Goal: Information Seeking & Learning: Learn about a topic

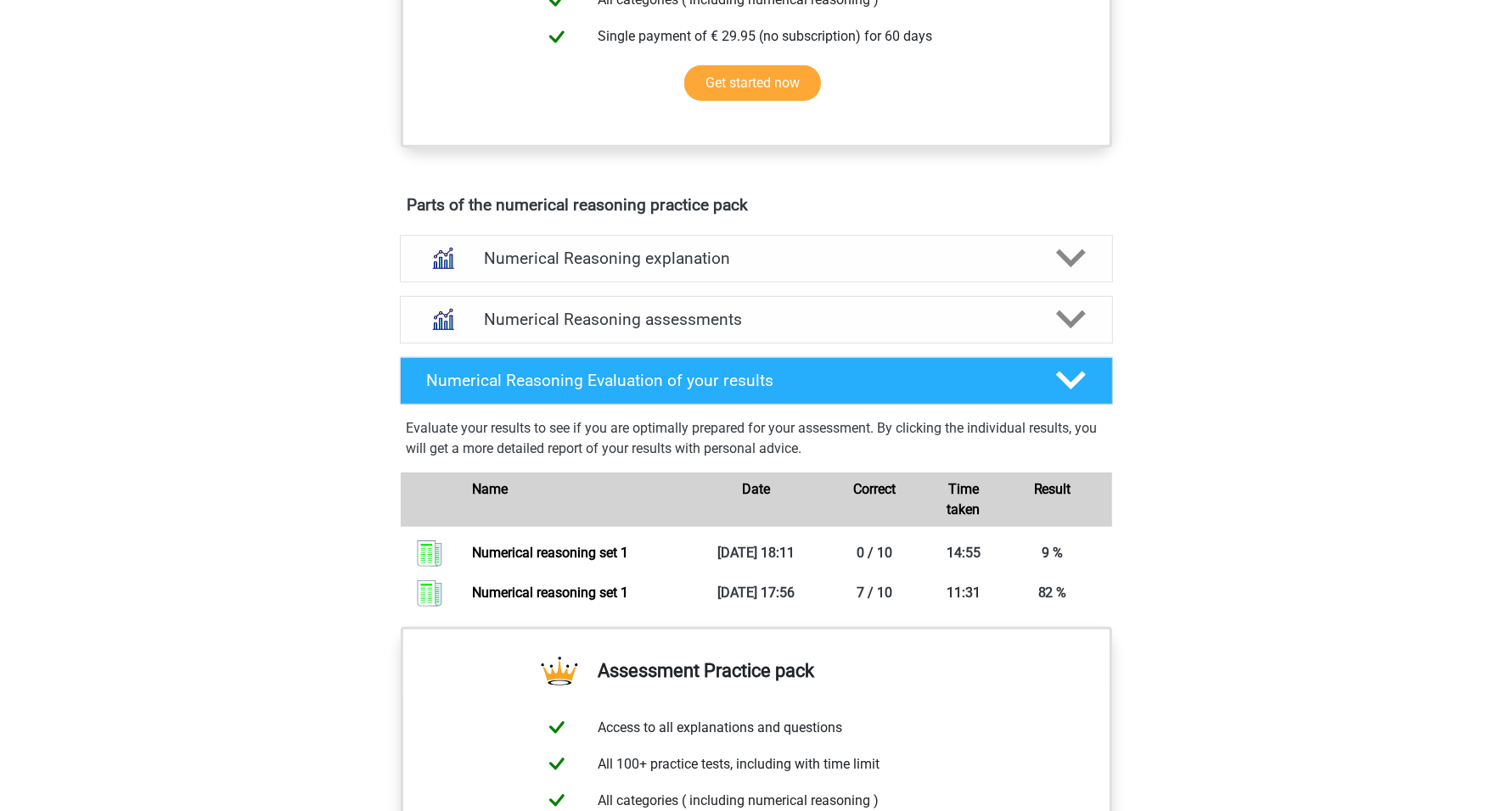
scroll to position [955, 0]
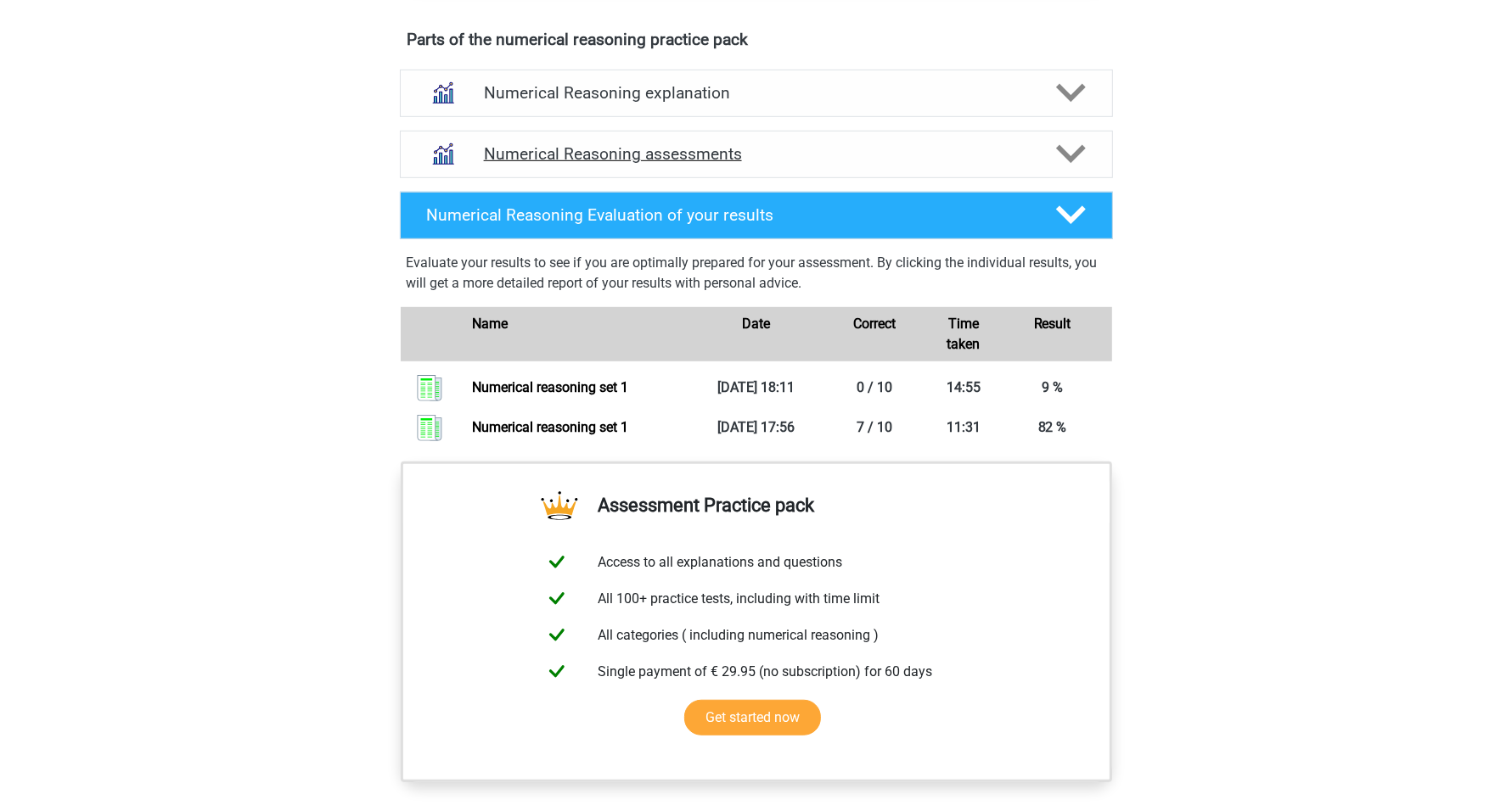
click at [881, 164] on h4 "Numerical Reasoning assessments" at bounding box center [756, 154] width 545 height 19
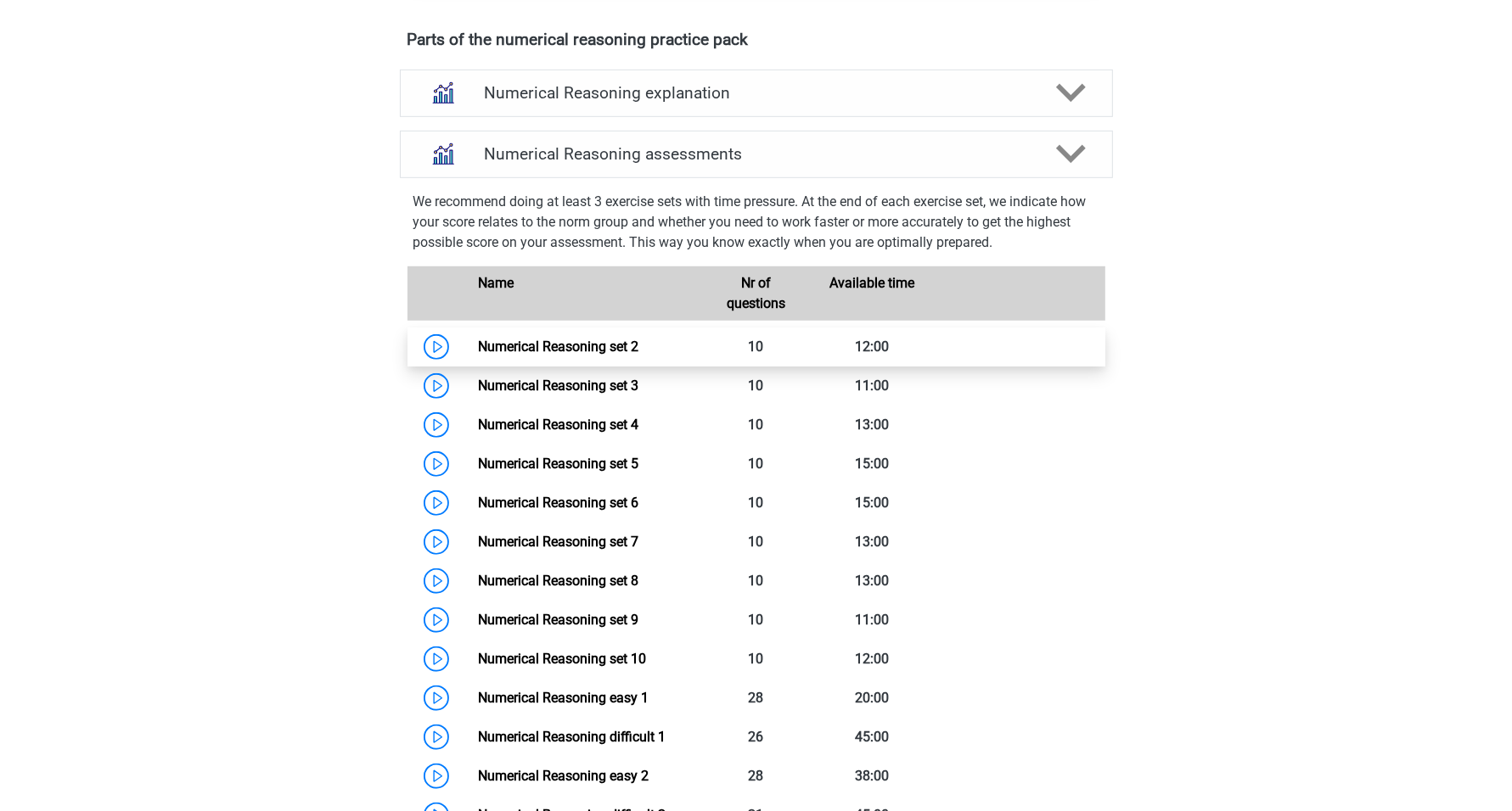
click at [550, 355] on link "Numerical Reasoning set 2" at bounding box center [558, 347] width 160 height 17
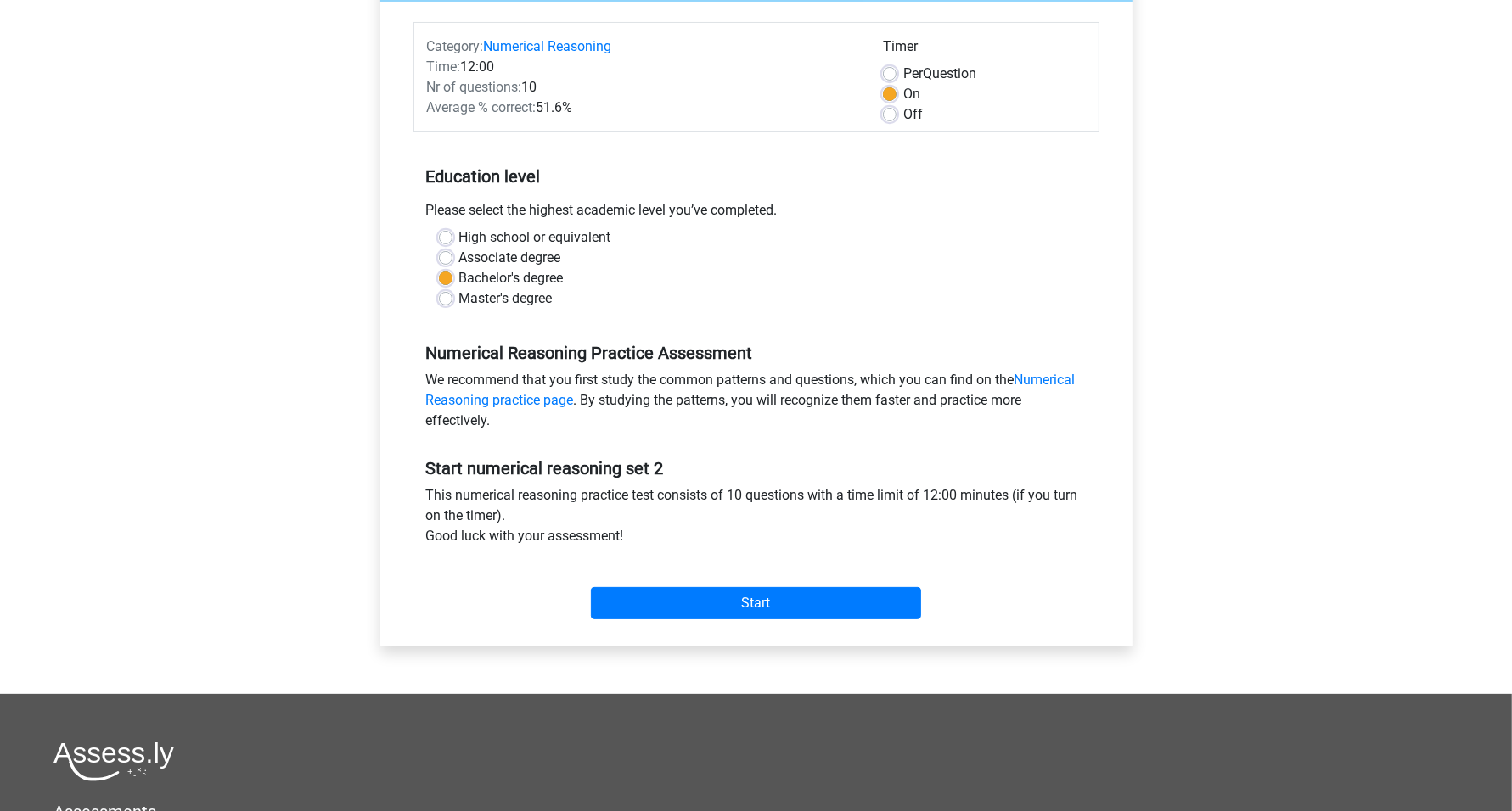
scroll to position [213, 0]
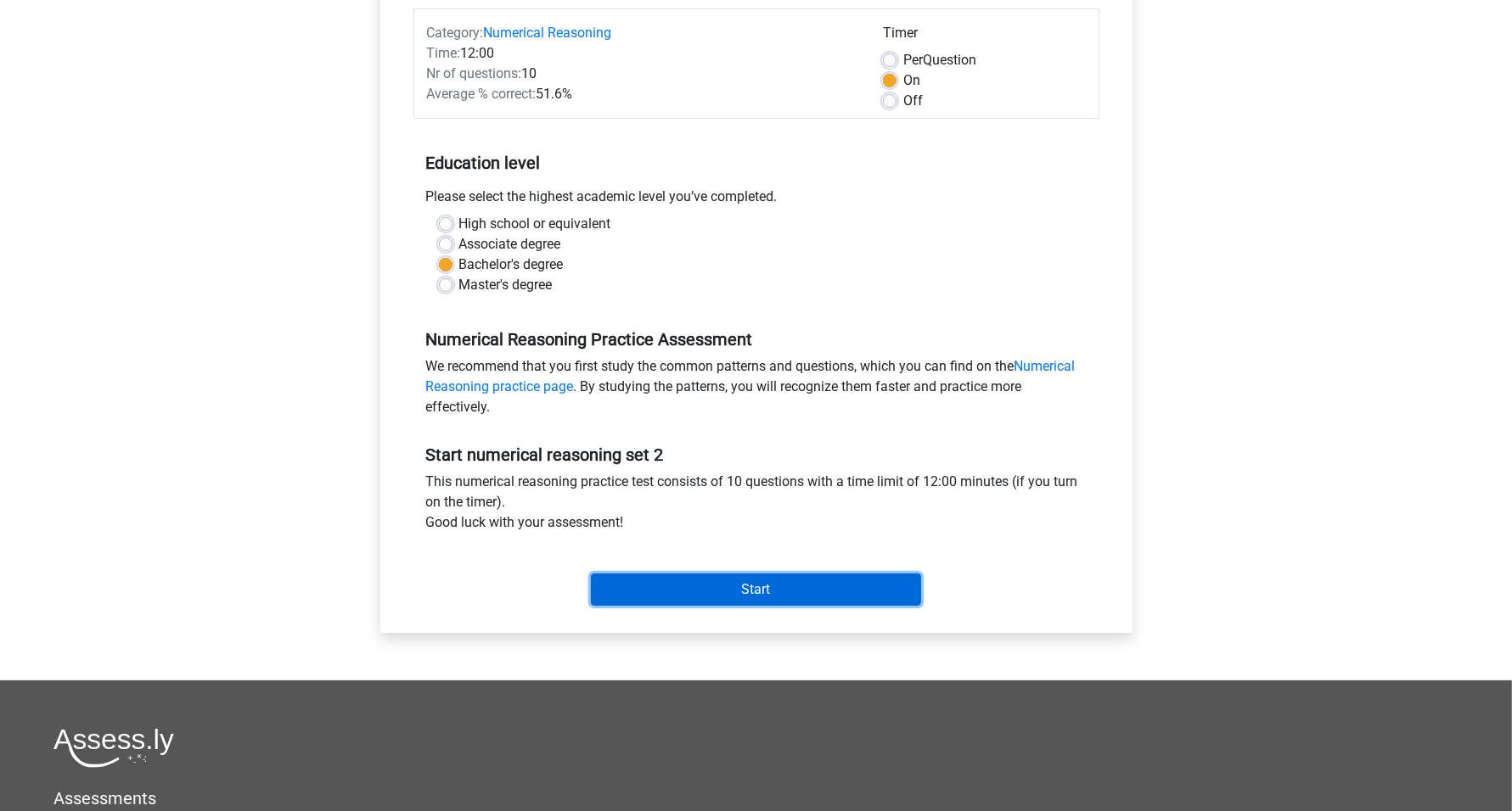
click at [761, 584] on input "Start" at bounding box center [756, 590] width 330 height 32
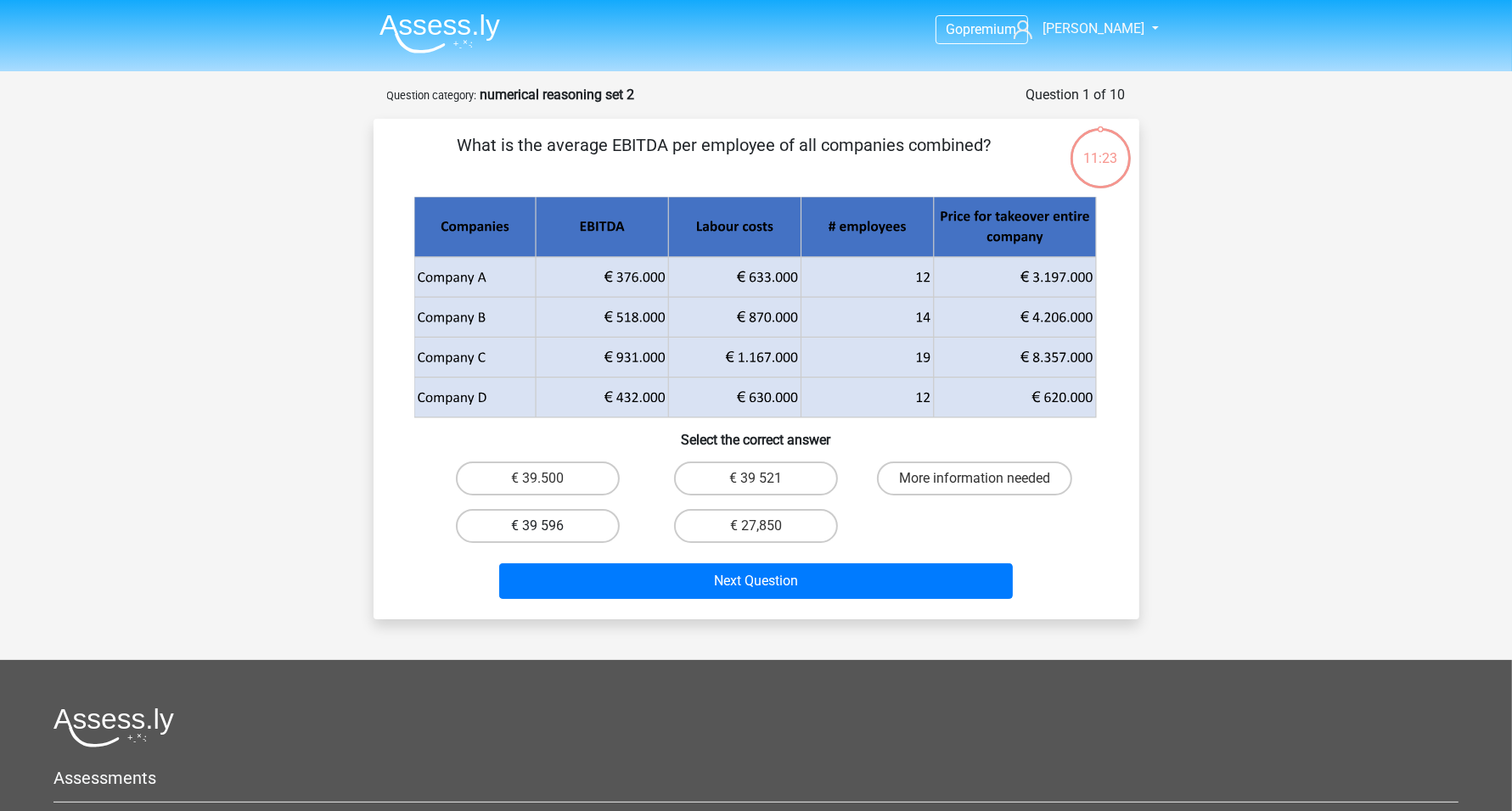
click at [566, 527] on label "€ 39 596" at bounding box center [538, 525] width 164 height 34
click at [548, 527] on input "€ 39 596" at bounding box center [543, 531] width 11 height 11
radio input "true"
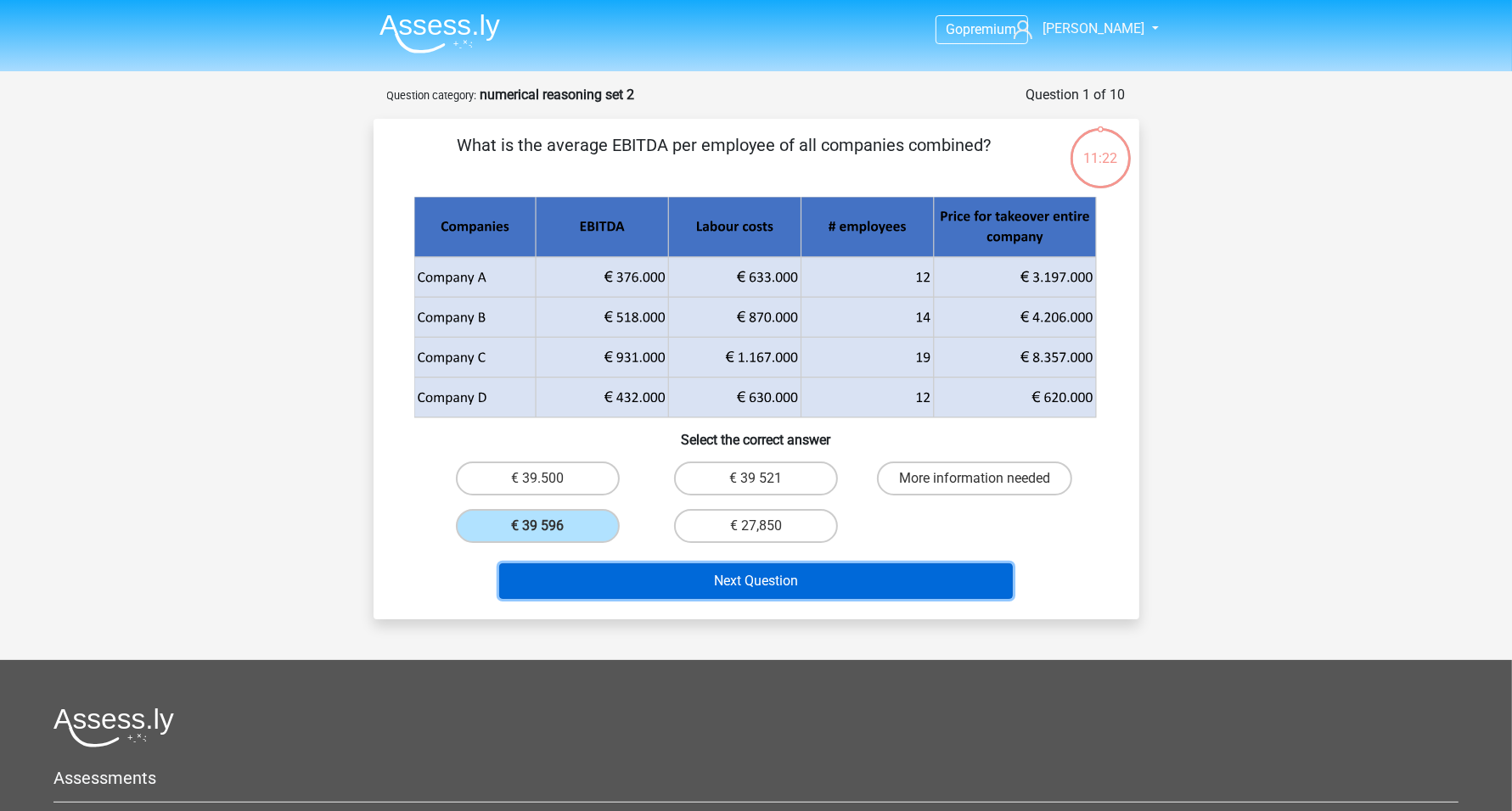
click at [752, 573] on button "Next Question" at bounding box center [756, 581] width 513 height 36
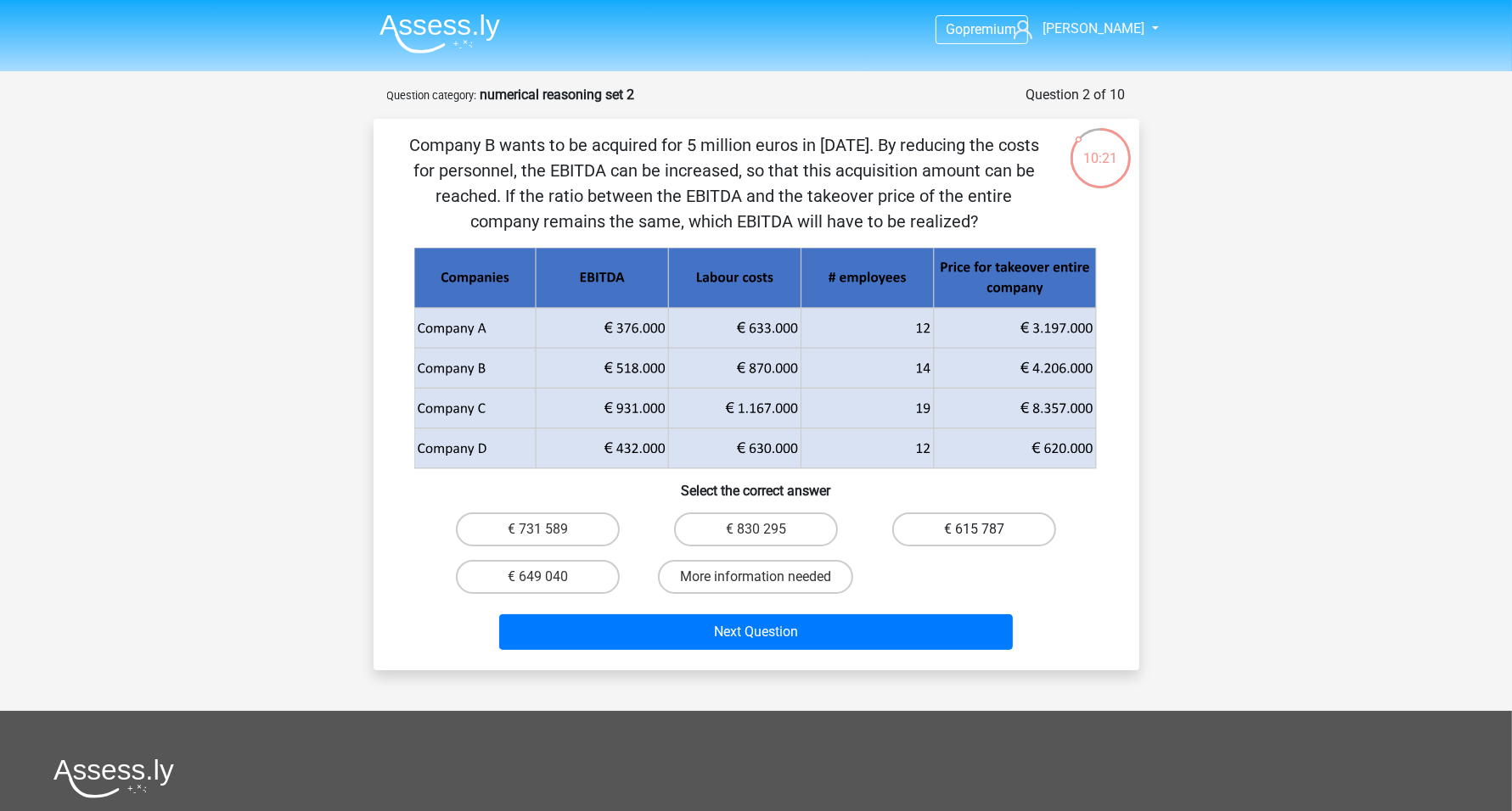
click at [968, 534] on label "€ 615 787" at bounding box center [974, 529] width 164 height 34
click at [974, 534] on input "€ 615 787" at bounding box center [980, 535] width 11 height 11
radio input "true"
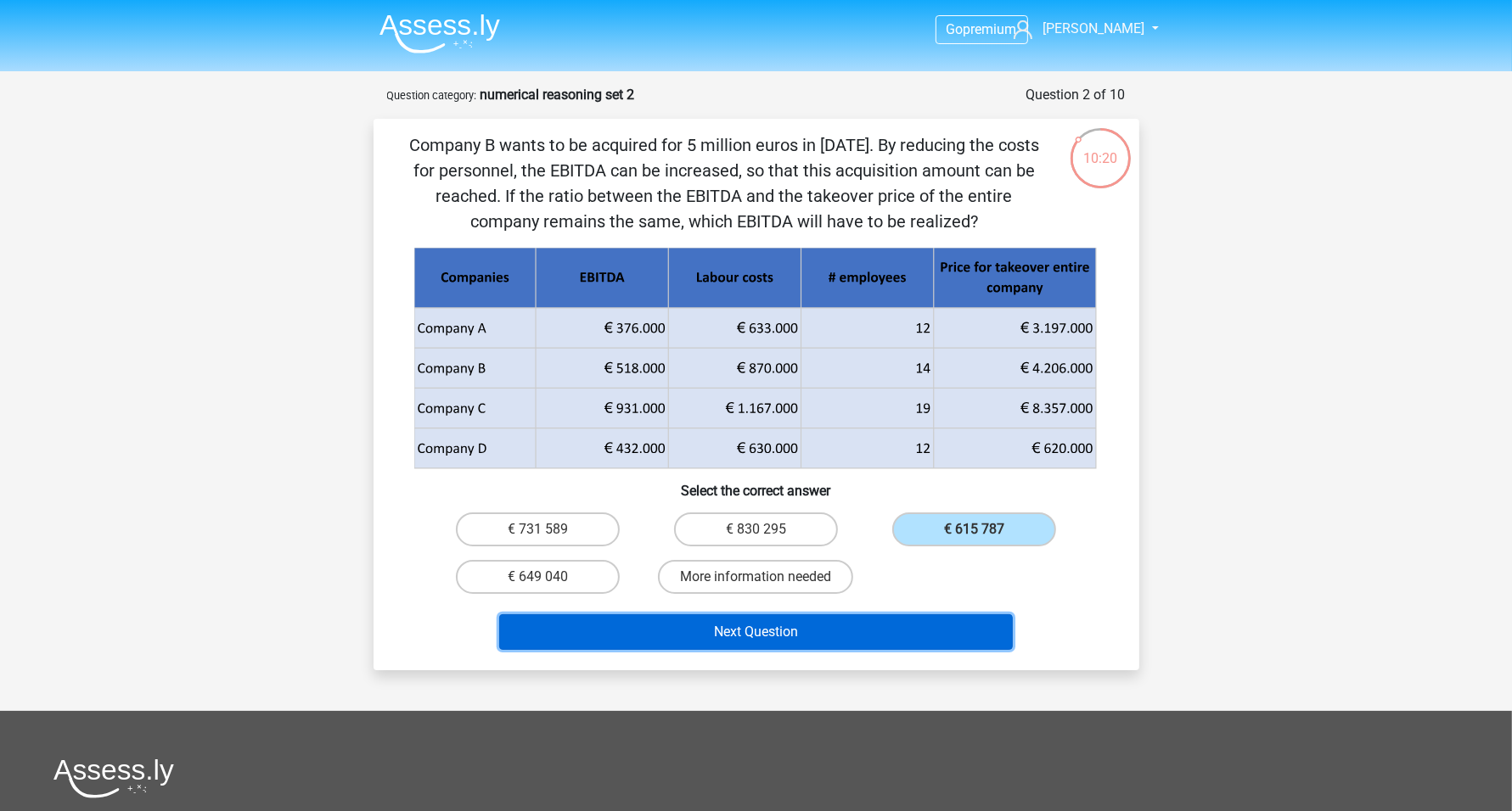
click at [870, 639] on button "Next Question" at bounding box center [756, 632] width 513 height 36
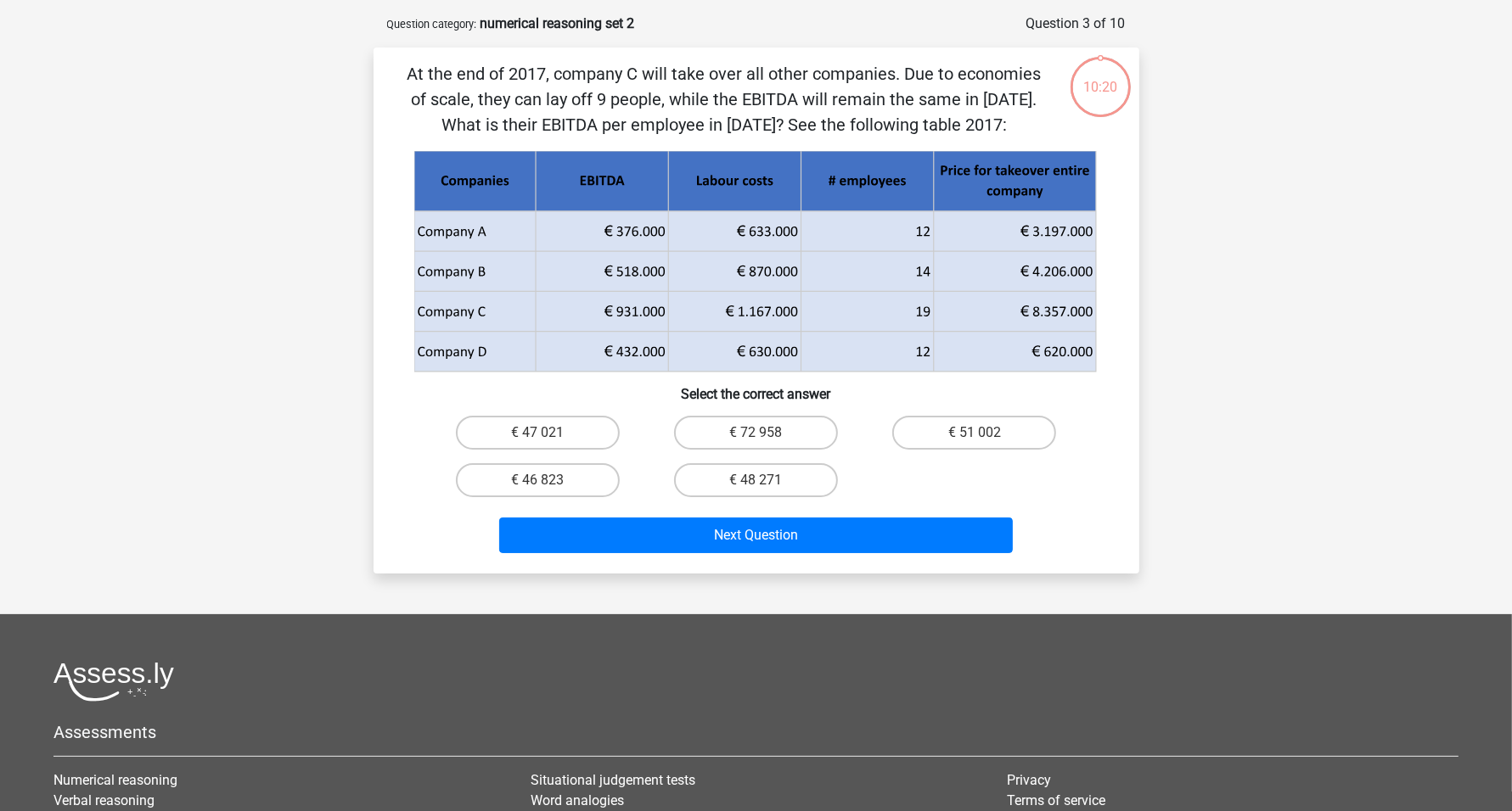
scroll to position [84, 0]
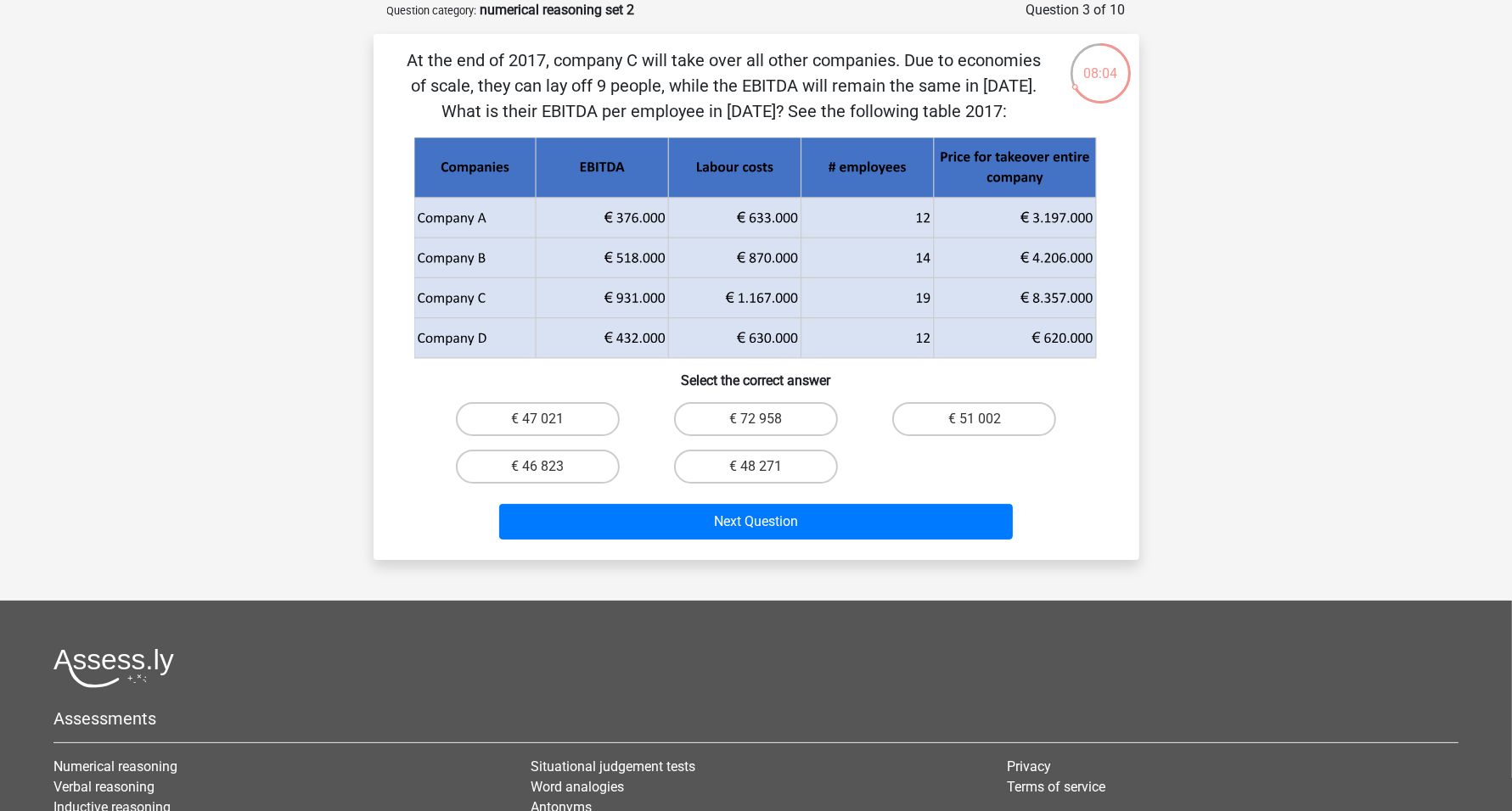
click at [543, 429] on div "€ 47 021" at bounding box center [538, 419] width 205 height 34
click at [557, 420] on label "€ 47 021" at bounding box center [538, 419] width 164 height 34
click at [548, 420] on input "€ 47 021" at bounding box center [543, 424] width 11 height 11
radio input "true"
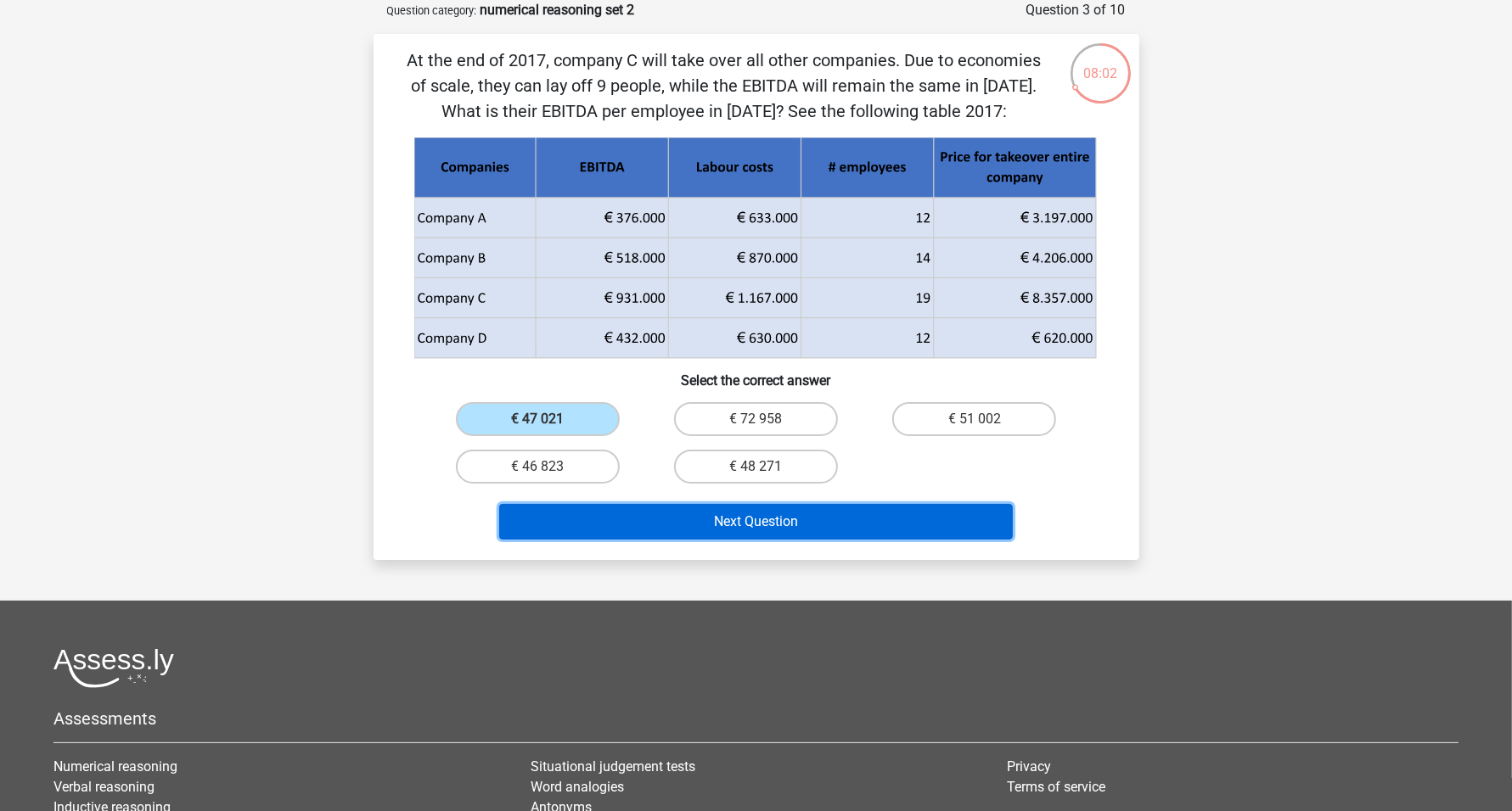
click at [756, 518] on button "Next Question" at bounding box center [756, 522] width 513 height 36
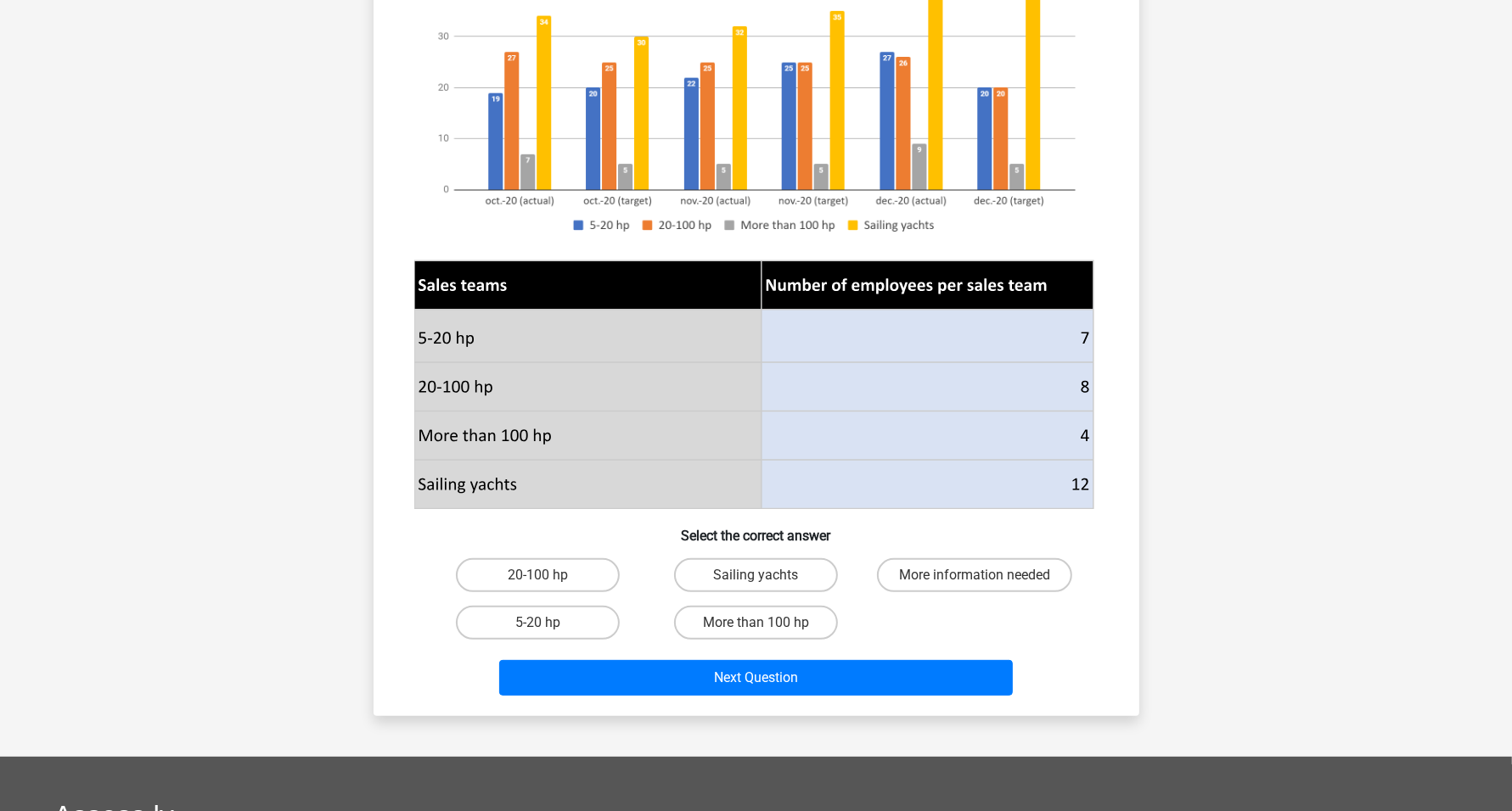
scroll to position [318, 0]
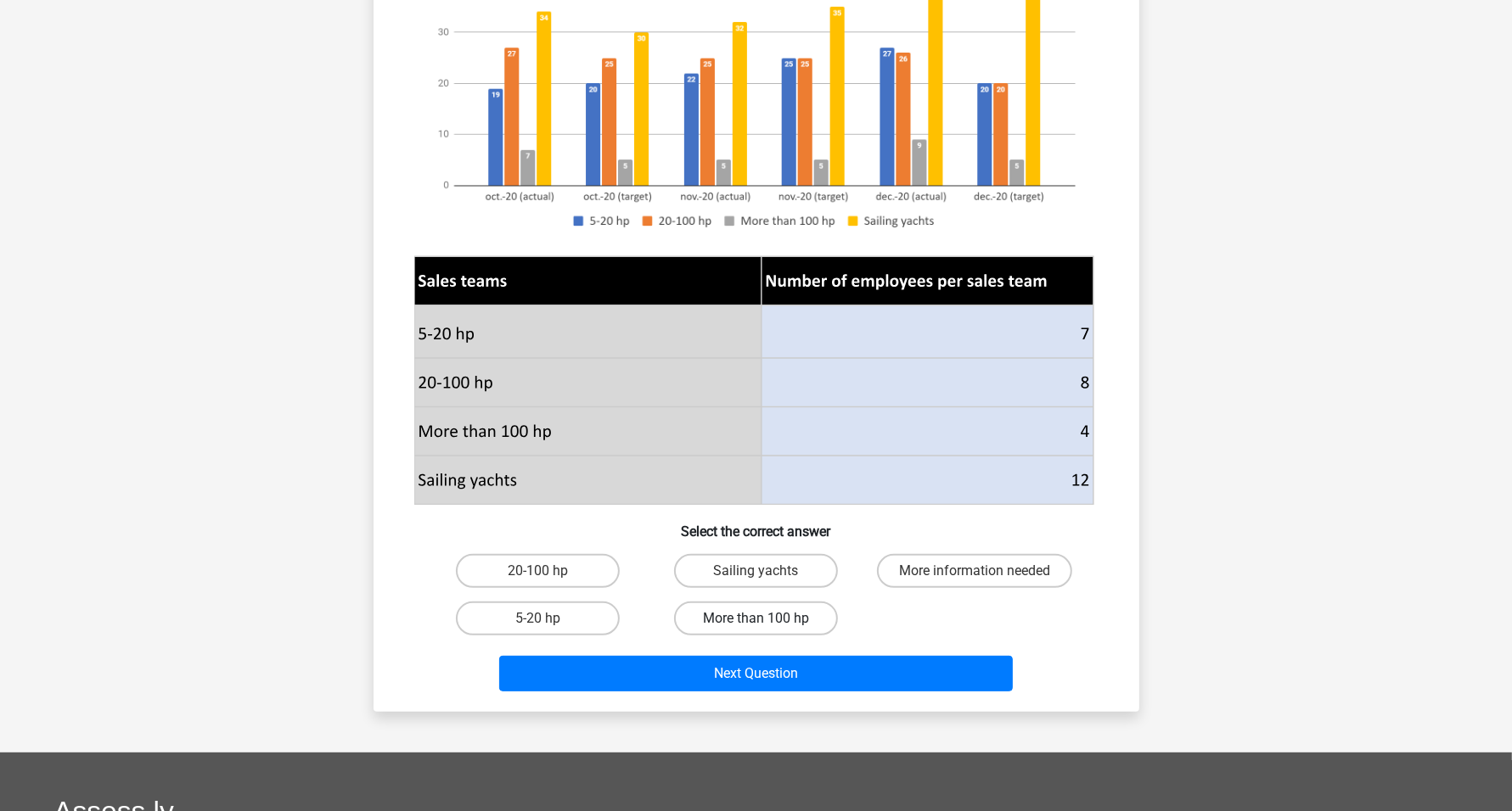
click at [775, 624] on label "More than 100 hp" at bounding box center [756, 618] width 164 height 34
click at [767, 624] on input "More than 100 hp" at bounding box center [761, 624] width 11 height 11
radio input "true"
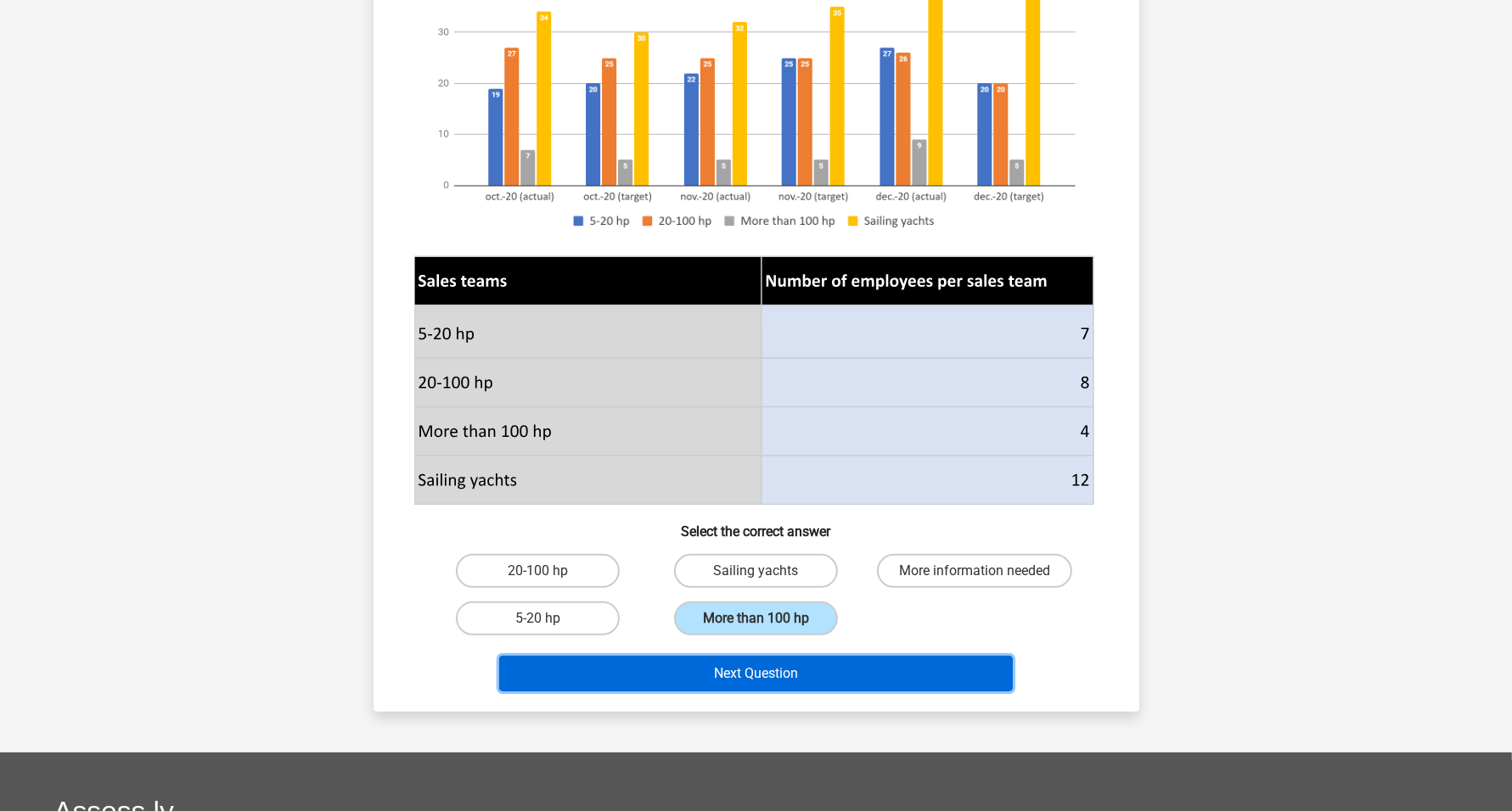
click at [837, 672] on button "Next Question" at bounding box center [756, 673] width 513 height 36
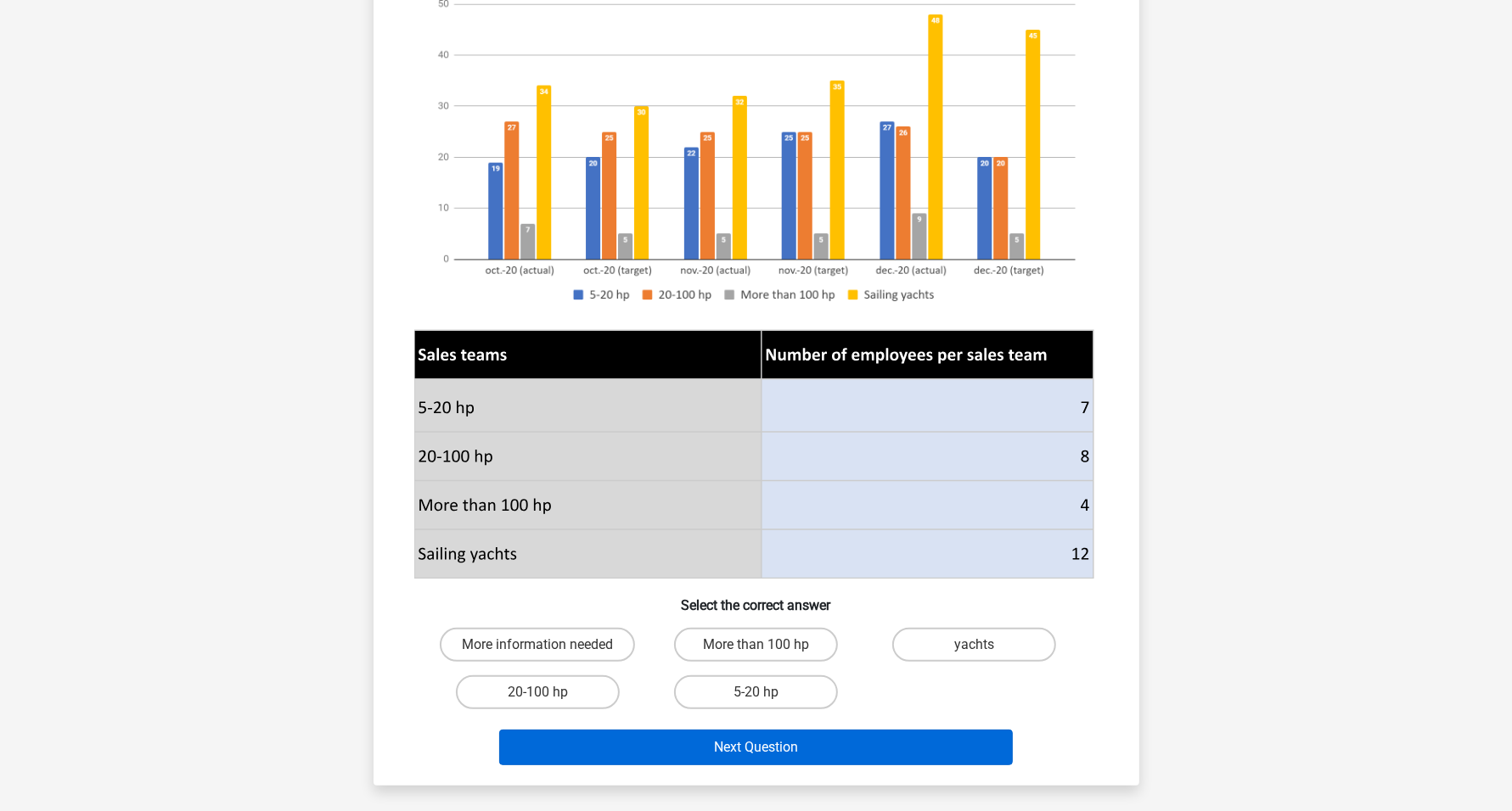
scroll to position [424, 0]
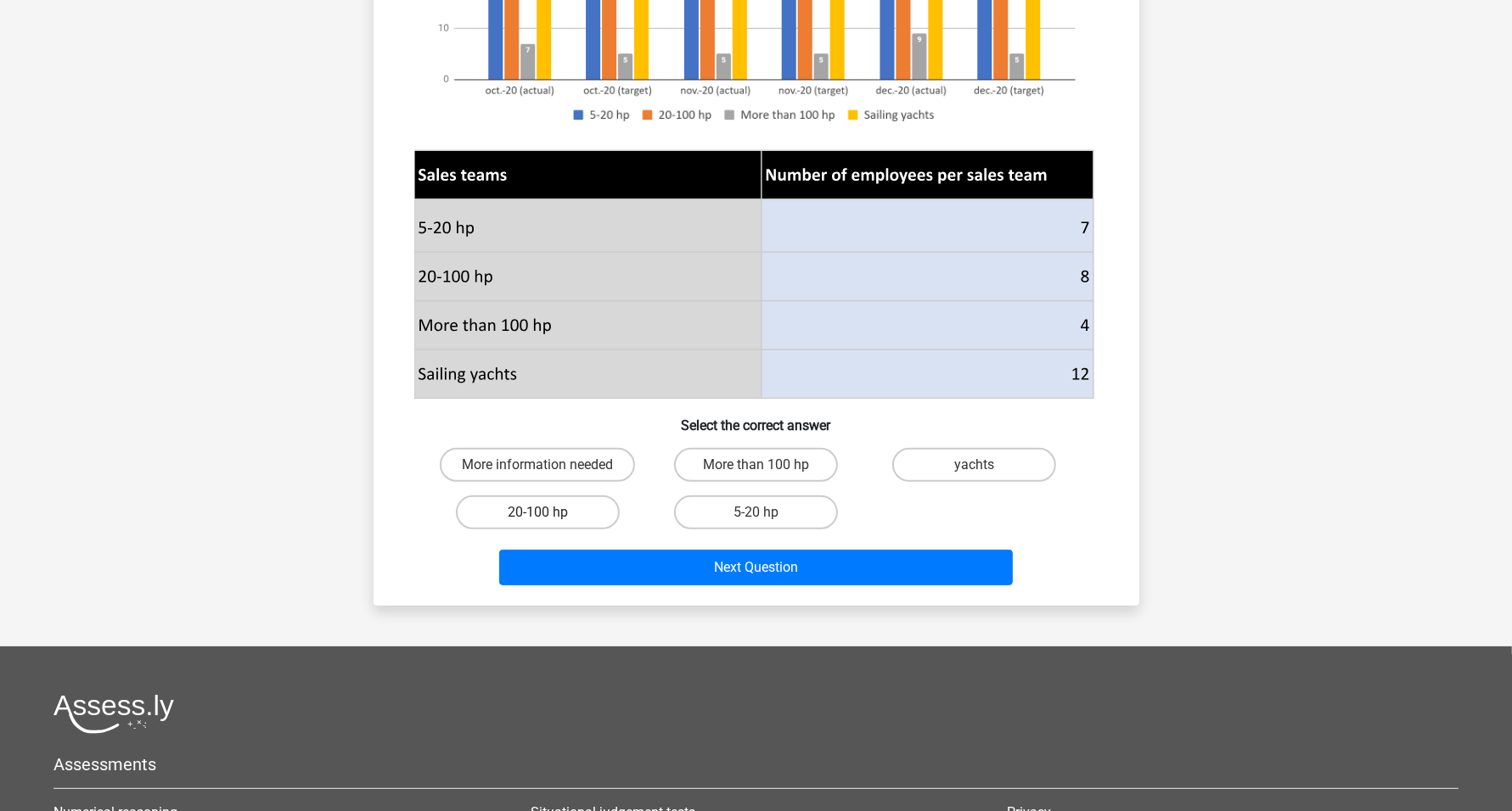
click at [553, 513] on label "20-100 hp" at bounding box center [538, 512] width 164 height 34
click at [548, 513] on input "20-100 hp" at bounding box center [543, 517] width 11 height 11
radio input "true"
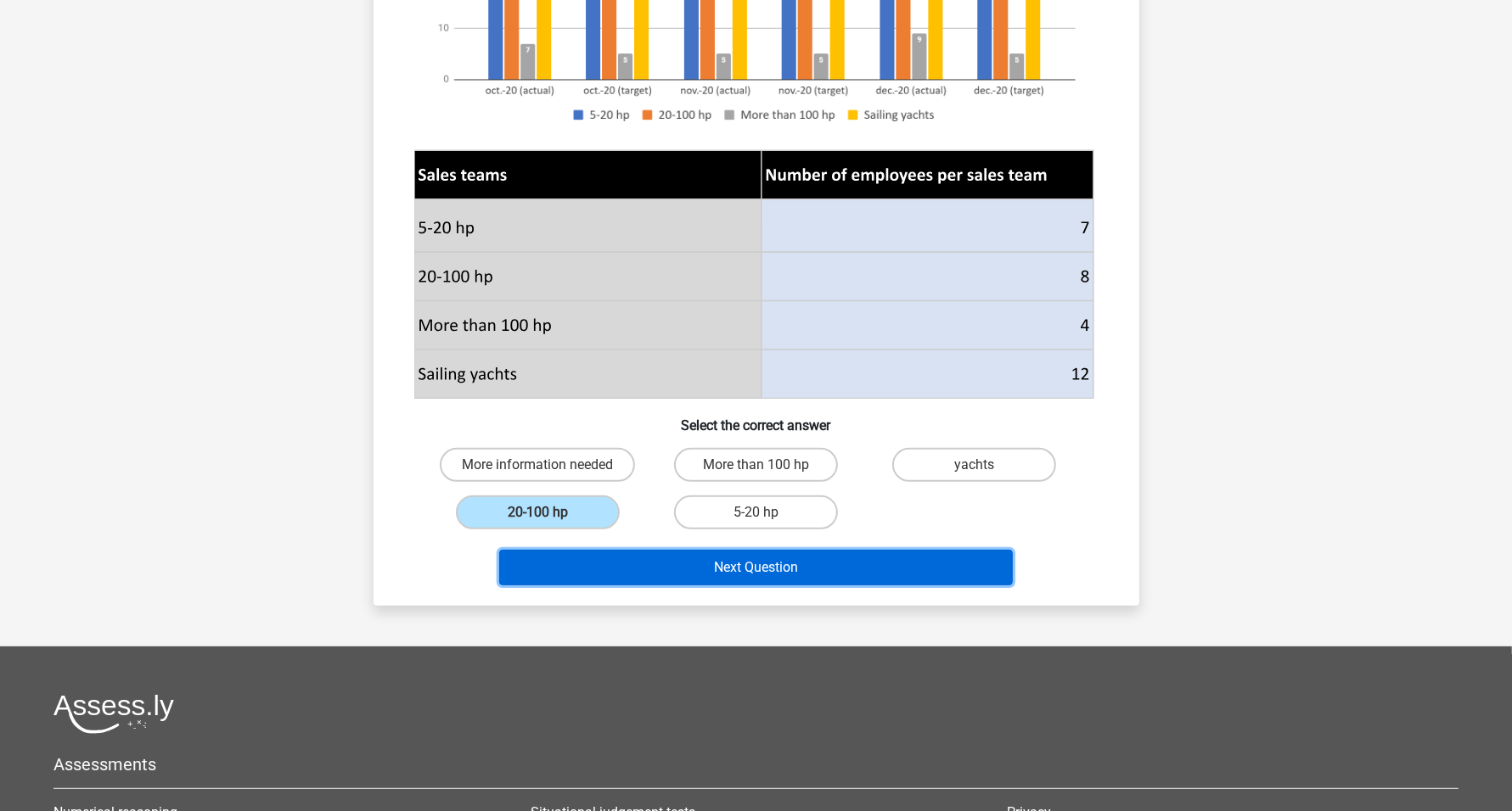
click at [723, 569] on button "Next Question" at bounding box center [756, 567] width 513 height 36
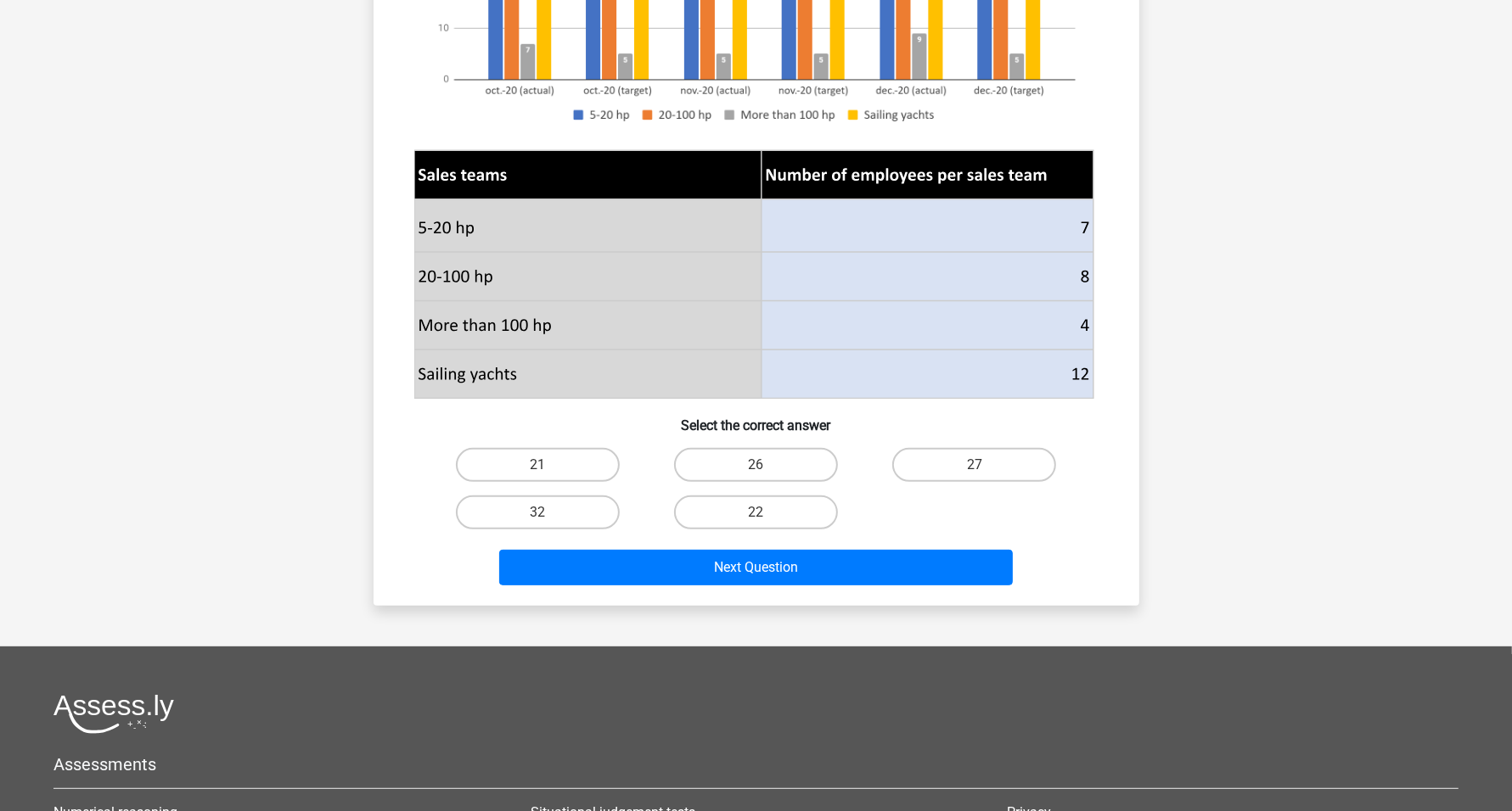
click at [981, 466] on input "27" at bounding box center [980, 470] width 11 height 11
radio input "true"
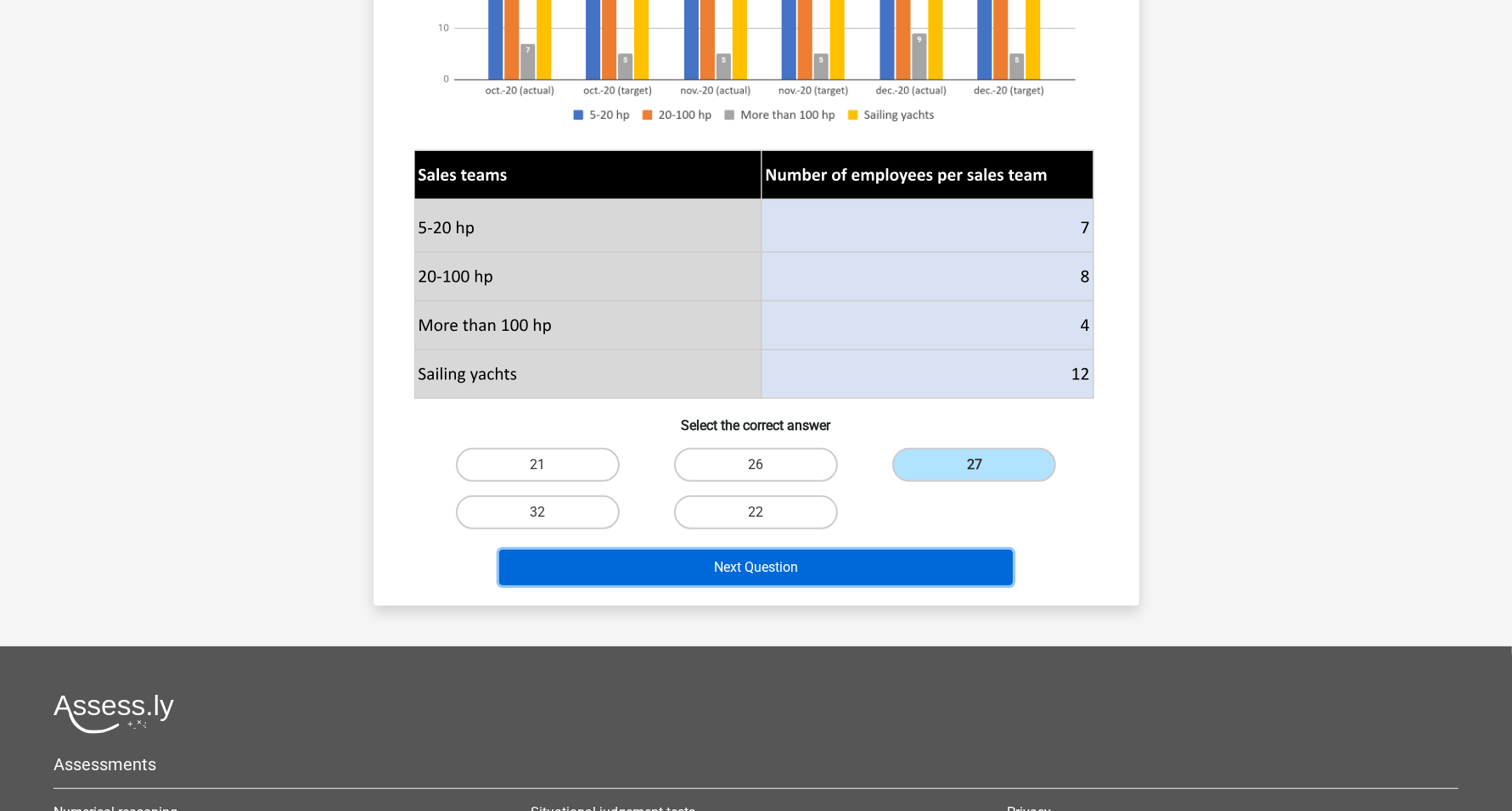
click at [866, 550] on button "Next Question" at bounding box center [756, 567] width 513 height 36
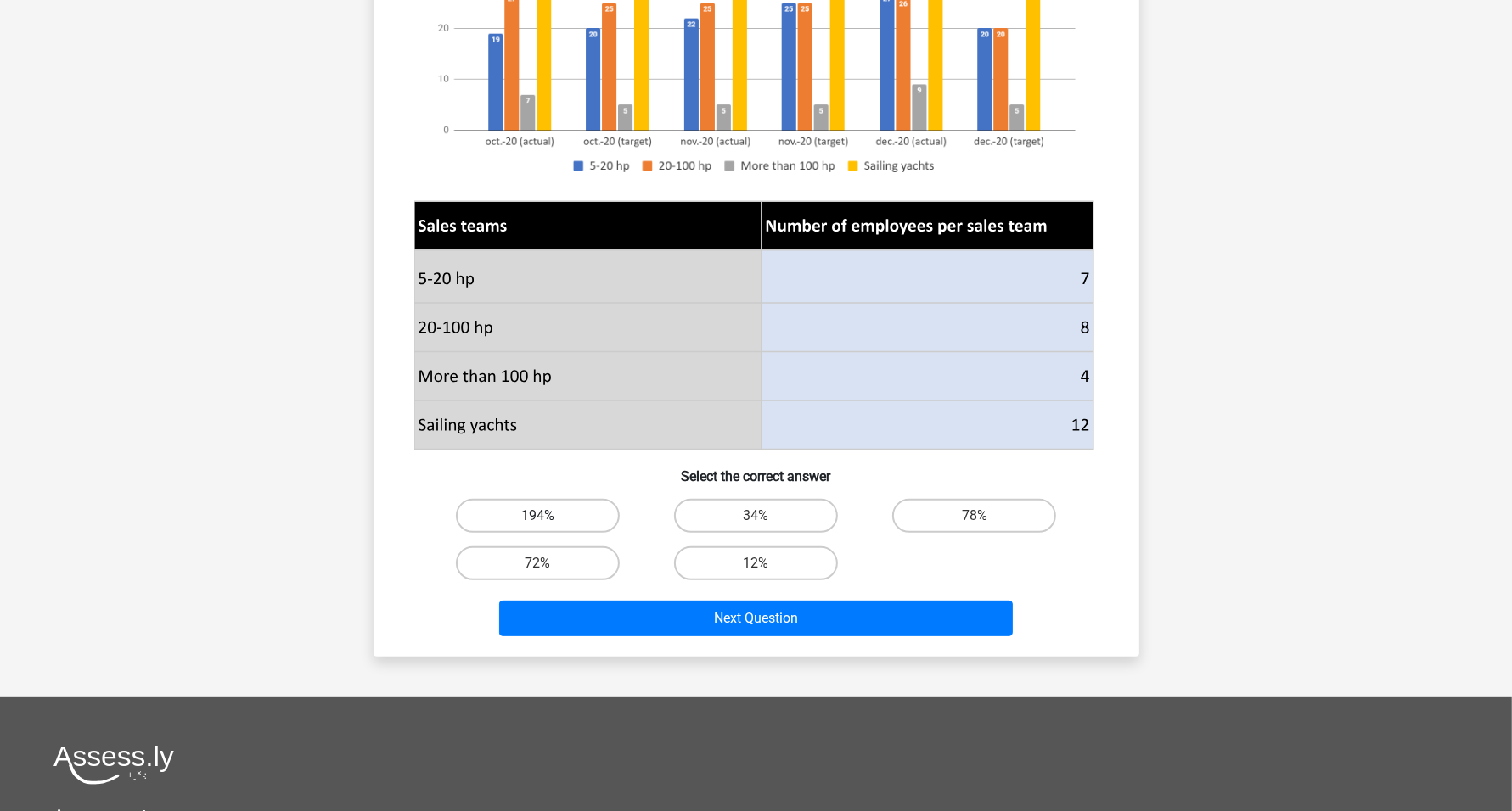
click at [550, 510] on label "194%" at bounding box center [538, 516] width 164 height 34
click at [548, 516] on input "194%" at bounding box center [543, 521] width 11 height 11
radio input "true"
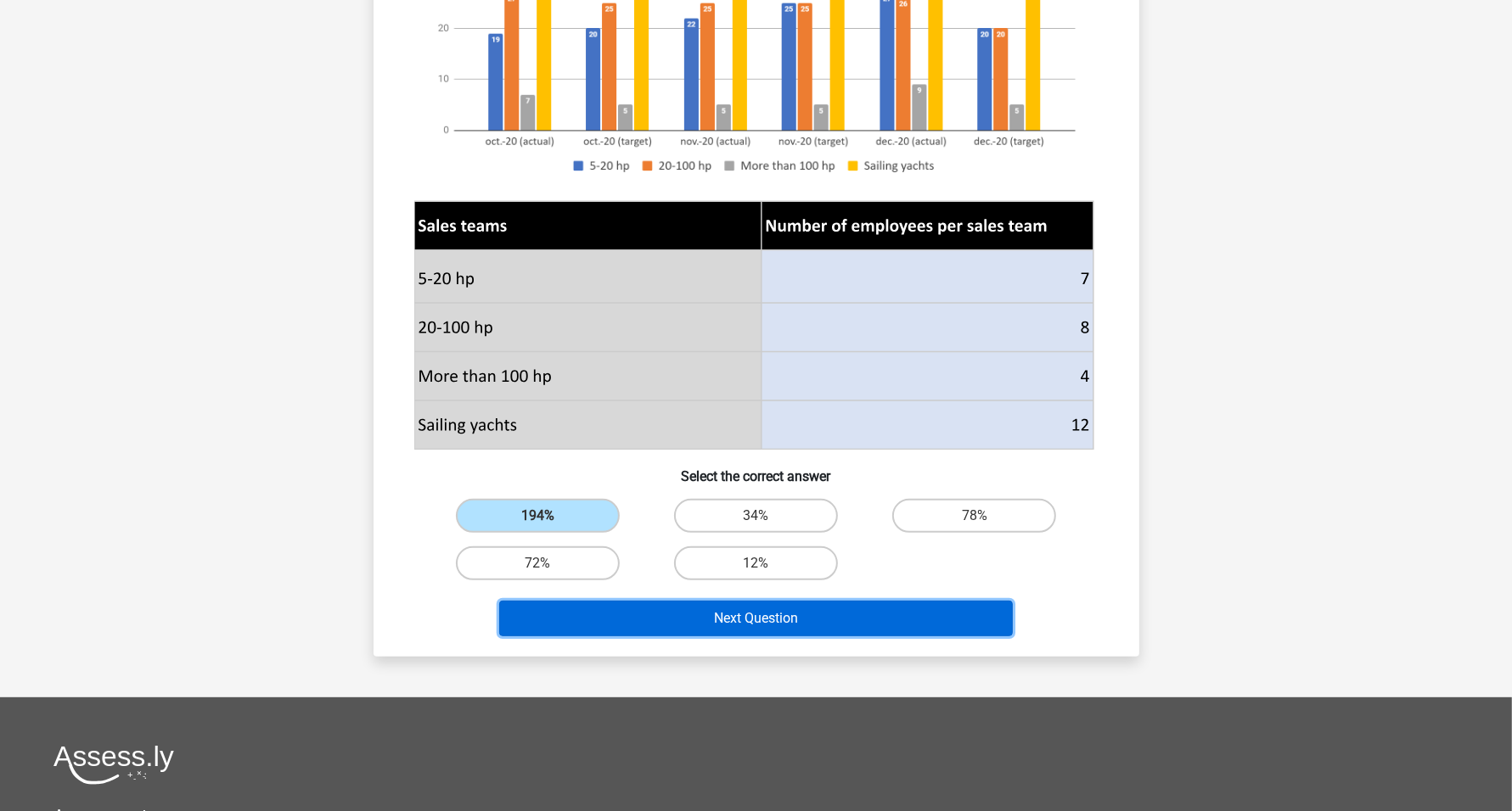
drag, startPoint x: 812, startPoint y: 624, endPoint x: 806, endPoint y: 609, distance: 16.2
click at [811, 624] on button "Next Question" at bounding box center [756, 618] width 513 height 36
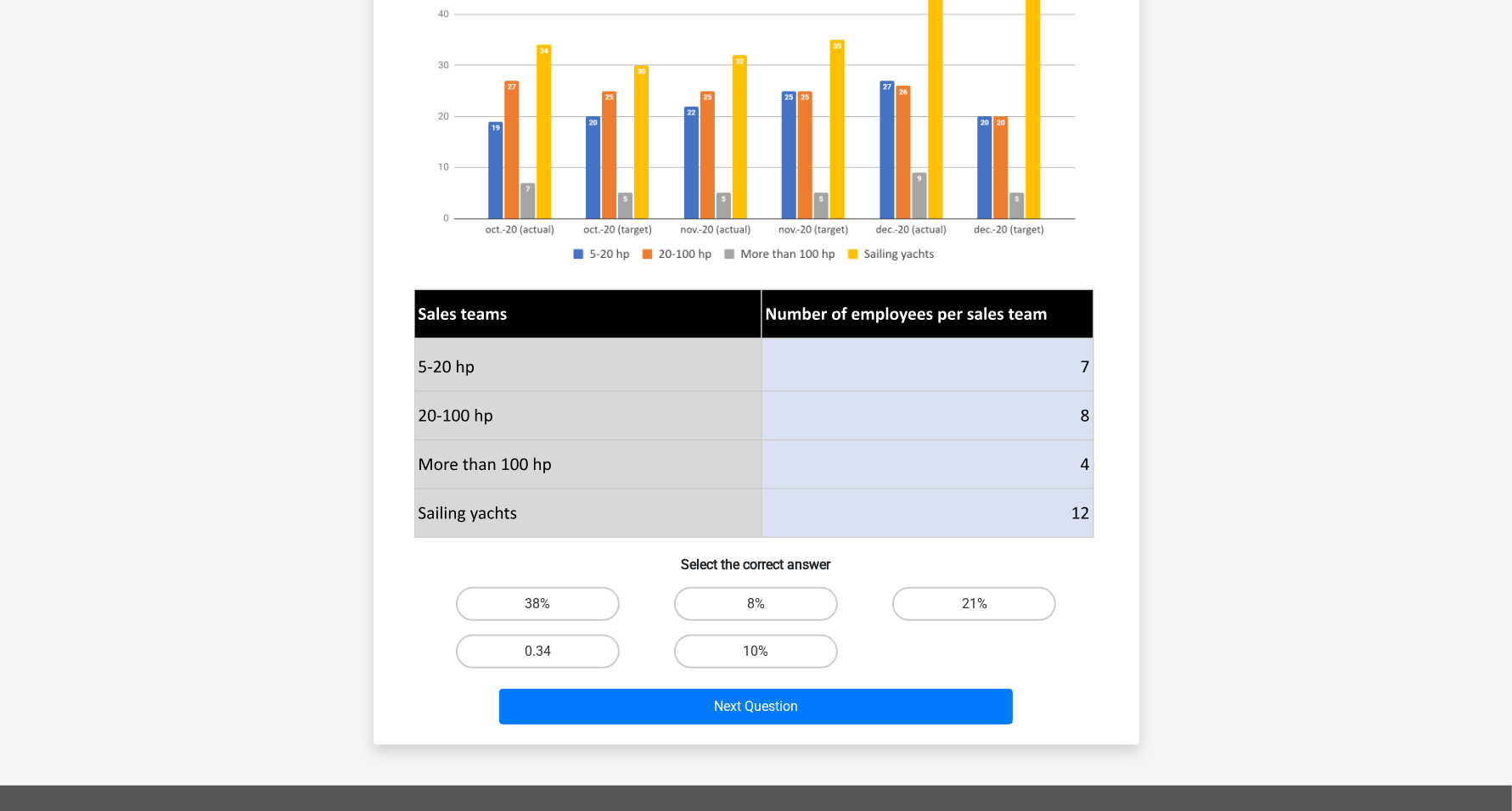
scroll to position [509, 0]
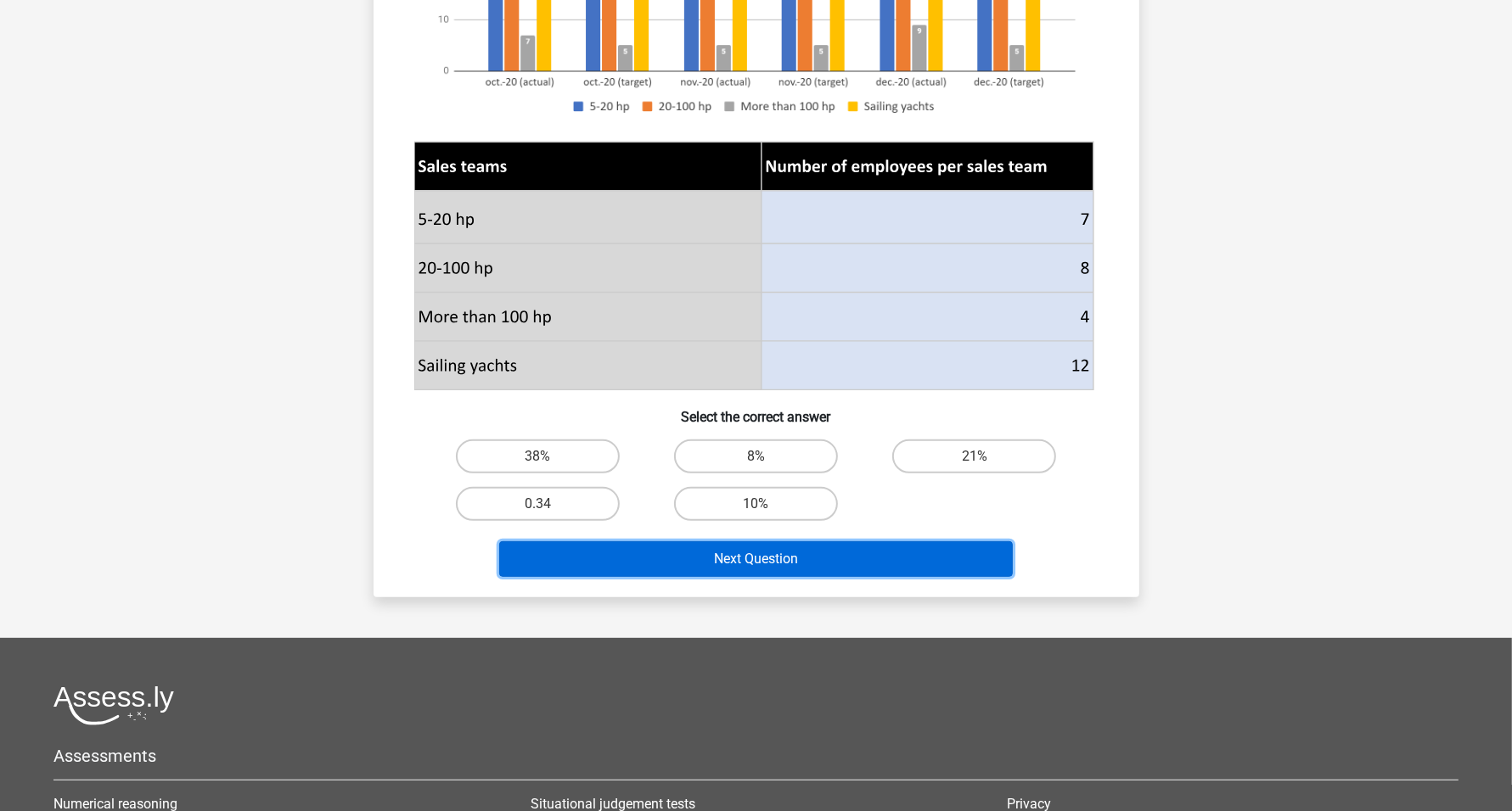
click at [856, 562] on button "Next Question" at bounding box center [756, 559] width 513 height 36
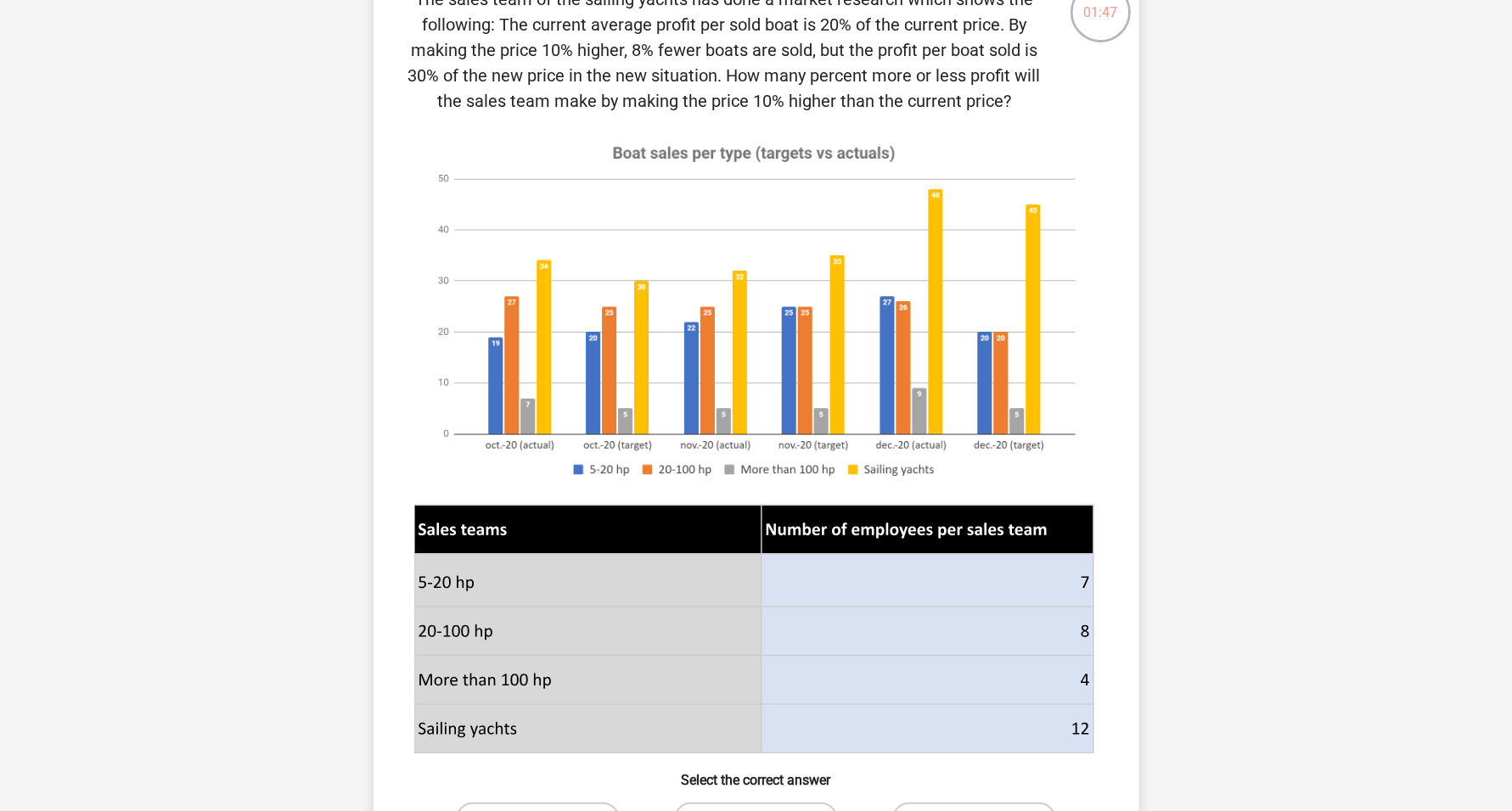
scroll to position [424, 0]
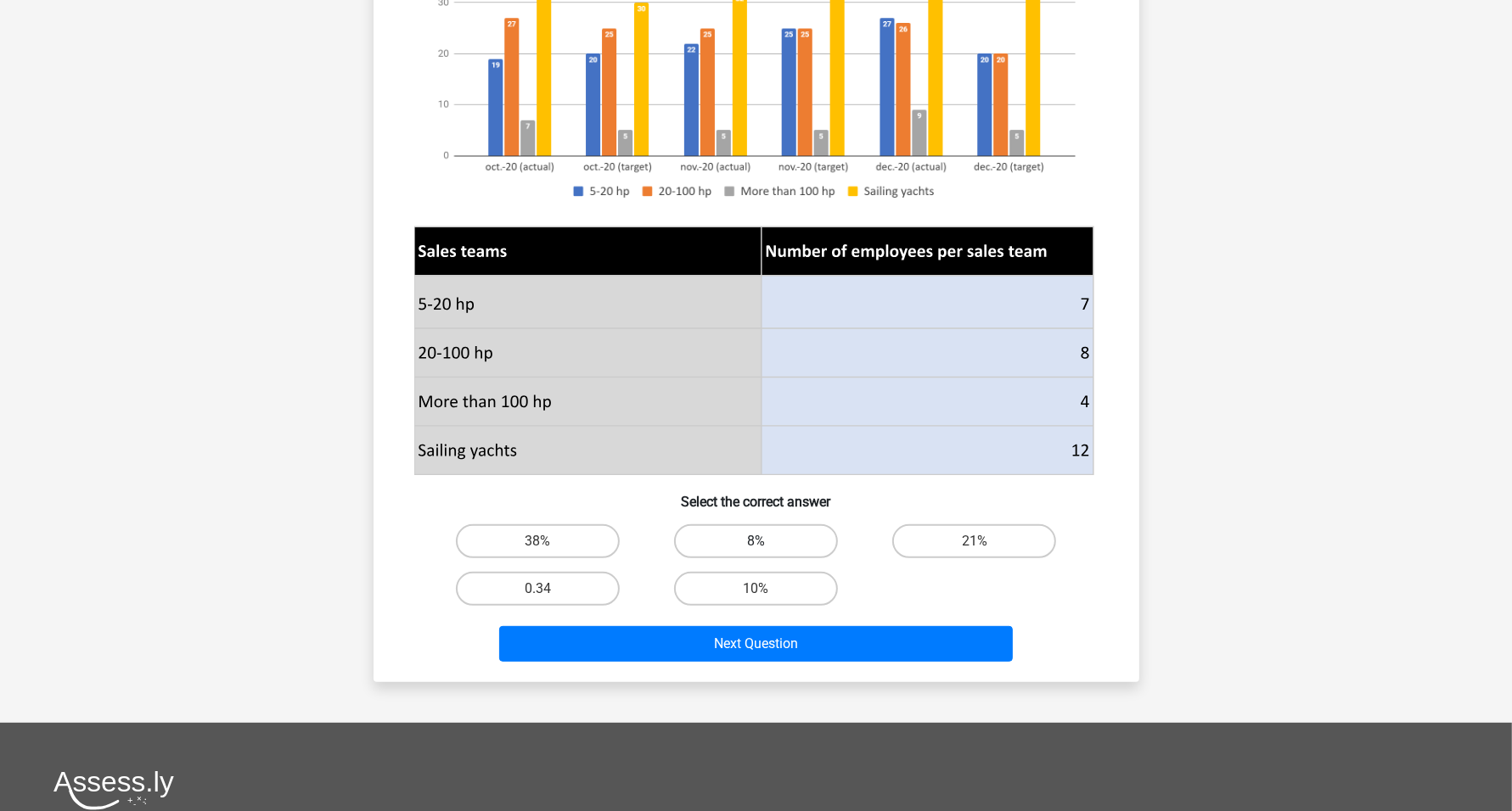
click at [804, 540] on label "8%" at bounding box center [756, 541] width 164 height 34
click at [767, 542] on input "8%" at bounding box center [761, 547] width 11 height 11
radio input "true"
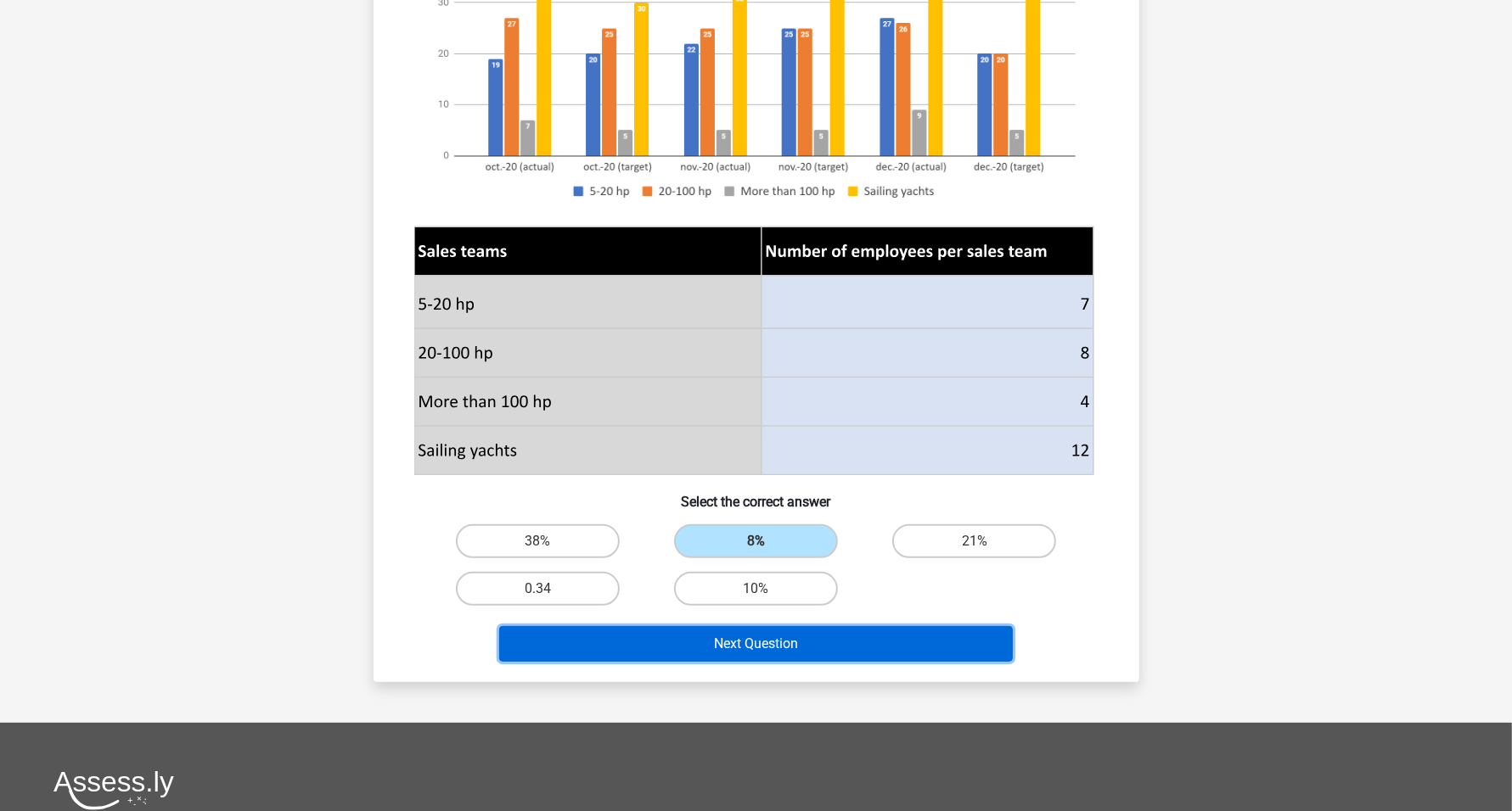
drag, startPoint x: 790, startPoint y: 638, endPoint x: 775, endPoint y: 616, distance: 26.6
click at [793, 638] on button "Next Question" at bounding box center [756, 644] width 513 height 36
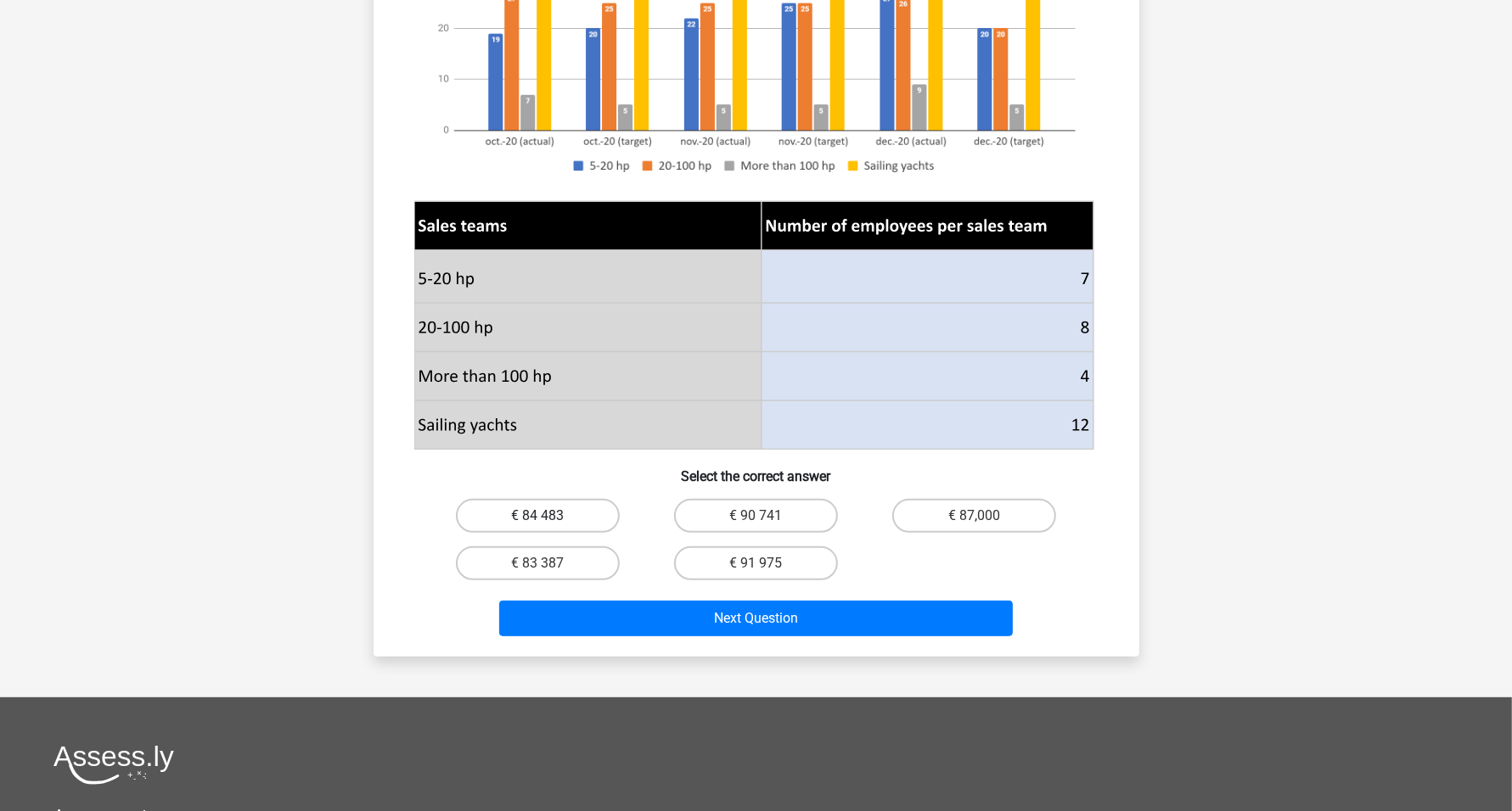
click at [548, 533] on label "€ 84 483" at bounding box center [538, 516] width 164 height 34
click at [548, 527] on input "€ 84 483" at bounding box center [543, 521] width 11 height 11
radio input "true"
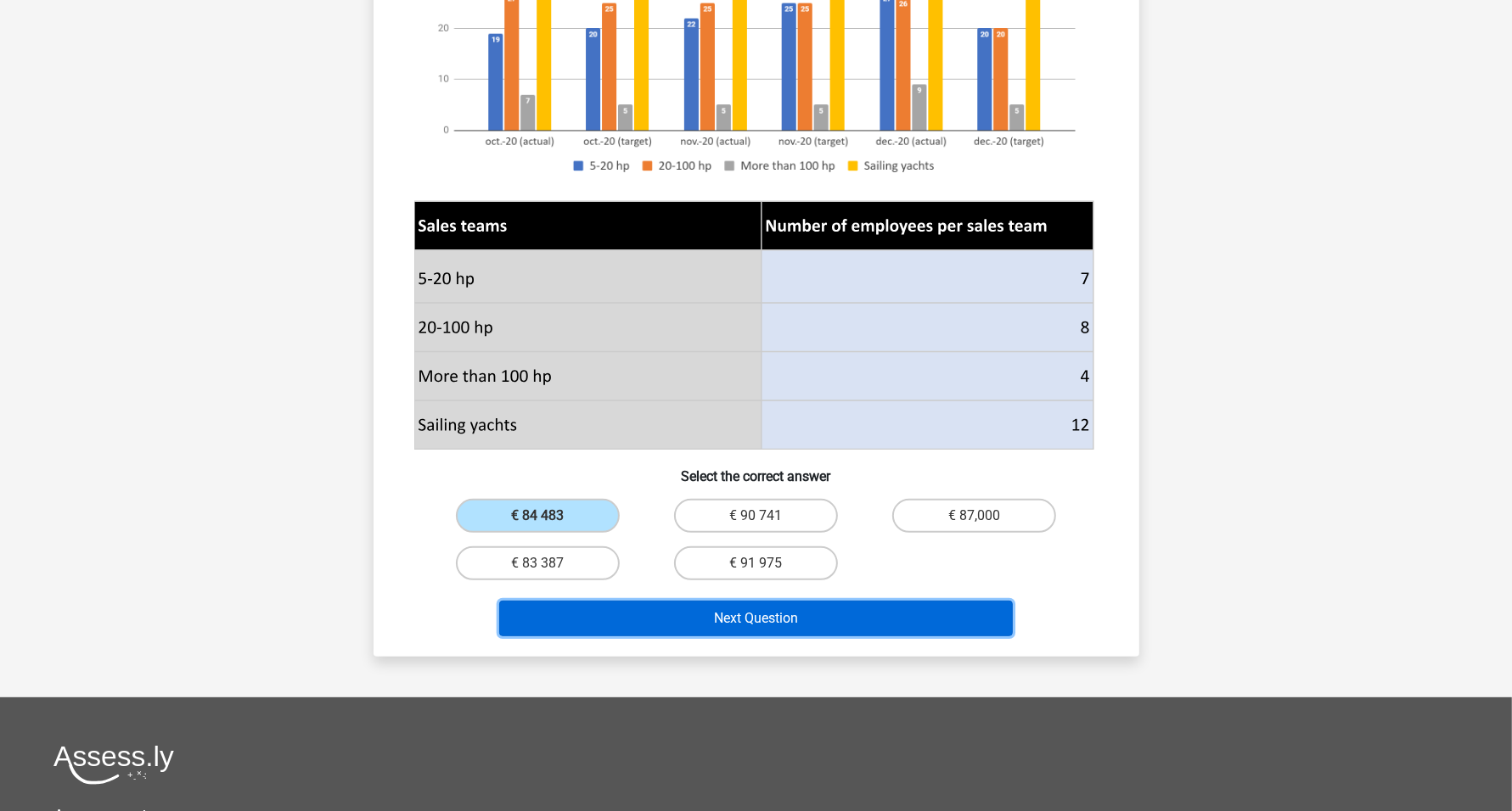
click at [736, 637] on button "Next Question" at bounding box center [756, 618] width 513 height 36
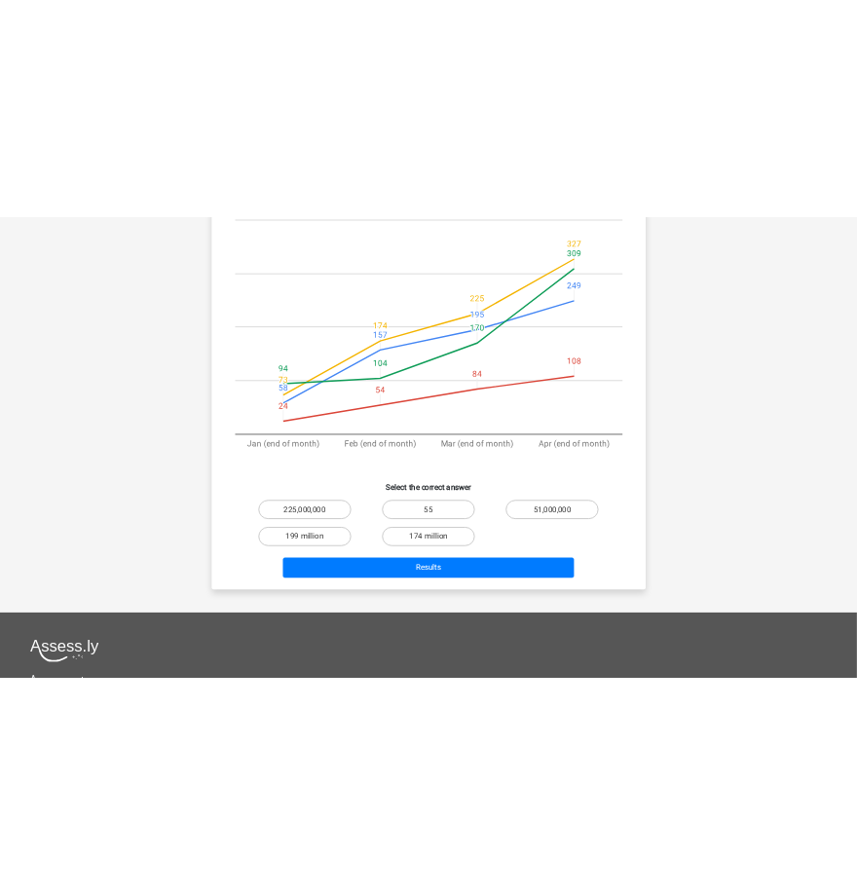
scroll to position [365, 0]
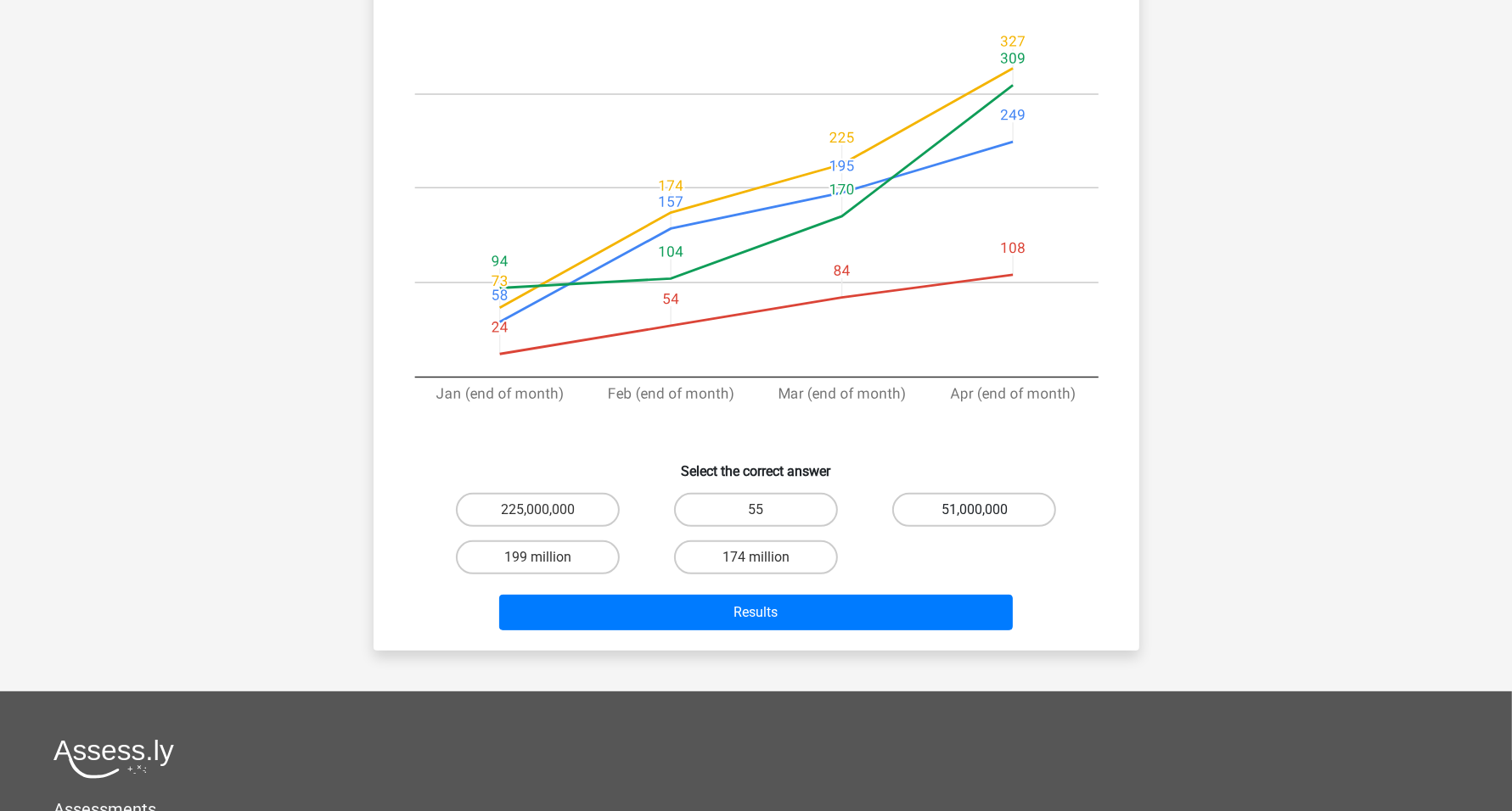
click at [932, 502] on label "51,000,000" at bounding box center [974, 510] width 164 height 34
click at [974, 510] on input "51,000,000" at bounding box center [980, 515] width 11 height 11
radio input "true"
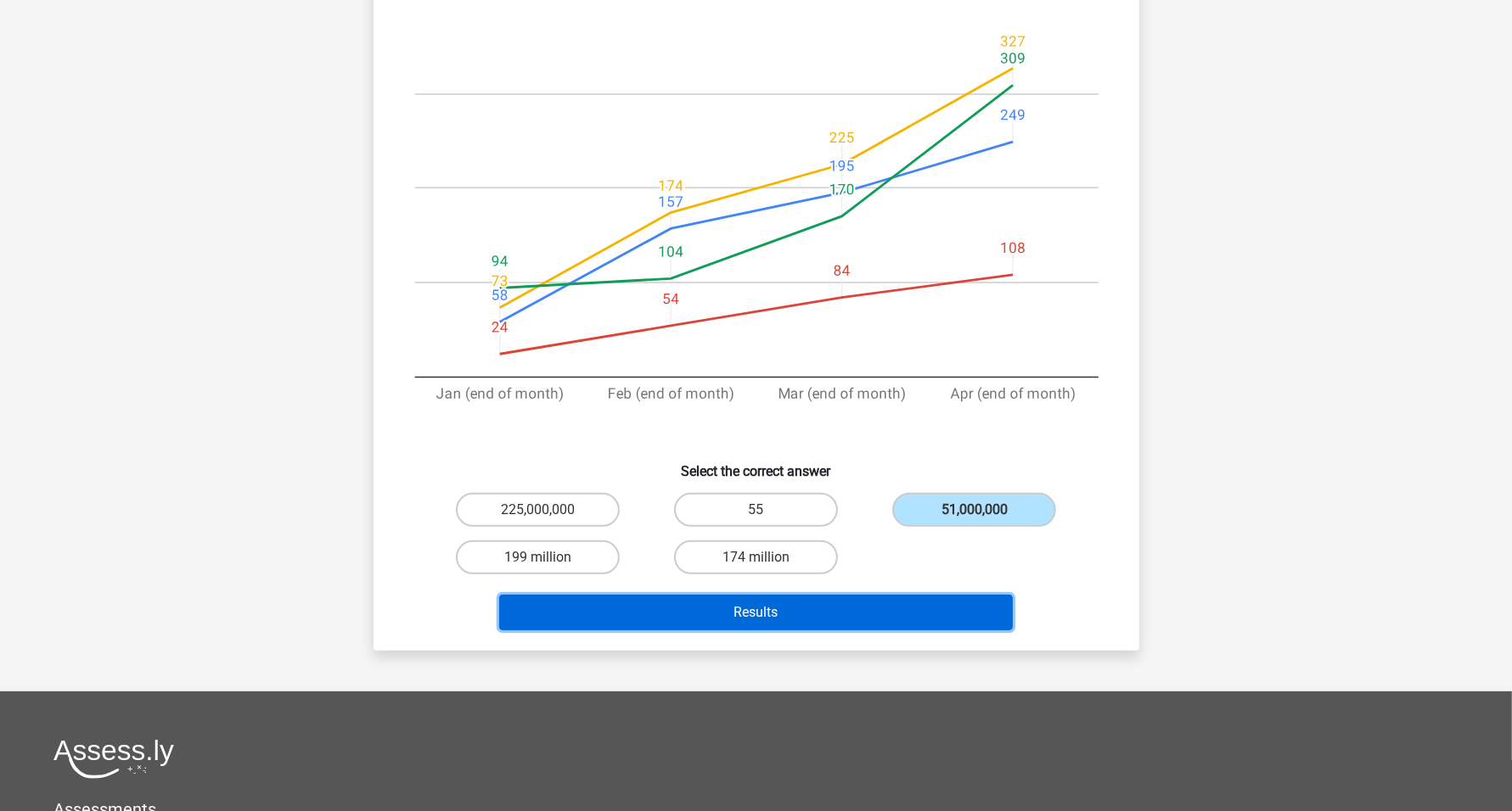
click at [850, 610] on button "Results" at bounding box center [756, 612] width 513 height 36
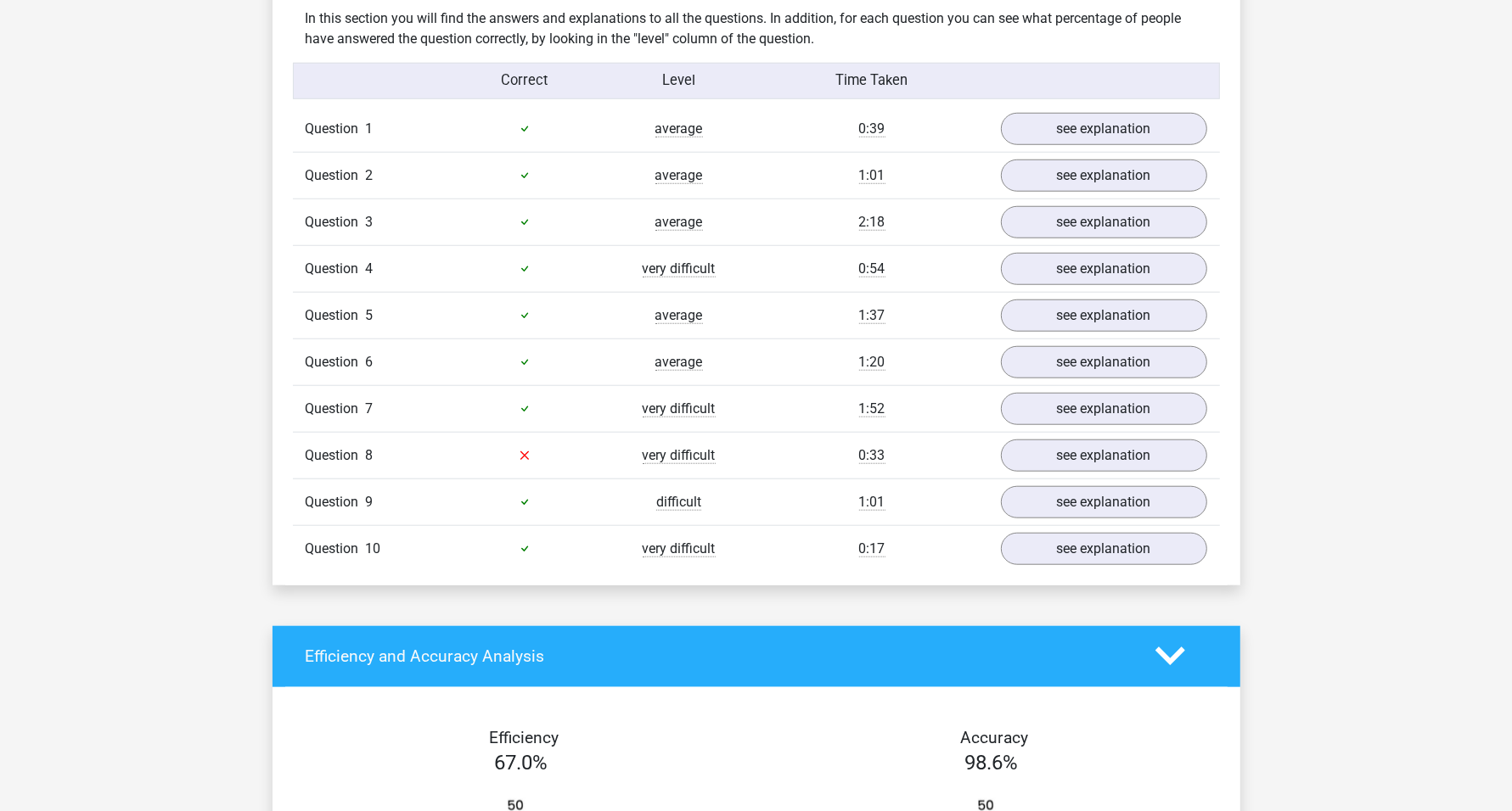
scroll to position [1379, 0]
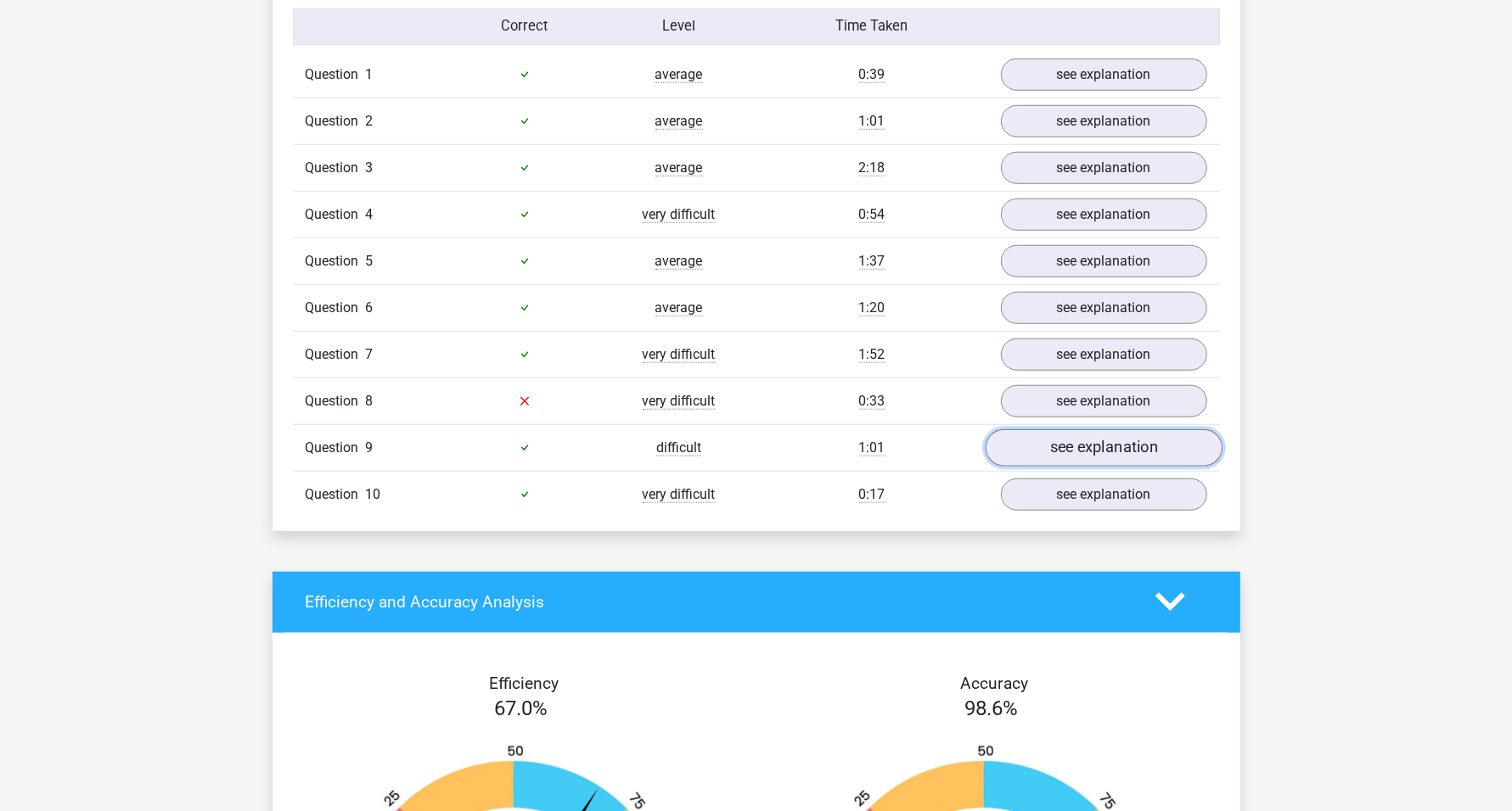
click at [1083, 436] on link "see explanation" at bounding box center [1103, 448] width 237 height 37
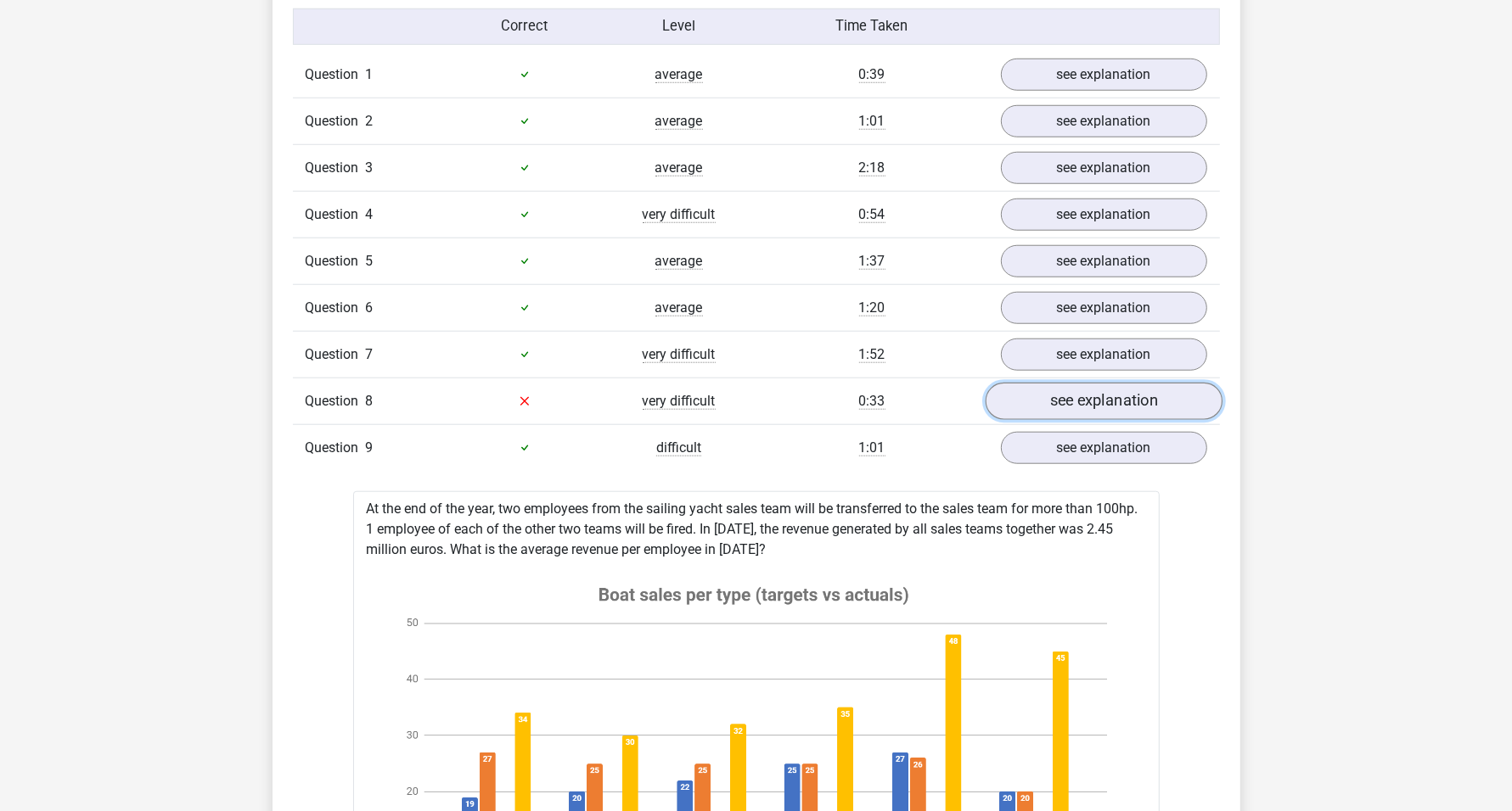
click at [1070, 386] on link "see explanation" at bounding box center [1103, 401] width 237 height 37
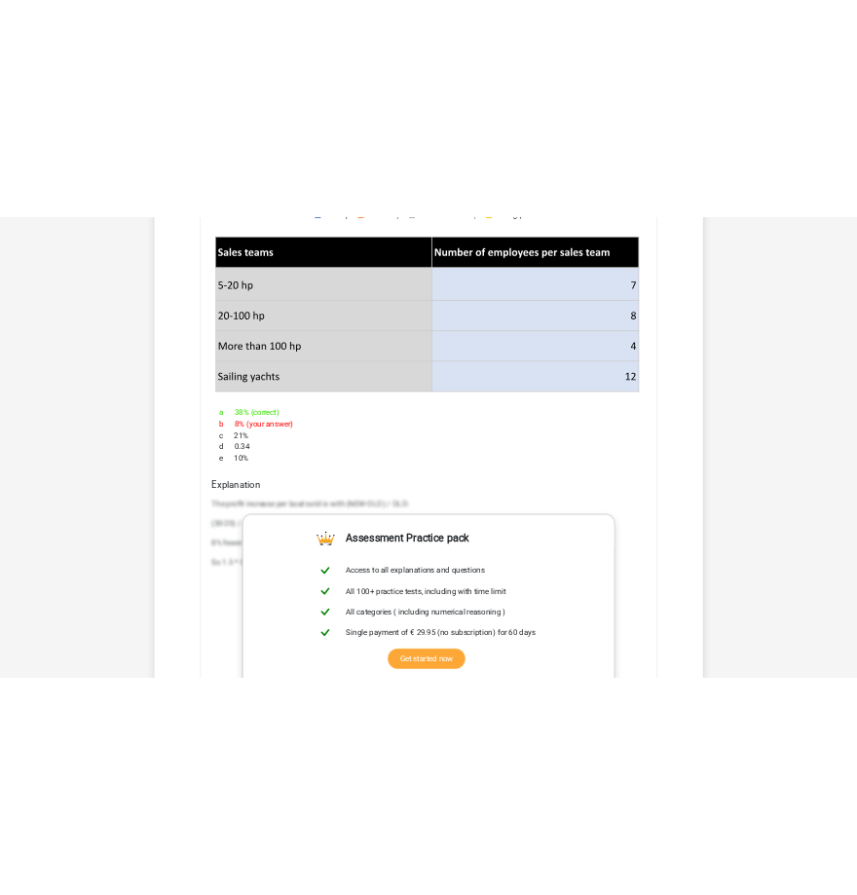
scroll to position [2801, 0]
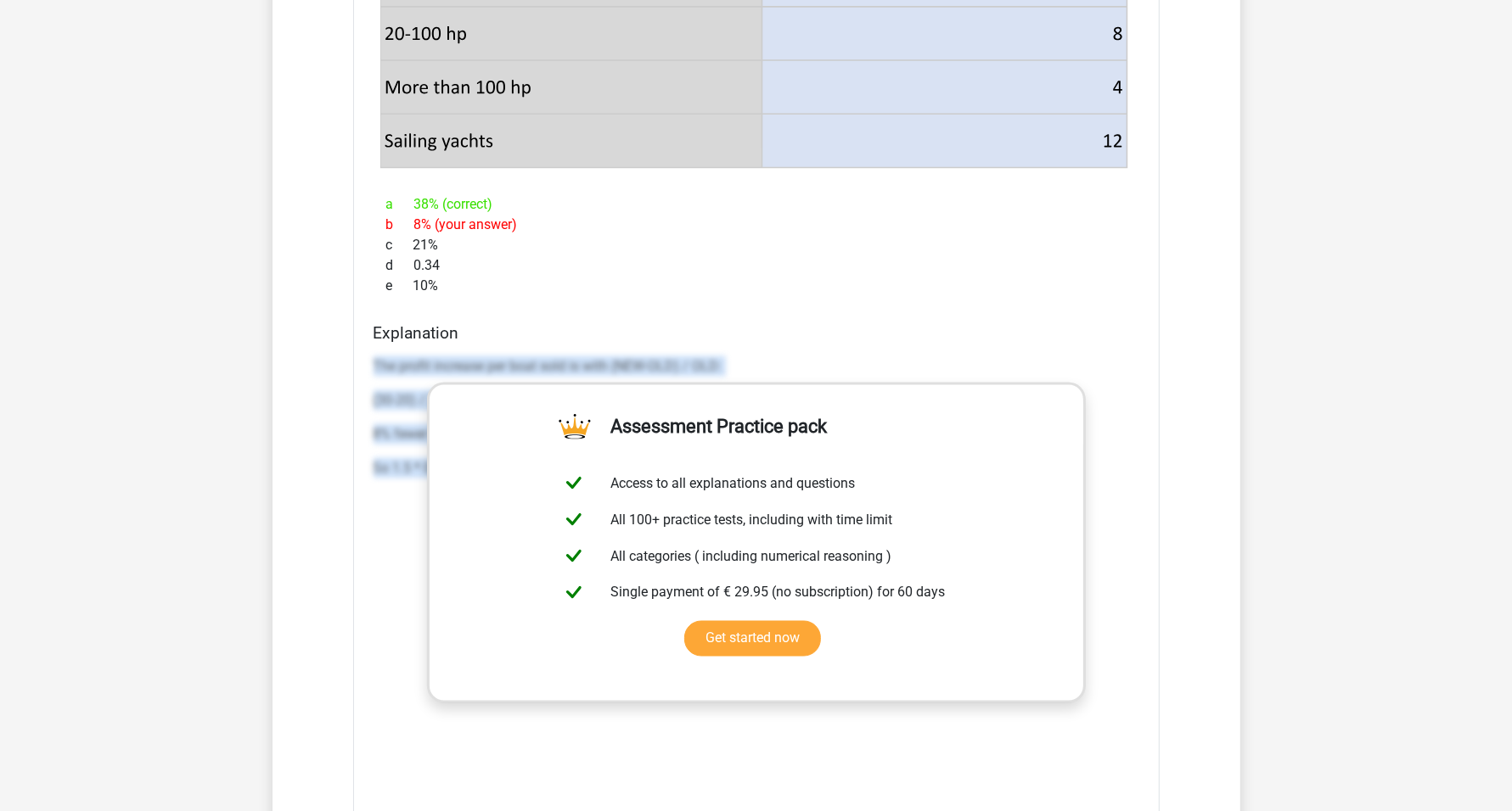
drag, startPoint x: 366, startPoint y: 335, endPoint x: 1095, endPoint y: 489, distance: 745.1
click at [1103, 478] on div "Explanation The profit increase per boat sold is with (NEW-OLD) / OLD: (30-20) …" at bounding box center [756, 591] width 779 height 536
copy div "The profit increase per boat sold is with (NEW-OLD) / OLD: (30-20) / 20 = 50% 8…"
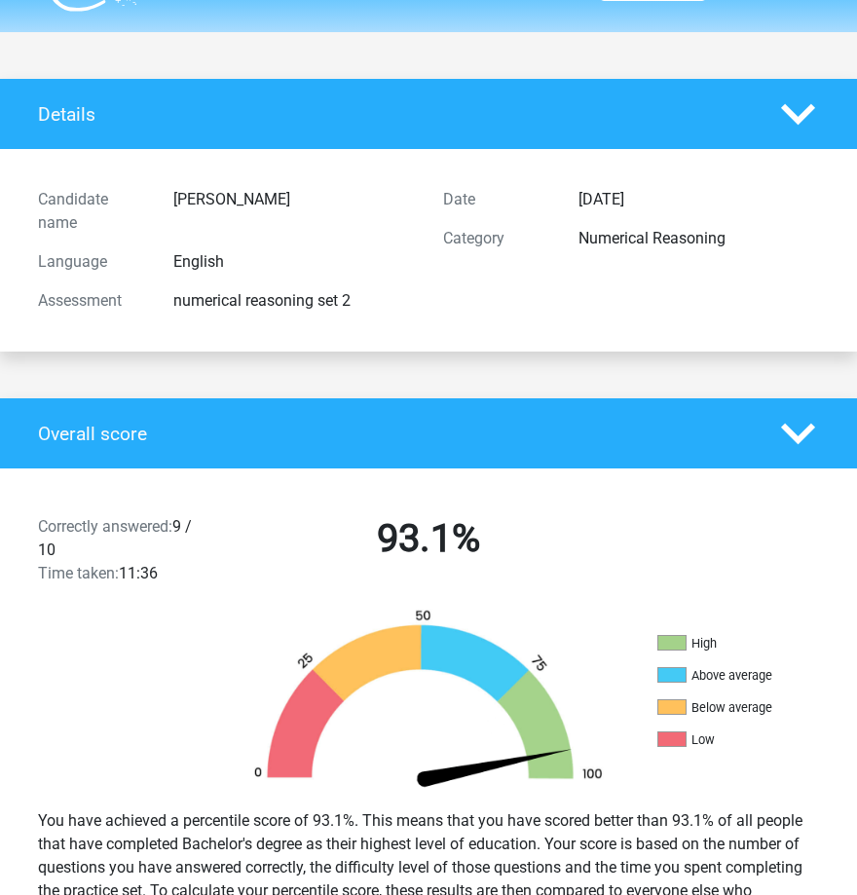
scroll to position [0, 0]
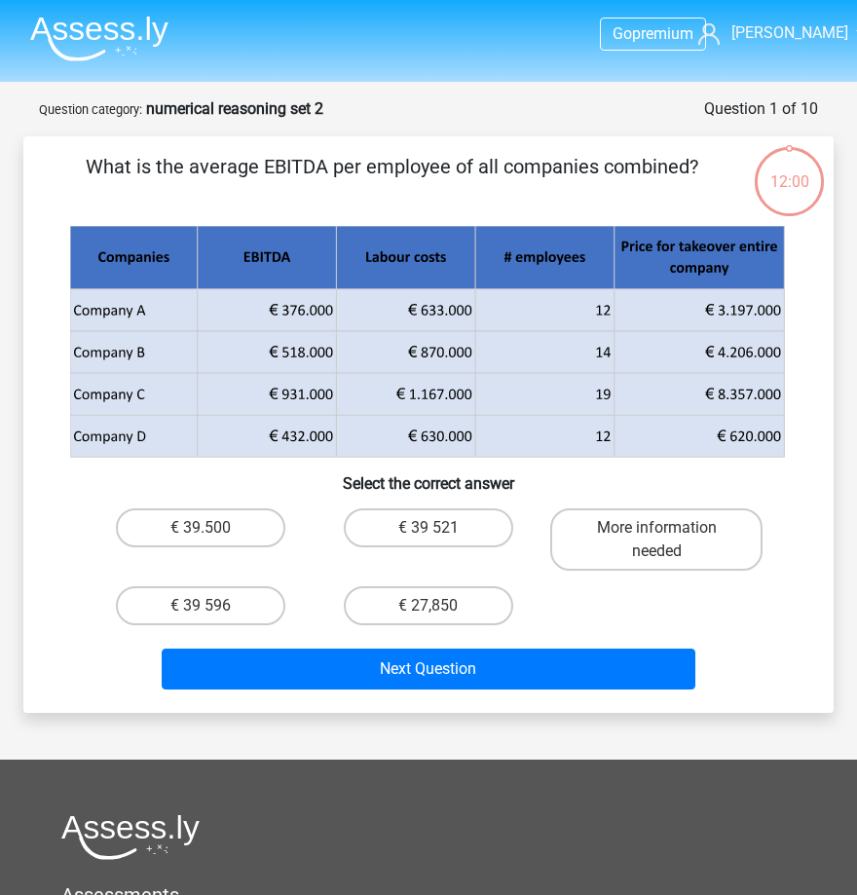
scroll to position [365, 0]
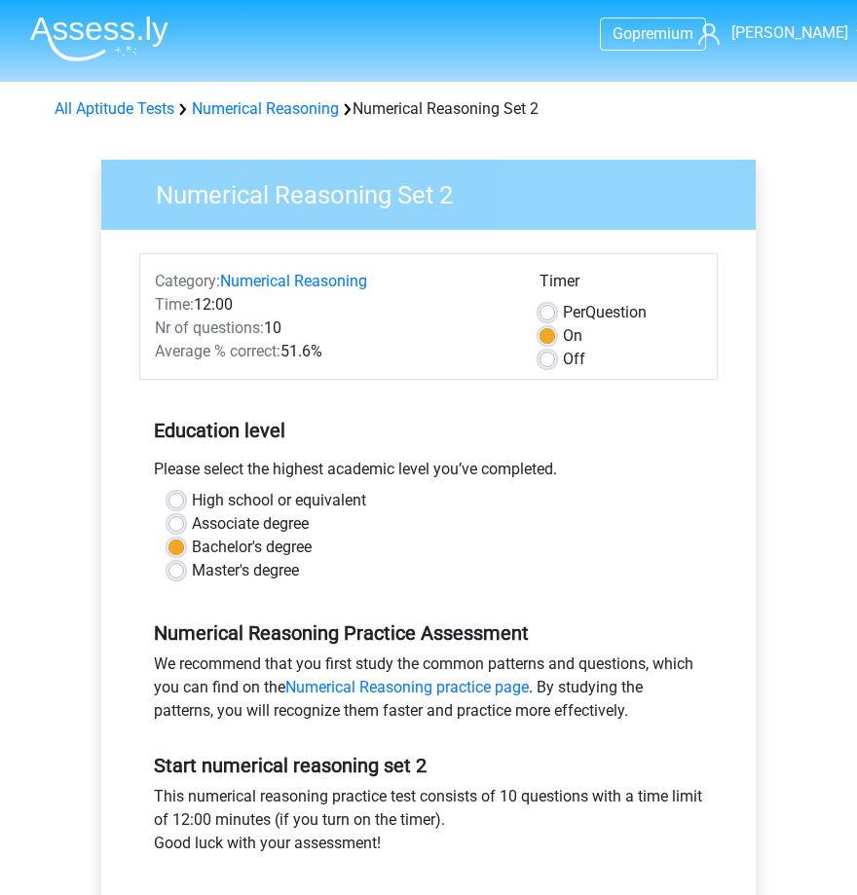
scroll to position [244, 0]
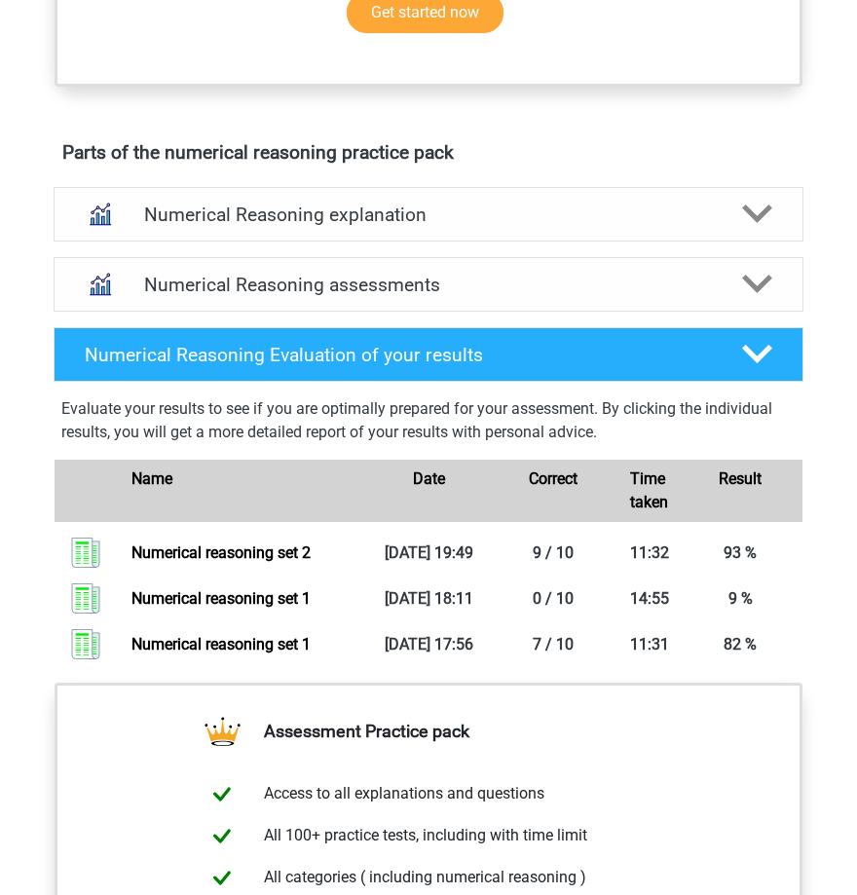
scroll to position [977, 0]
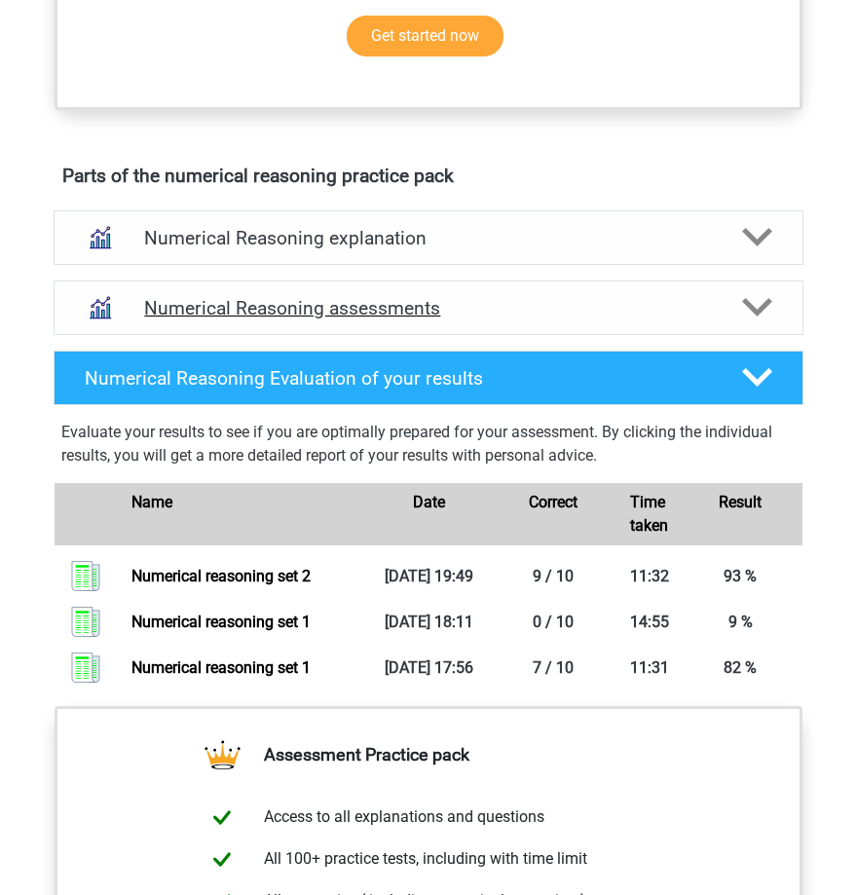
click at [326, 302] on h4 "Numerical Reasoning assessments" at bounding box center [428, 308] width 568 height 22
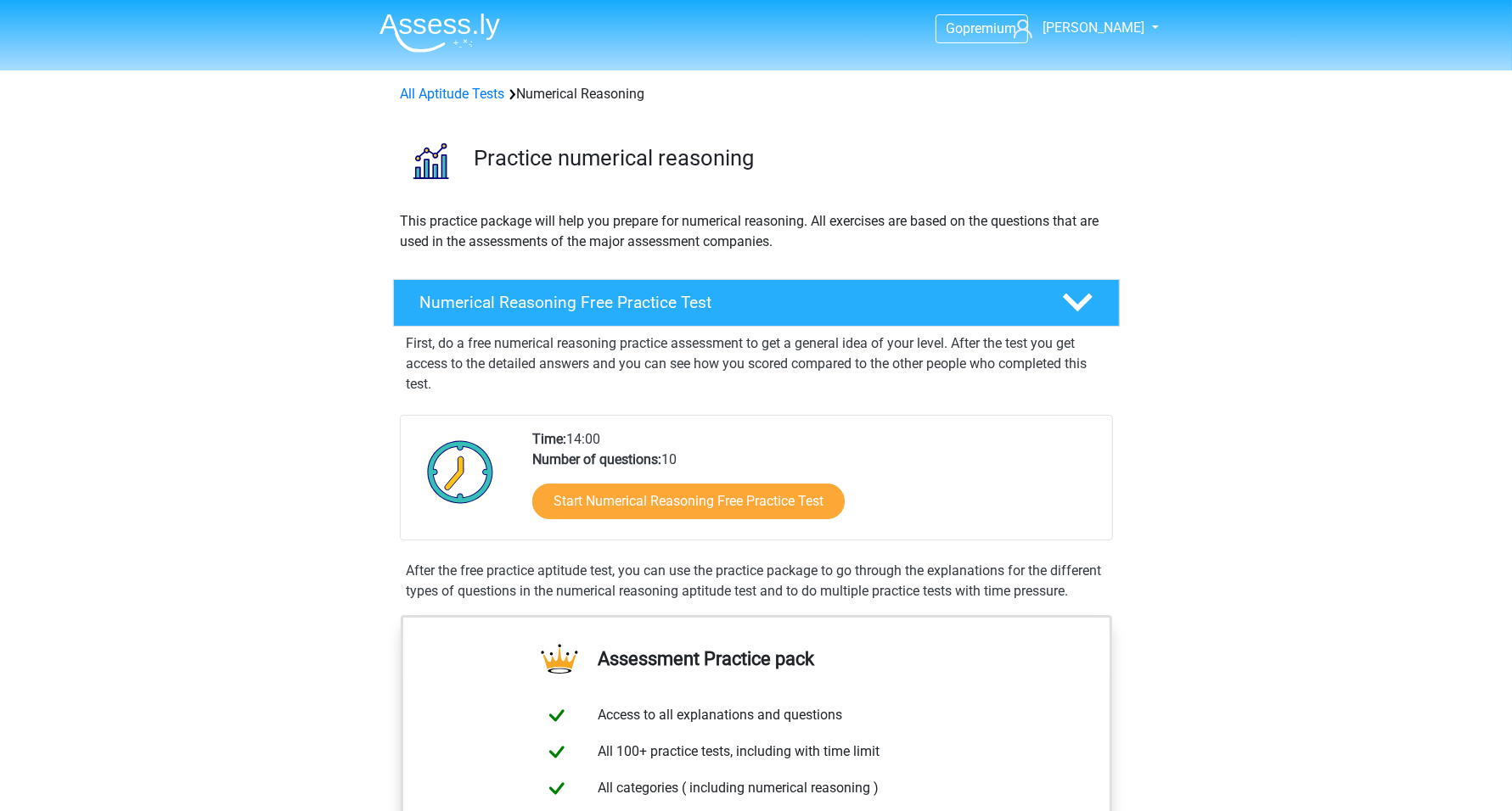
scroll to position [0, 0]
click at [469, 95] on link "All Aptitude Tests" at bounding box center [453, 94] width 105 height 17
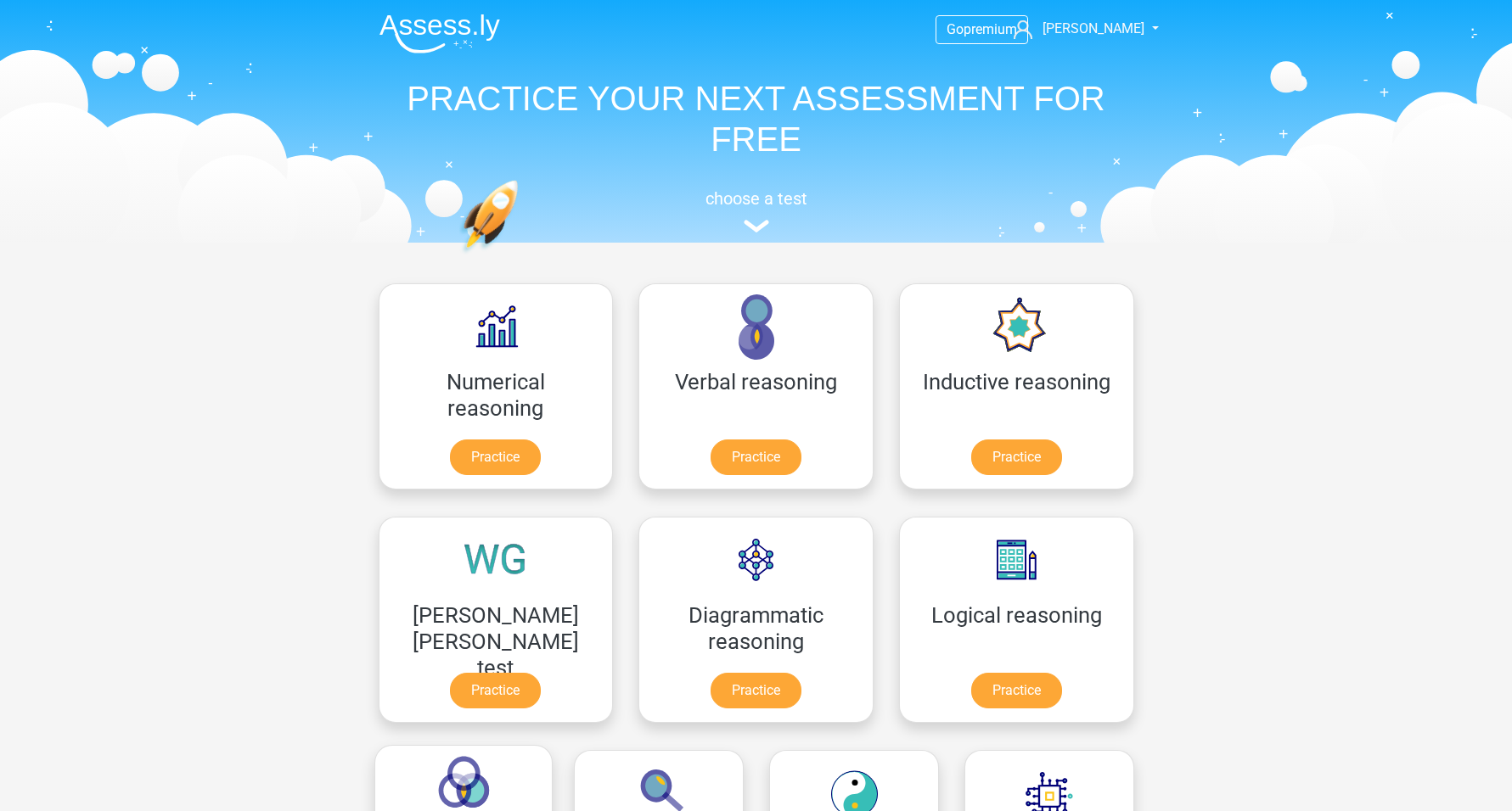
scroll to position [270, 0]
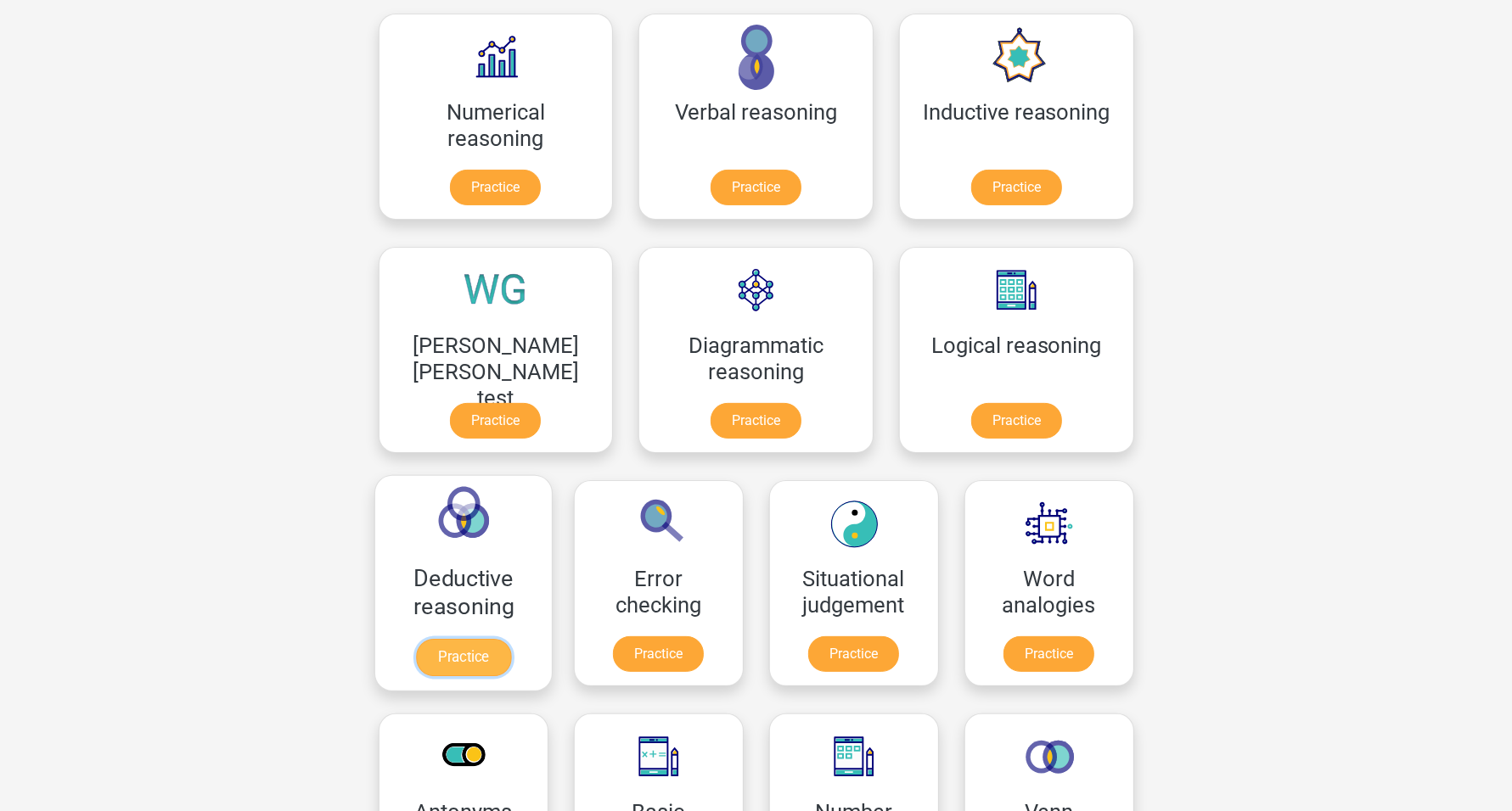
click at [510, 639] on link "Practice" at bounding box center [462, 658] width 95 height 37
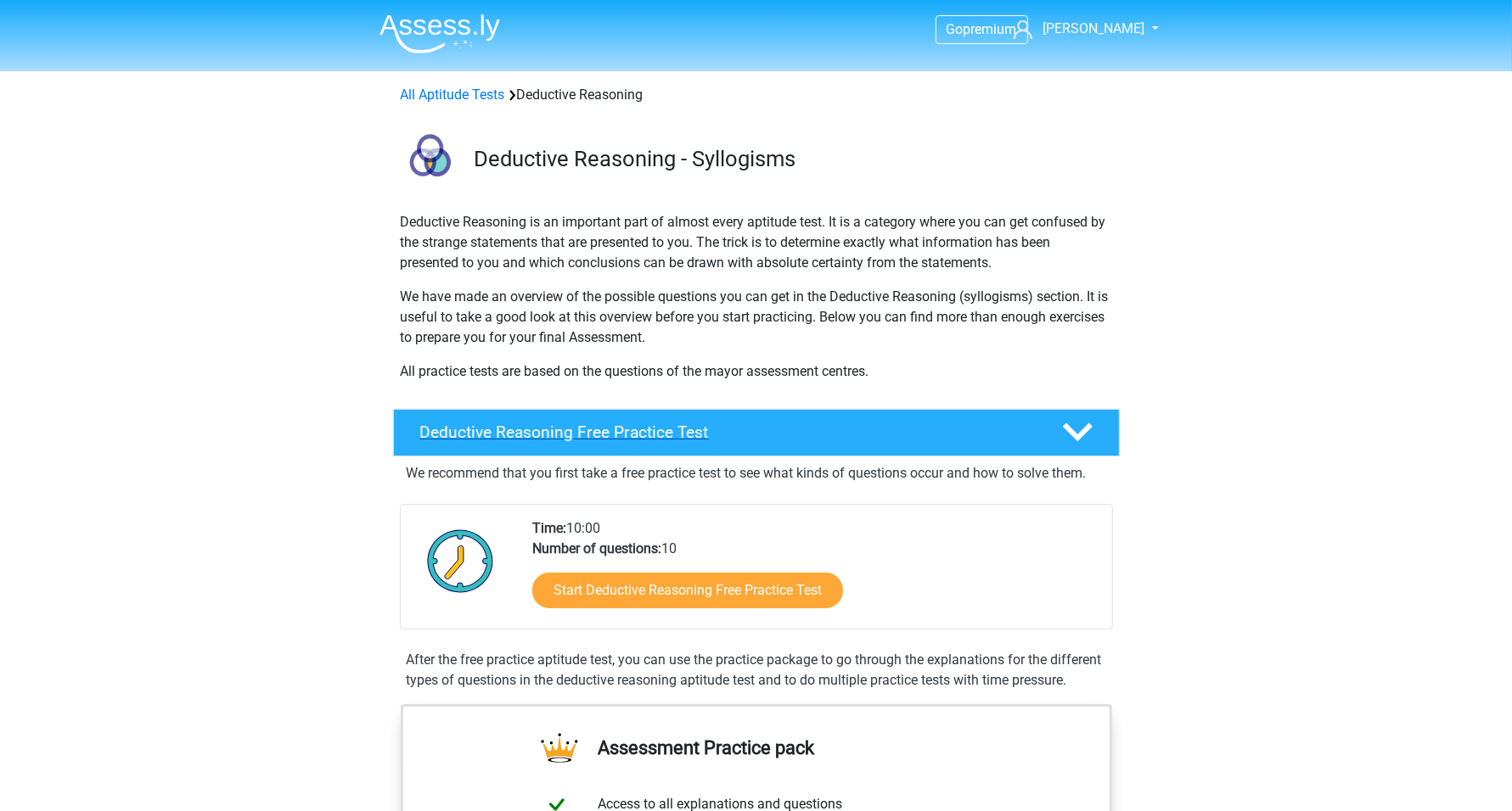
click at [633, 440] on h4 "Deductive Reasoning Free Practice Test" at bounding box center [727, 432] width 614 height 19
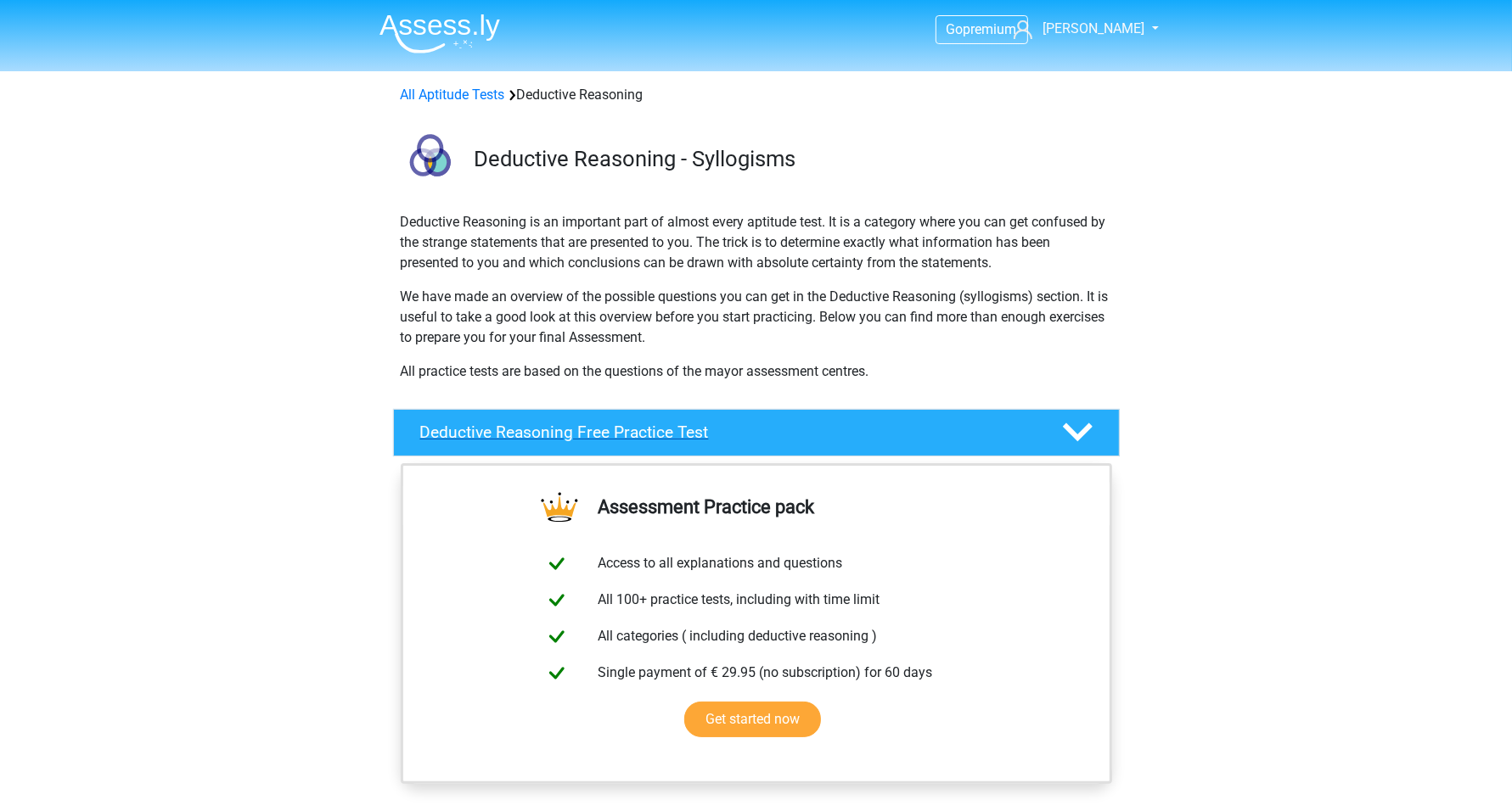
click at [631, 426] on h4 "Deductive Reasoning Free Practice Test" at bounding box center [727, 432] width 614 height 19
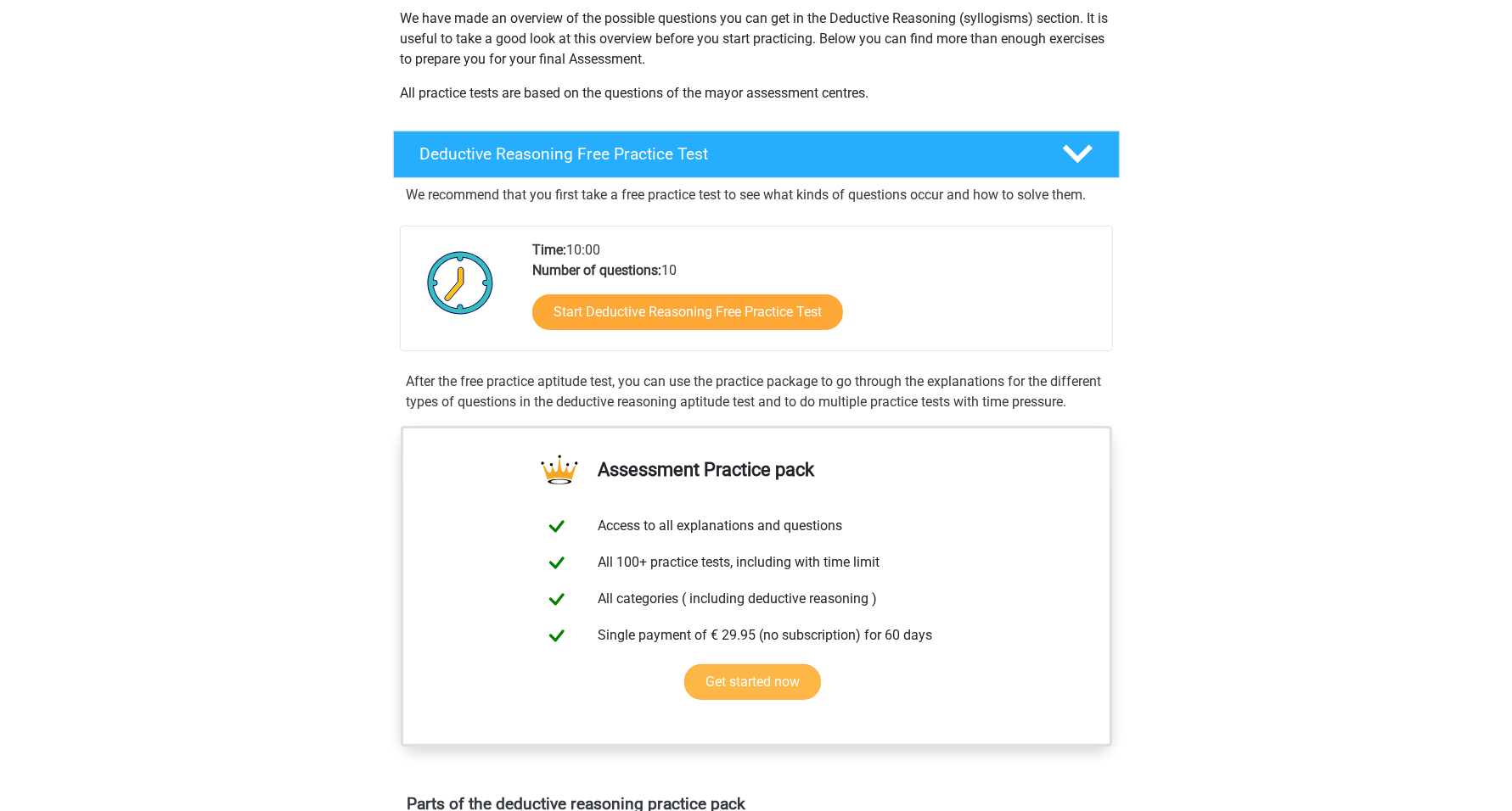
scroll to position [318, 0]
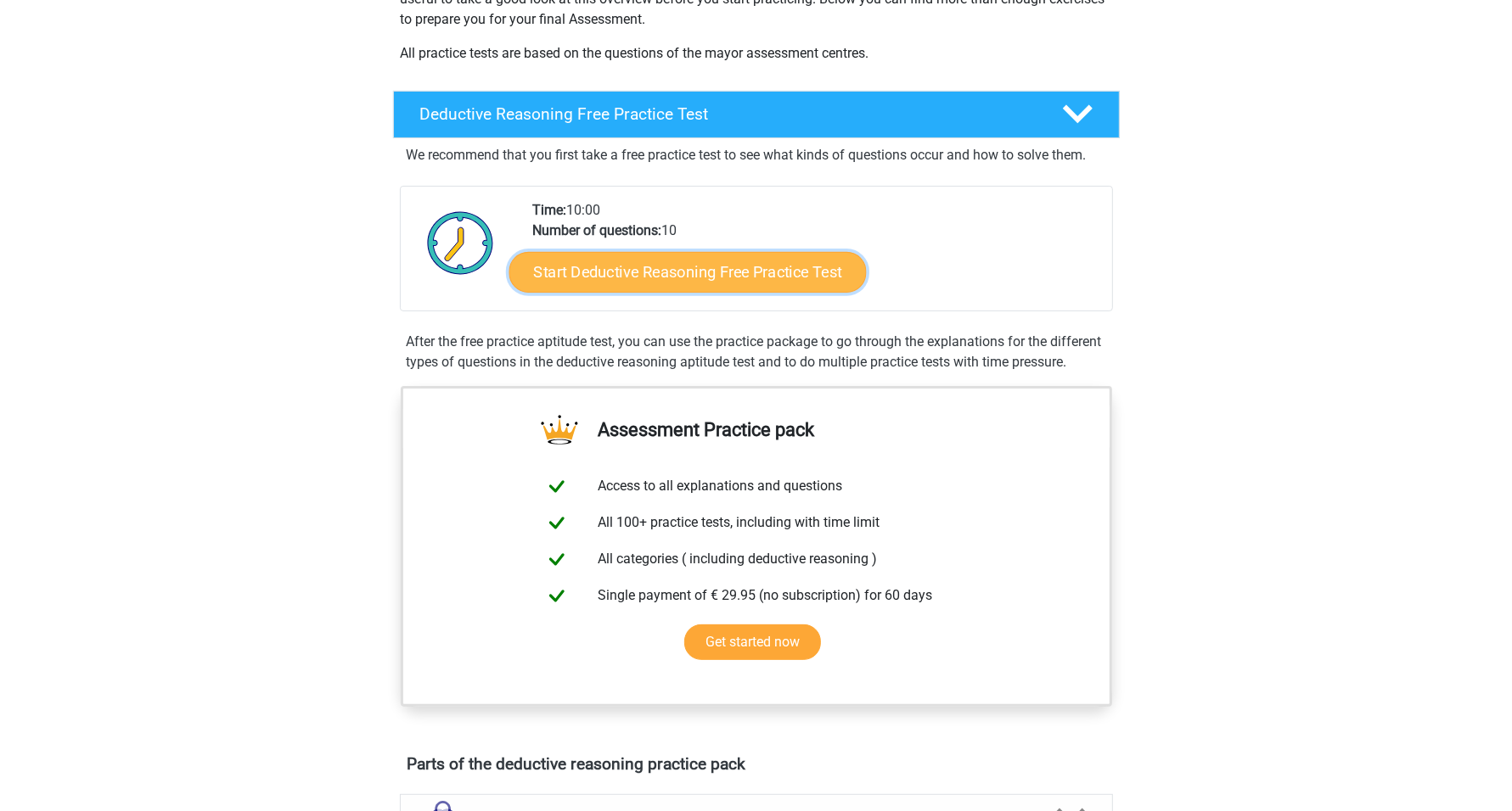
click at [659, 272] on link "Start Deductive Reasoning Free Practice Test" at bounding box center [688, 271] width 357 height 41
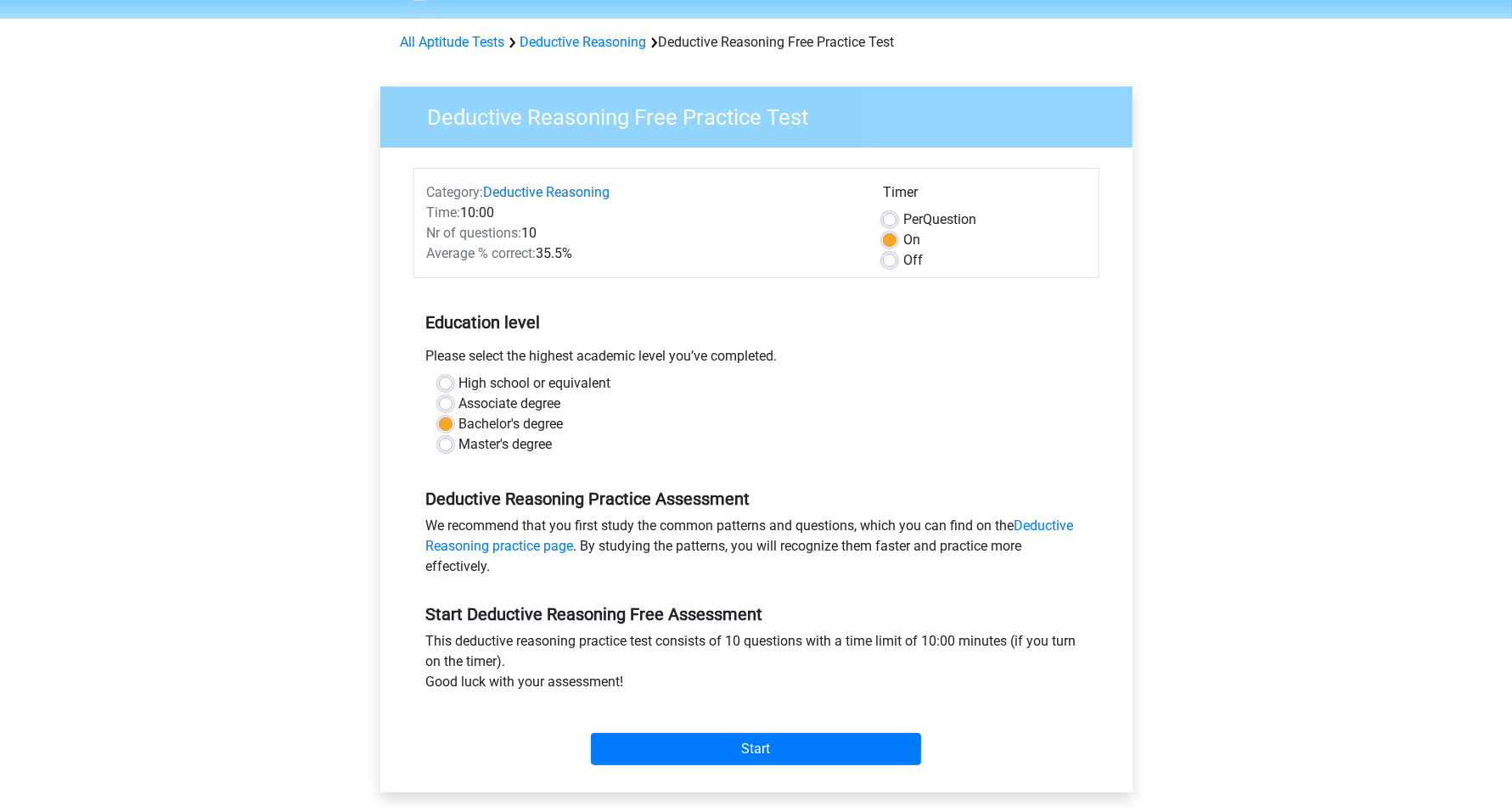
scroll to position [106, 0]
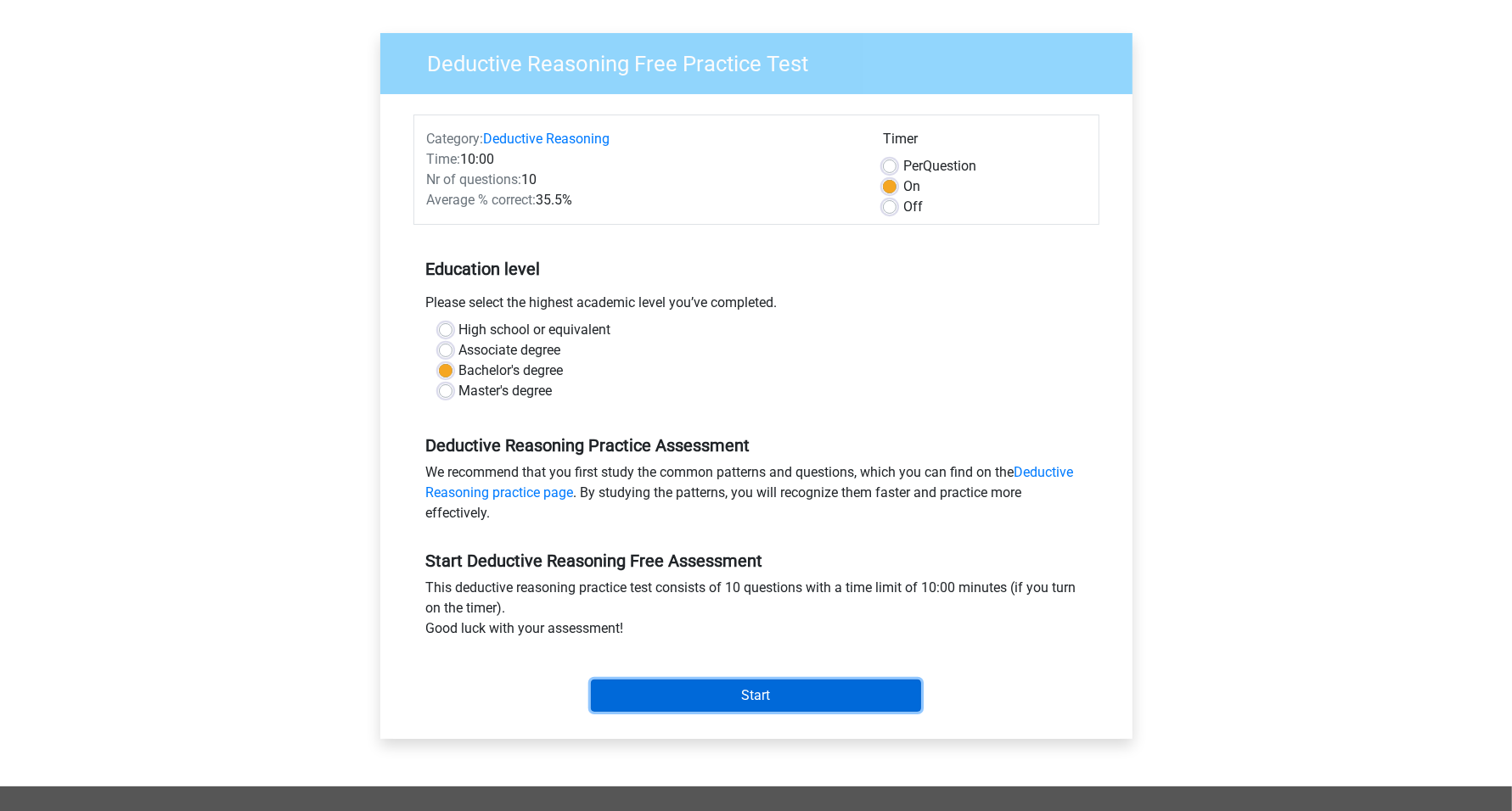
click at [790, 695] on input "Start" at bounding box center [756, 695] width 330 height 32
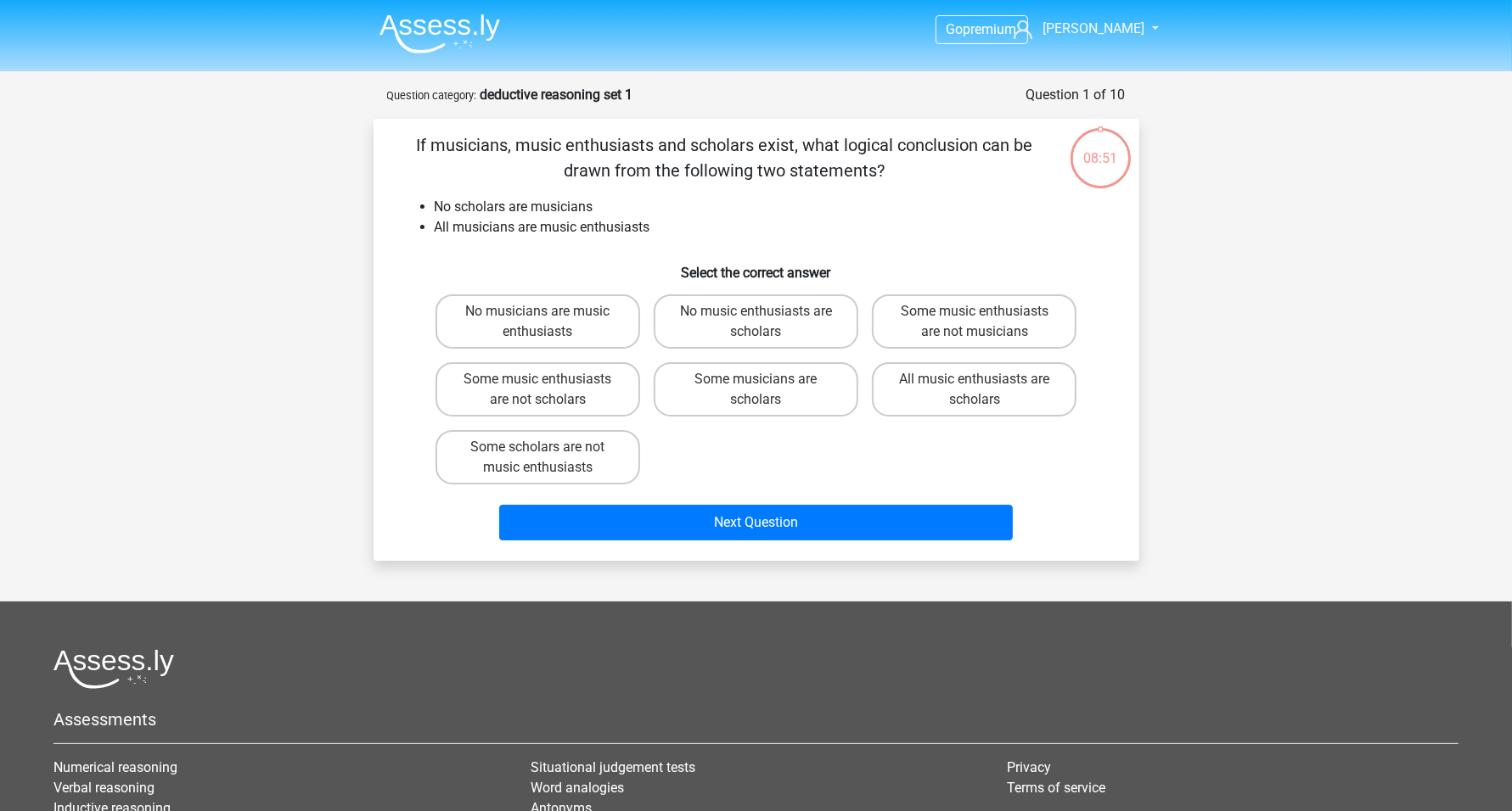
click at [763, 316] on input "No music enthusiasts are scholars" at bounding box center [761, 317] width 11 height 11
radio input "true"
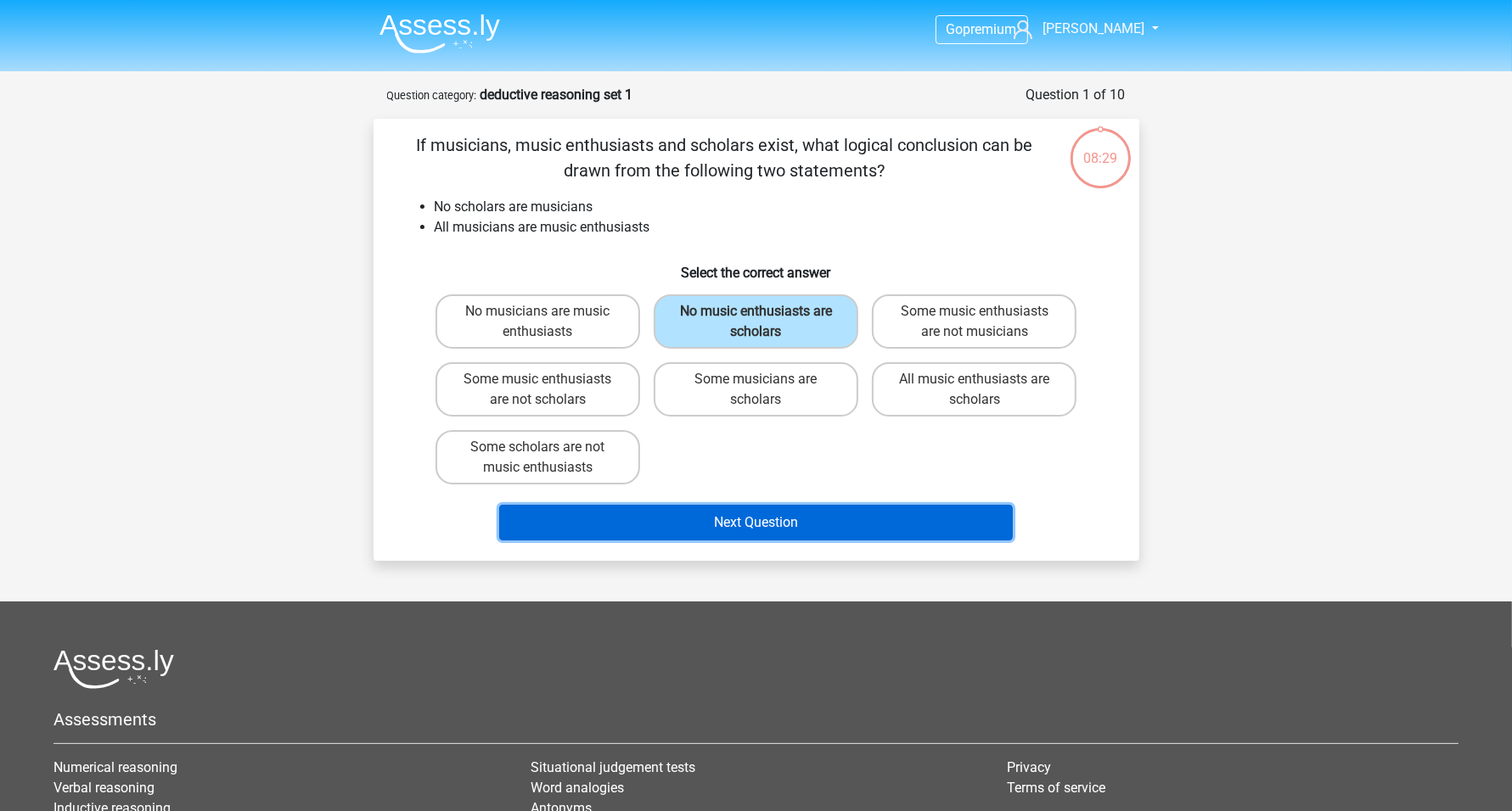
click at [773, 517] on button "Next Question" at bounding box center [756, 523] width 513 height 36
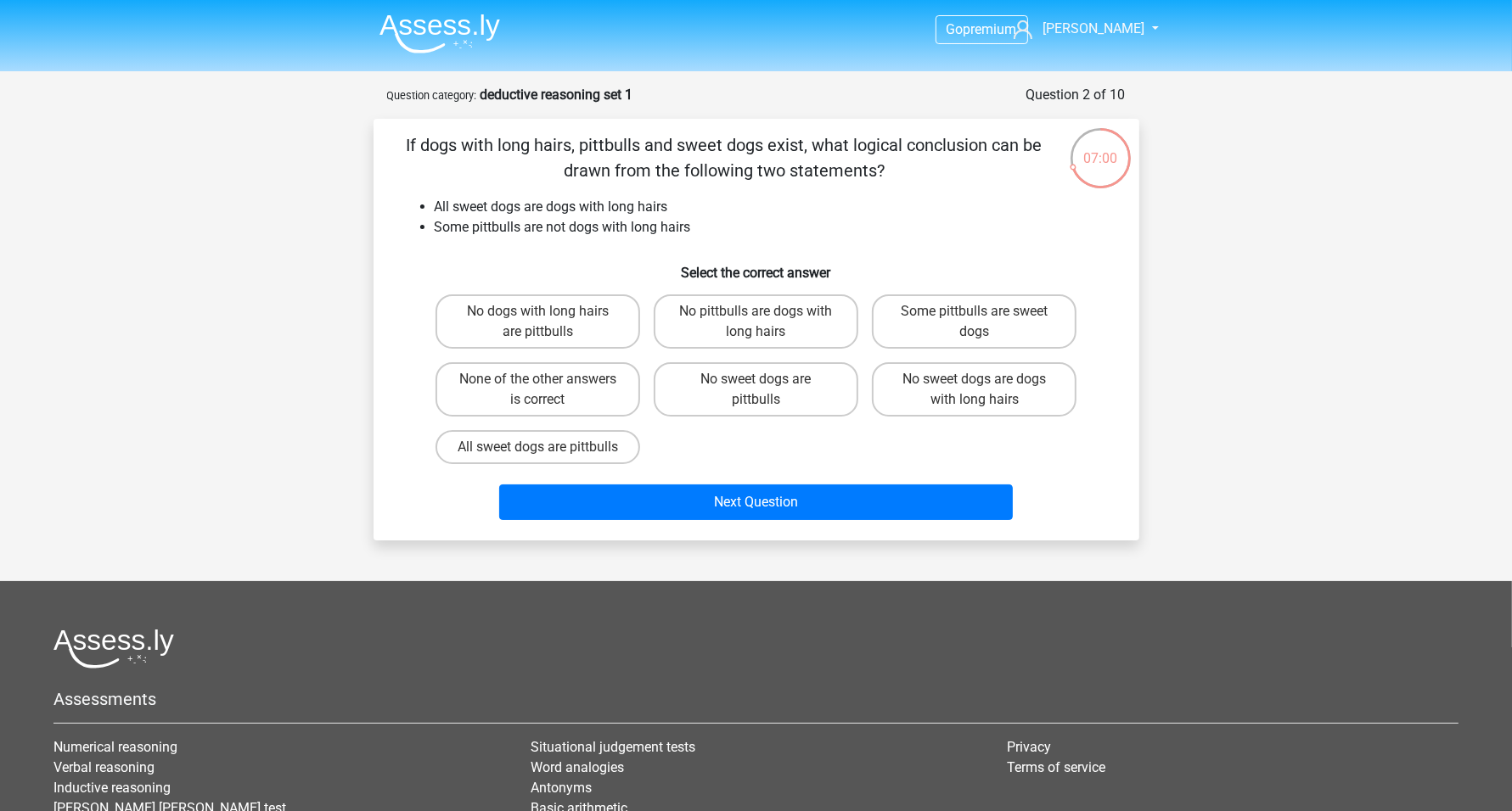
click at [977, 321] on input "Some pittbulls are sweet dogs" at bounding box center [980, 317] width 11 height 11
radio input "true"
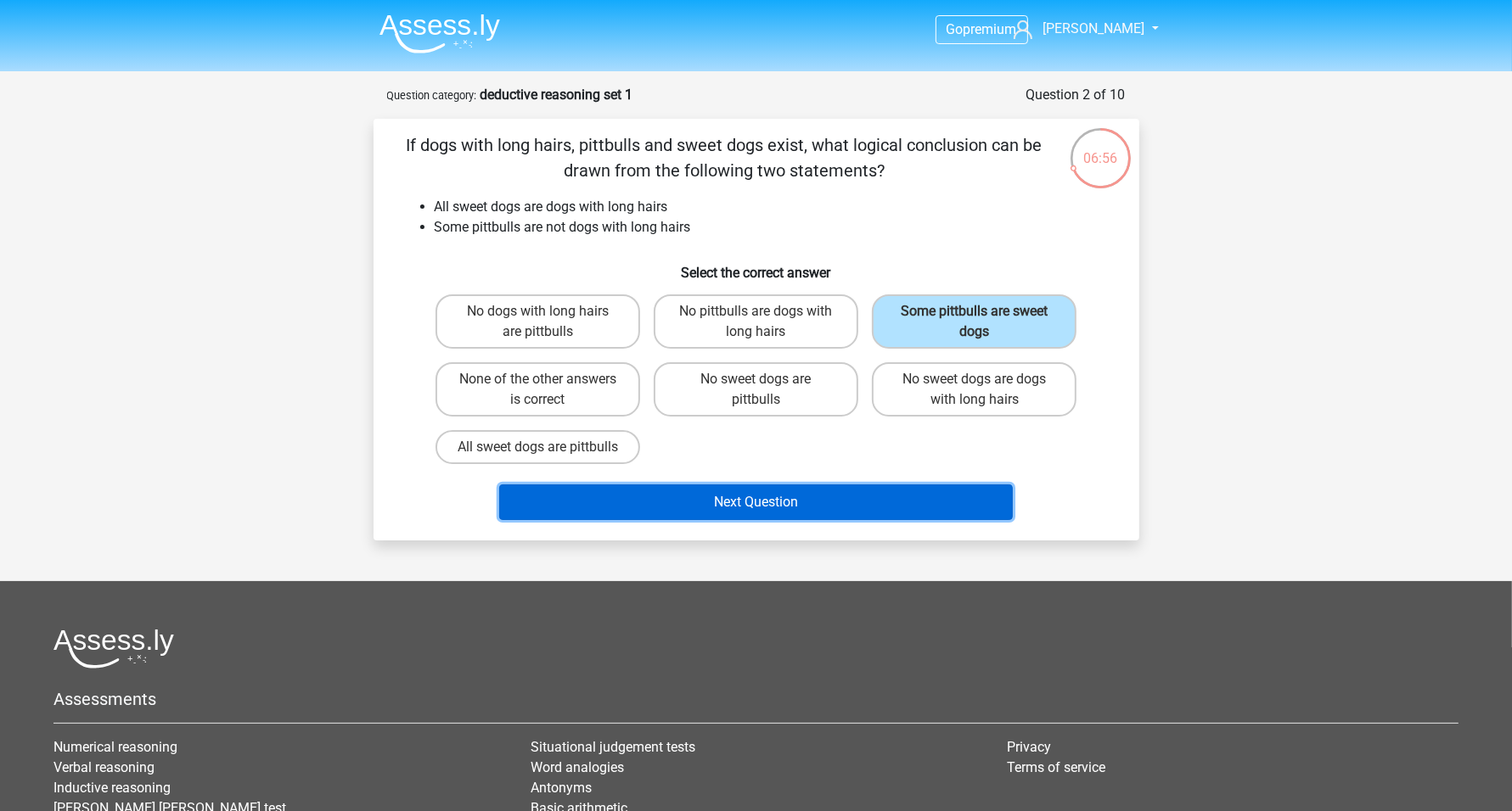
click at [729, 514] on button "Next Question" at bounding box center [756, 502] width 513 height 36
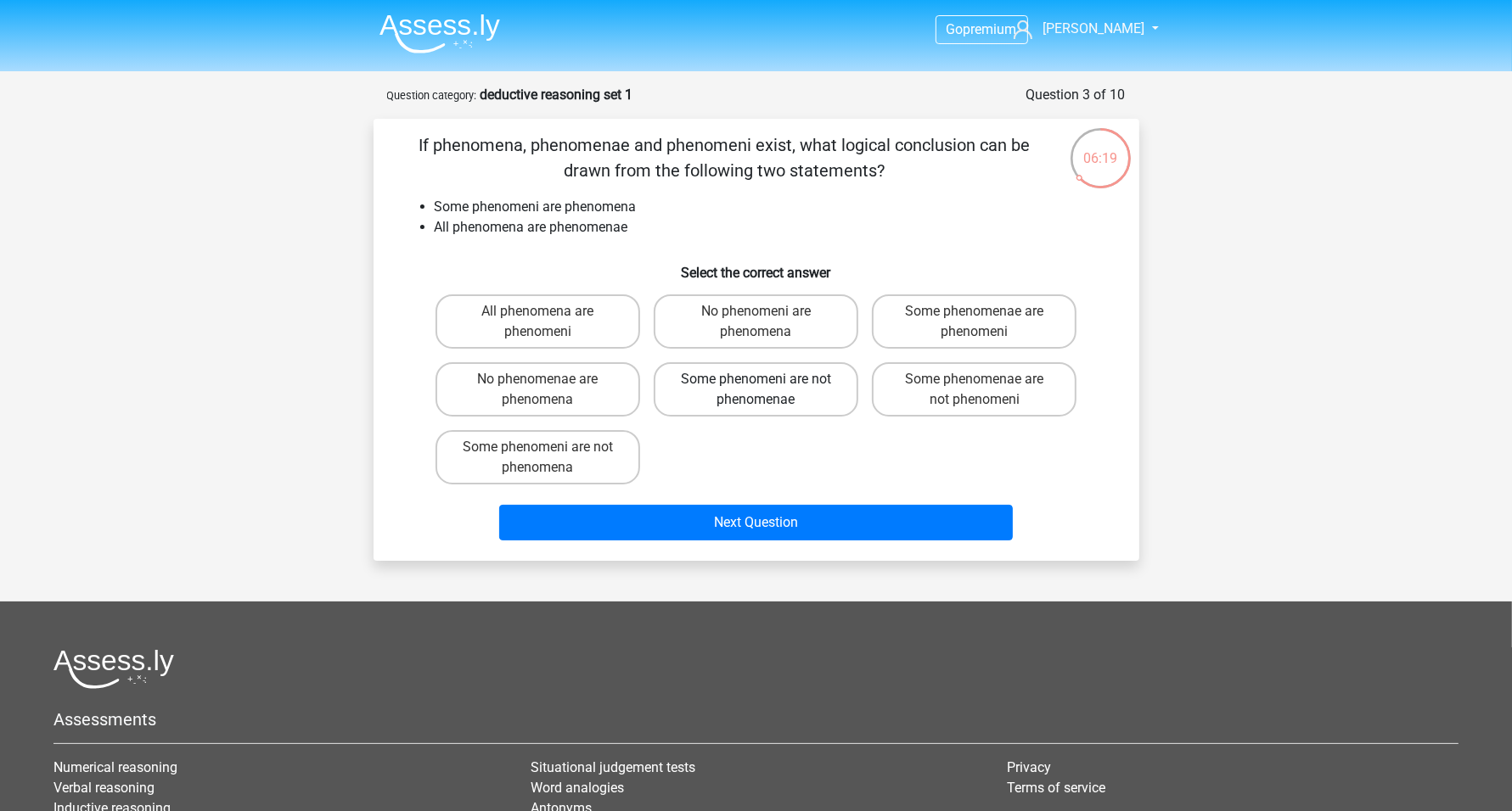
click at [776, 397] on label "Some phenomeni are not phenomenae" at bounding box center [756, 389] width 205 height 54
click at [767, 390] on input "Some phenomeni are not phenomenae" at bounding box center [761, 384] width 11 height 11
radio input "true"
click at [851, 497] on div "Next Question" at bounding box center [756, 519] width 711 height 56
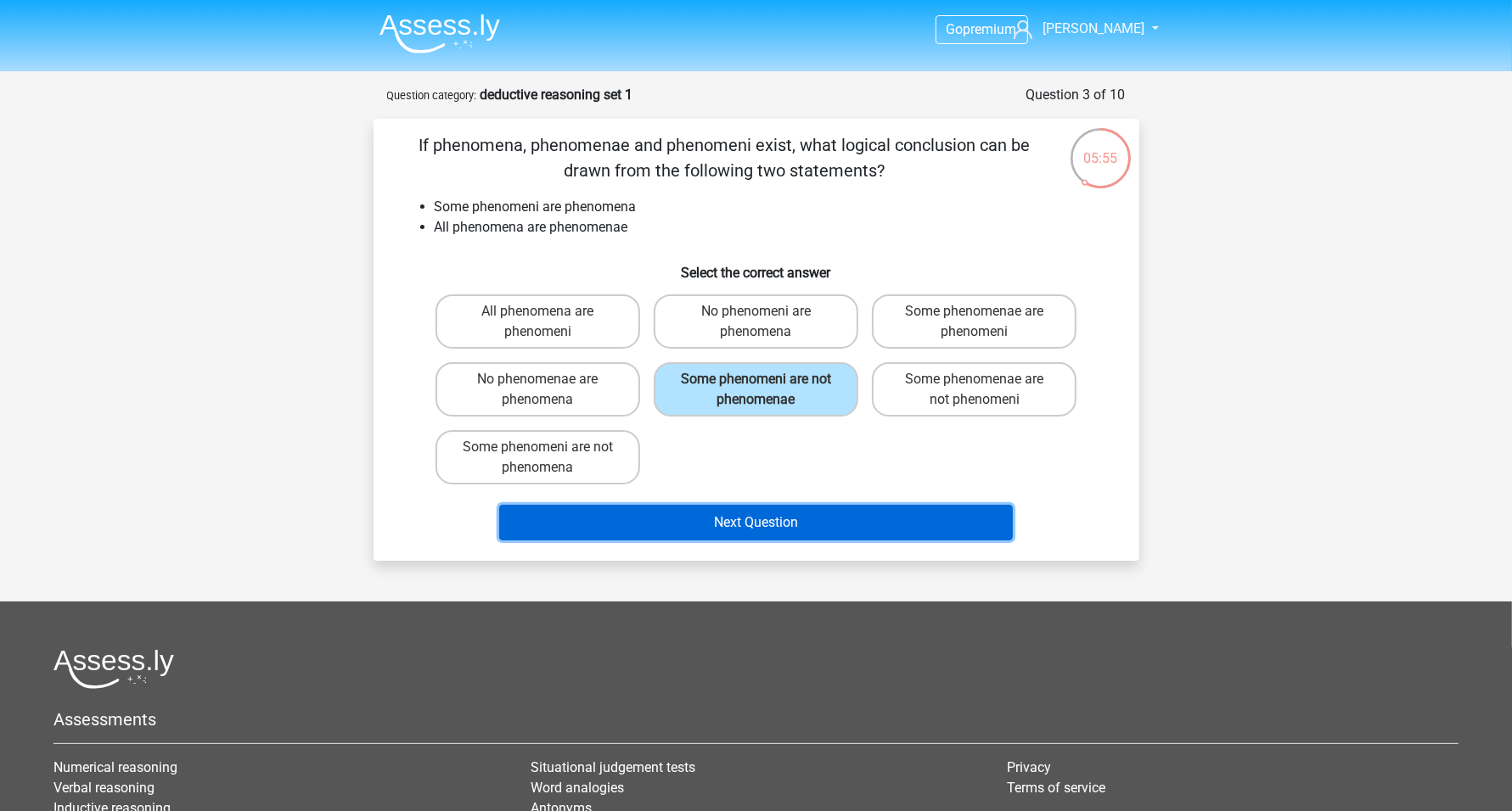
click at [833, 511] on button "Next Question" at bounding box center [756, 523] width 513 height 36
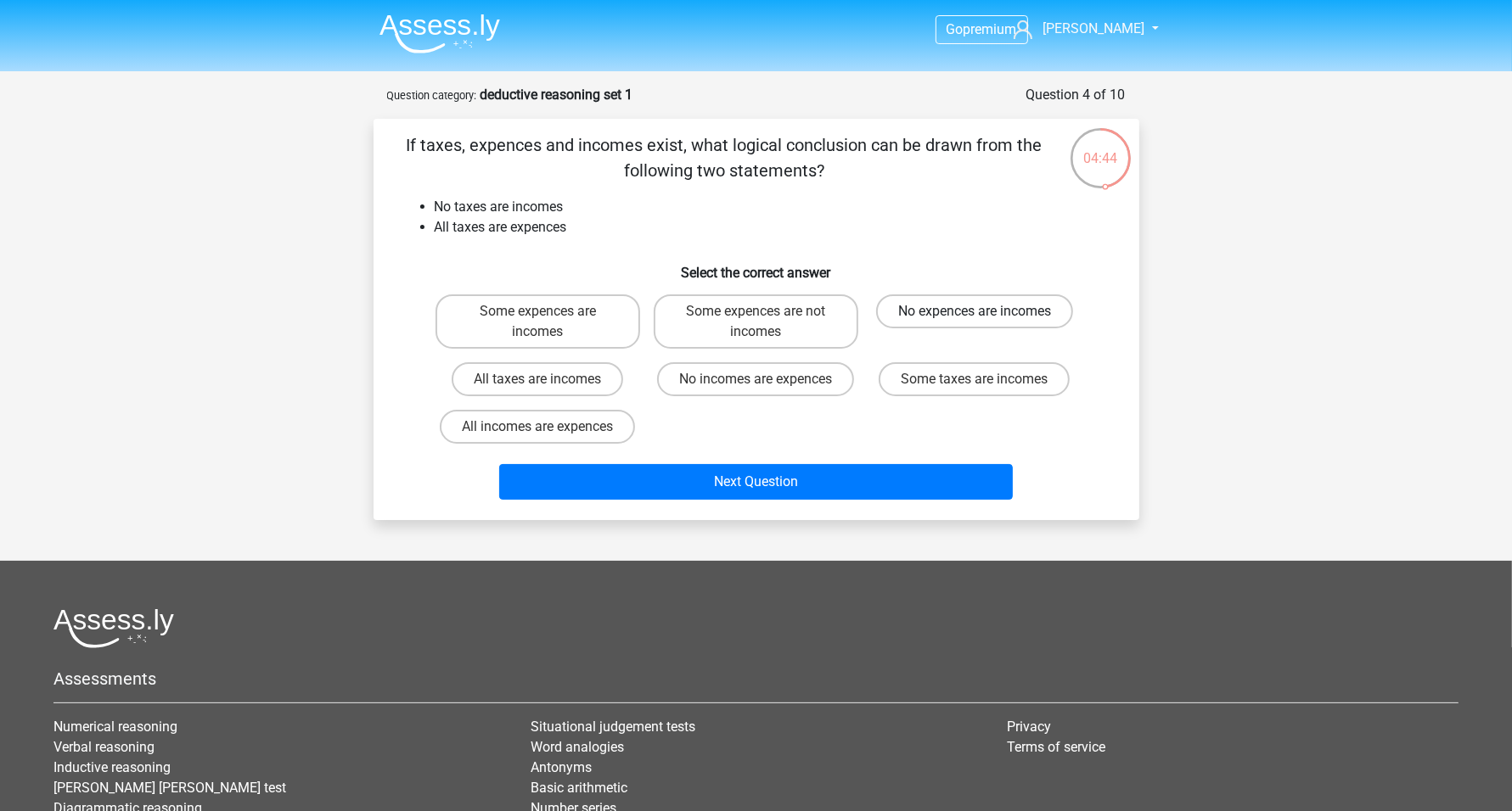
click at [958, 316] on label "No expences are incomes" at bounding box center [974, 311] width 197 height 34
click at [974, 316] on input "No expences are incomes" at bounding box center [980, 317] width 11 height 11
radio input "true"
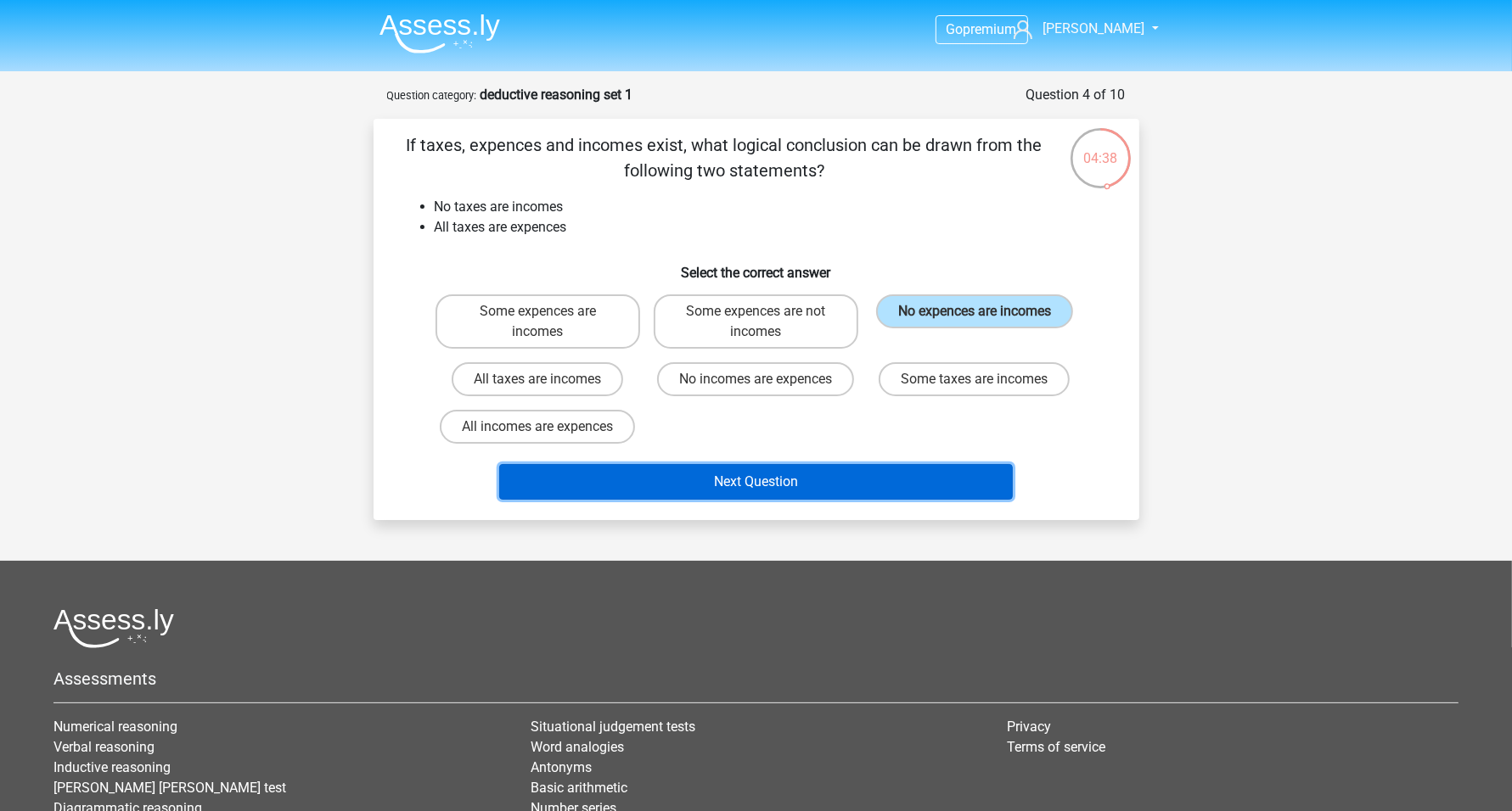
click at [792, 476] on button "Next Question" at bounding box center [756, 482] width 513 height 36
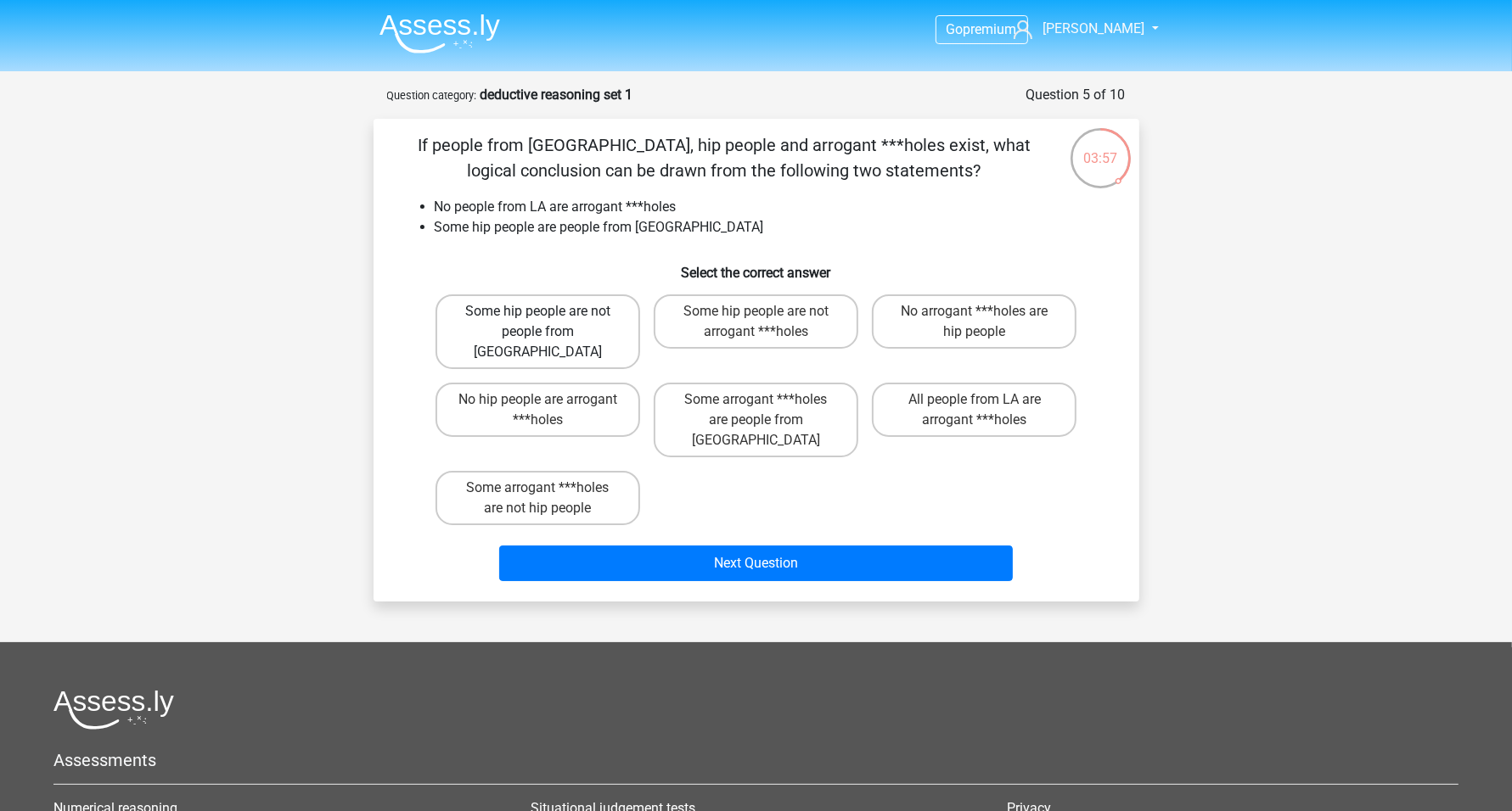
click at [559, 326] on label "Some hip people are not people from LA" at bounding box center [538, 332] width 205 height 75
click at [548, 322] on input "Some hip people are not people from LA" at bounding box center [543, 317] width 11 height 11
radio input "true"
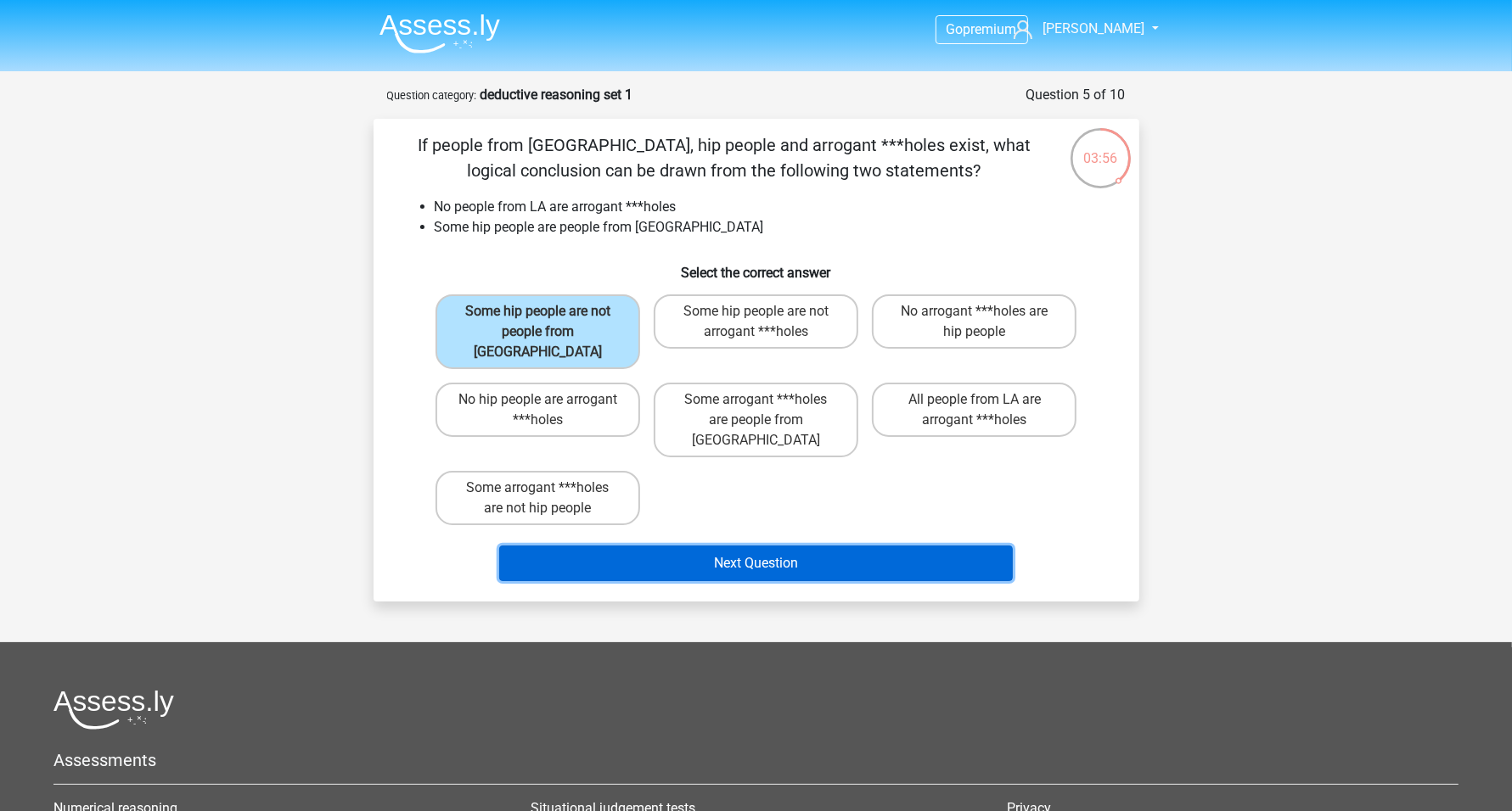
click at [797, 545] on button "Next Question" at bounding box center [756, 563] width 513 height 36
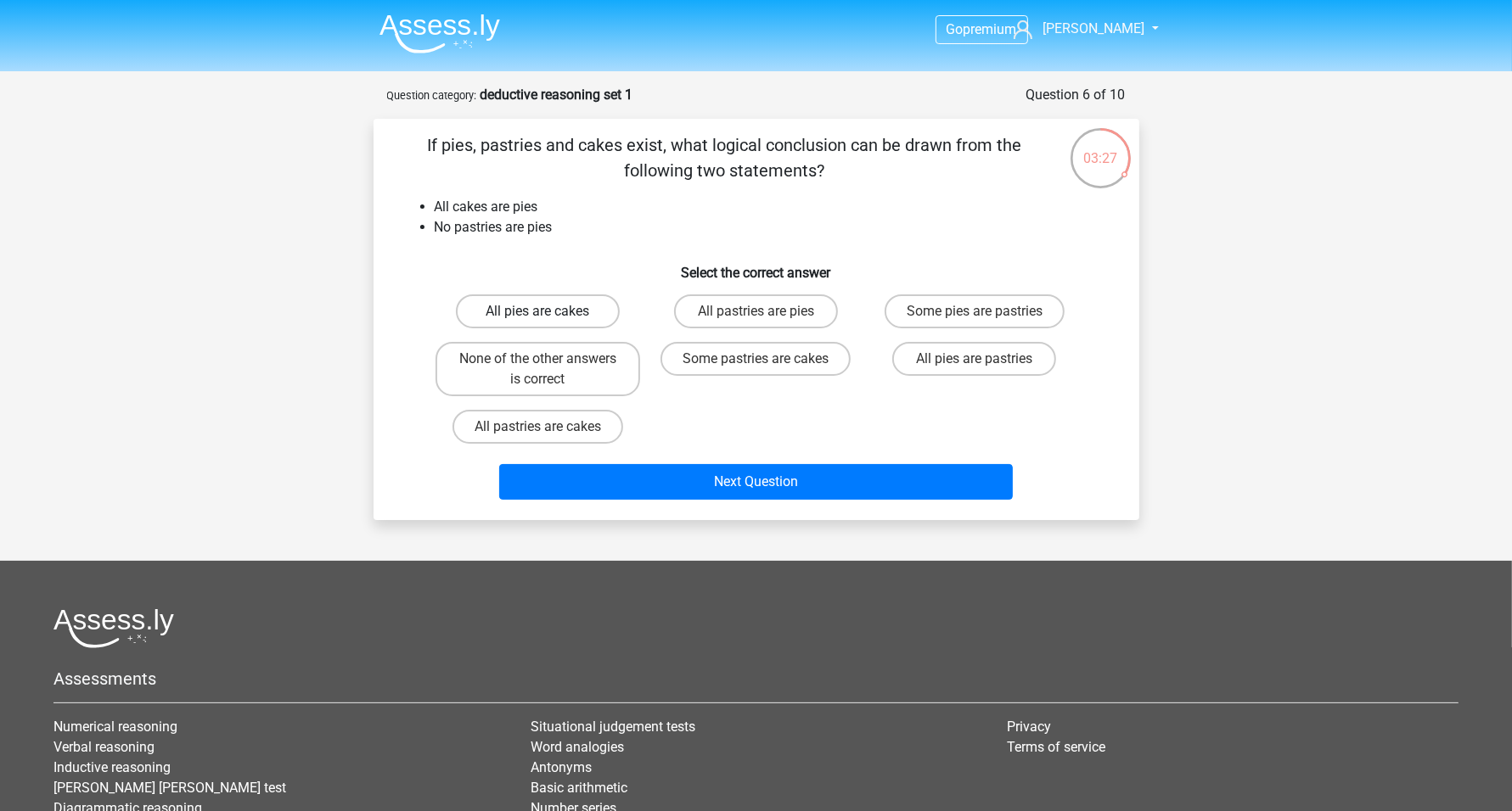
click at [572, 311] on label "All pies are cakes" at bounding box center [538, 311] width 164 height 34
click at [548, 312] on input "All pies are cakes" at bounding box center [543, 317] width 11 height 11
radio input "true"
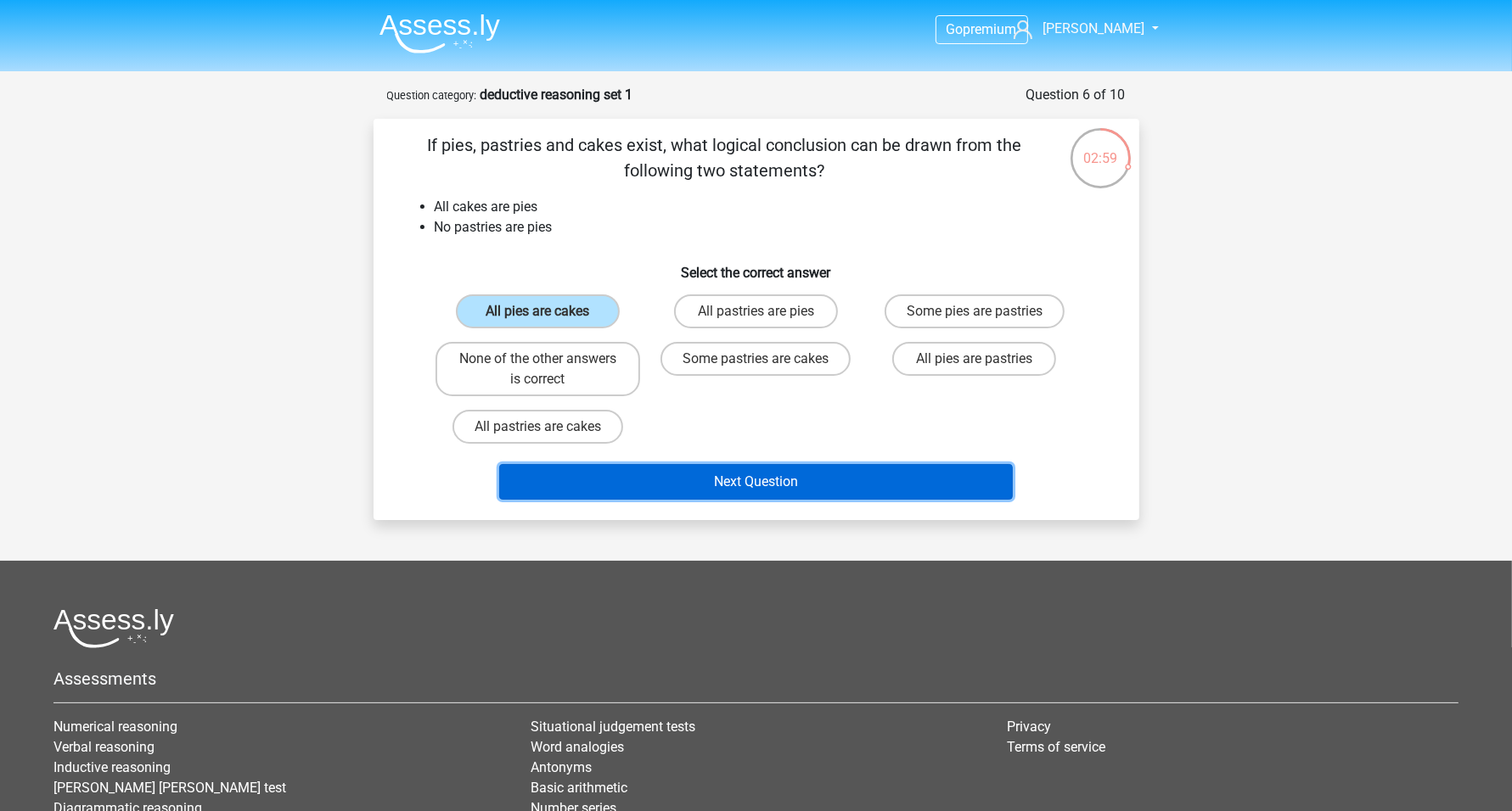
click at [770, 497] on button "Next Question" at bounding box center [756, 482] width 513 height 36
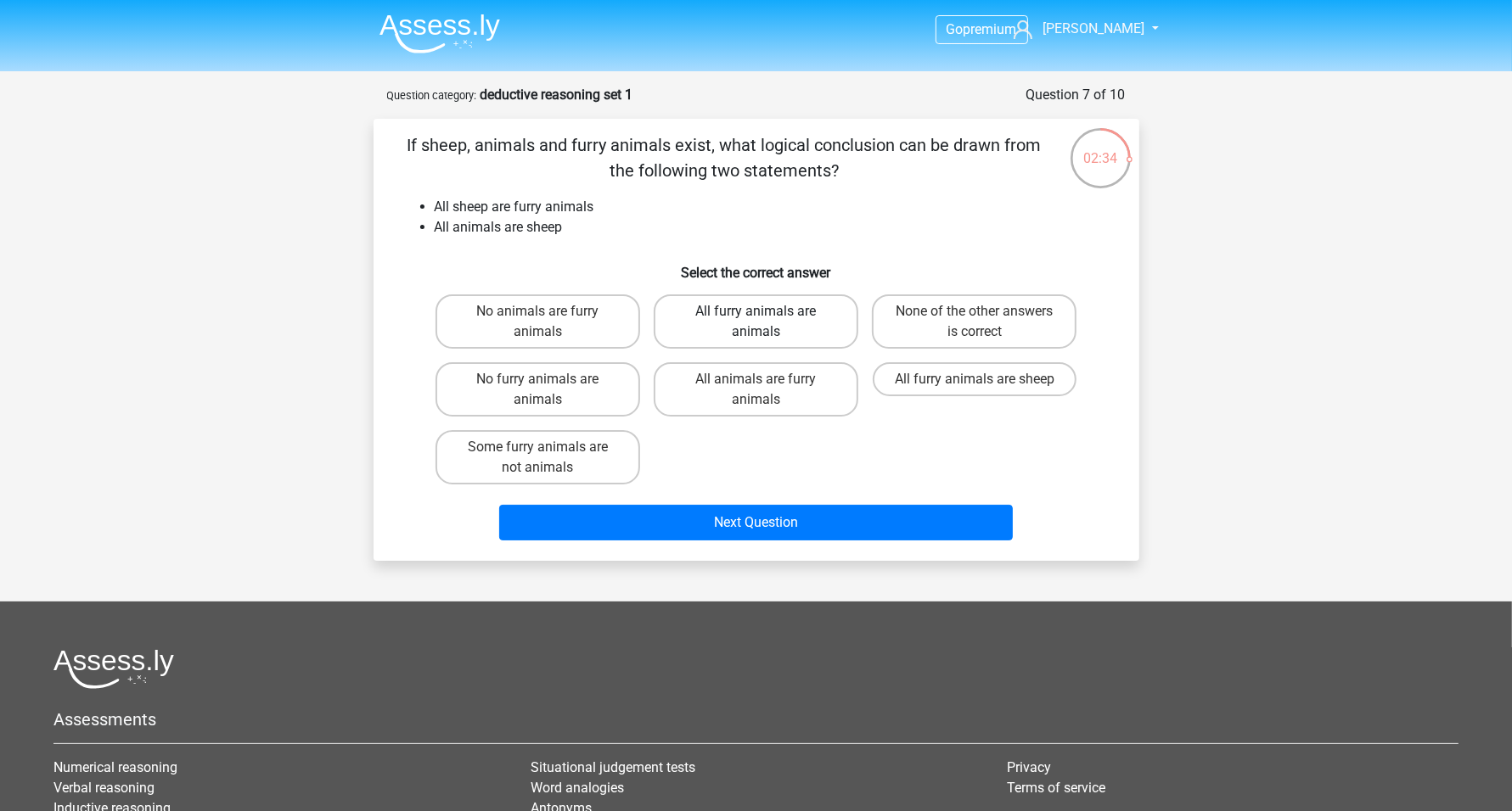
click at [775, 329] on label "All furry animals are animals" at bounding box center [756, 321] width 205 height 54
click at [767, 322] on input "All furry animals are animals" at bounding box center [761, 317] width 11 height 11
radio input "true"
drag, startPoint x: 955, startPoint y: 376, endPoint x: 944, endPoint y: 377, distance: 11.0
click at [953, 376] on label "All furry animals are sheep" at bounding box center [974, 379] width 204 height 34
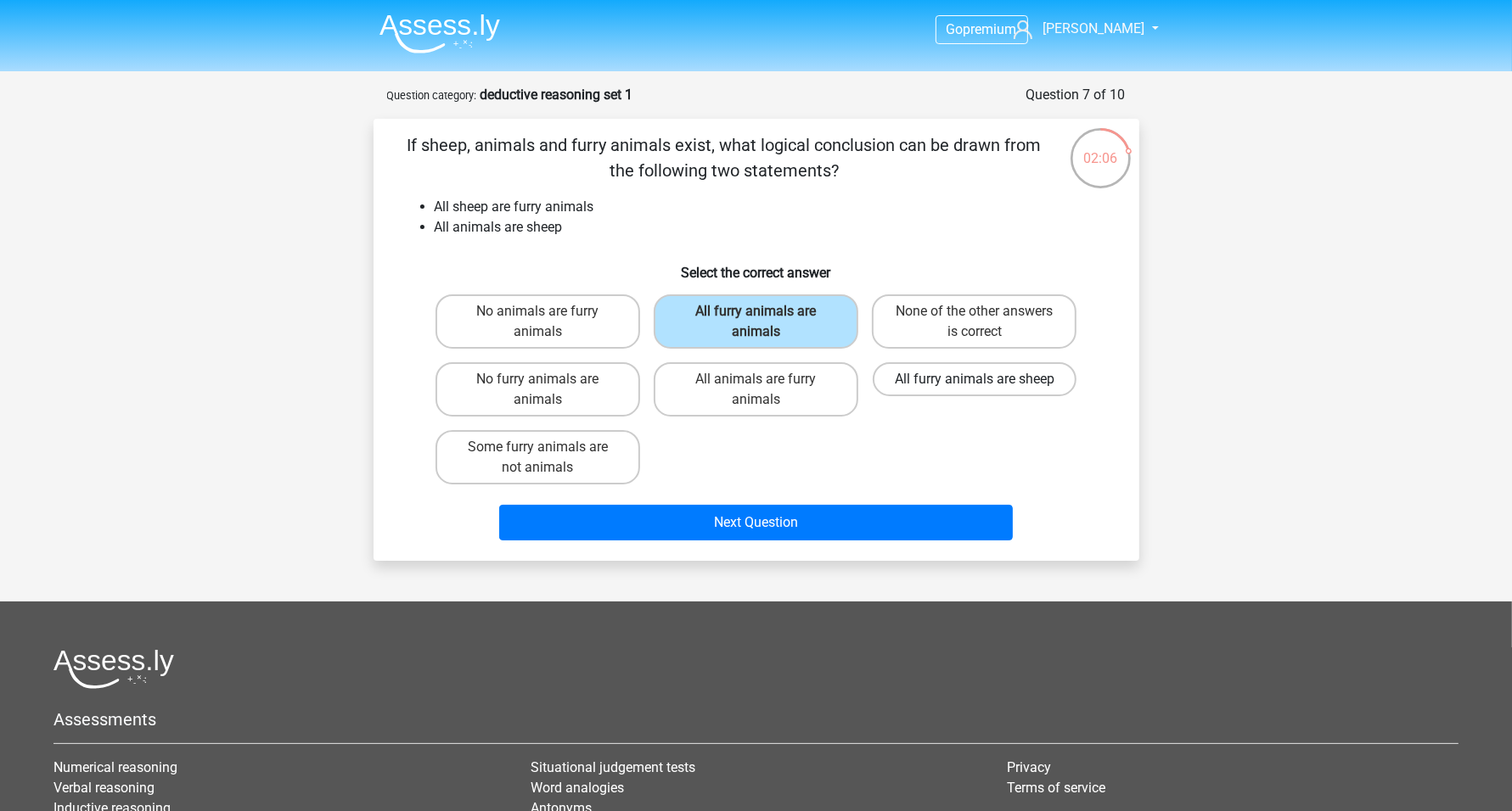
click at [974, 379] on input "All furry animals are sheep" at bounding box center [980, 384] width 11 height 11
radio input "true"
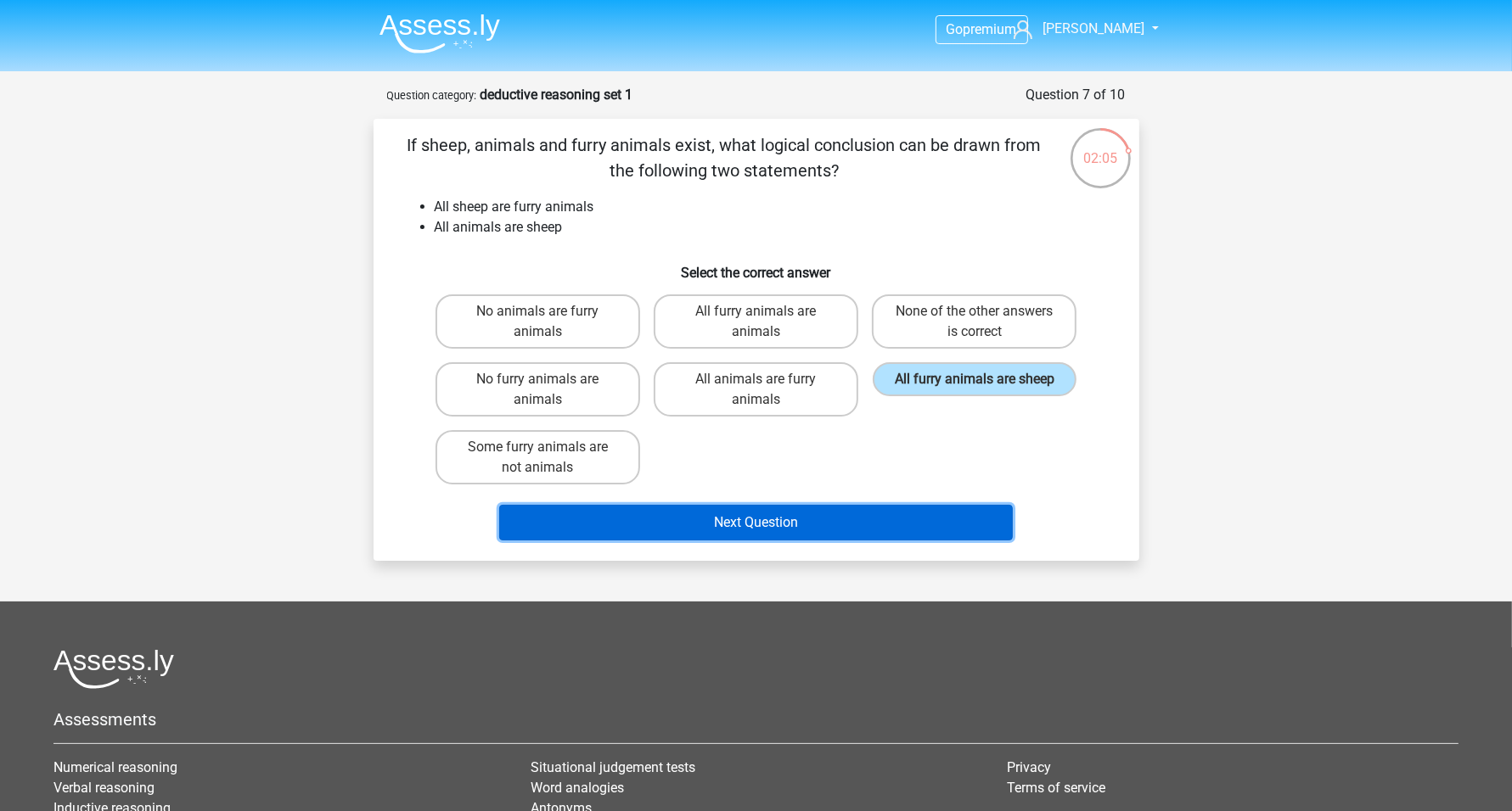
click at [808, 530] on button "Next Question" at bounding box center [756, 523] width 513 height 36
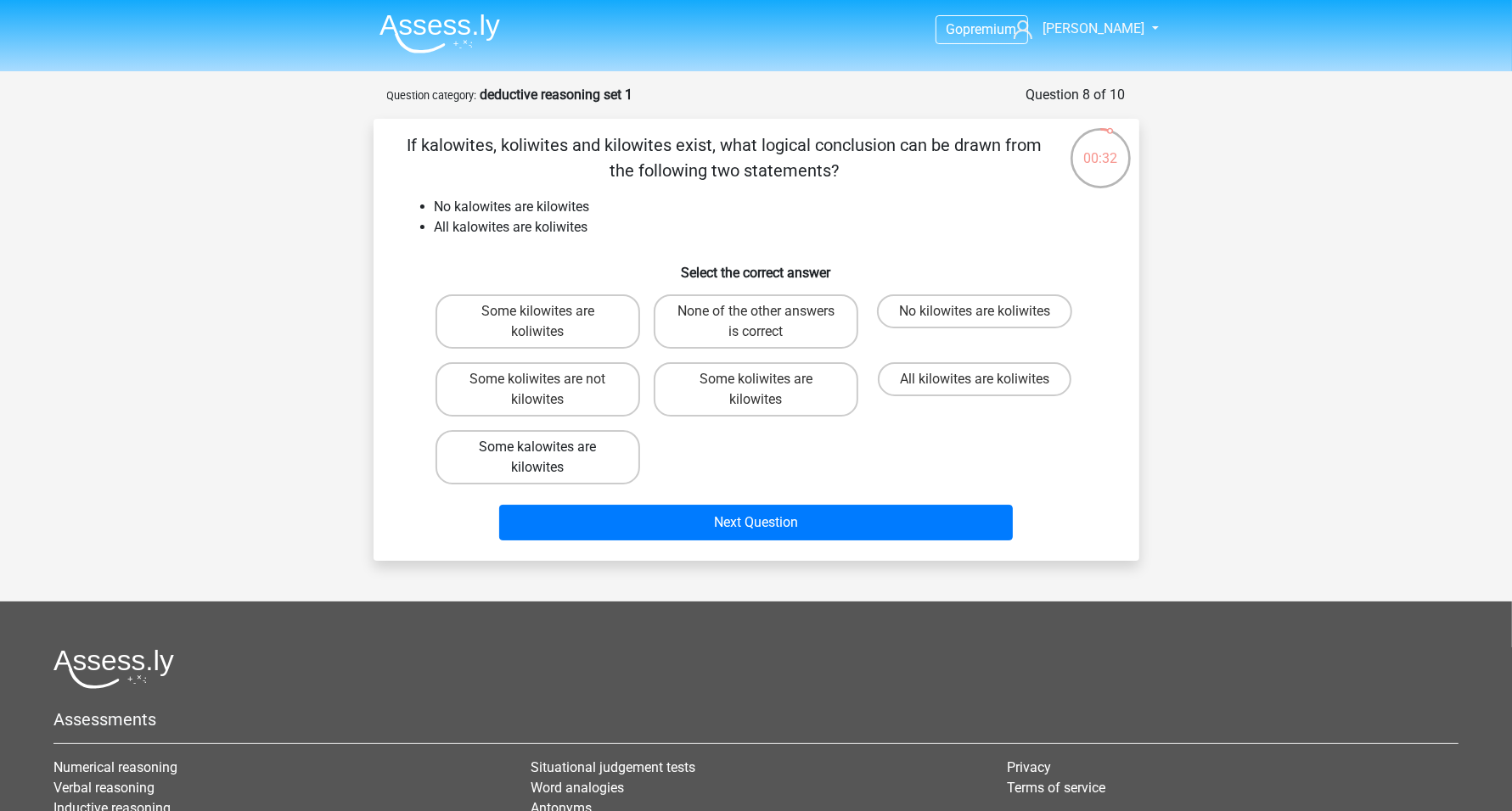
click at [570, 461] on label "Some kalowites are kilowites" at bounding box center [538, 457] width 205 height 54
click at [548, 458] on input "Some kalowites are kilowites" at bounding box center [543, 452] width 11 height 11
radio input "true"
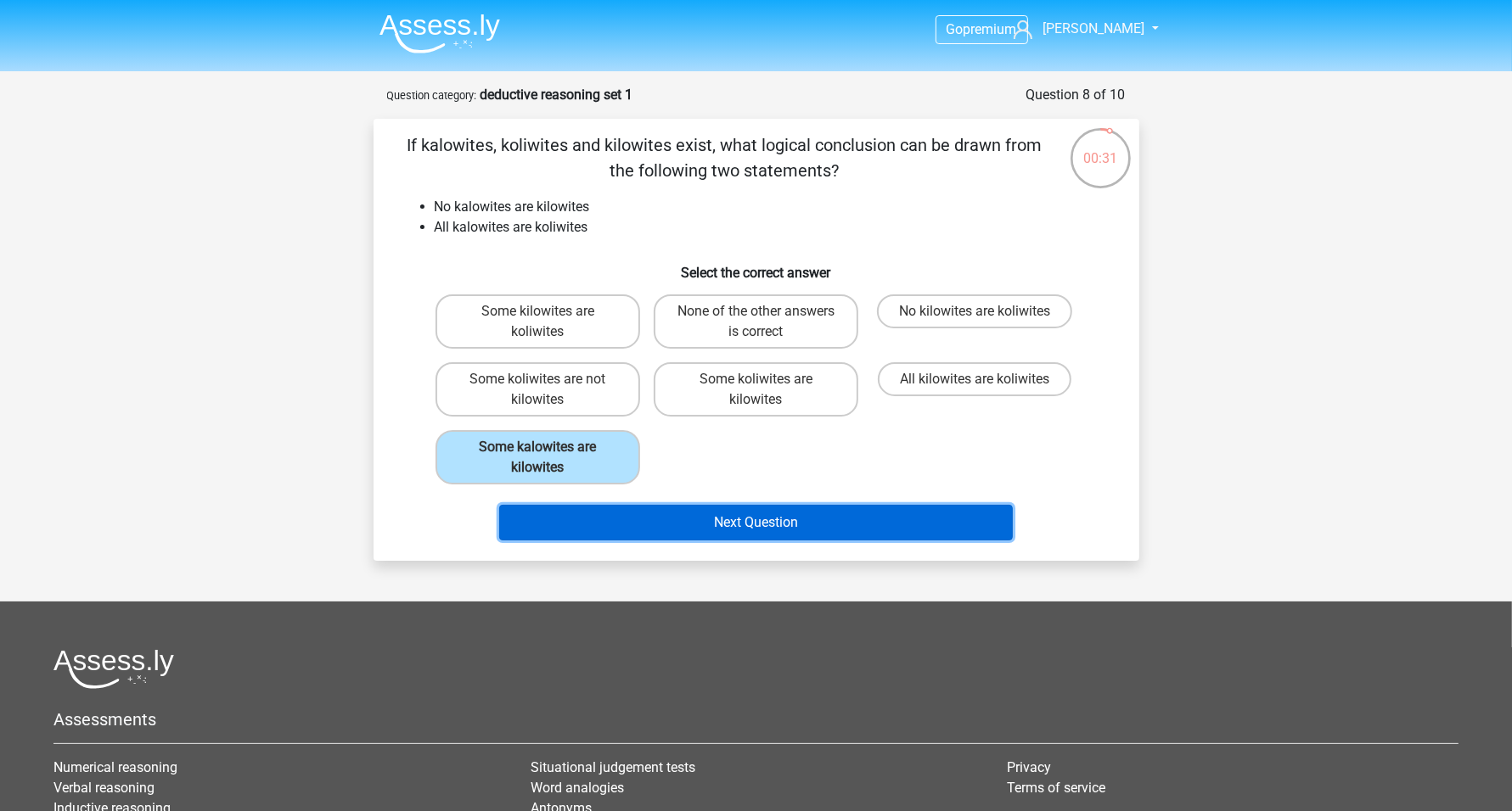
click at [741, 529] on button "Next Question" at bounding box center [756, 523] width 513 height 36
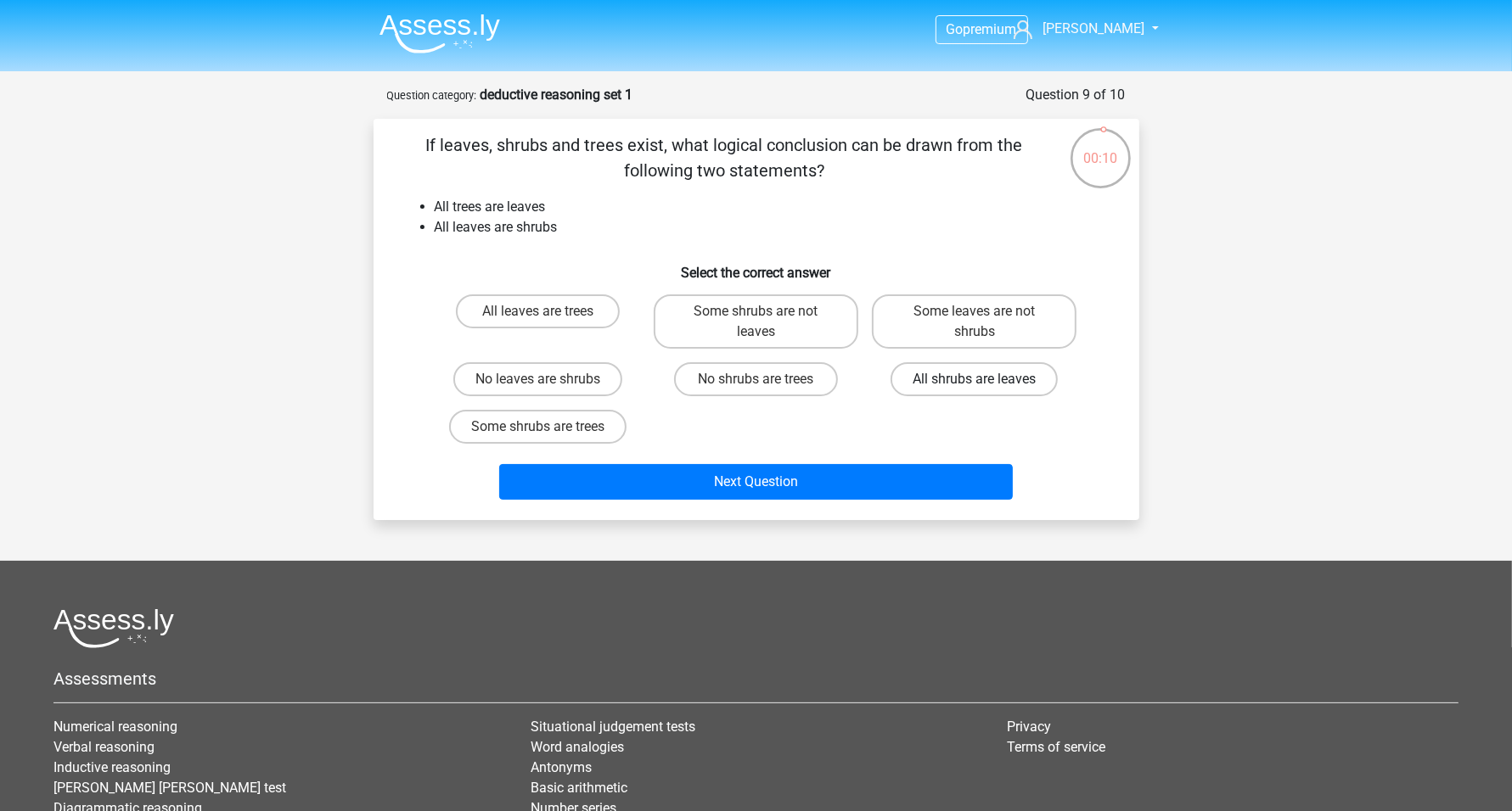
click at [968, 386] on label "All shrubs are leaves" at bounding box center [974, 379] width 167 height 34
click at [974, 386] on input "All shrubs are leaves" at bounding box center [980, 384] width 11 height 11
radio input "true"
click at [769, 382] on label "No shrubs are trees" at bounding box center [756, 379] width 164 height 34
click at [767, 382] on input "No shrubs are trees" at bounding box center [761, 384] width 11 height 11
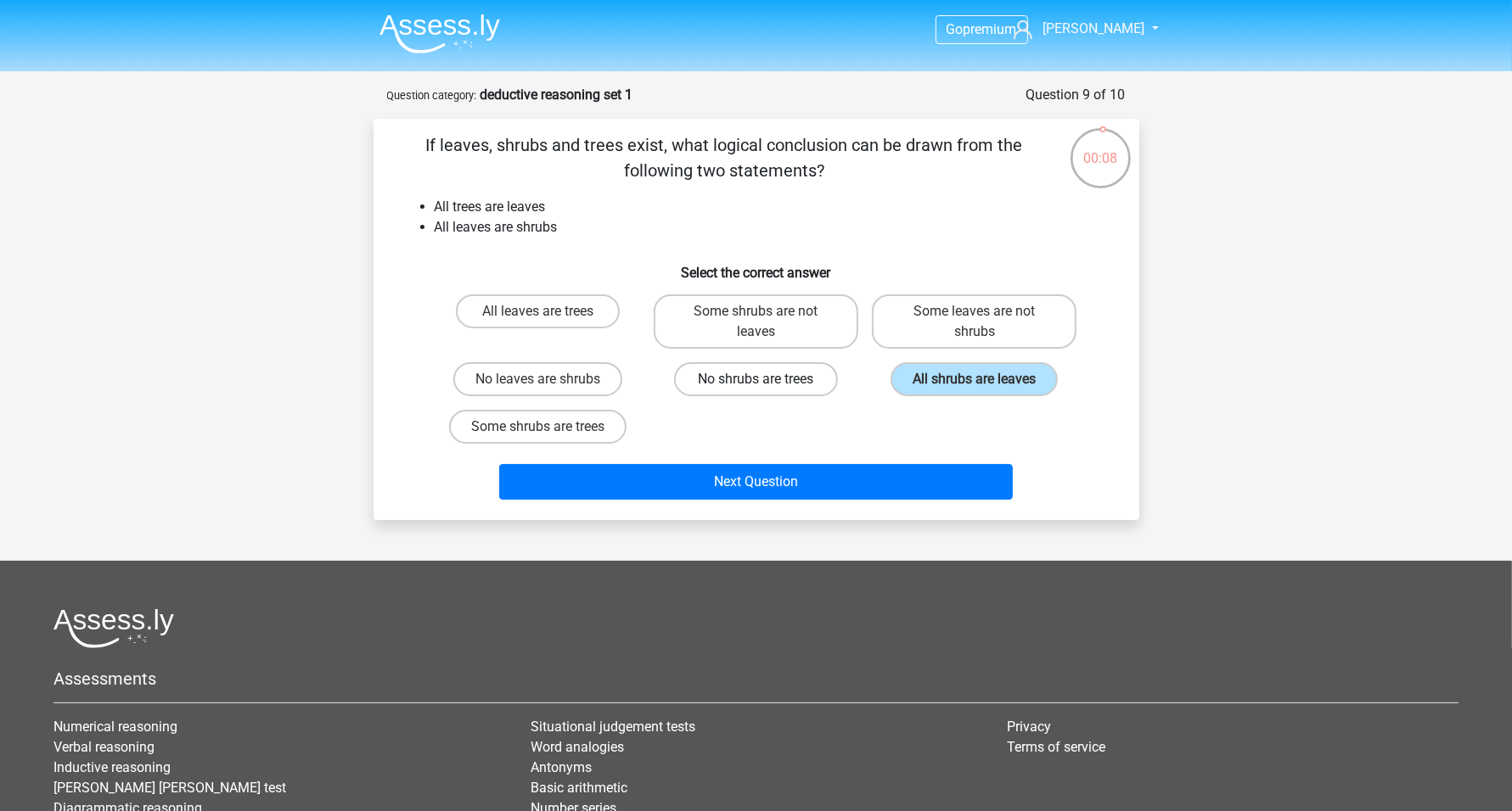
radio input "true"
click at [921, 327] on label "Some leaves are not shrubs" at bounding box center [973, 321] width 205 height 54
click at [974, 322] on input "Some leaves are not shrubs" at bounding box center [980, 317] width 11 height 11
radio input "true"
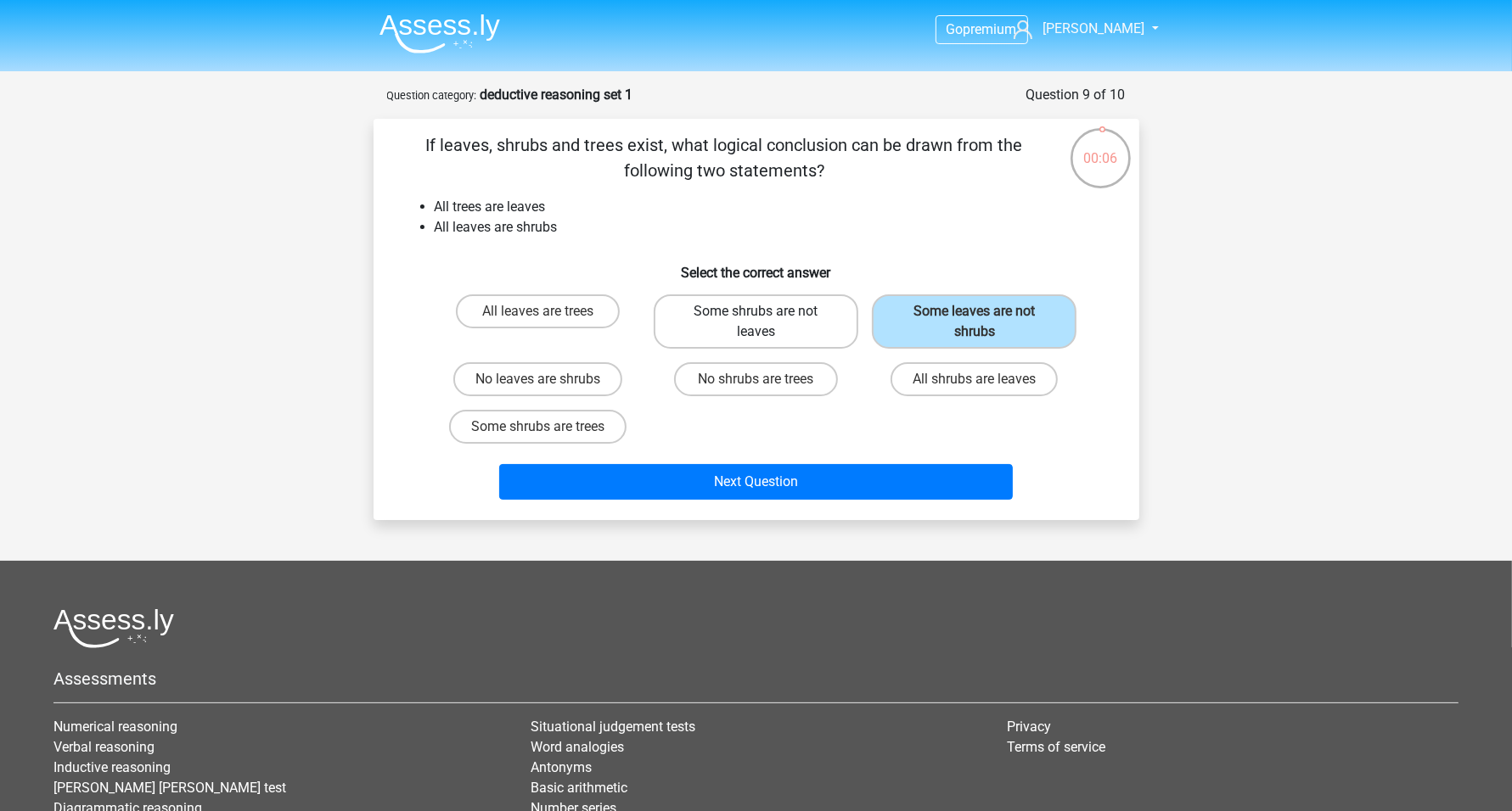
click at [797, 342] on label "Some shrubs are not leaves" at bounding box center [756, 321] width 205 height 54
click at [767, 322] on input "Some shrubs are not leaves" at bounding box center [761, 317] width 11 height 11
radio input "true"
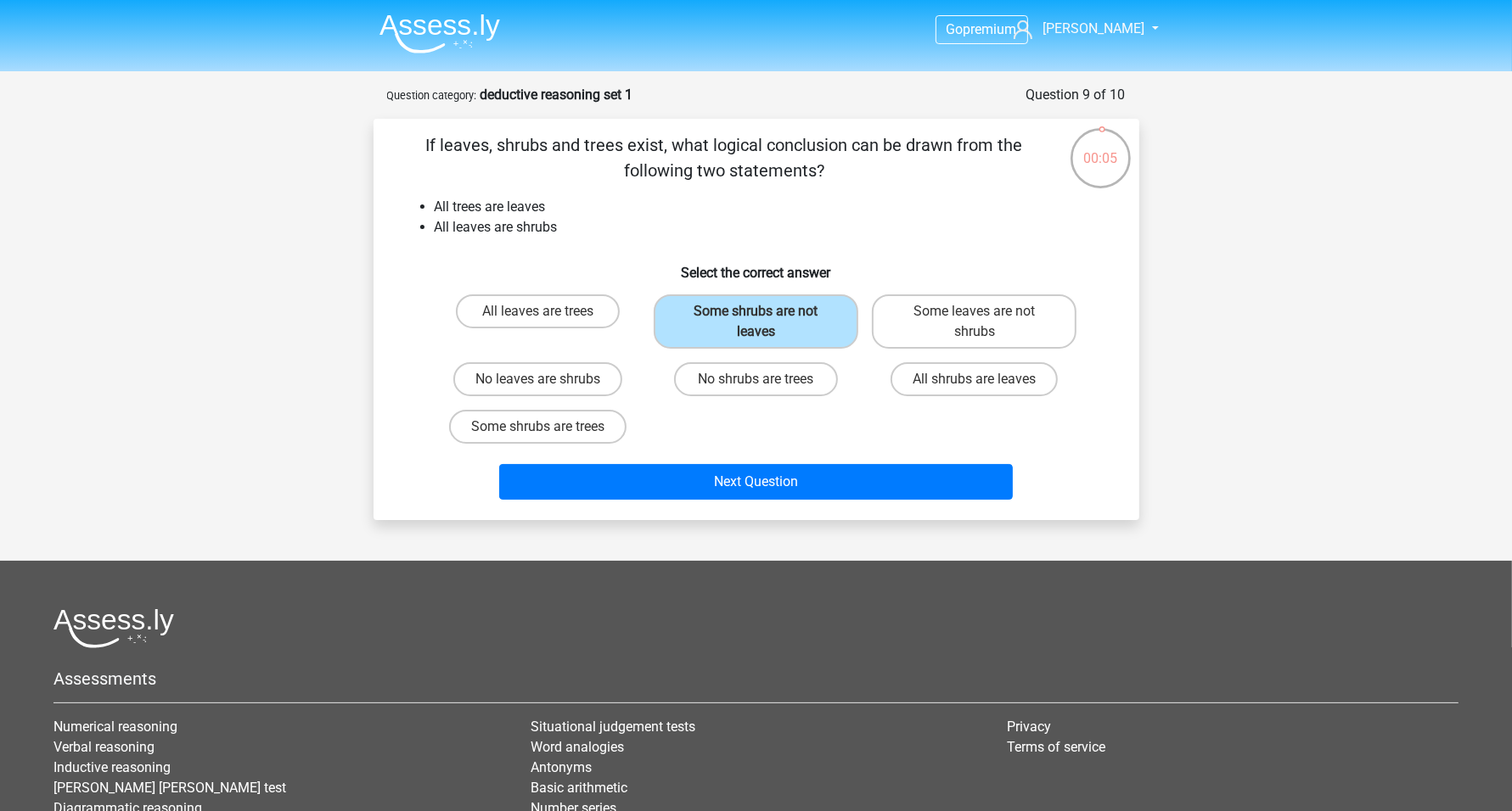
click at [539, 316] on input "All leaves are trees" at bounding box center [543, 317] width 11 height 11
radio input "true"
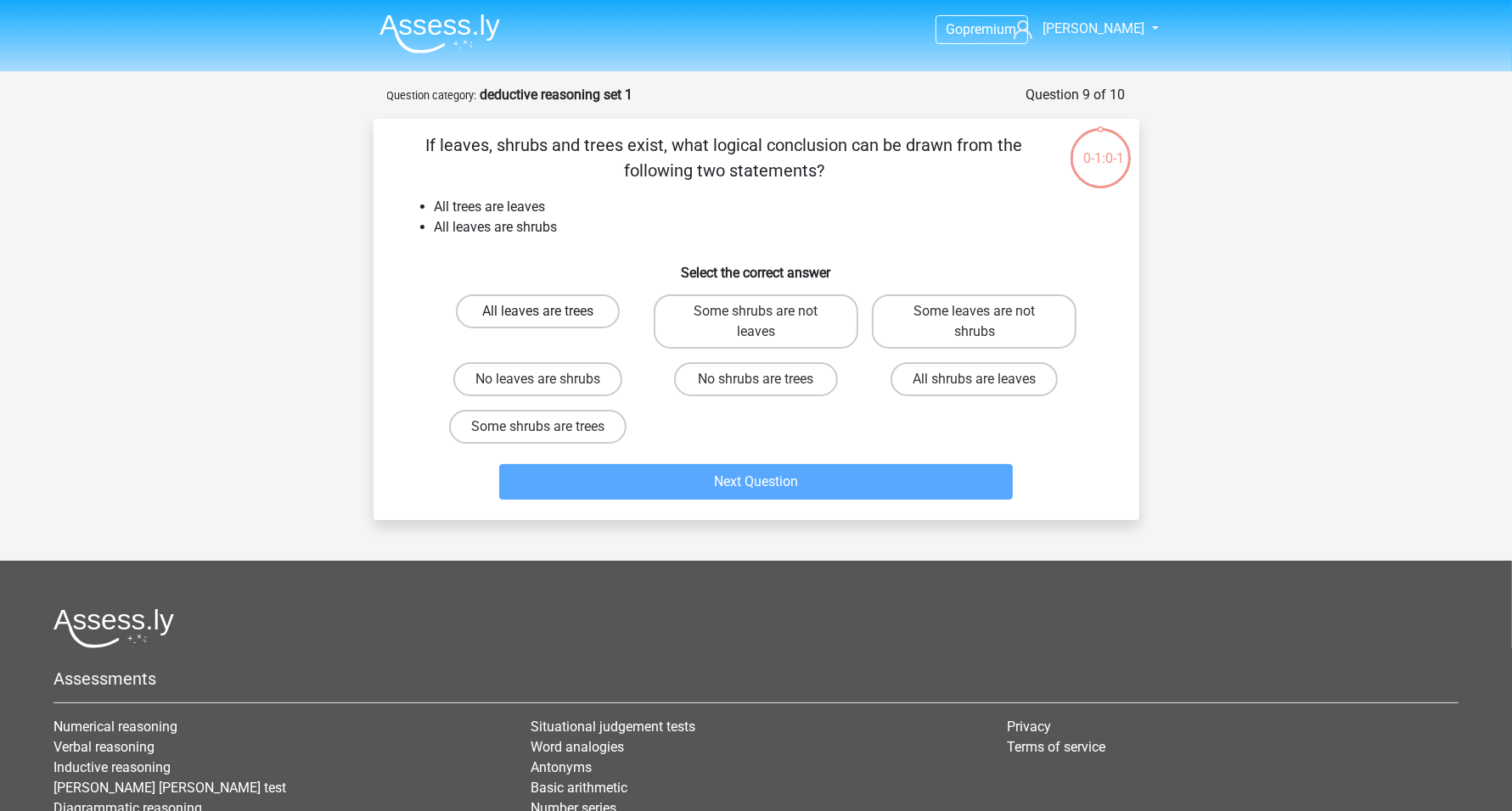
click at [543, 308] on label "All leaves are trees" at bounding box center [538, 311] width 164 height 34
click at [543, 312] on input "All leaves are trees" at bounding box center [543, 317] width 11 height 11
radio input "true"
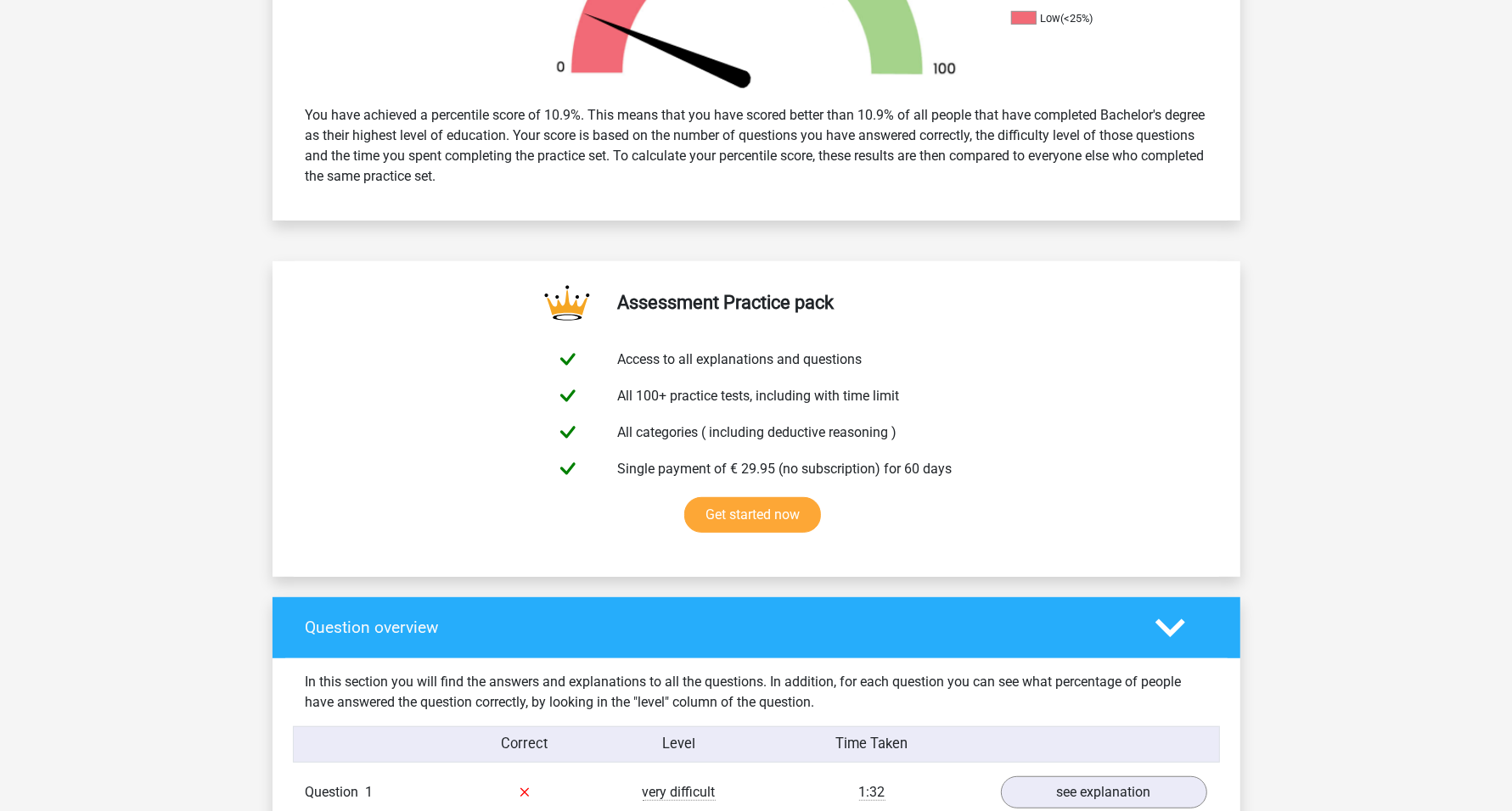
scroll to position [1061, 0]
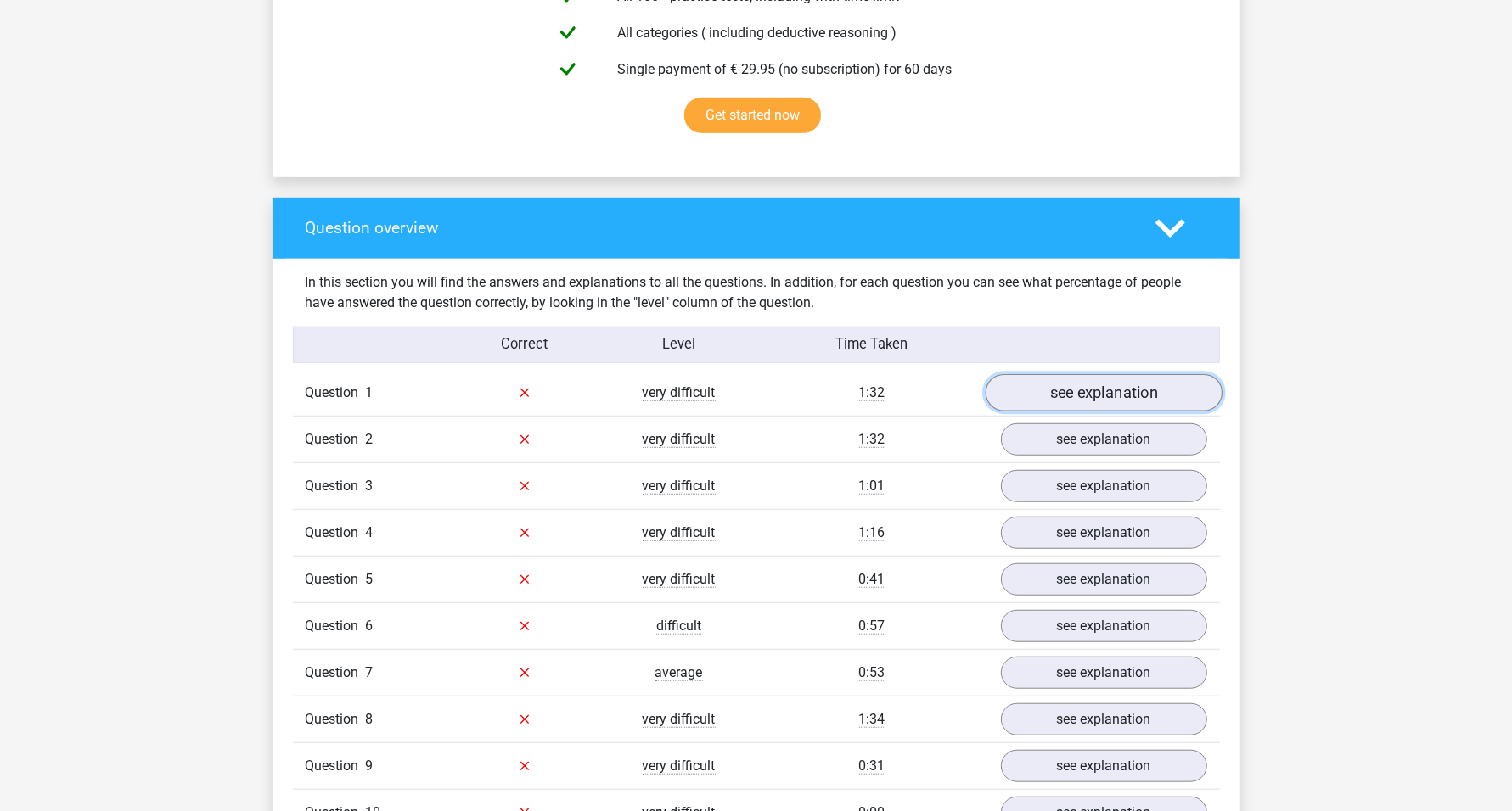
click at [1064, 395] on link "see explanation" at bounding box center [1103, 393] width 237 height 37
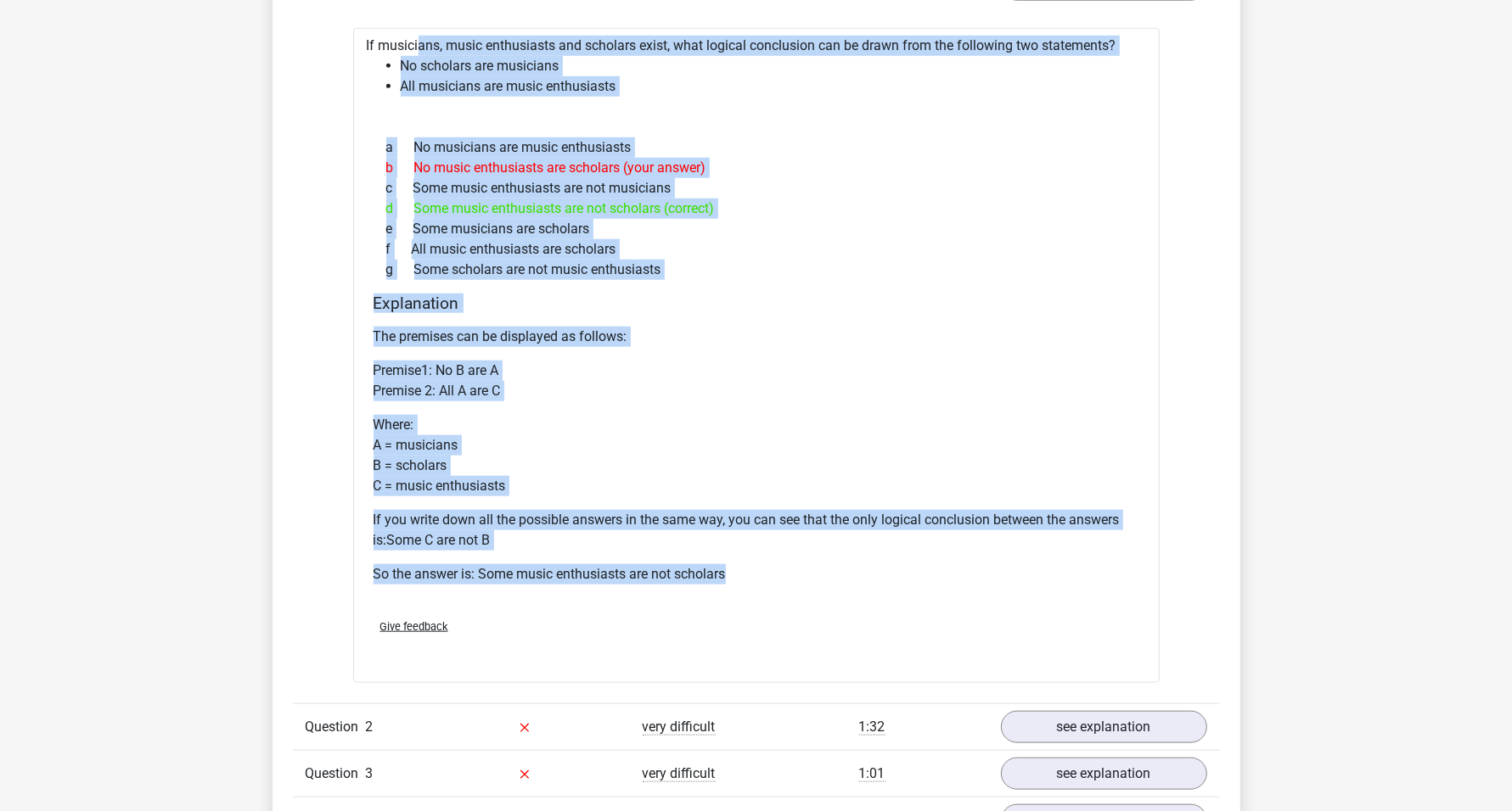
scroll to position [1432, 0]
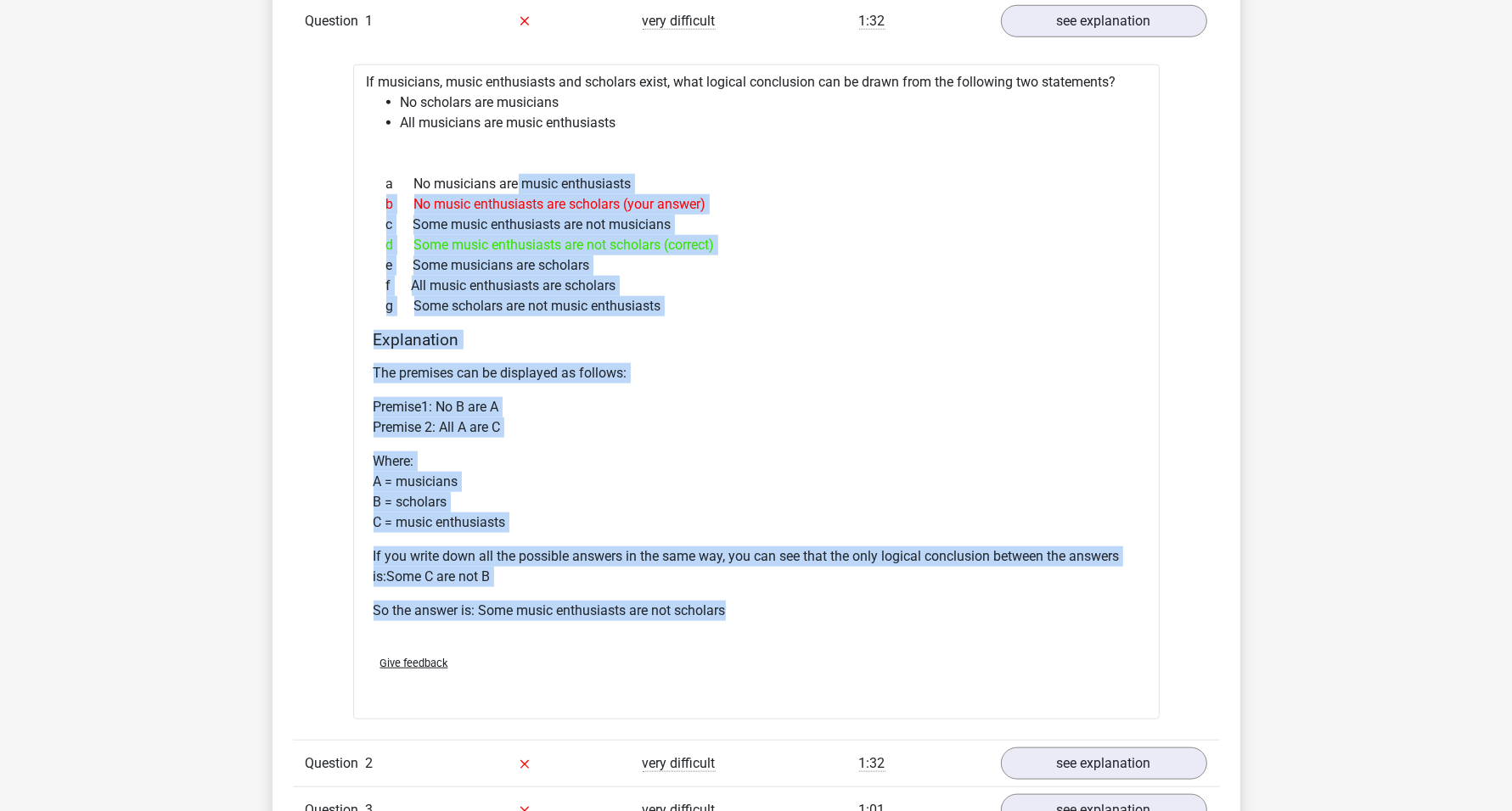
drag, startPoint x: 774, startPoint y: 563, endPoint x: 450, endPoint y: 189, distance: 494.8
click at [450, 189] on div "If musicians, music enthusiasts and scholars exist, what logical conclusion can…" at bounding box center [756, 392] width 806 height 655
click at [836, 319] on div "a No musicians are music enthusiasts b No music enthusiasts are scholars (your …" at bounding box center [756, 245] width 766 height 156
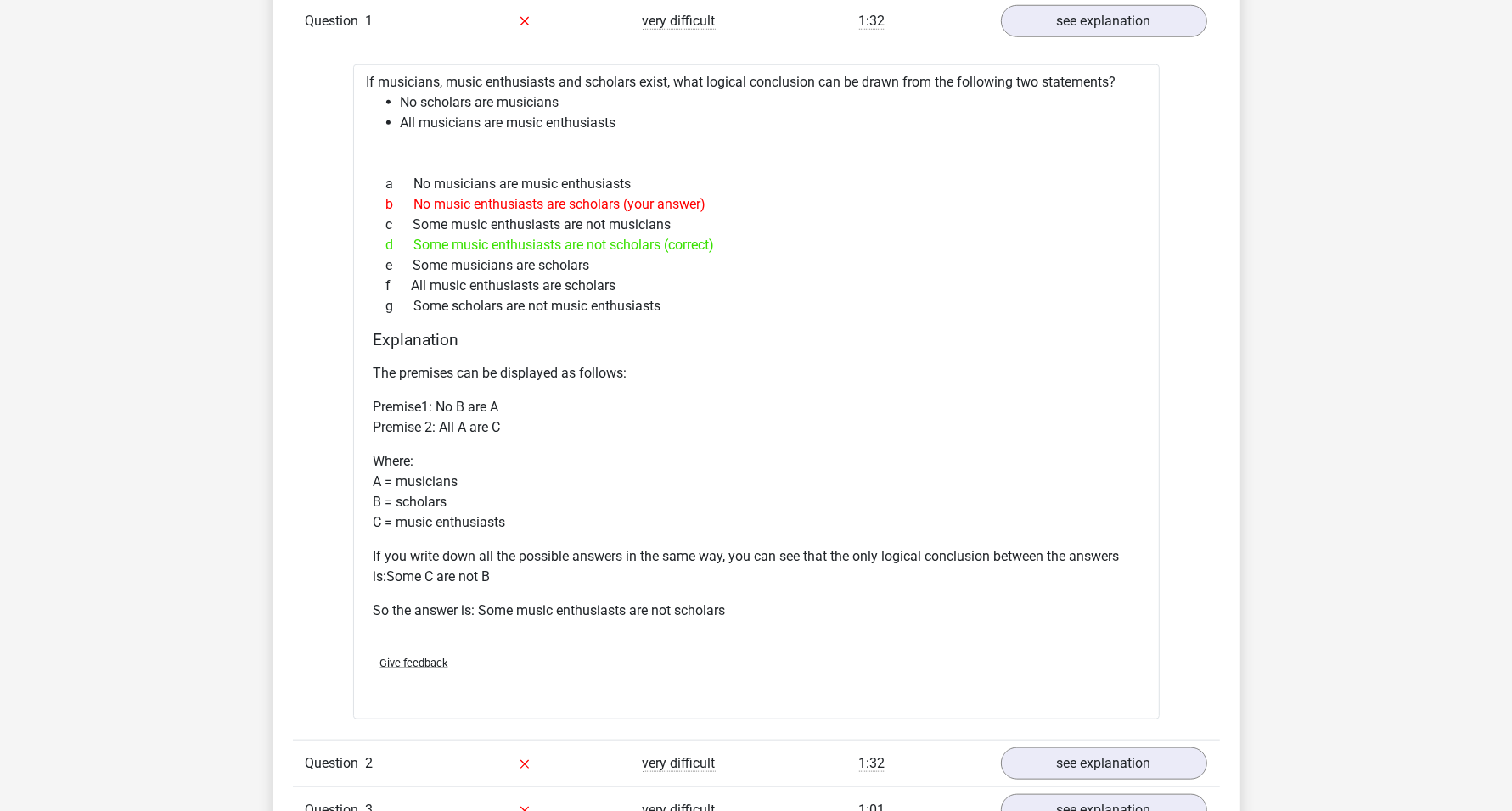
drag, startPoint x: 693, startPoint y: 377, endPoint x: 671, endPoint y: 377, distance: 22.0
click at [692, 377] on p "The premises can be displayed as follows:" at bounding box center [756, 373] width 766 height 20
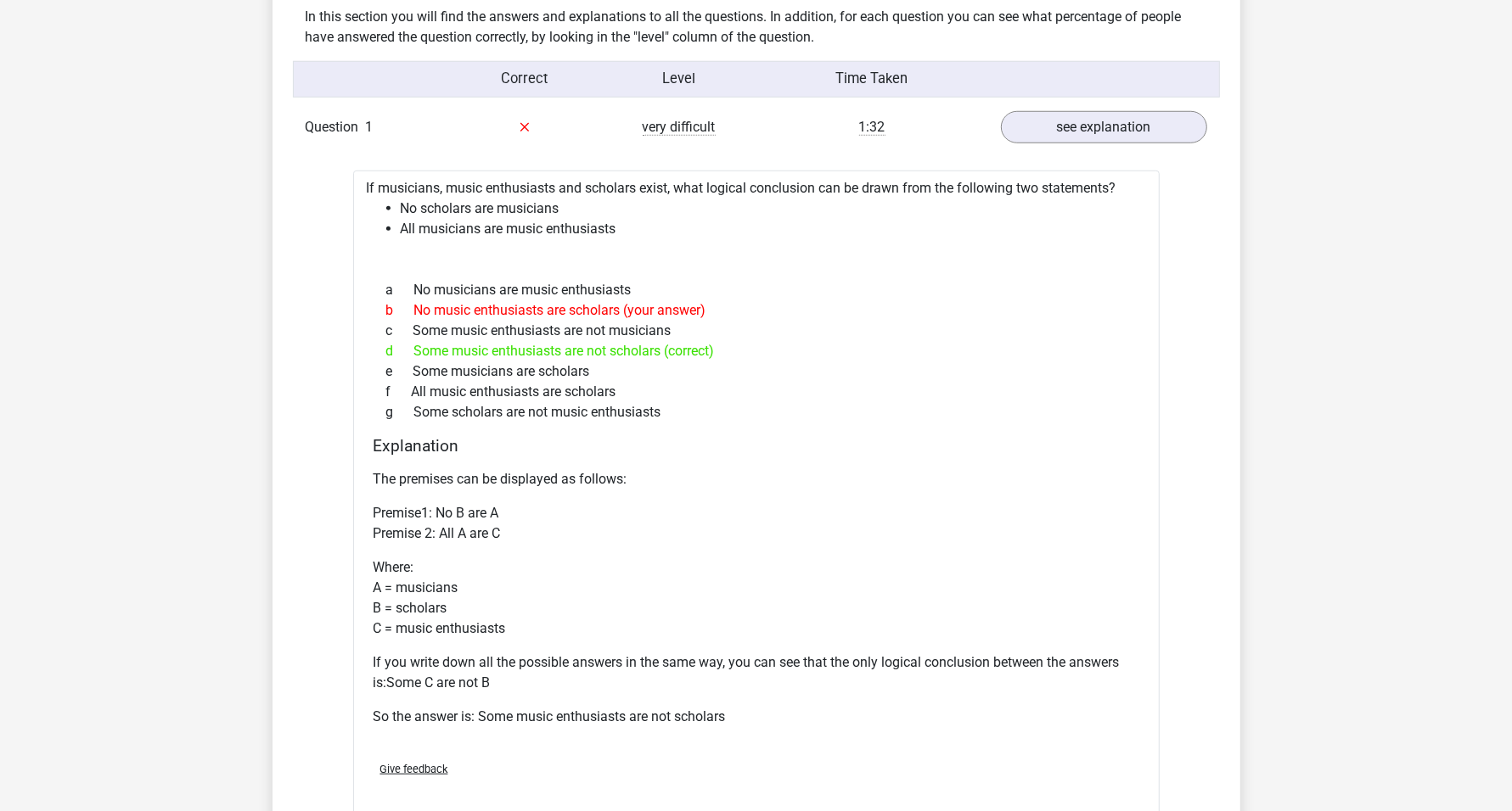
drag, startPoint x: 412, startPoint y: 310, endPoint x: 731, endPoint y: 321, distance: 319.2
click at [729, 321] on div "a No musicians are music enthusiasts b No music enthusiasts are scholars (your …" at bounding box center [756, 351] width 766 height 156
click at [769, 336] on div "c Some music enthusiasts are not musicians" at bounding box center [756, 330] width 766 height 20
click at [726, 350] on div "d Some music enthusiasts are not scholars (correct)" at bounding box center [756, 351] width 766 height 20
click at [699, 341] on div "d Some music enthusiasts are not scholars (correct)" at bounding box center [756, 351] width 766 height 20
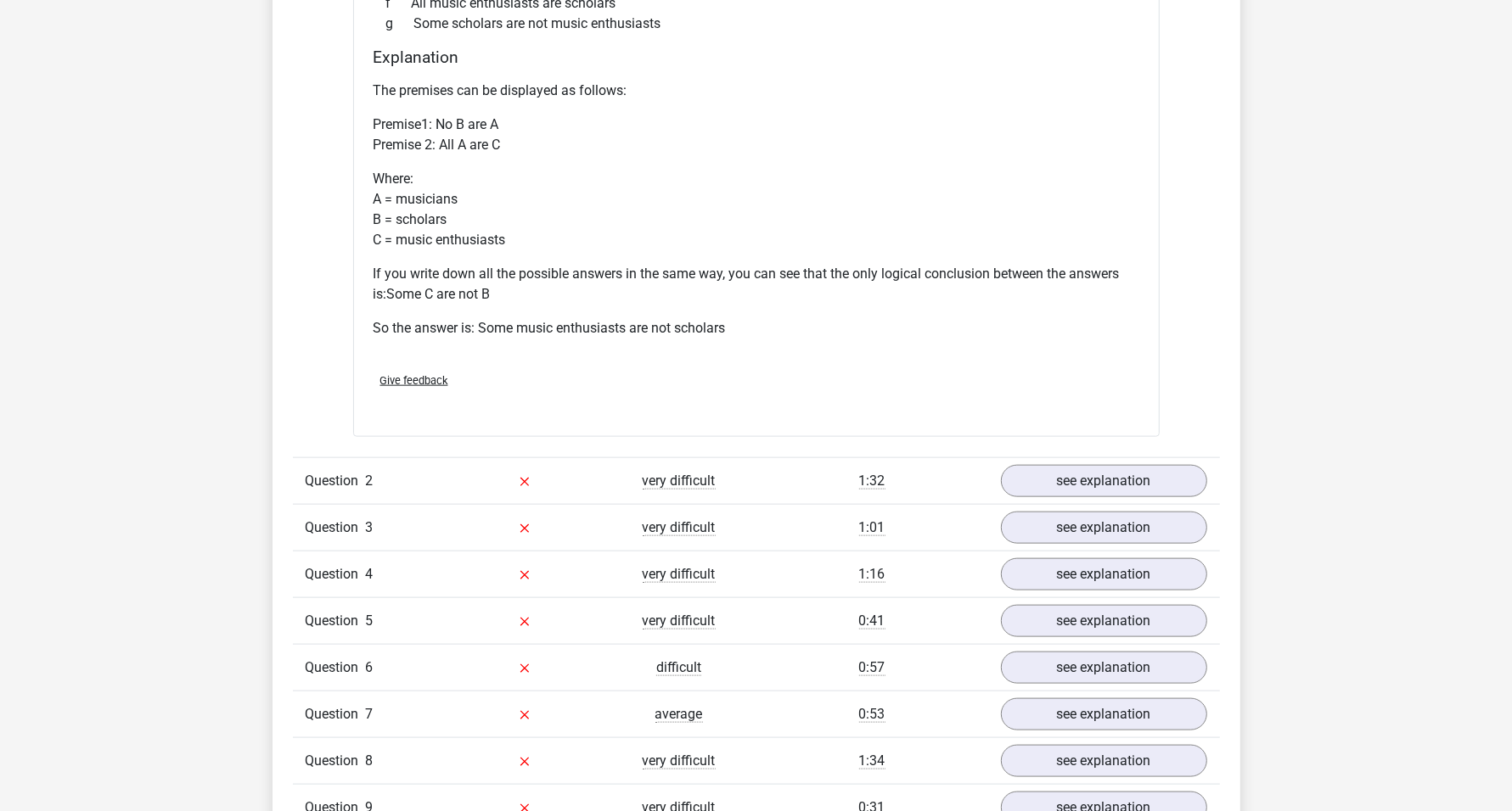
scroll to position [1963, 0]
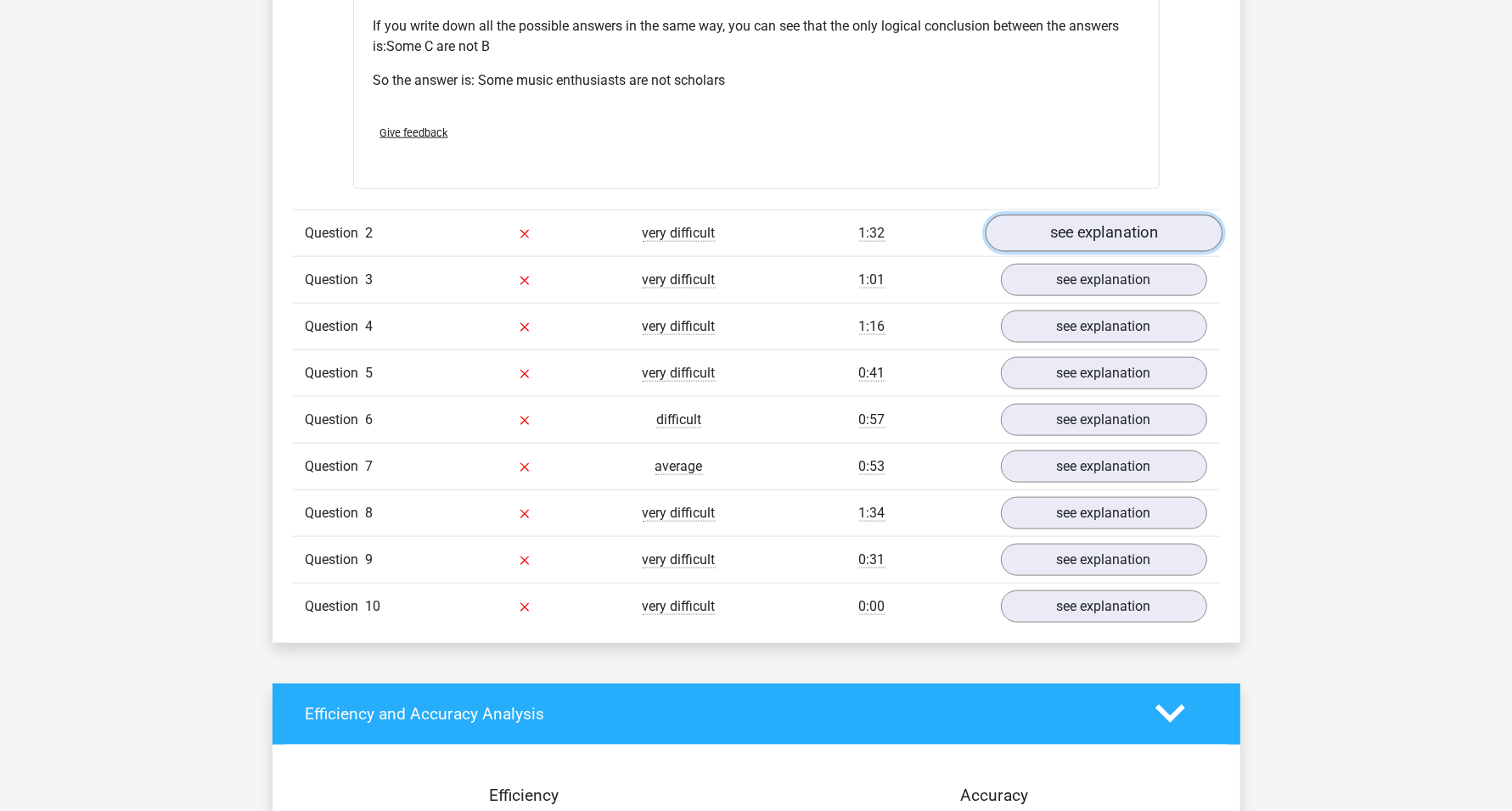
click at [1088, 230] on link "see explanation" at bounding box center [1103, 233] width 237 height 37
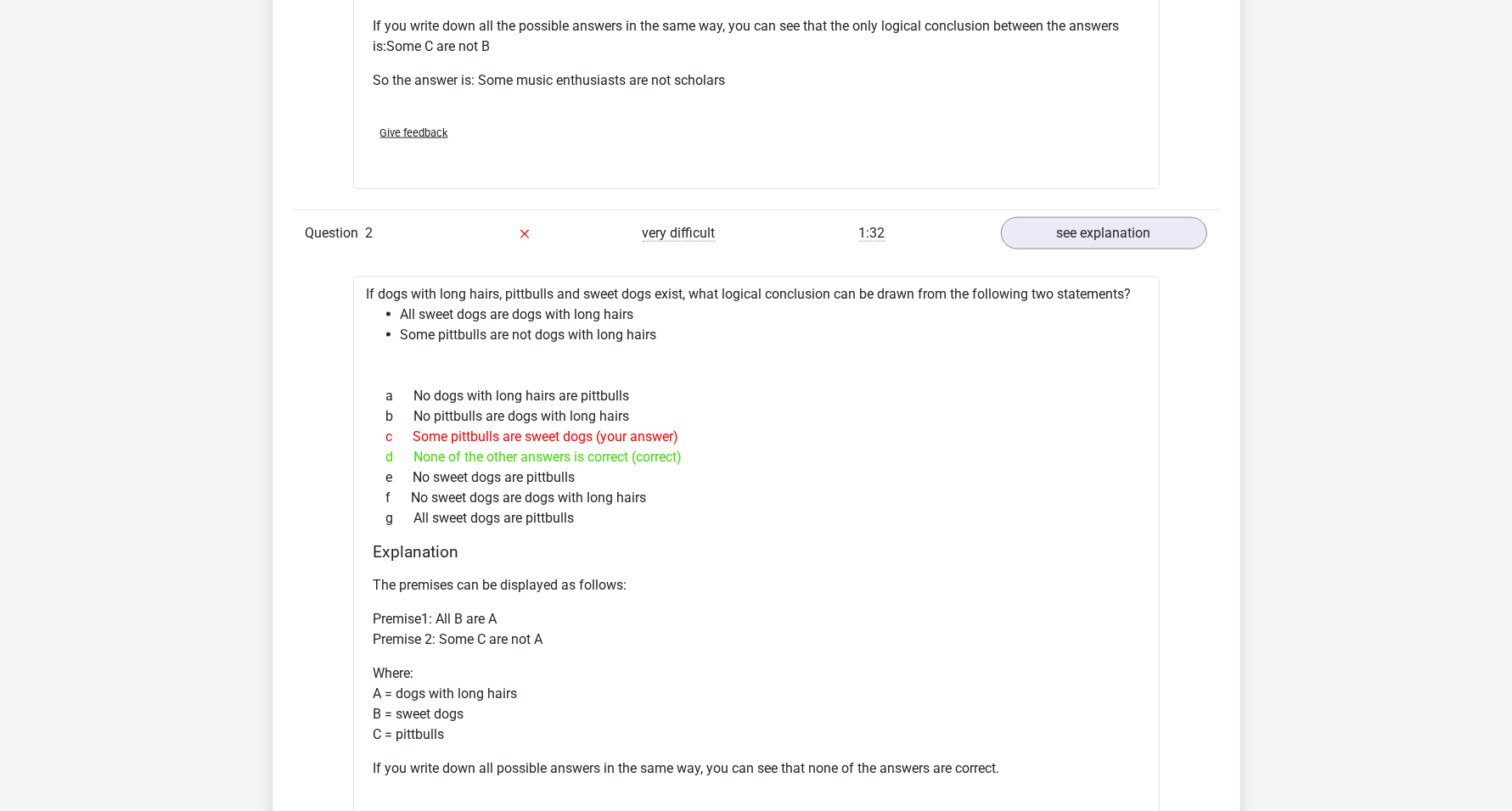
drag, startPoint x: 645, startPoint y: 429, endPoint x: 676, endPoint y: 436, distance: 31.8
click at [648, 429] on div "c Some pittbulls are sweet dogs (your answer)" at bounding box center [756, 436] width 766 height 20
click at [687, 436] on div "c Some pittbulls are sweet dogs (your answer)" at bounding box center [756, 436] width 766 height 20
drag, startPoint x: 649, startPoint y: 427, endPoint x: 437, endPoint y: 420, distance: 212.1
click at [420, 427] on div "c Some pittbulls are sweet dogs (your answer)" at bounding box center [756, 436] width 766 height 20
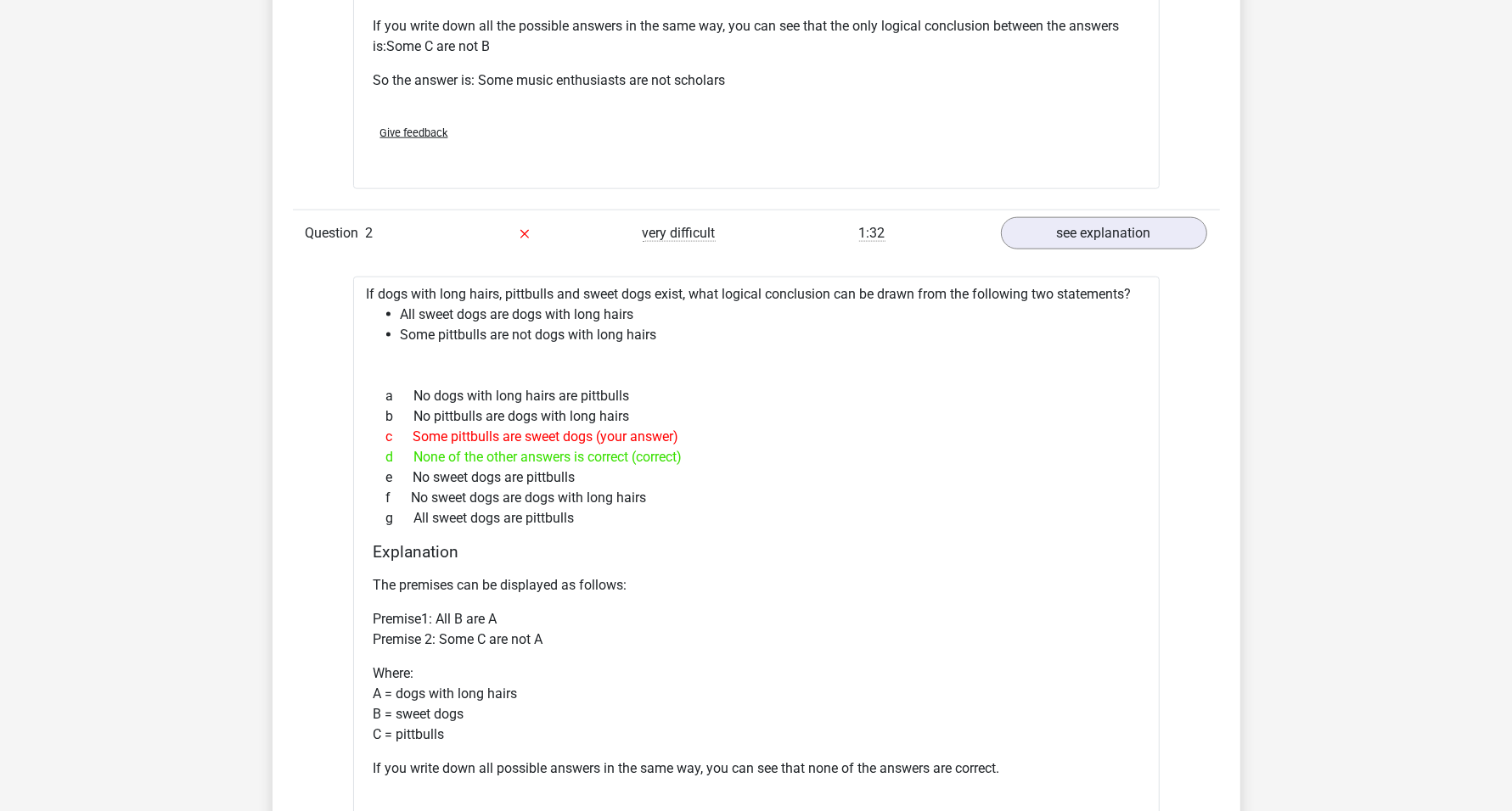
click at [703, 427] on div "c Some pittbulls are sweet dogs (your answer)" at bounding box center [756, 436] width 766 height 20
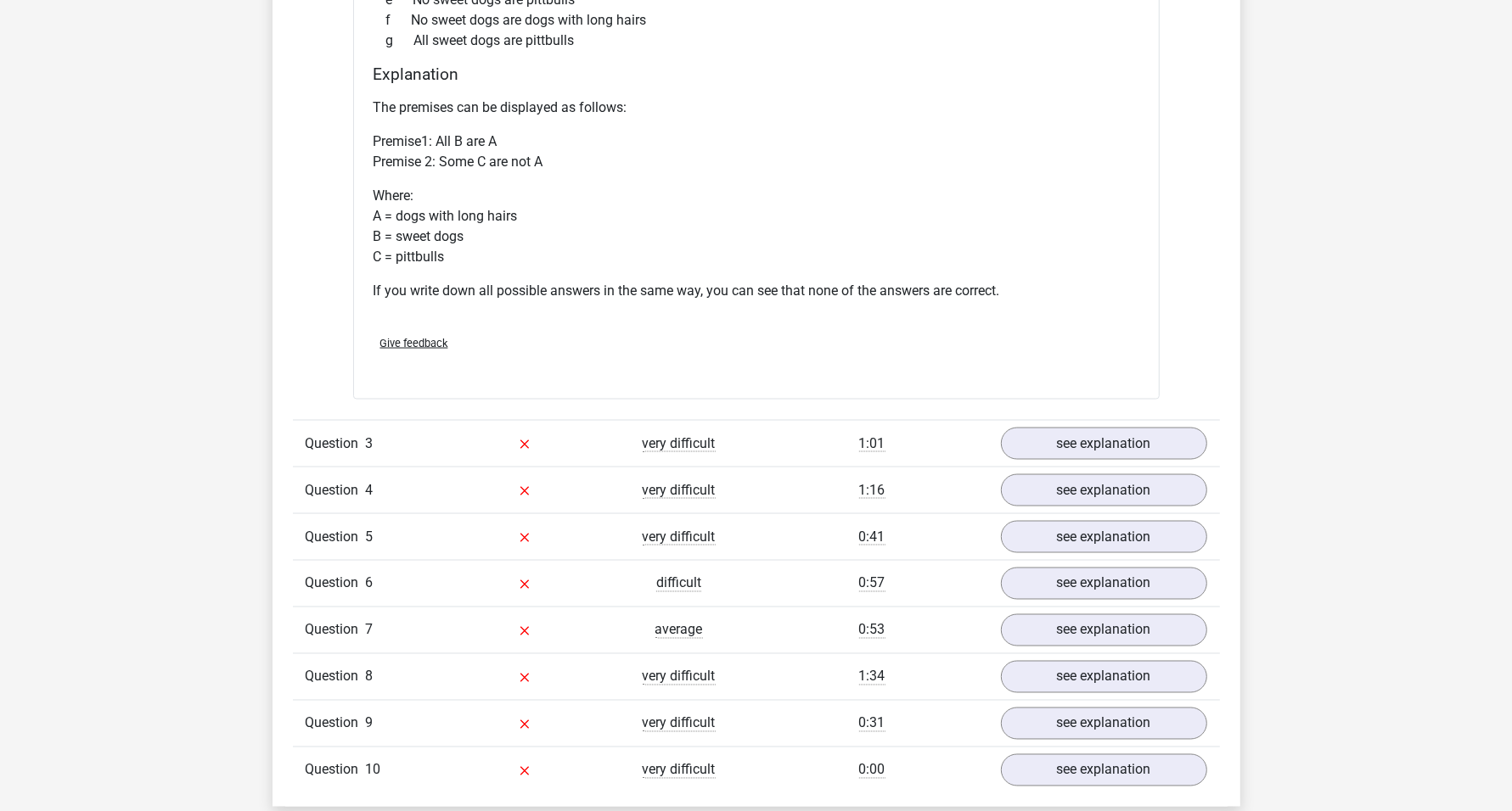
scroll to position [2493, 0]
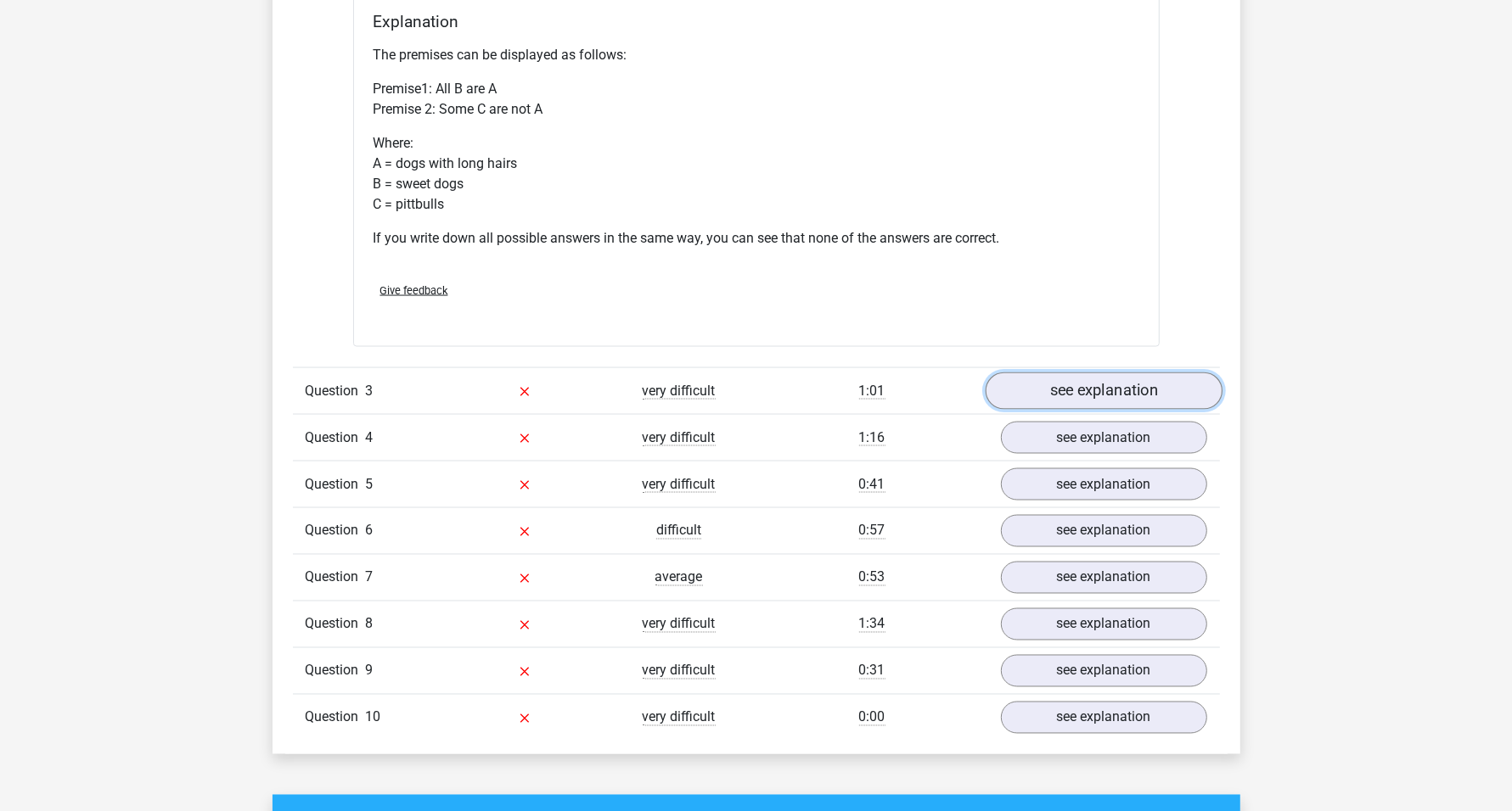
click at [1094, 397] on link "see explanation" at bounding box center [1103, 391] width 237 height 37
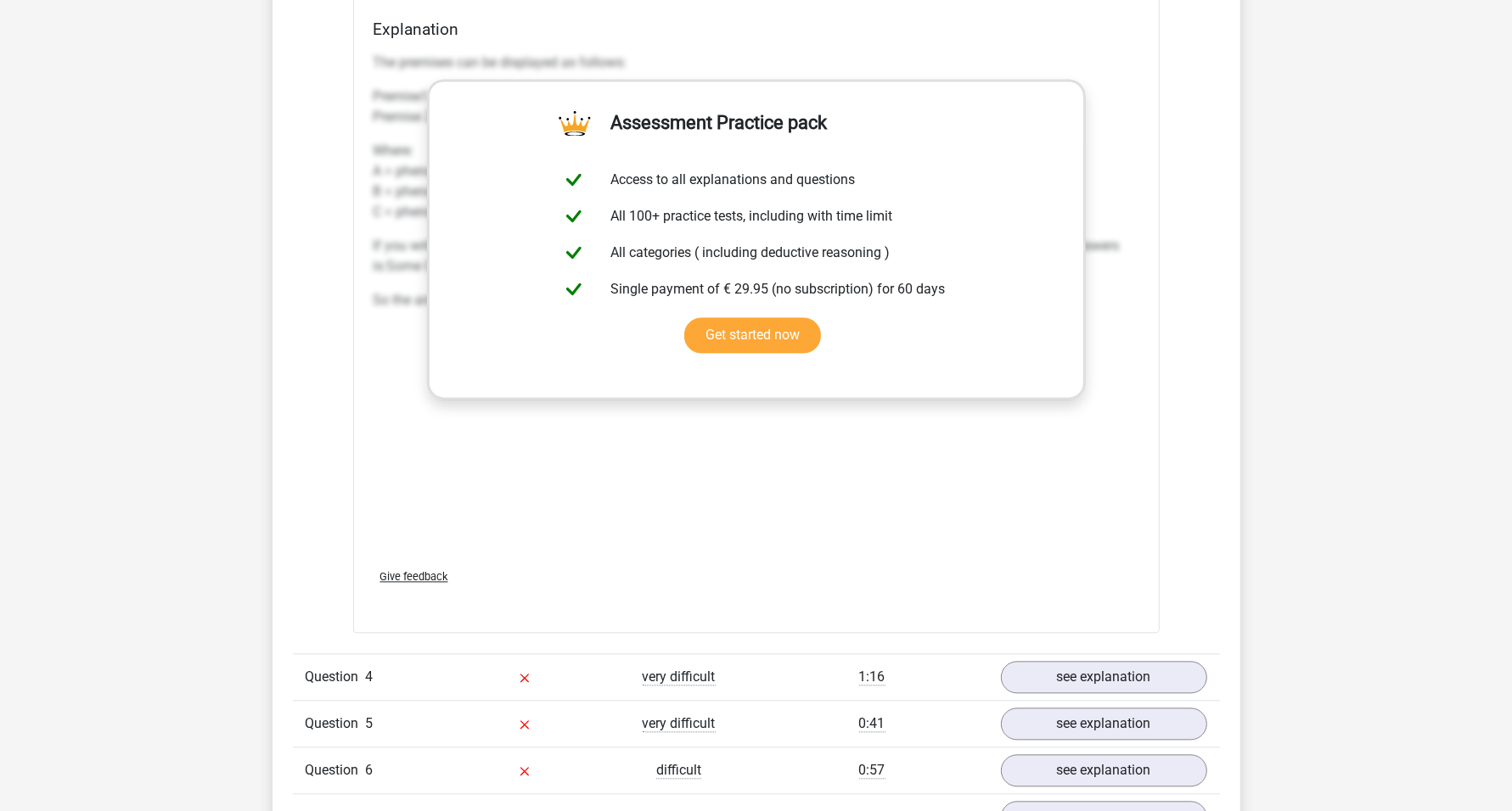
scroll to position [3448, 0]
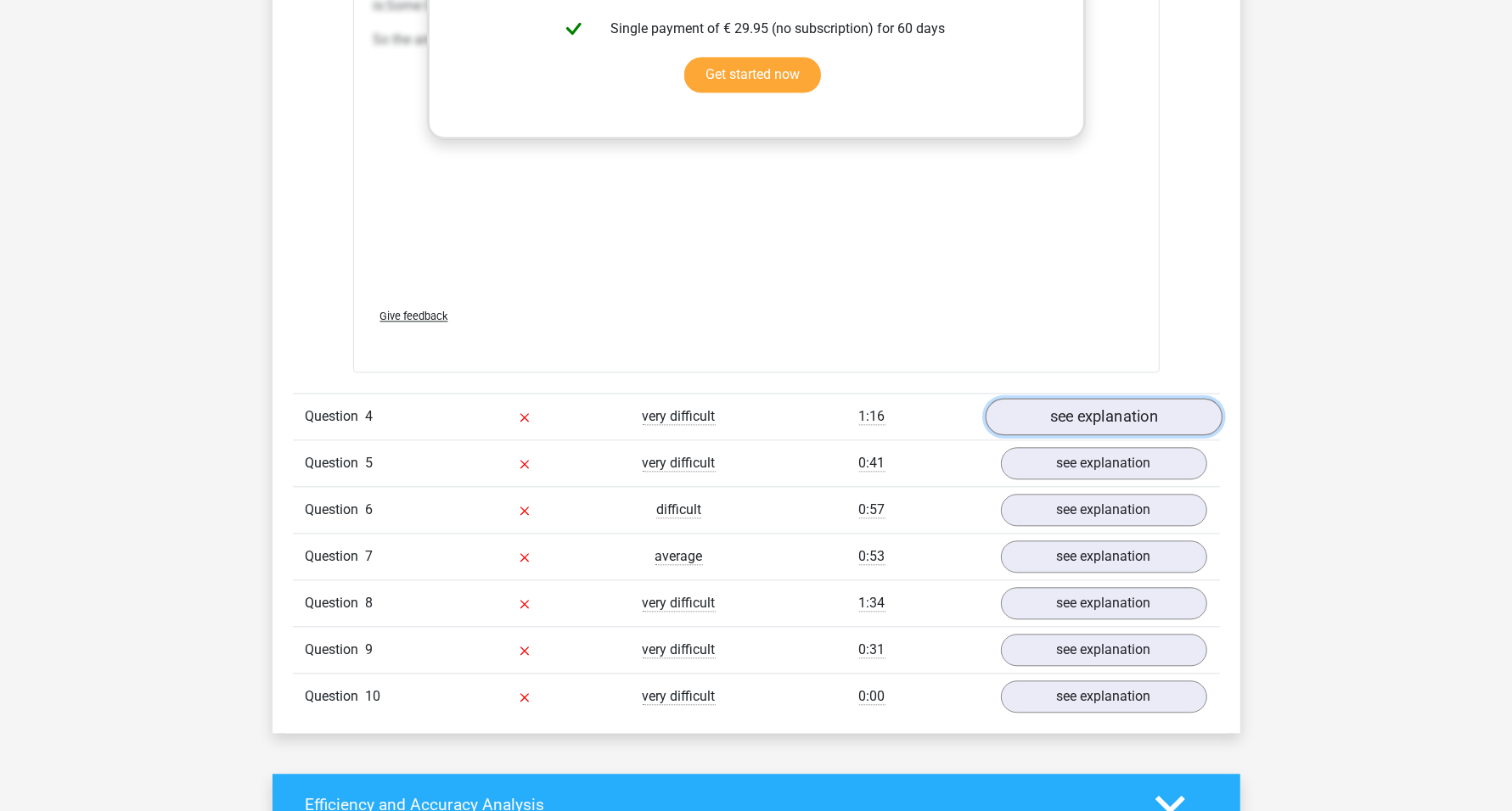
click at [1102, 406] on link "see explanation" at bounding box center [1103, 416] width 237 height 37
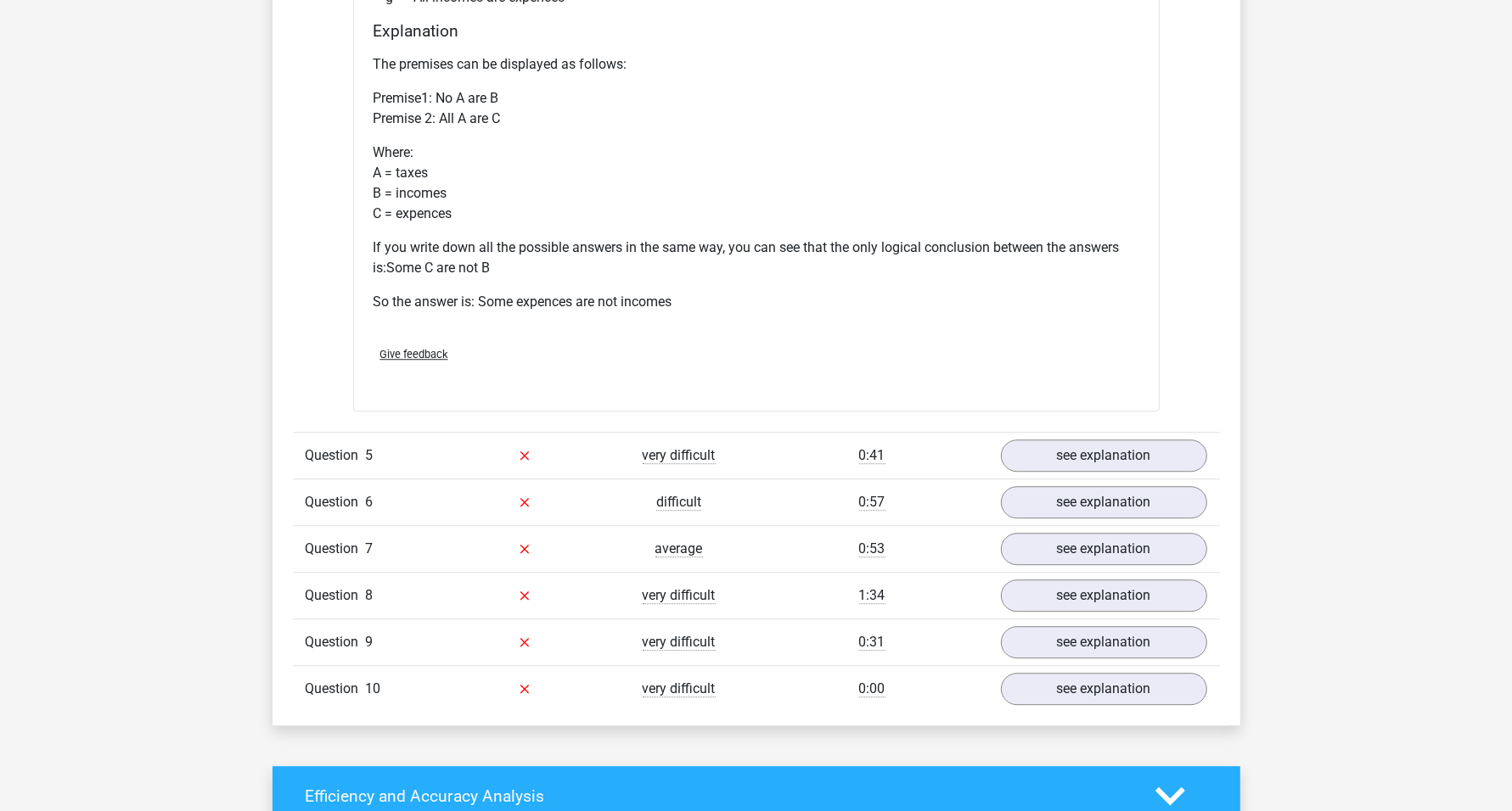
scroll to position [4190, 0]
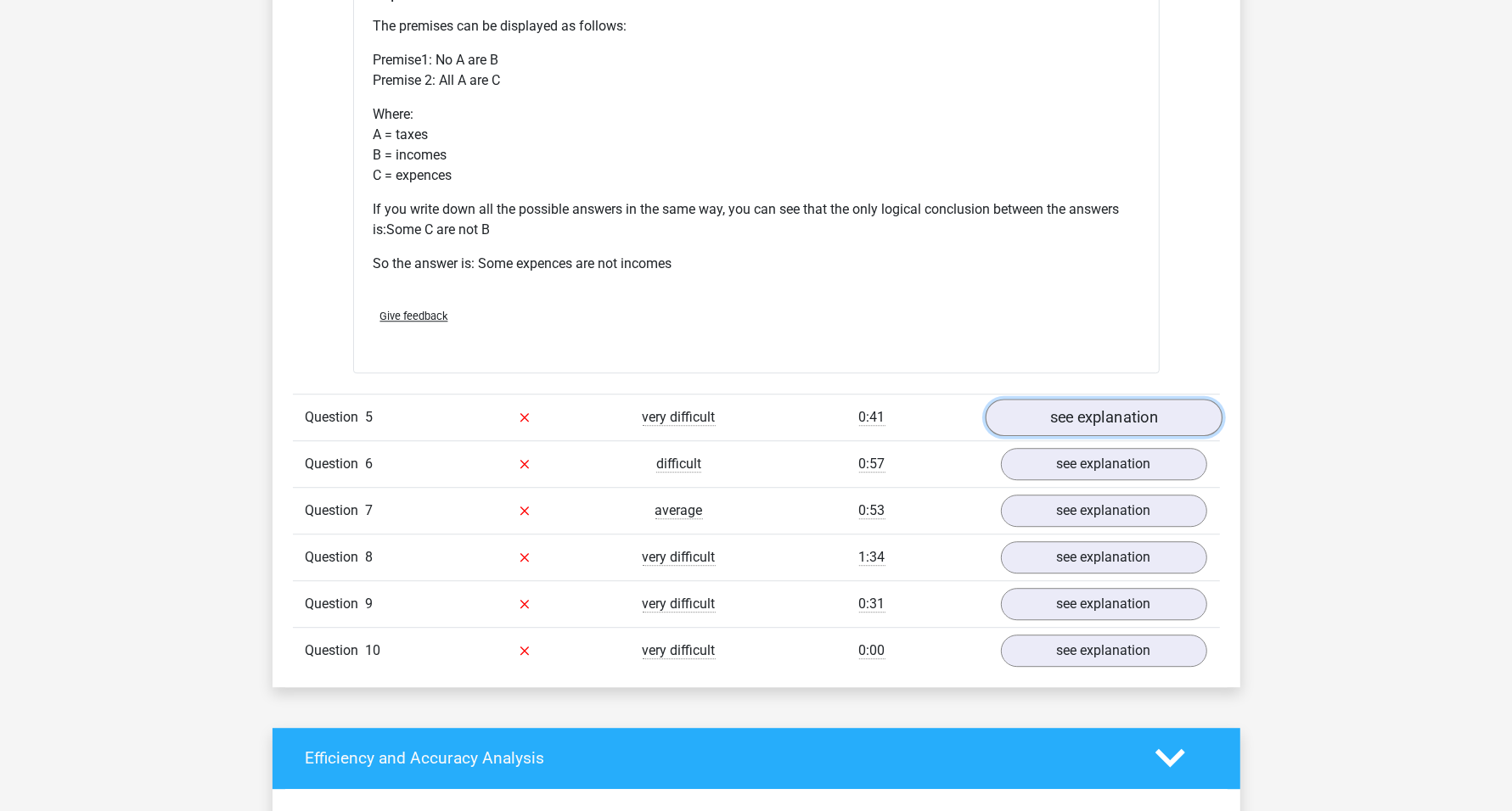
click at [1115, 399] on link "see explanation" at bounding box center [1103, 417] width 237 height 37
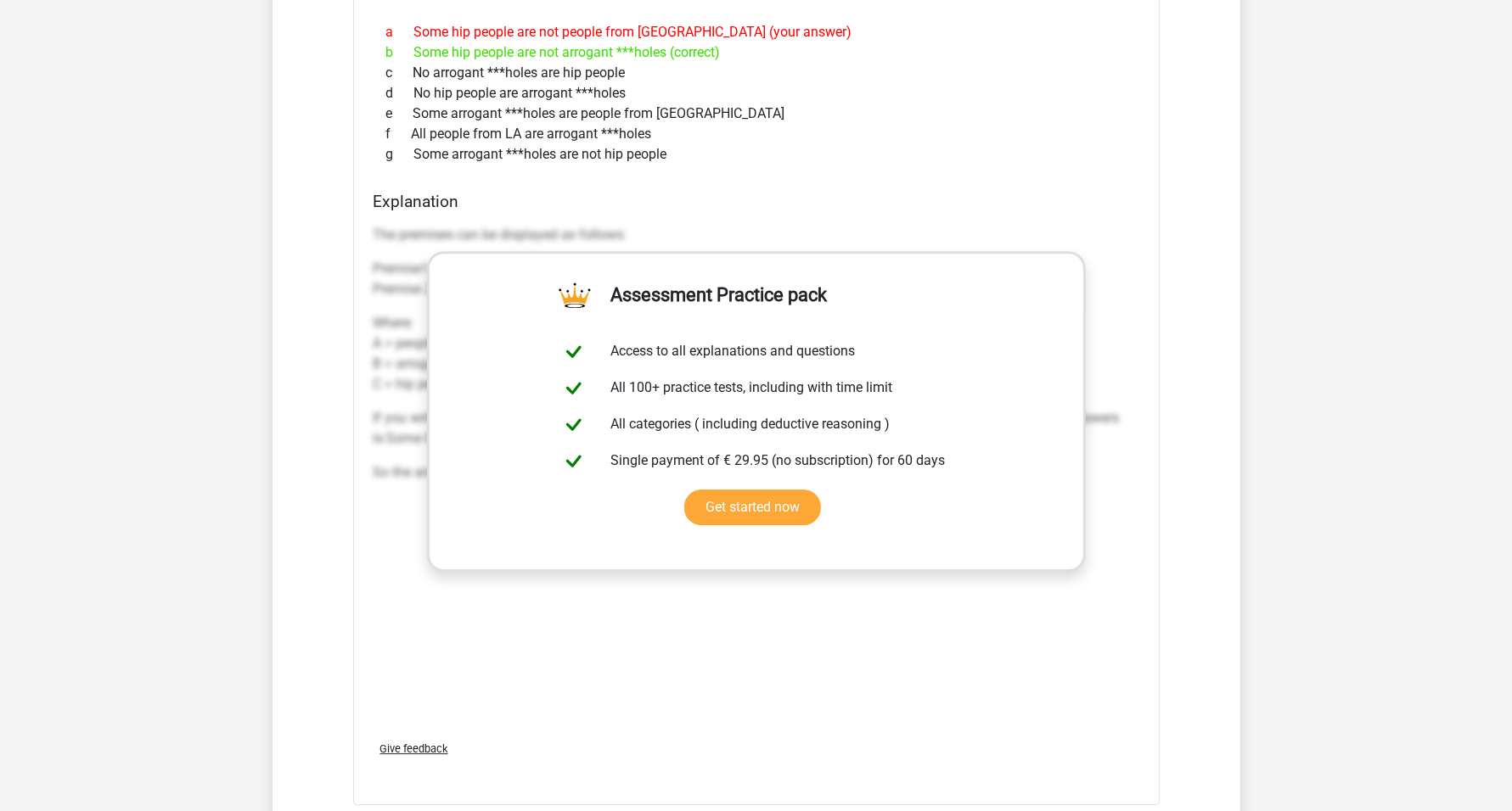
scroll to position [5038, 0]
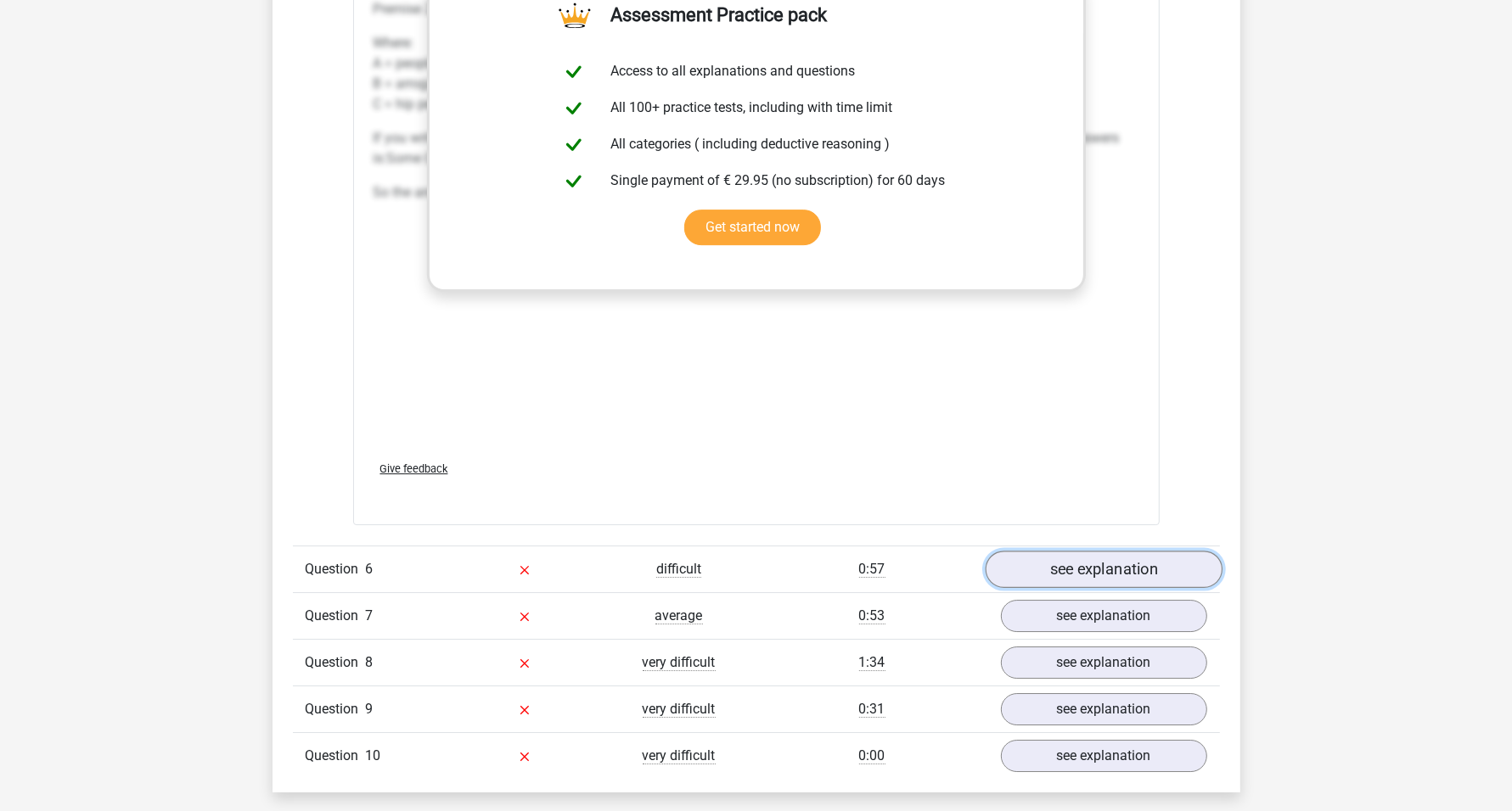
click at [1087, 552] on link "see explanation" at bounding box center [1103, 569] width 237 height 37
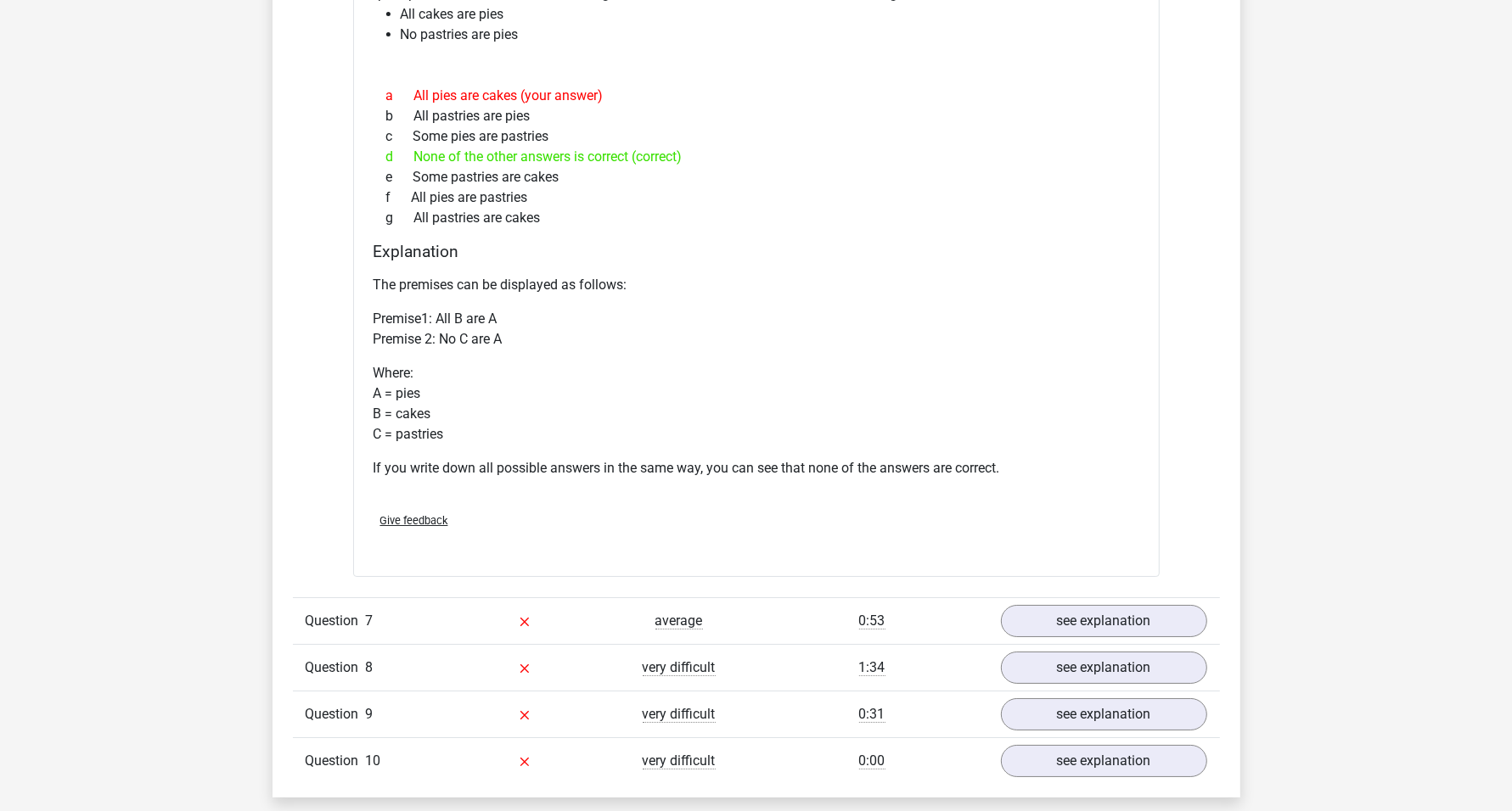
scroll to position [5888, 0]
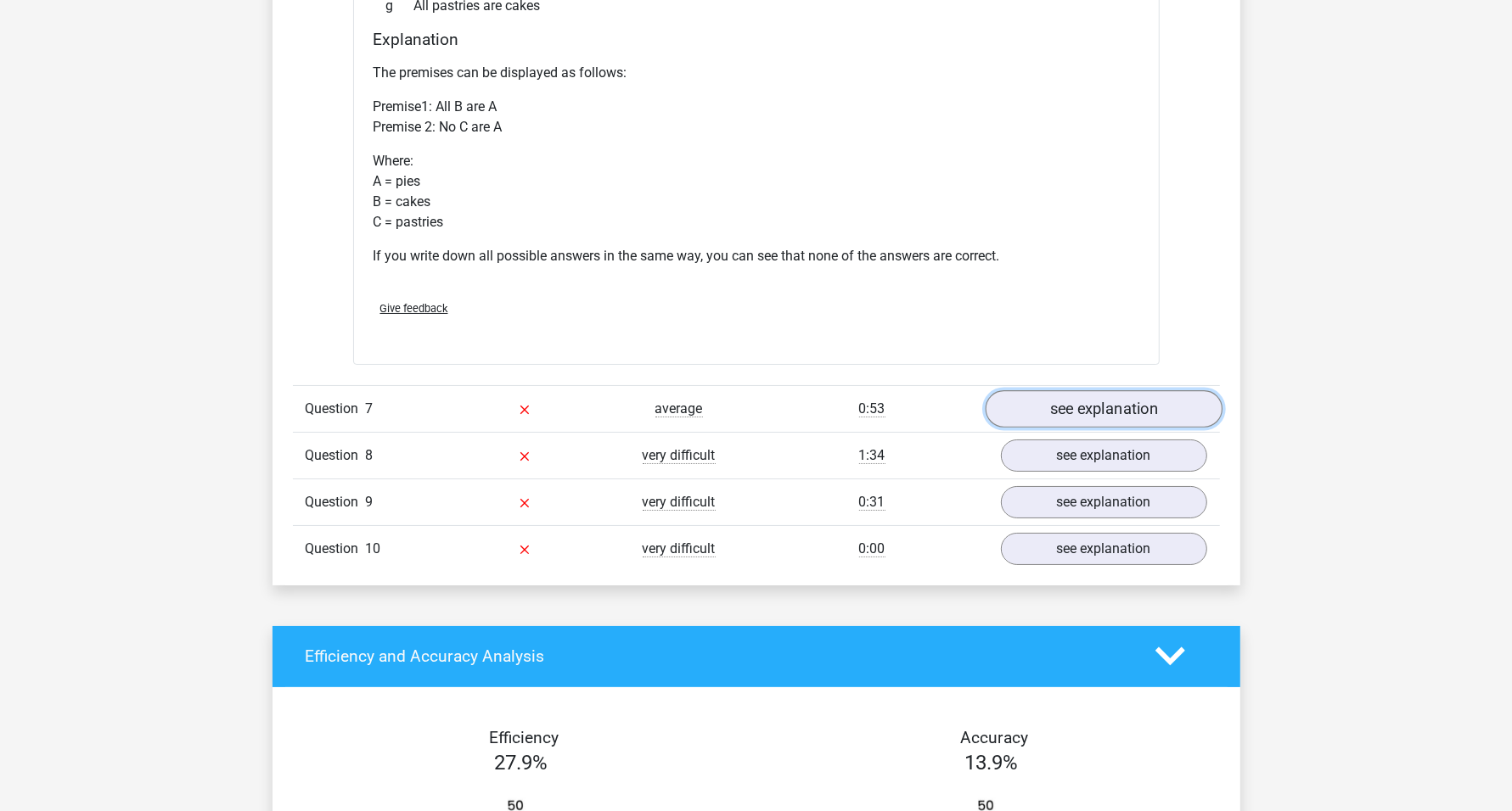
click at [1072, 404] on link "see explanation" at bounding box center [1103, 409] width 237 height 37
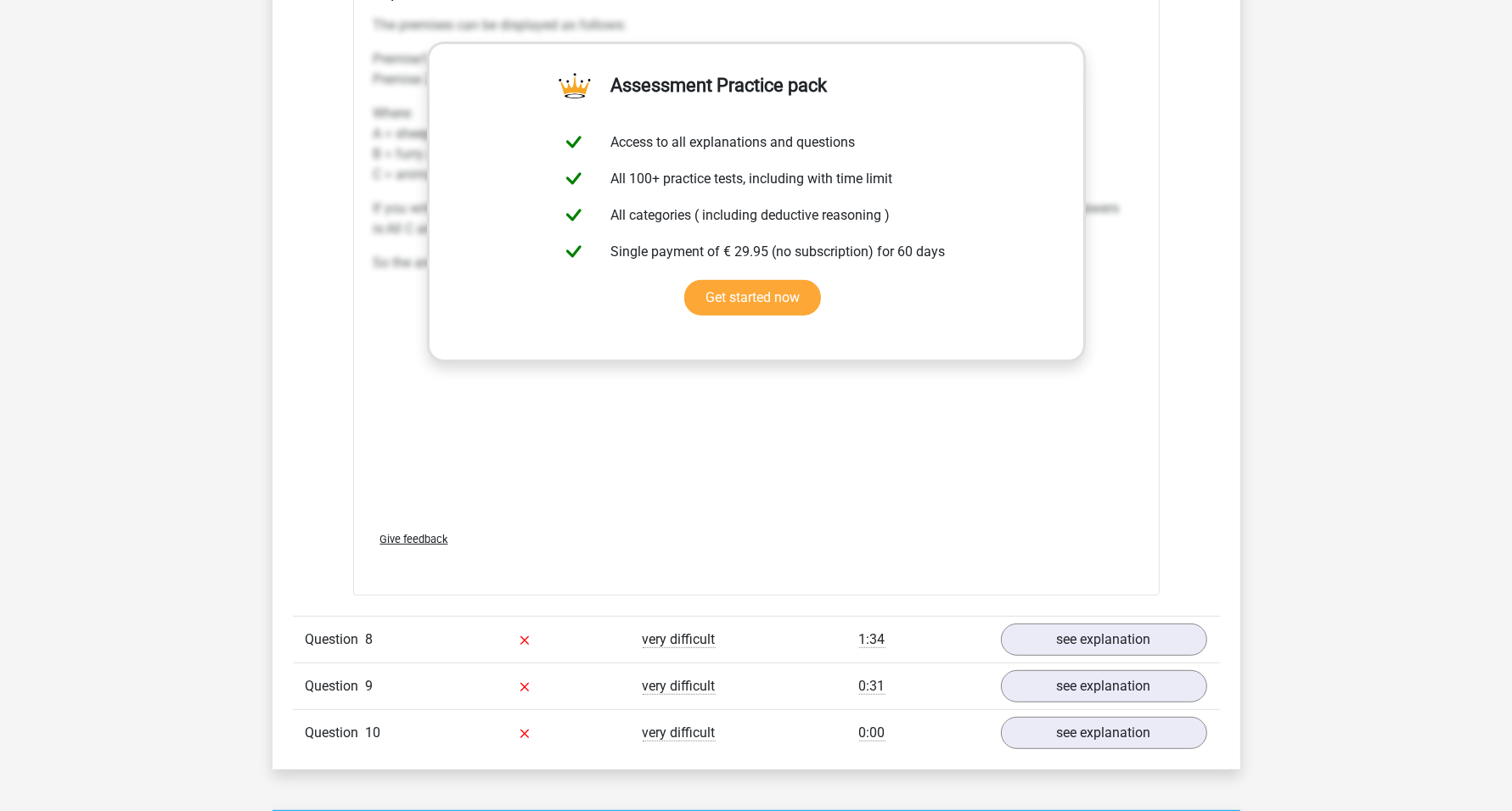
scroll to position [6843, 0]
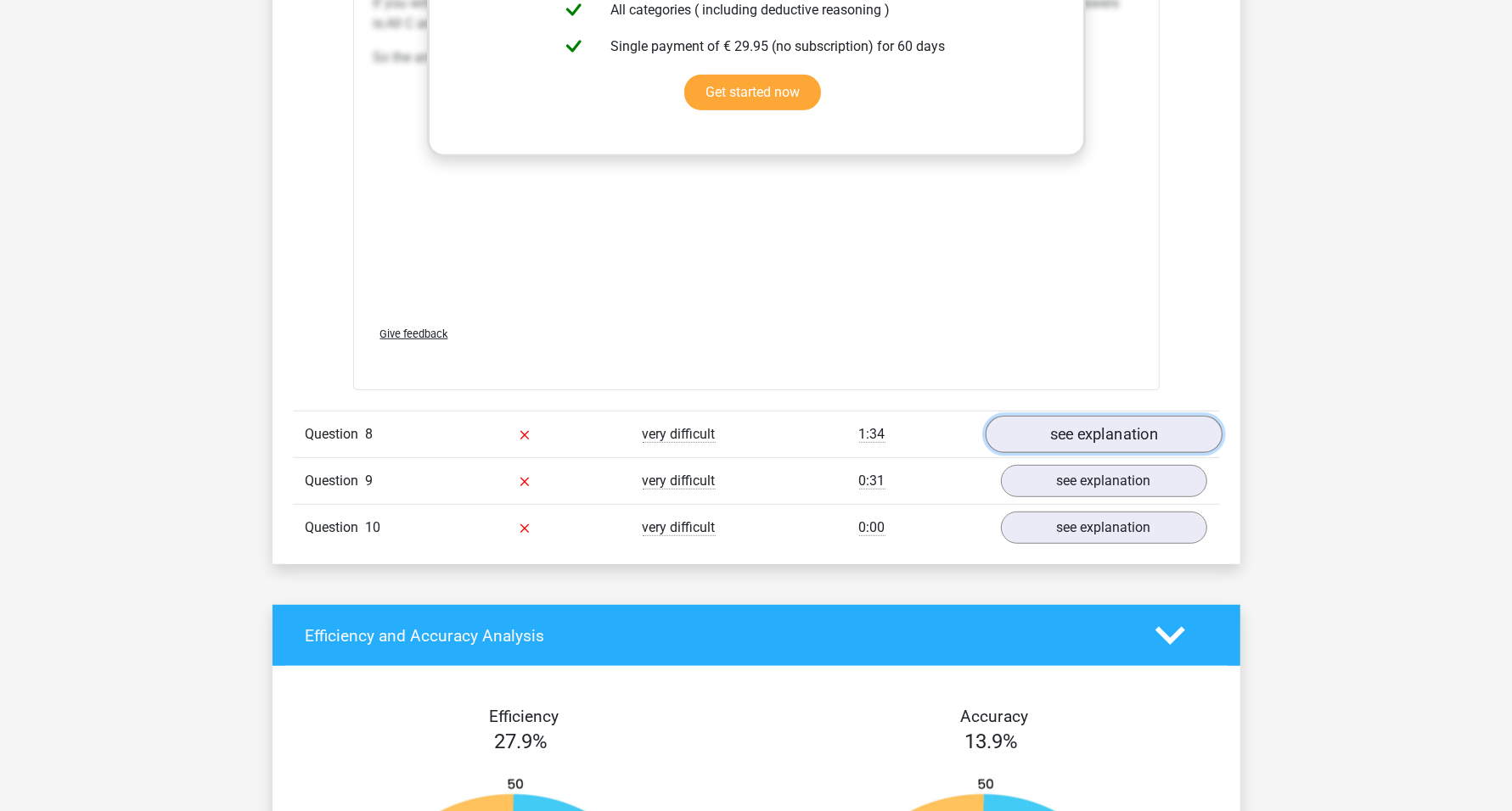
drag, startPoint x: 1092, startPoint y: 420, endPoint x: 1069, endPoint y: 434, distance: 26.9
click at [1092, 420] on link "see explanation" at bounding box center [1103, 434] width 237 height 37
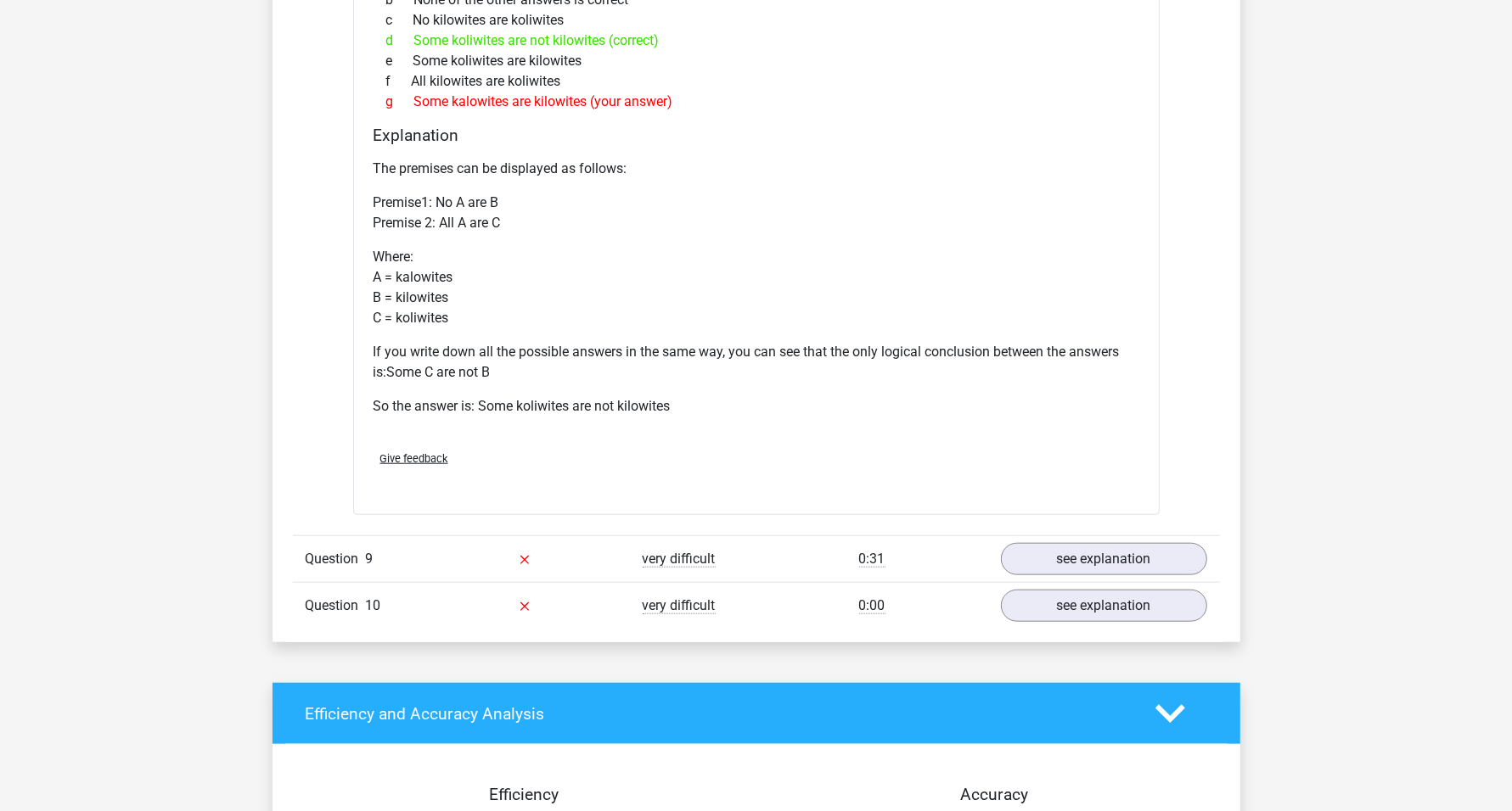
scroll to position [7478, 0]
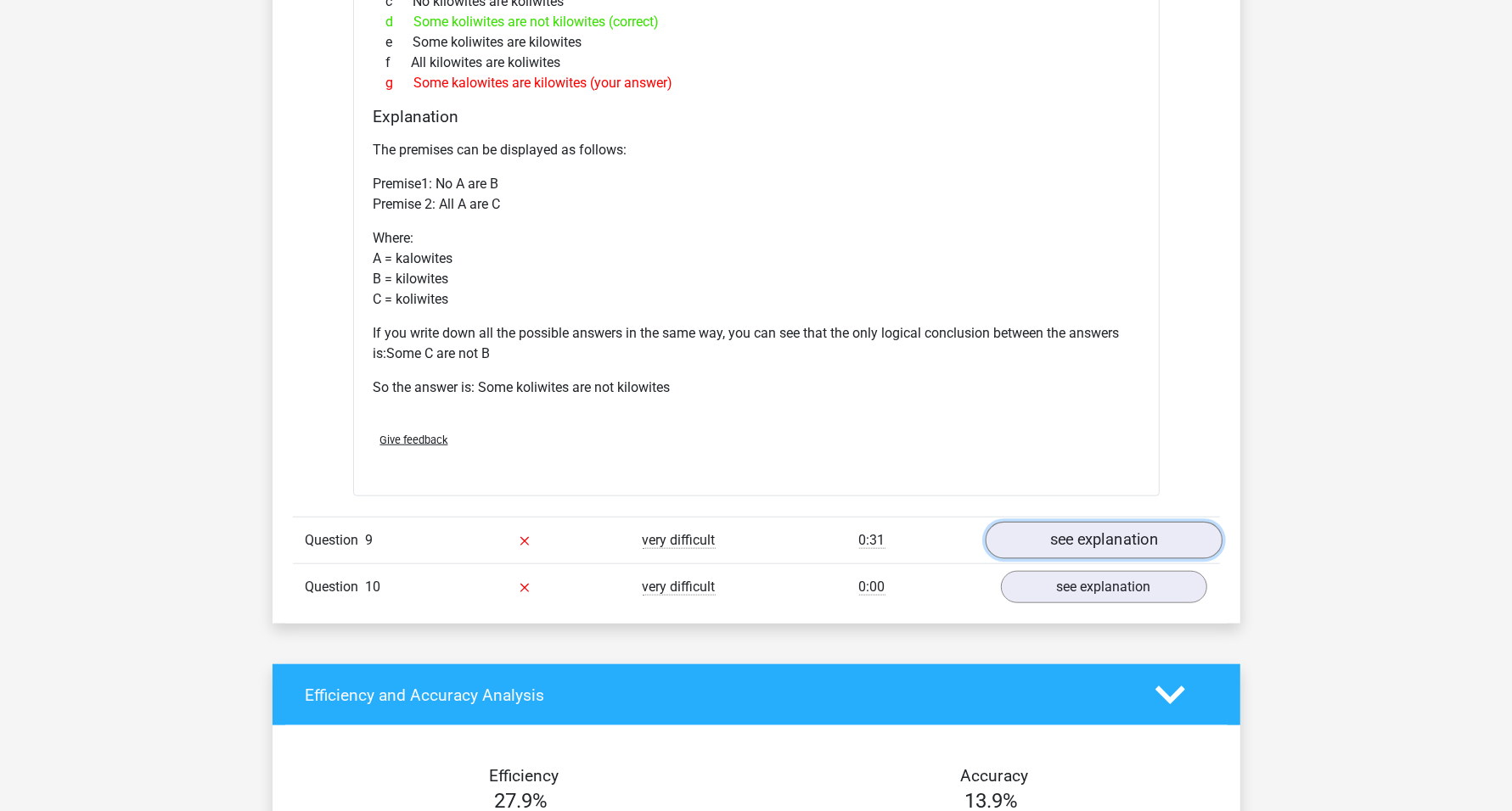
click at [1142, 524] on link "see explanation" at bounding box center [1103, 541] width 237 height 37
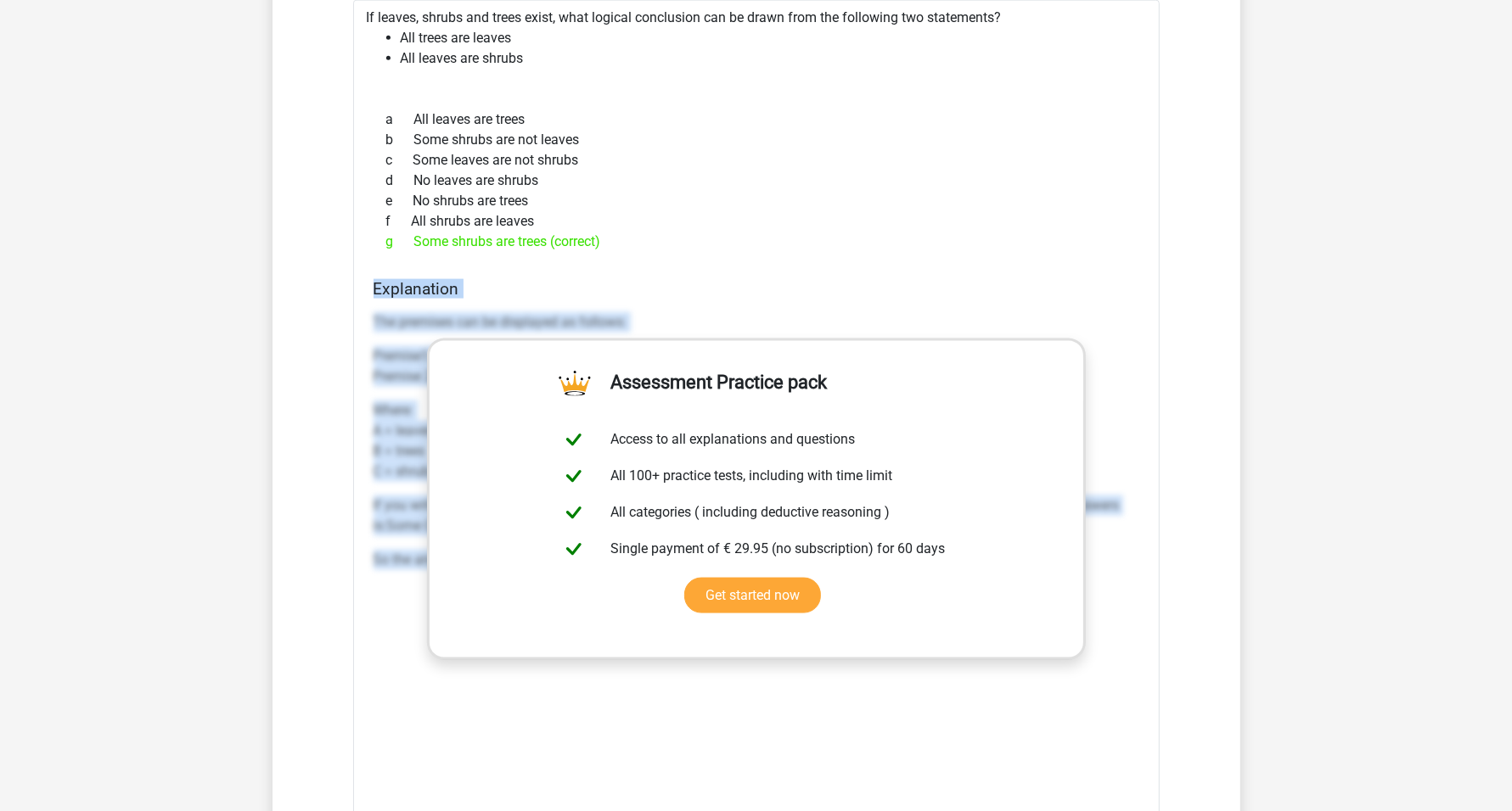
scroll to position [8098, 0]
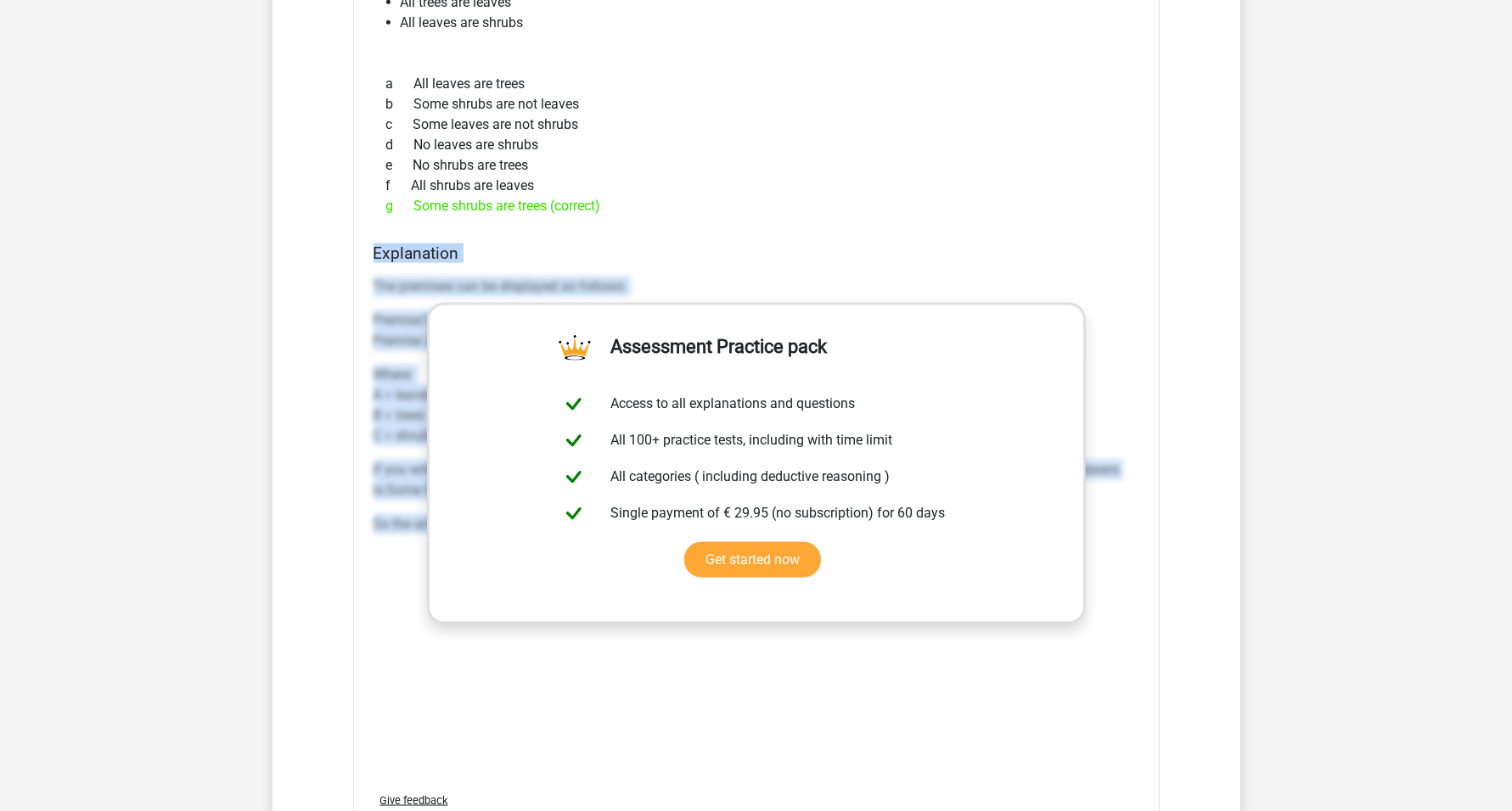
drag, startPoint x: 373, startPoint y: 537, endPoint x: 1102, endPoint y: 609, distance: 732.5
click at [1139, 593] on div "Explanation The premises can be displayed as follows: Premise1: All B are A Pre…" at bounding box center [756, 511] width 779 height 536
copy div "Explanation The premises can be displayed as follows: Premise1: All B are A Pre…"
click at [613, 244] on h4 "Explanation" at bounding box center [756, 253] width 766 height 19
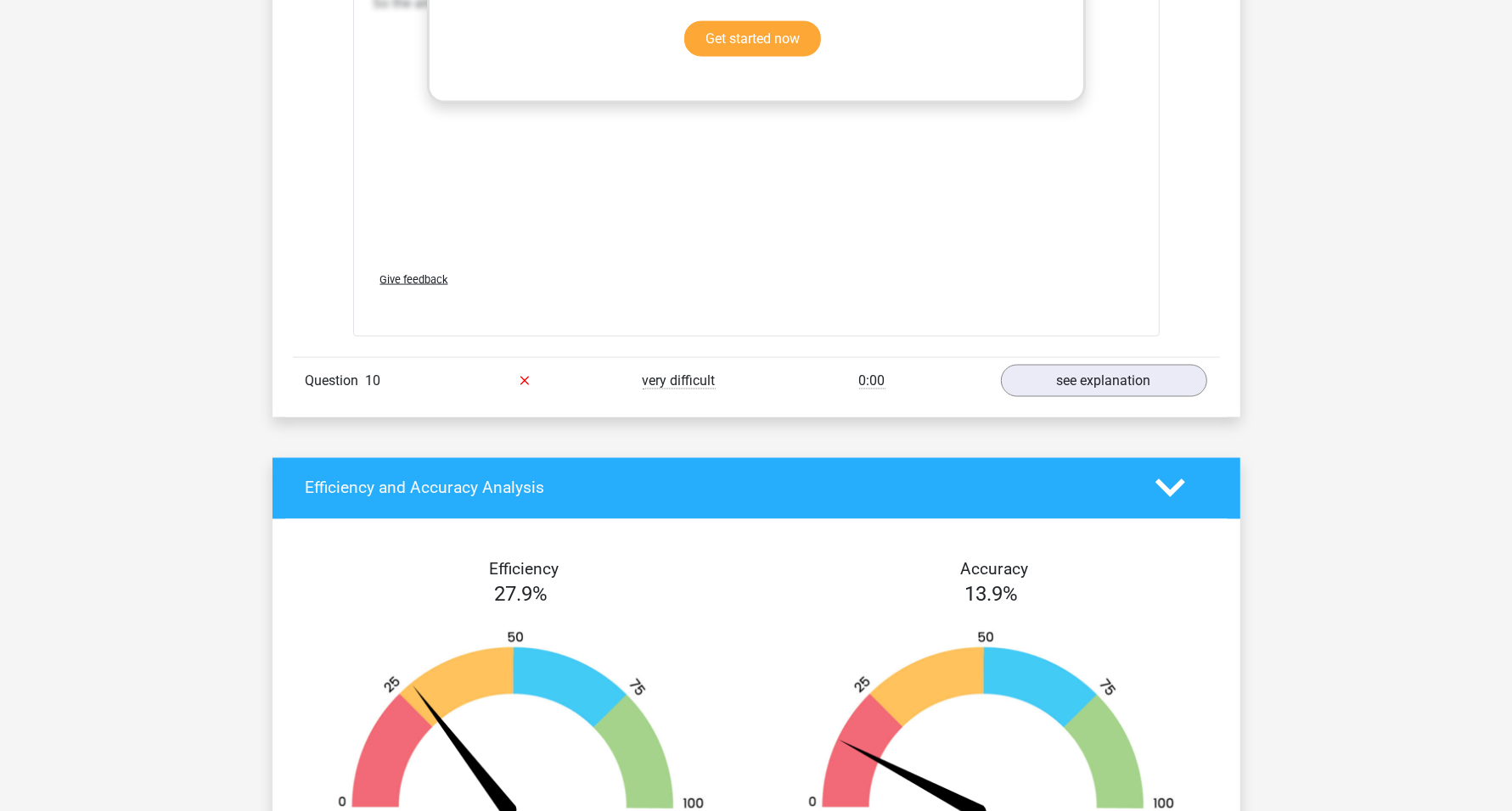
scroll to position [8735, 0]
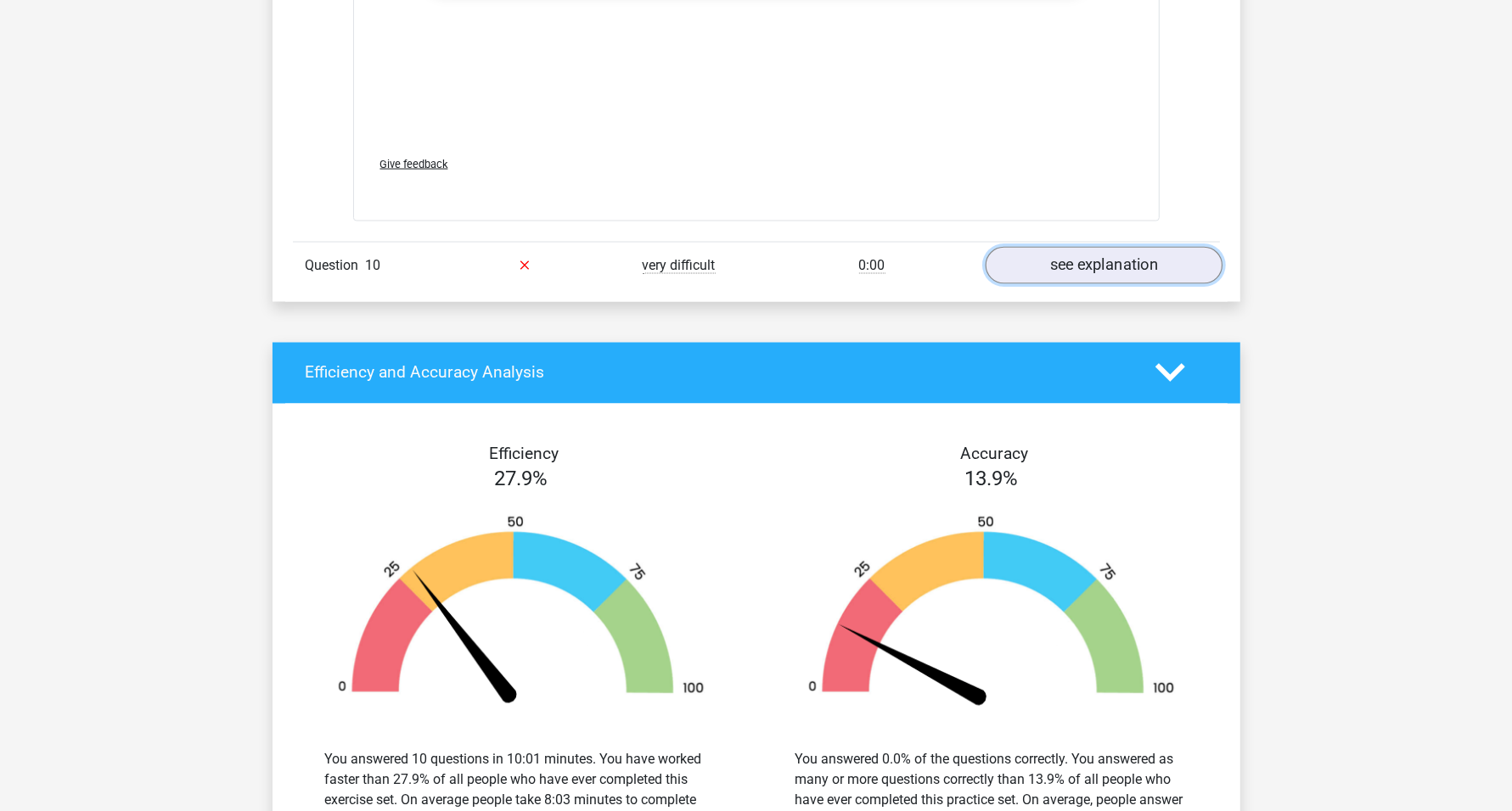
drag, startPoint x: 1119, startPoint y: 247, endPoint x: 1113, endPoint y: 253, distance: 8.5
click at [1119, 248] on link "see explanation" at bounding box center [1103, 265] width 237 height 37
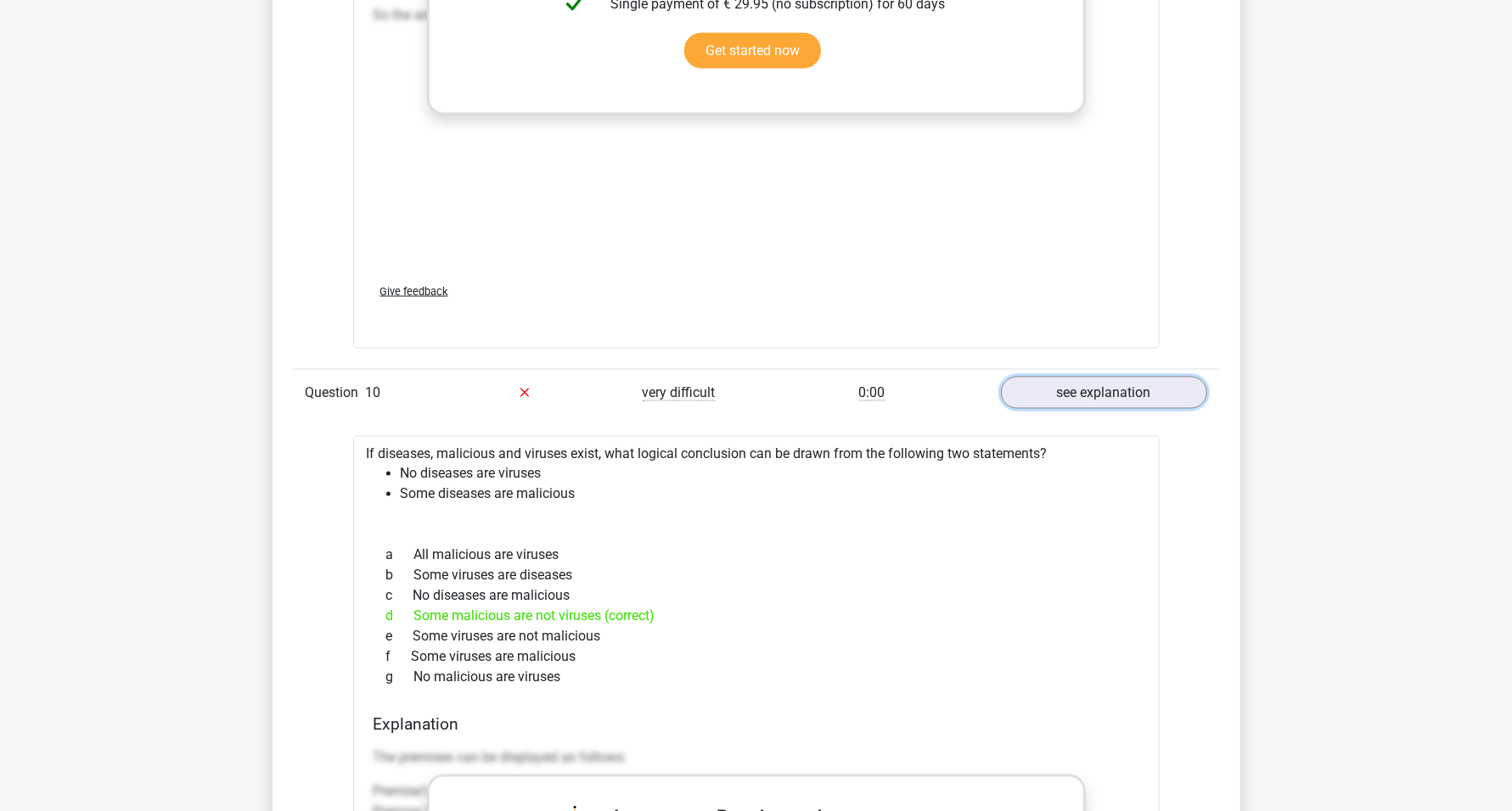
scroll to position [8628, 0]
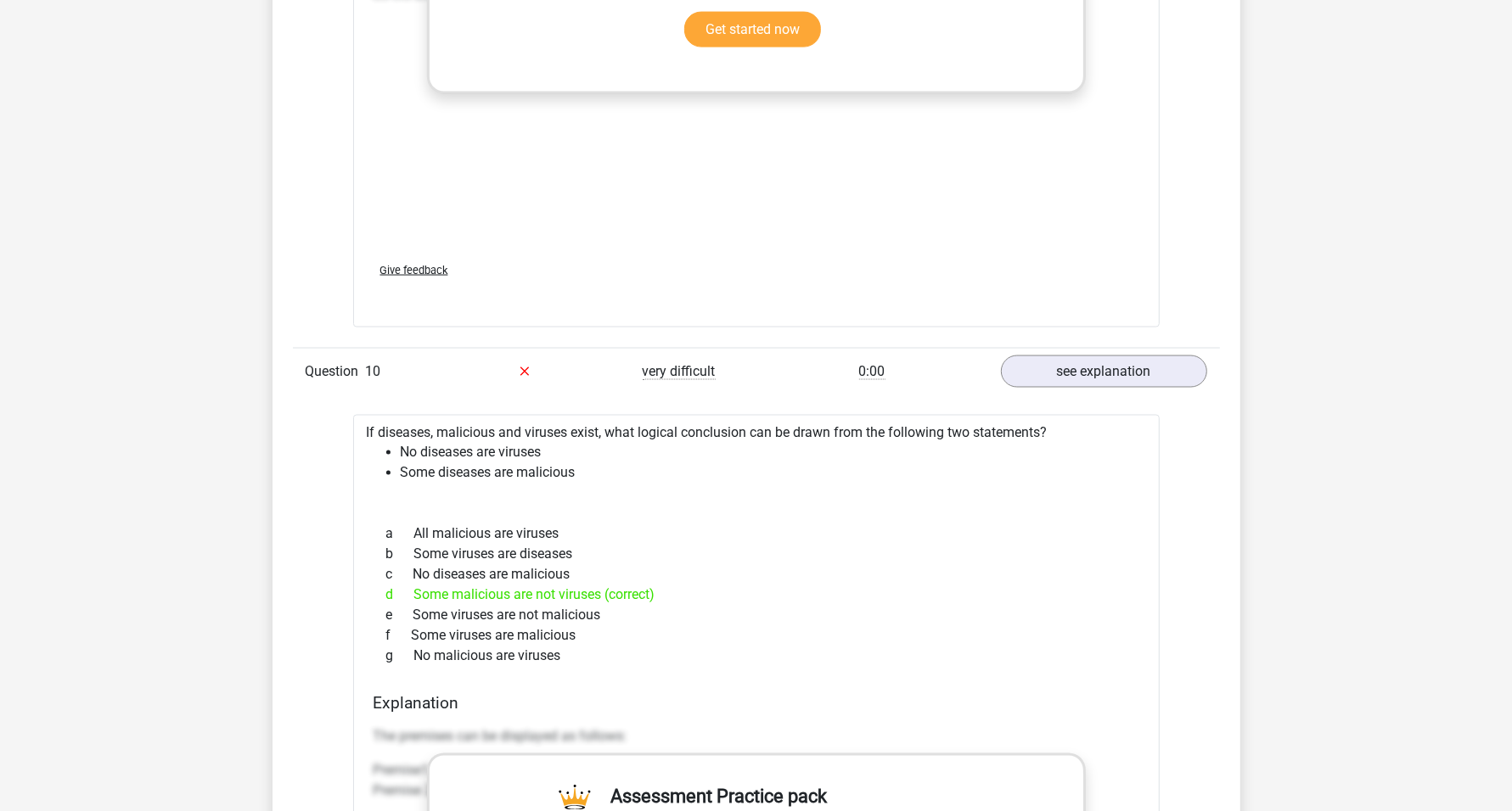
click at [613, 544] on div "b Some viruses are diseases" at bounding box center [756, 554] width 766 height 20
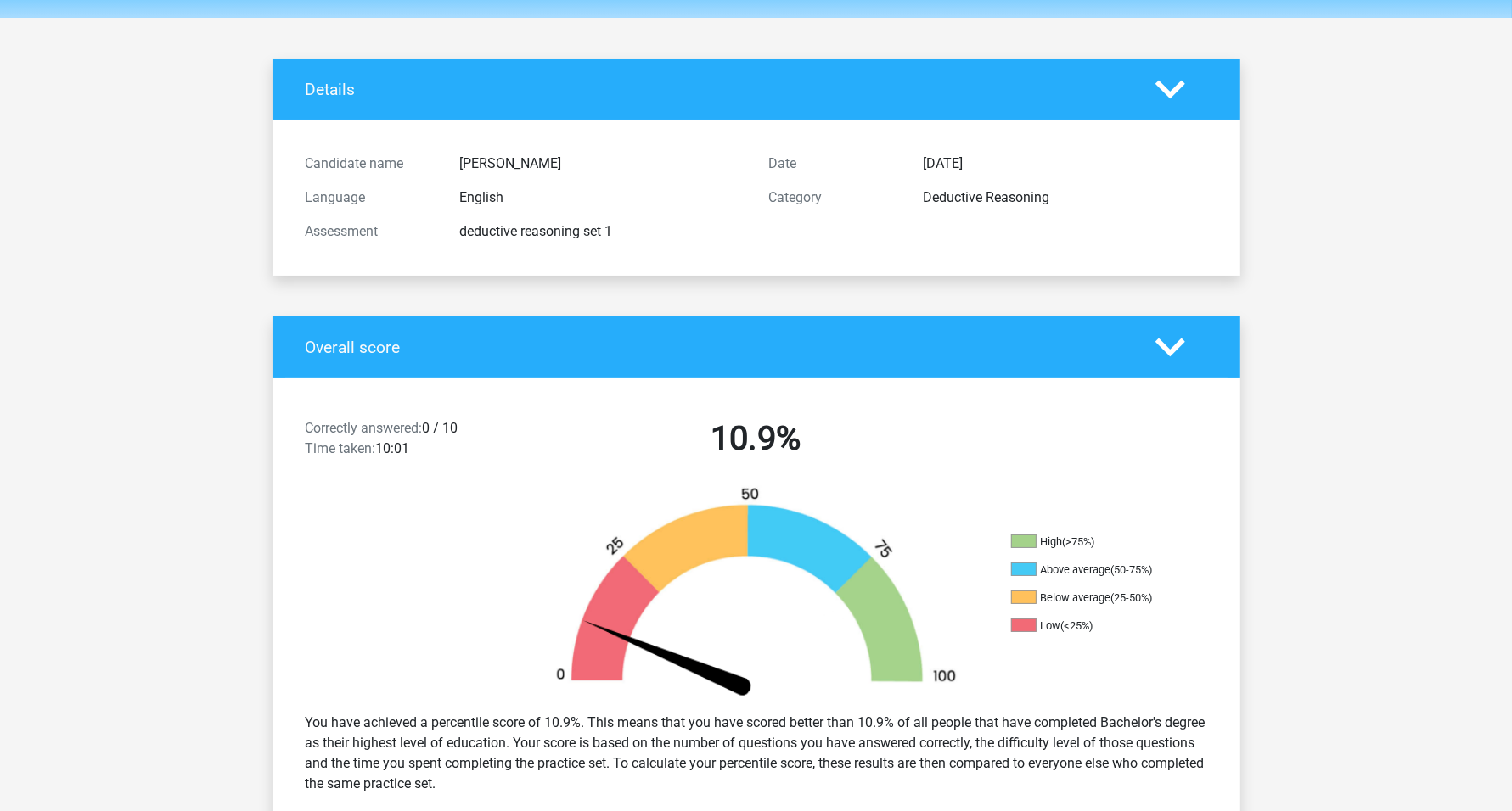
scroll to position [0, 0]
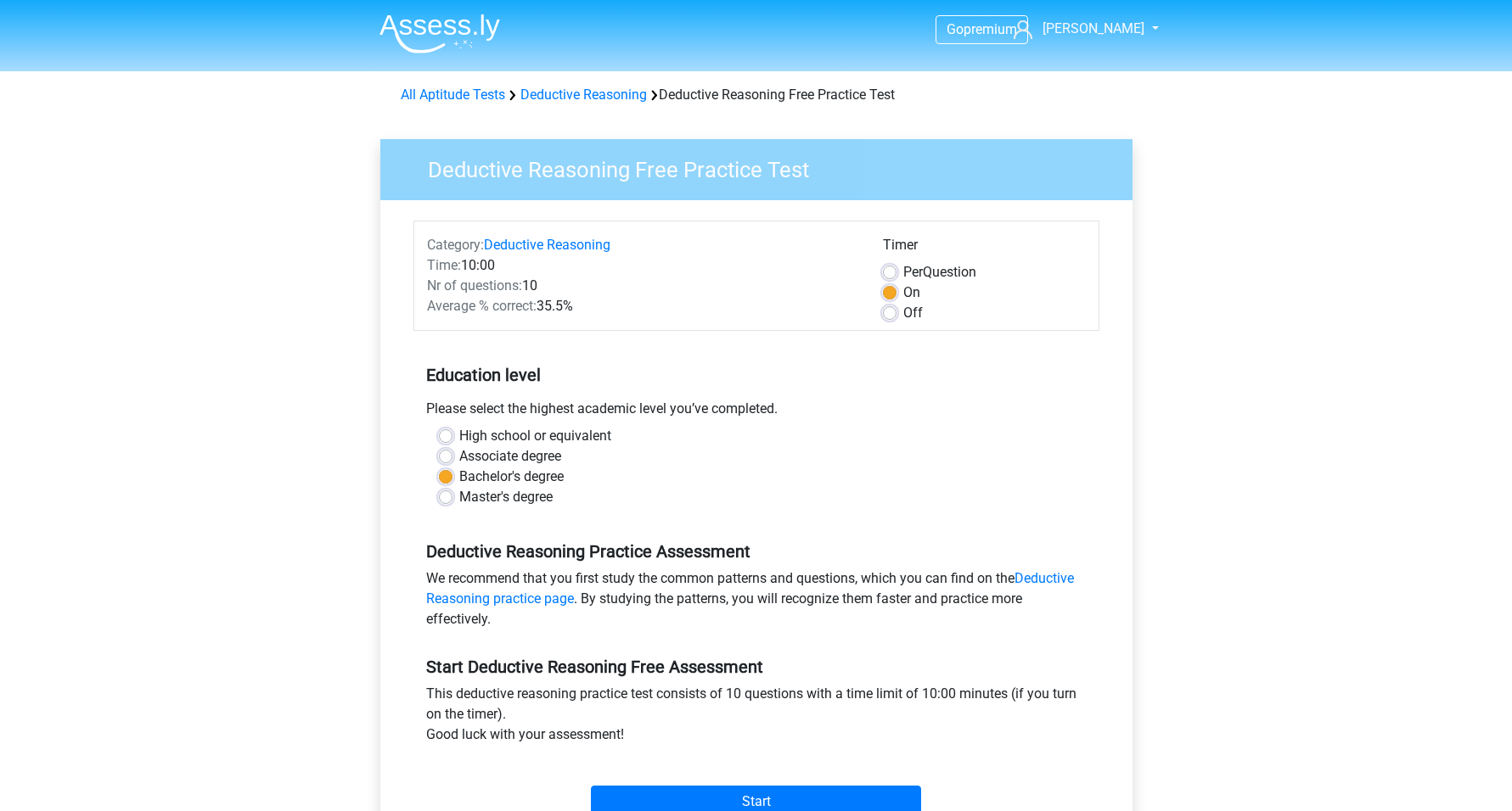
scroll to position [106, 0]
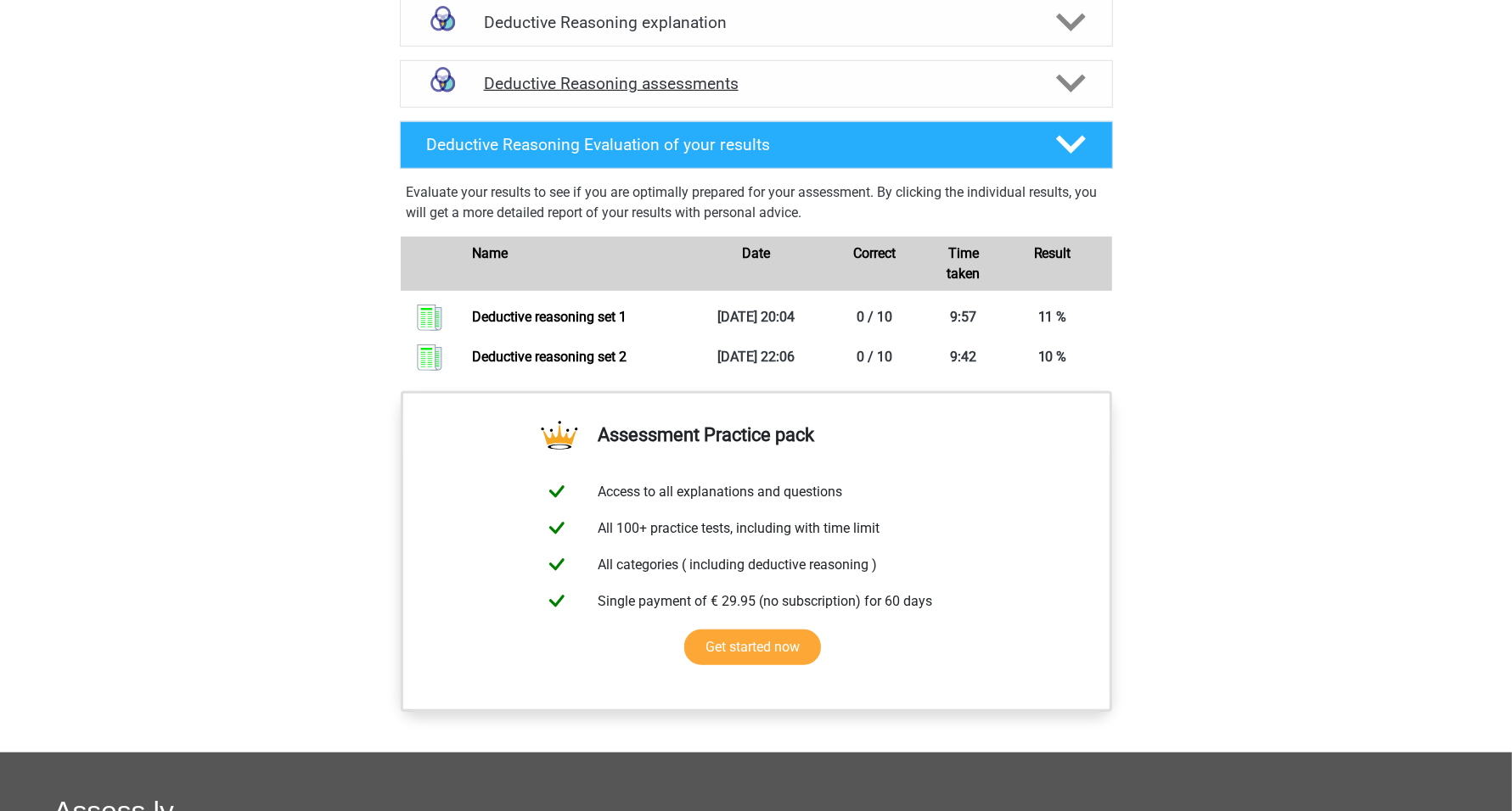
scroll to position [989, 0]
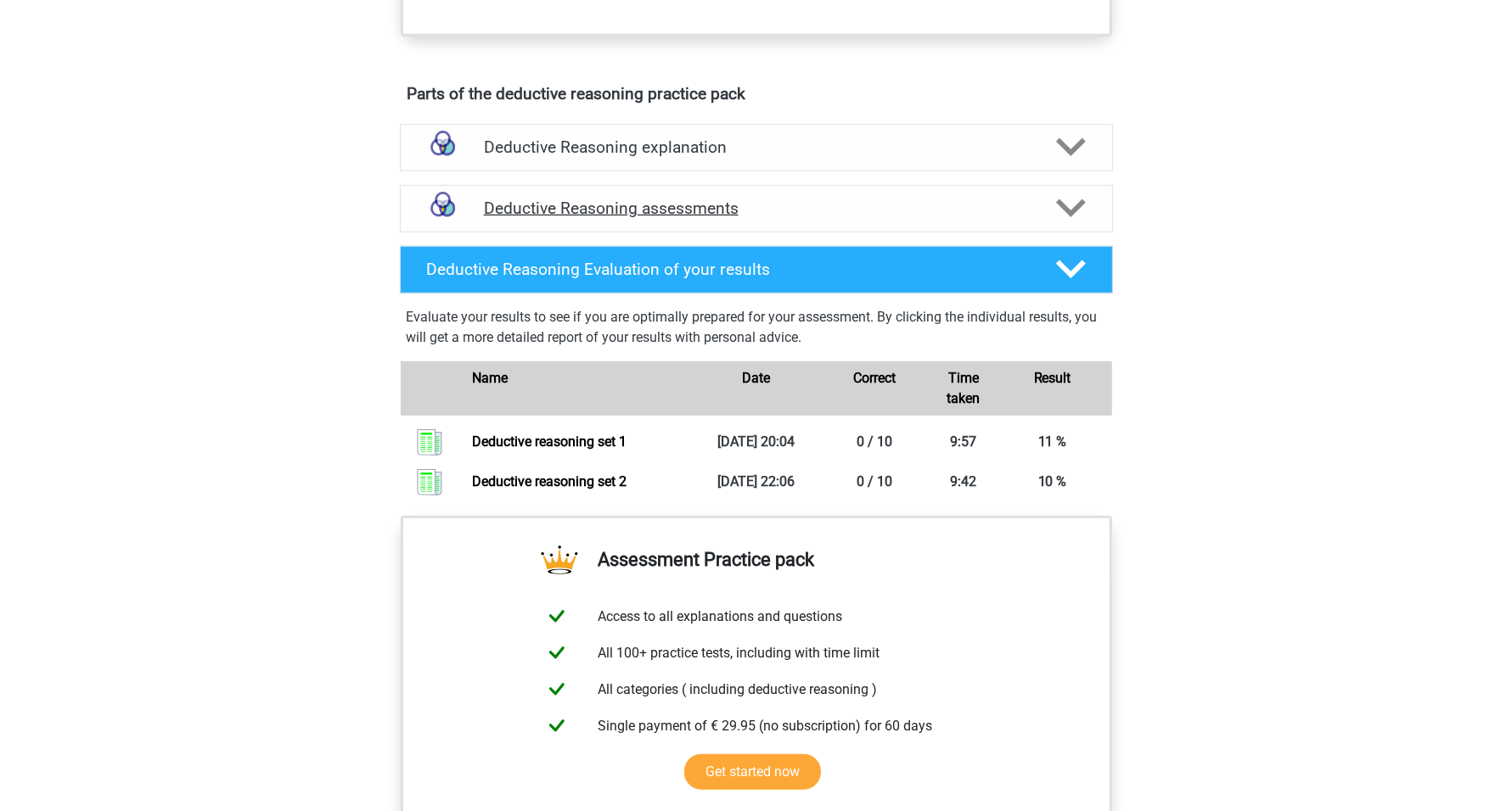
click at [656, 218] on h4 "Deductive Reasoning assessments" at bounding box center [756, 208] width 545 height 19
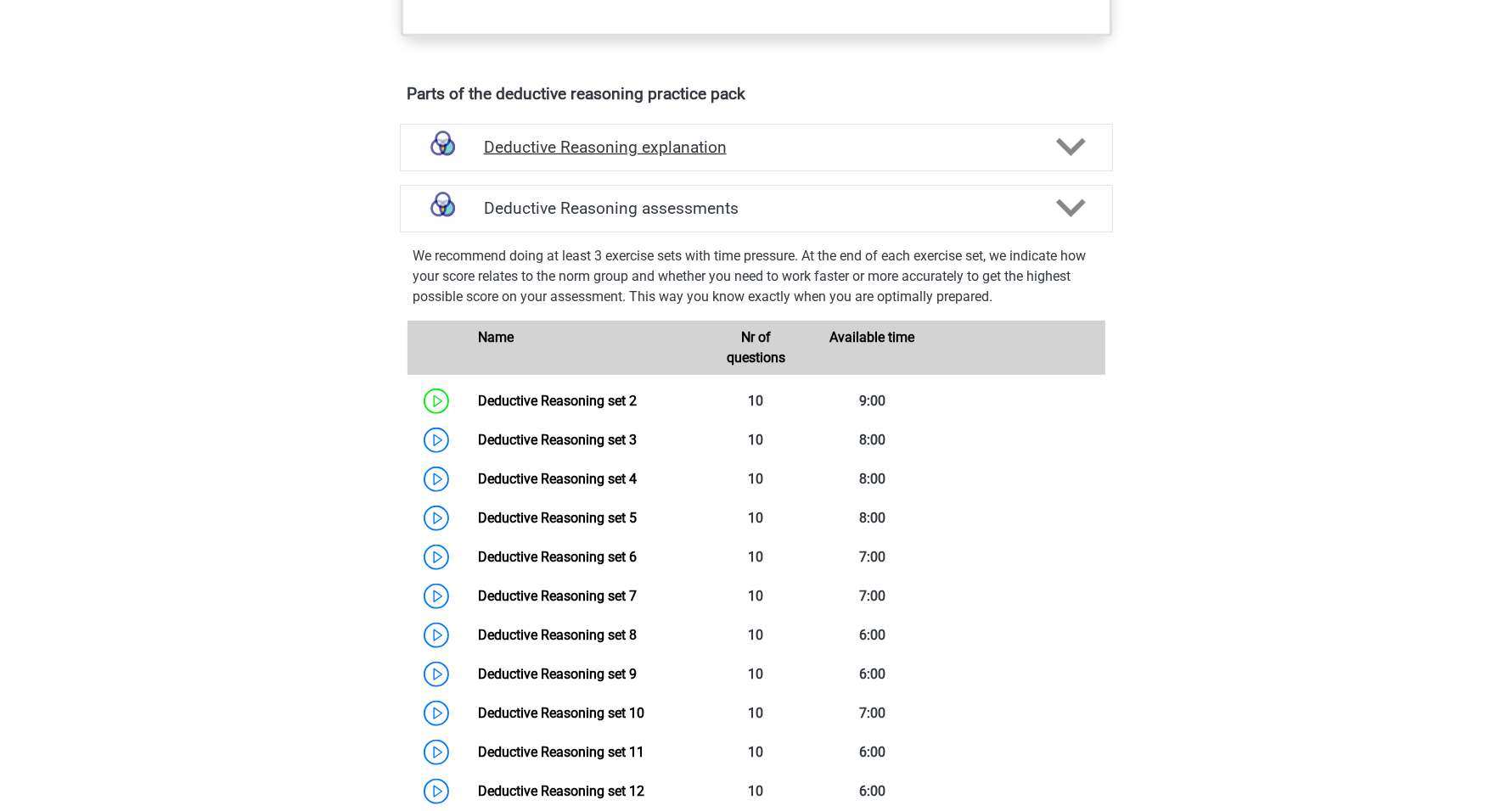
click at [633, 157] on h4 "Deductive Reasoning explanation" at bounding box center [756, 147] width 545 height 19
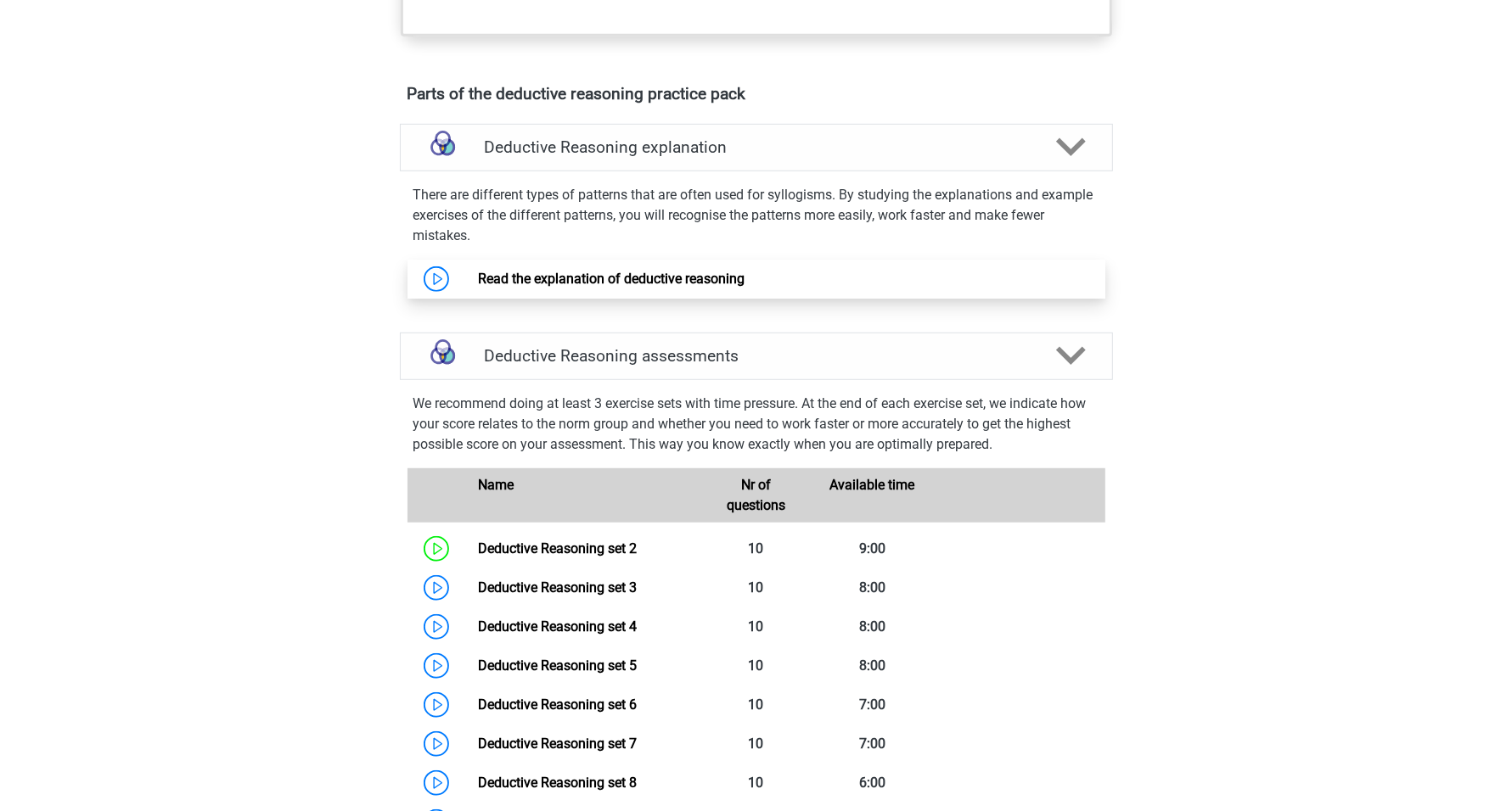
click at [575, 287] on link "Read the explanation of deductive reasoning" at bounding box center [611, 279] width 267 height 17
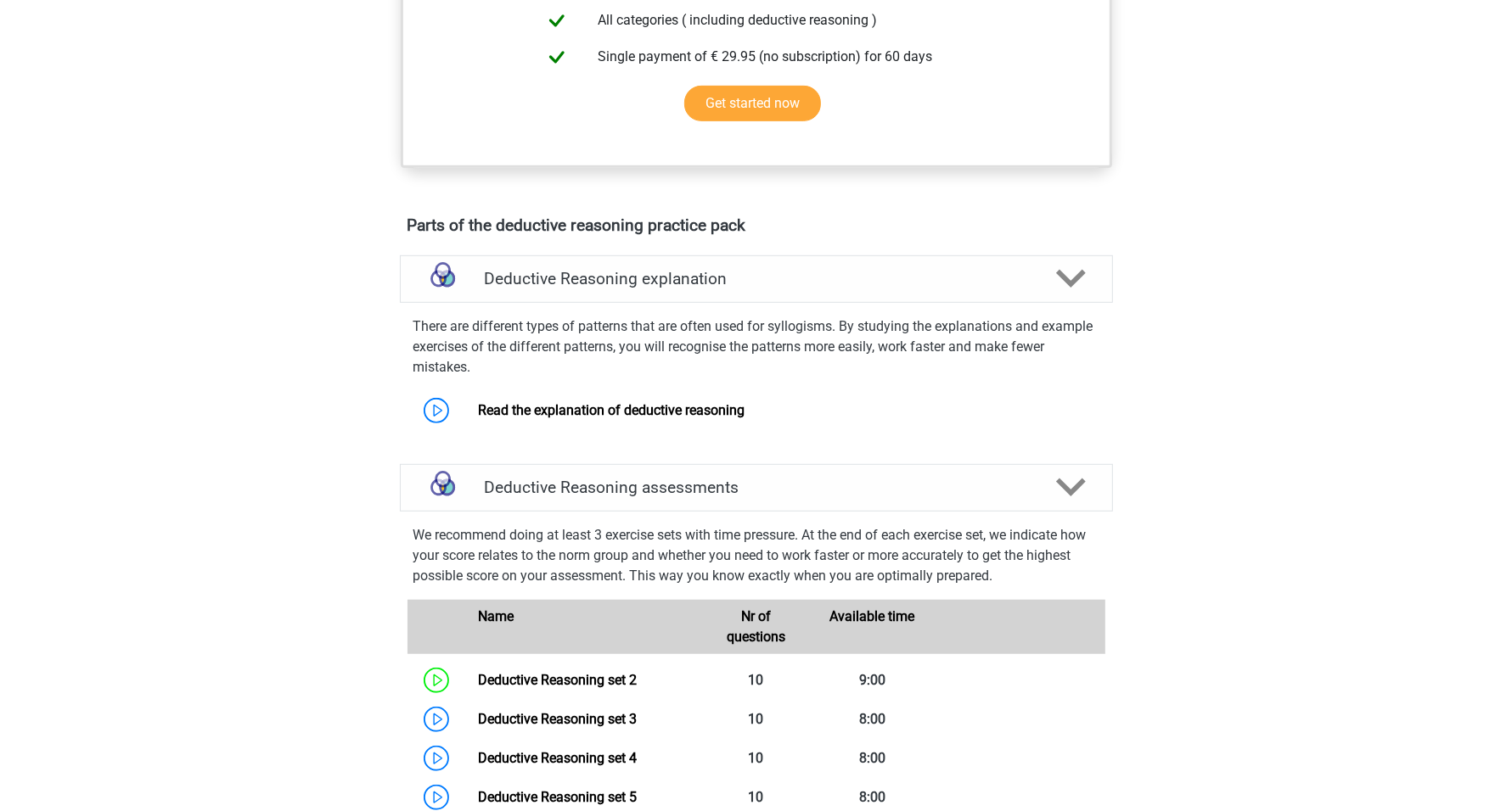
scroll to position [856, 0]
drag, startPoint x: 942, startPoint y: 302, endPoint x: 906, endPoint y: 295, distance: 36.7
click at [942, 289] on h4 "Deductive Reasoning explanation" at bounding box center [756, 280] width 545 height 19
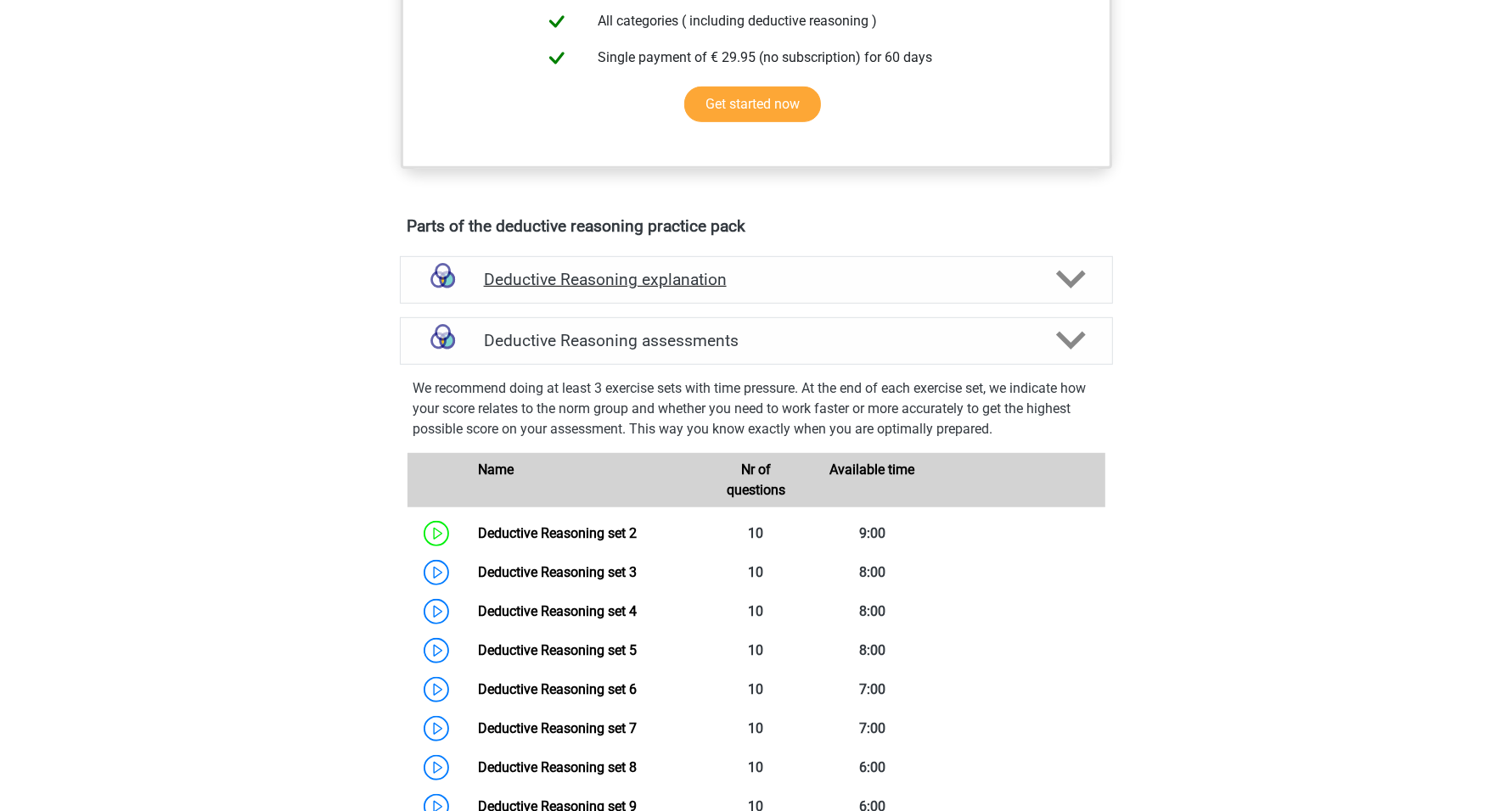
click at [846, 289] on h4 "Deductive Reasoning explanation" at bounding box center [756, 280] width 545 height 19
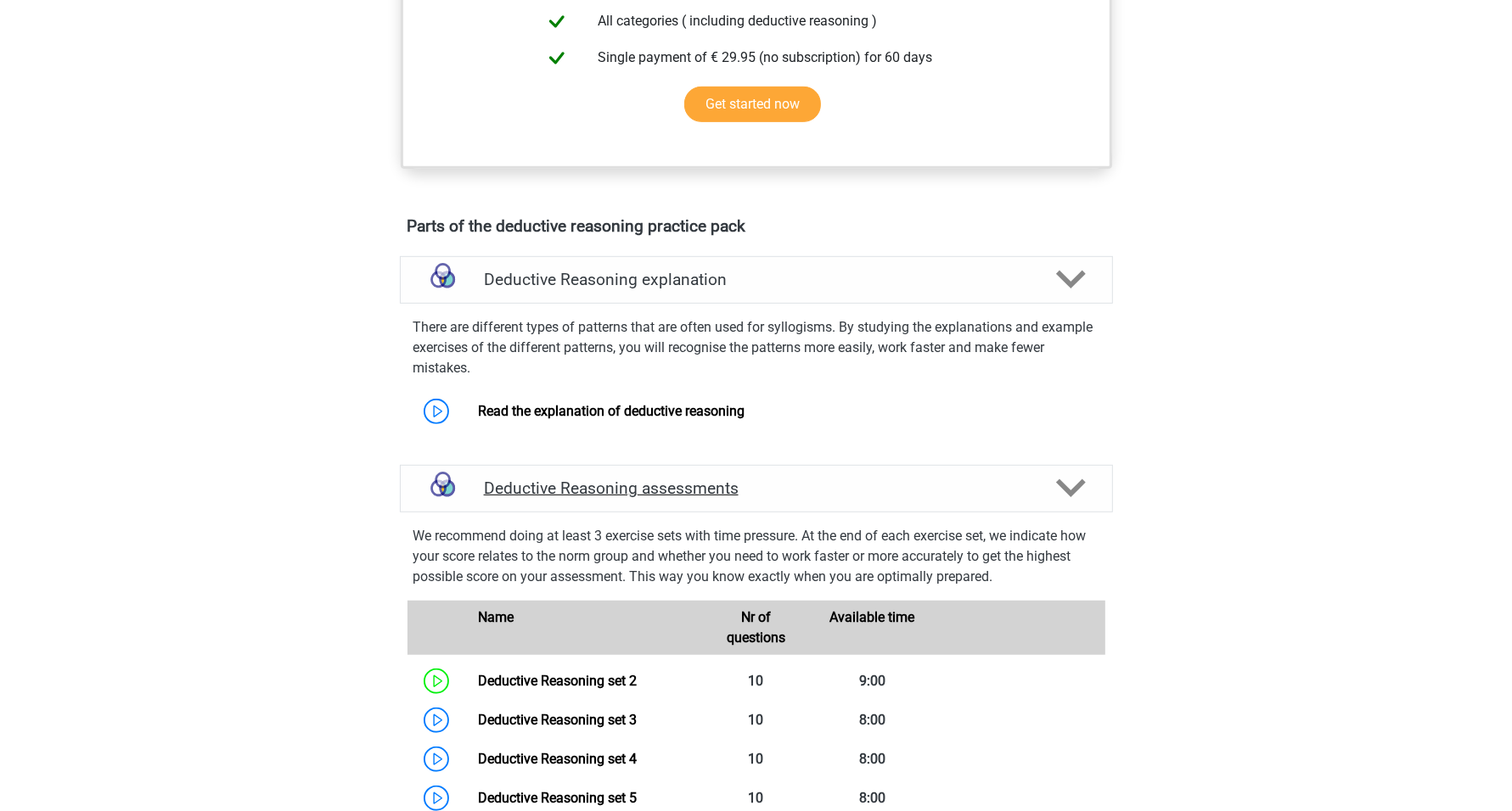
click at [826, 512] on div "Deductive Reasoning assessments" at bounding box center [756, 489] width 713 height 48
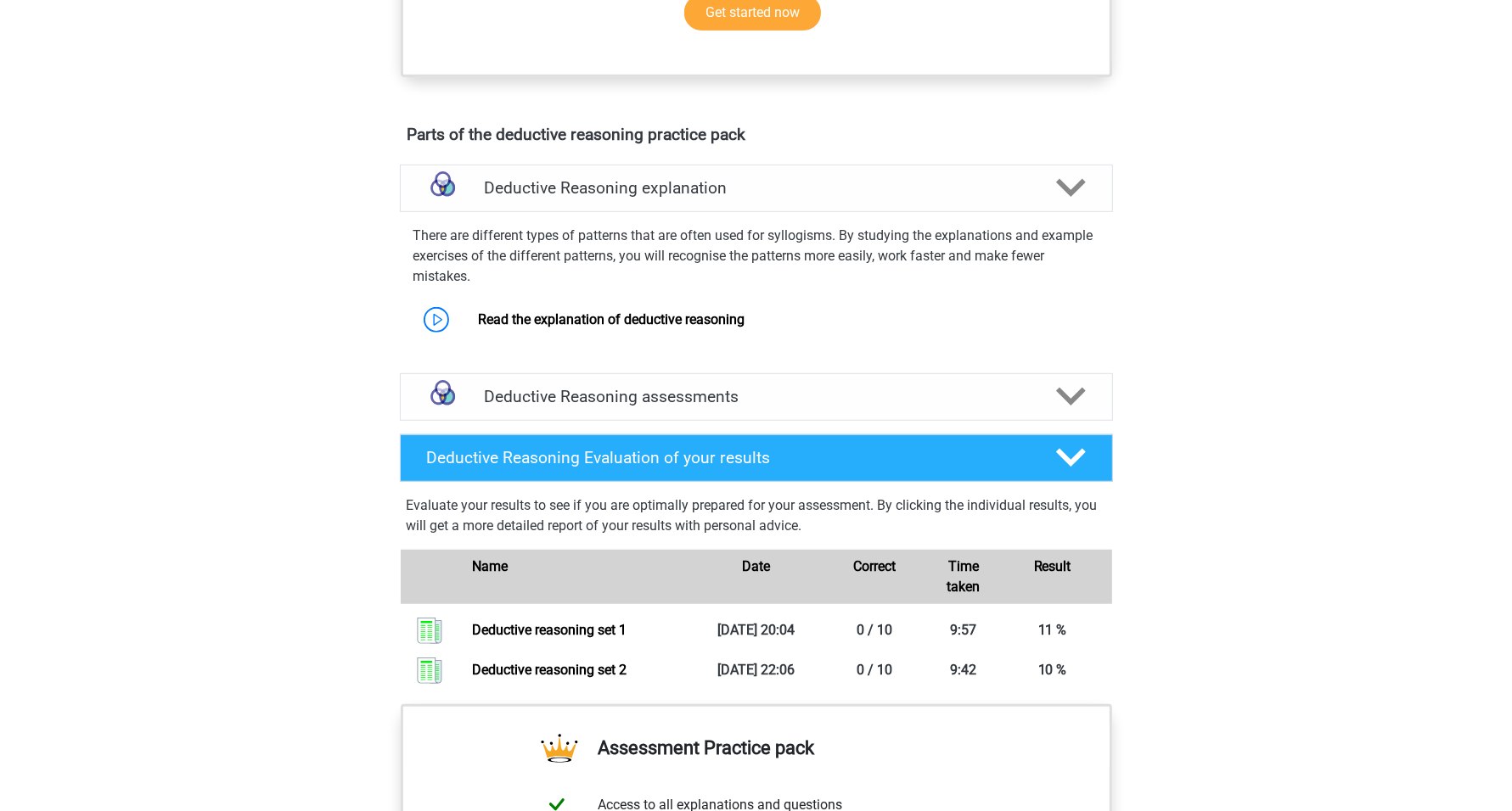
scroll to position [1068, 0]
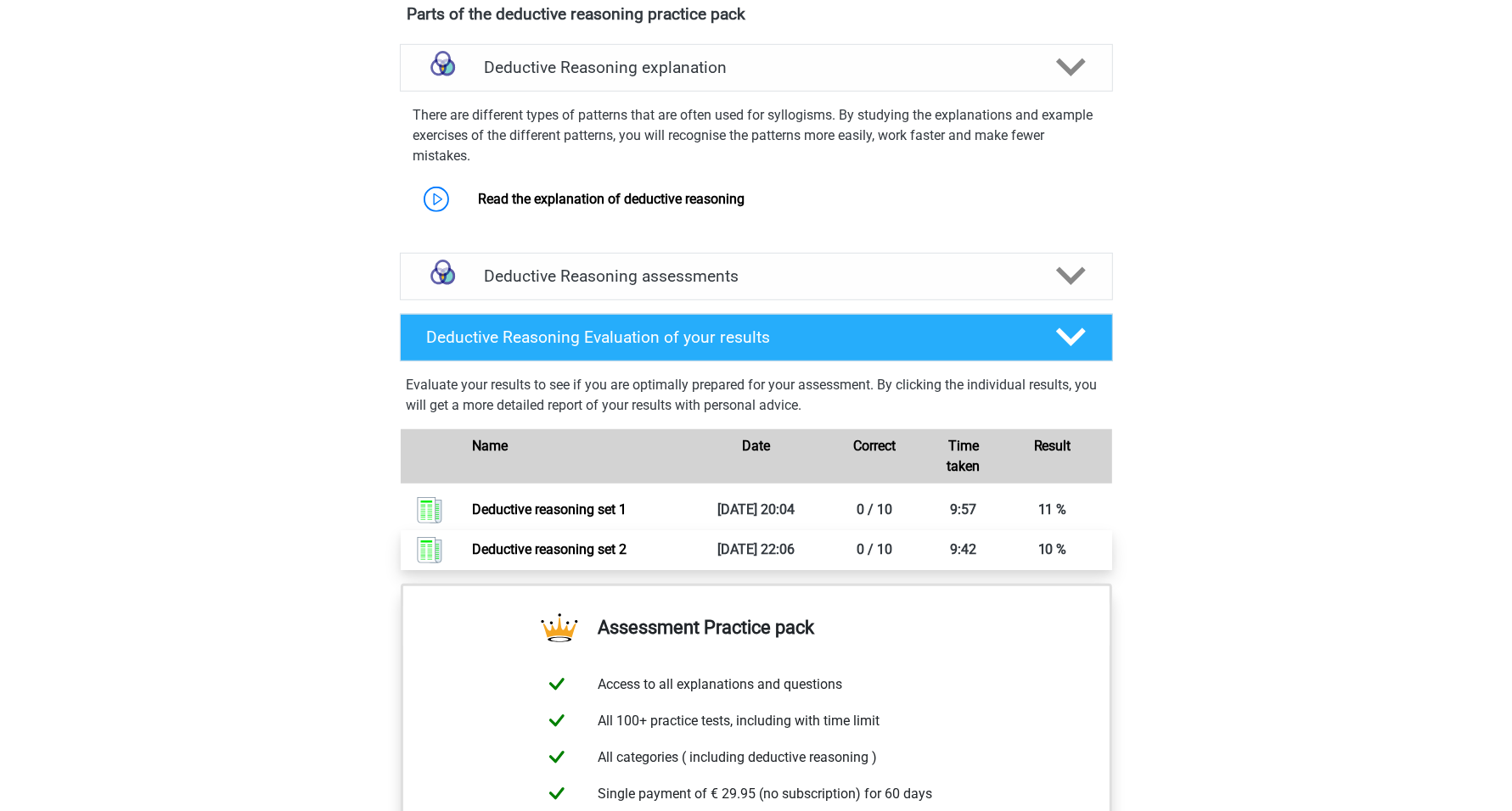
click at [627, 558] on link "Deductive reasoning set 2" at bounding box center [549, 550] width 154 height 17
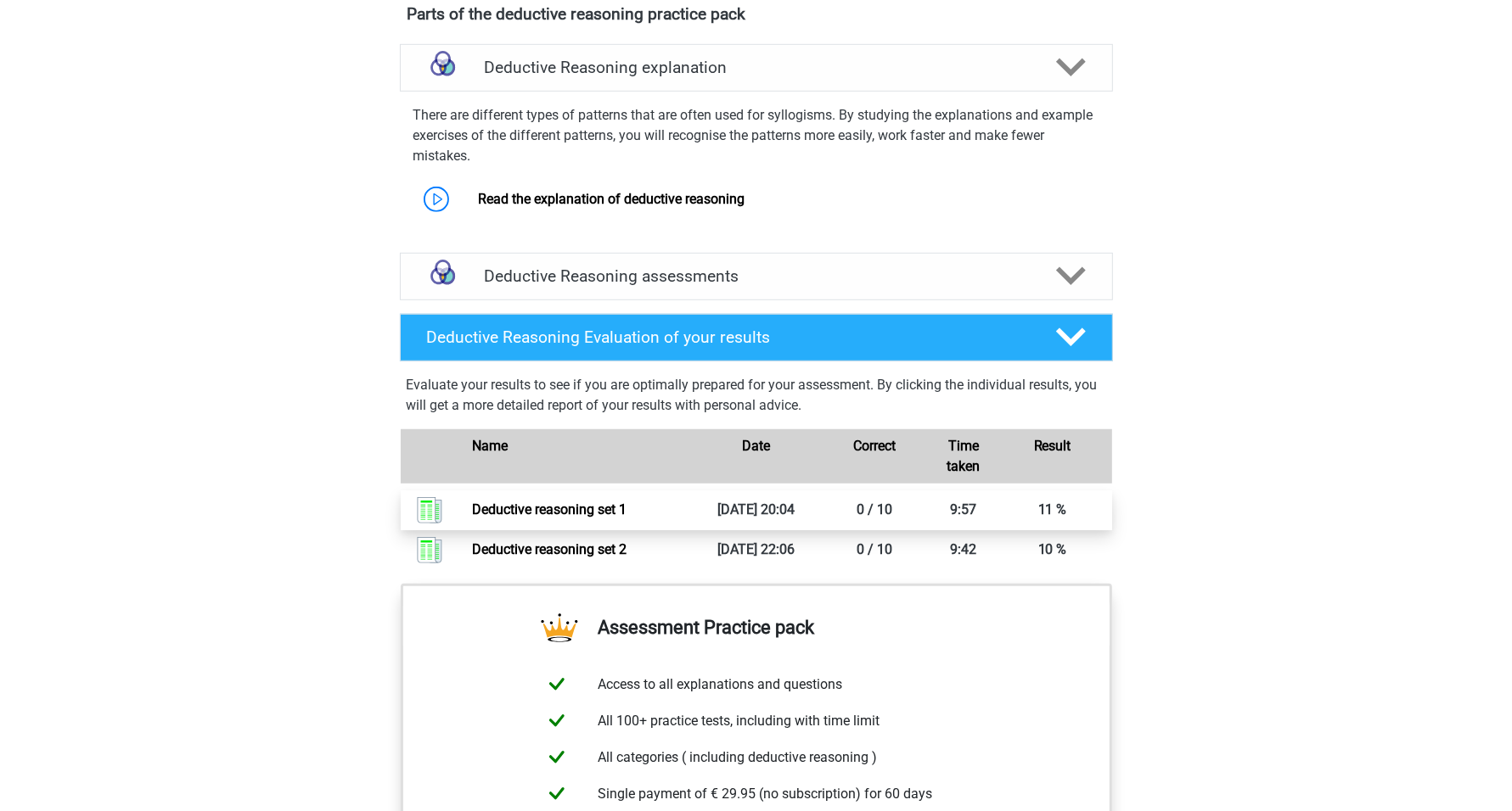
click at [627, 517] on link "Deductive reasoning set 1" at bounding box center [549, 510] width 154 height 17
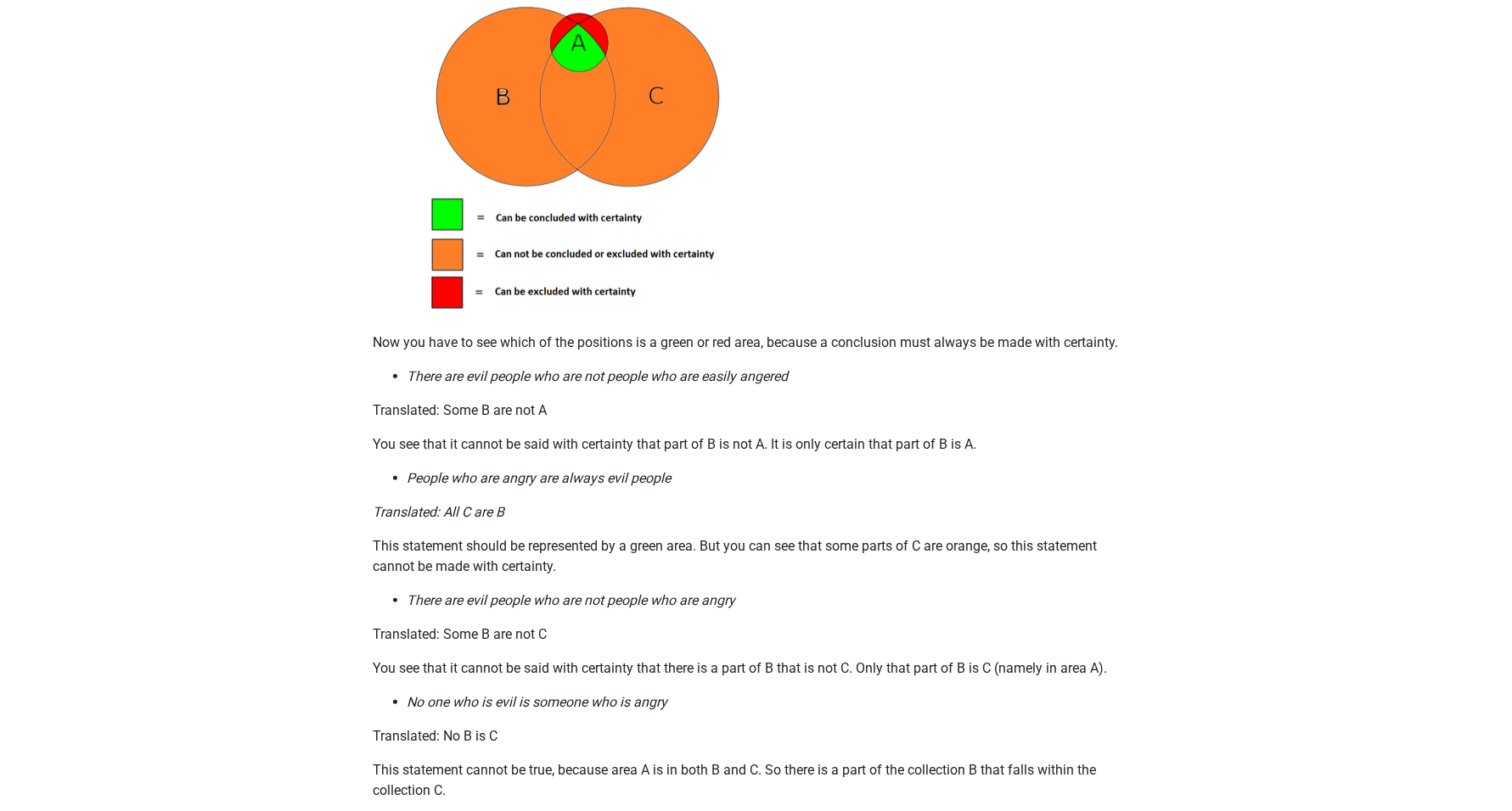
scroll to position [1061, 0]
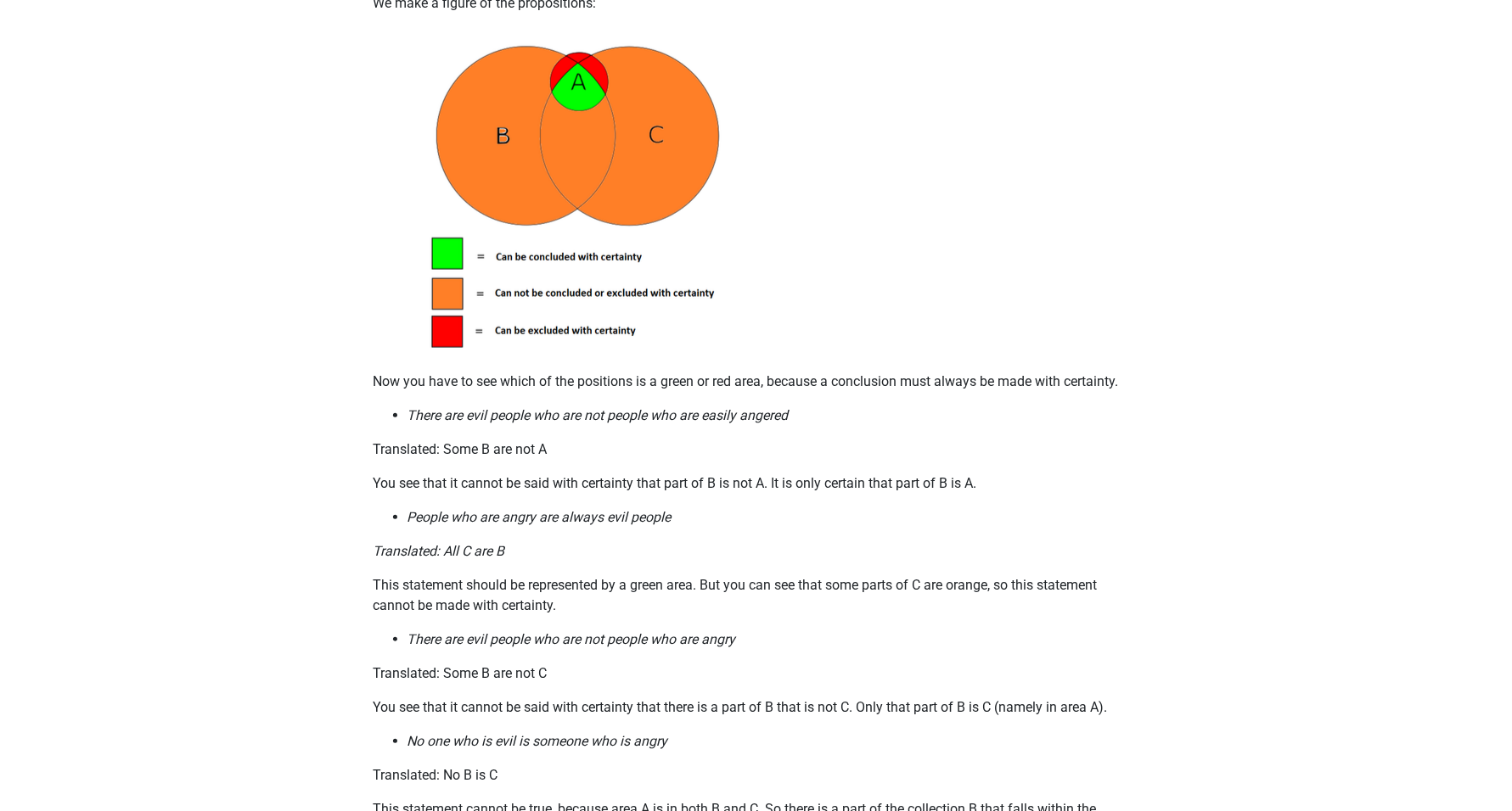
click at [595, 460] on p "Translated: Some B are not A" at bounding box center [756, 449] width 766 height 20
click at [578, 460] on p "Translated: Some B are not A" at bounding box center [756, 449] width 766 height 20
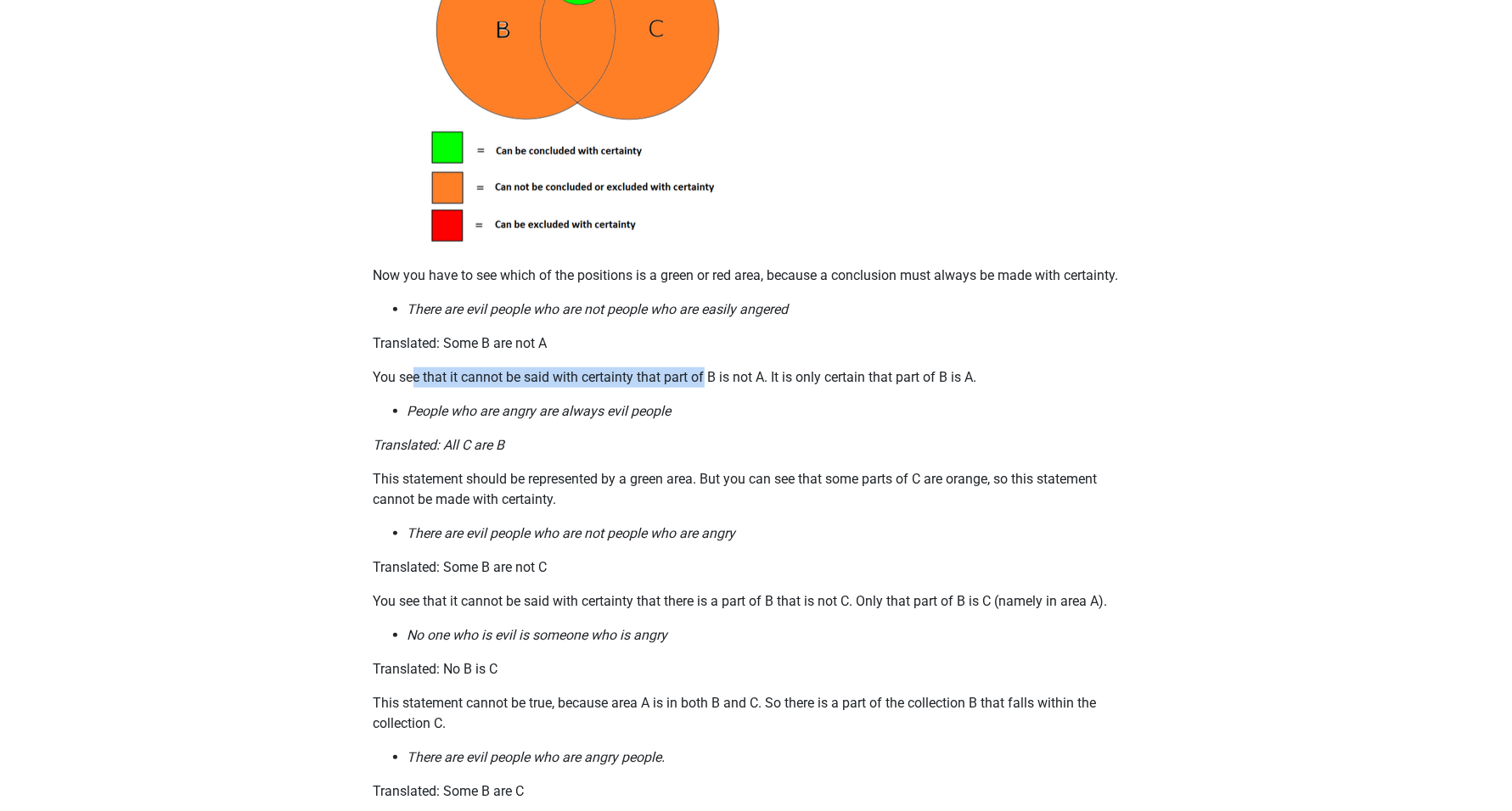
drag, startPoint x: 416, startPoint y: 397, endPoint x: 706, endPoint y: 399, distance: 290.0
click at [706, 388] on p "You see that it cannot be said with certainty that part of B is not A. It is on…" at bounding box center [756, 377] width 766 height 20
click at [603, 388] on p "You see that it cannot be said with certainty that part of B is not A. It is on…" at bounding box center [756, 377] width 766 height 20
click at [482, 388] on p "You see that it cannot be said with certainty that part of B is not A. It is on…" at bounding box center [756, 377] width 766 height 20
click at [450, 388] on p "You see that it cannot be said with certainty that part of B is not A. It is on…" at bounding box center [756, 377] width 766 height 20
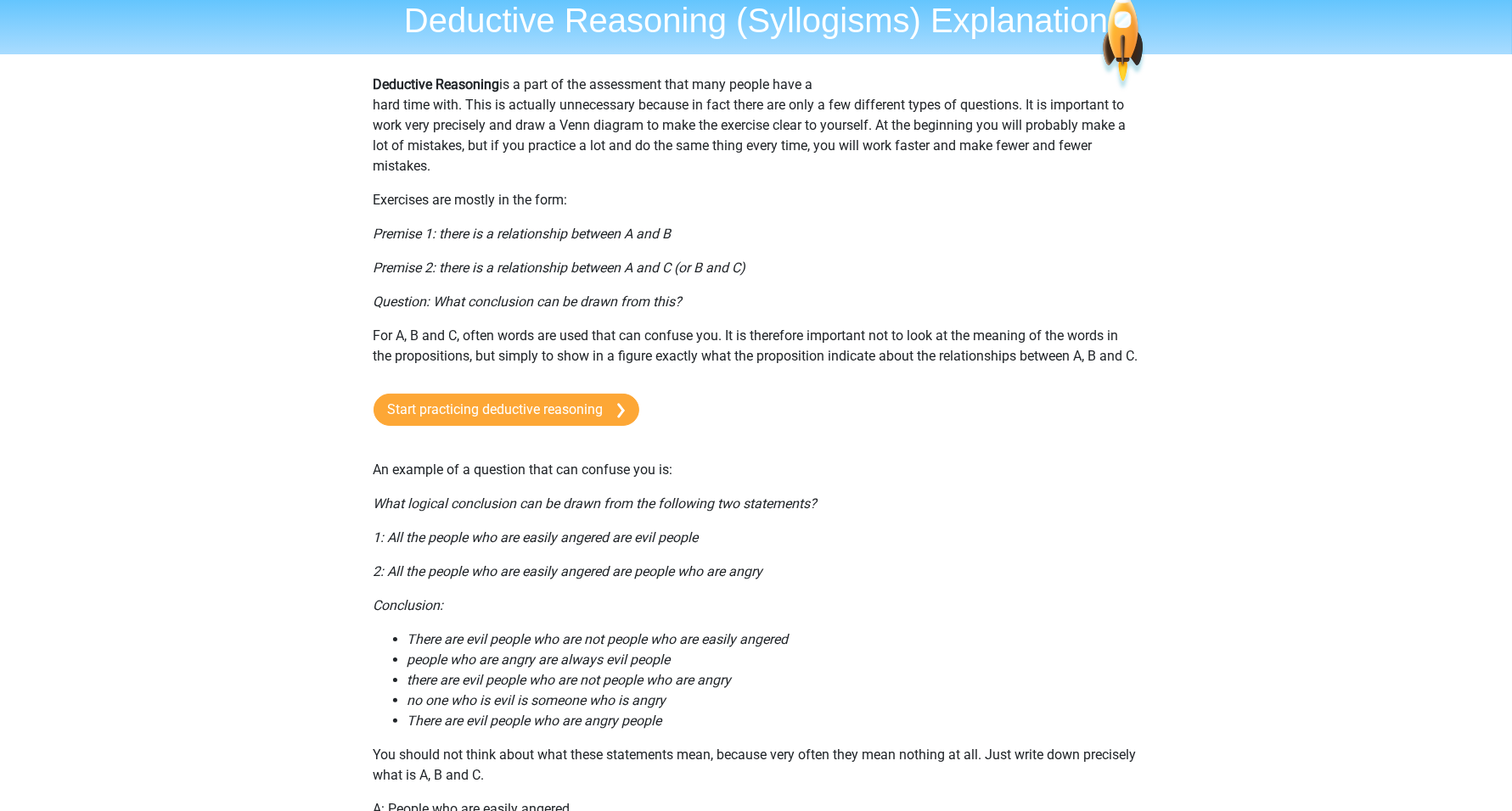
scroll to position [106, 0]
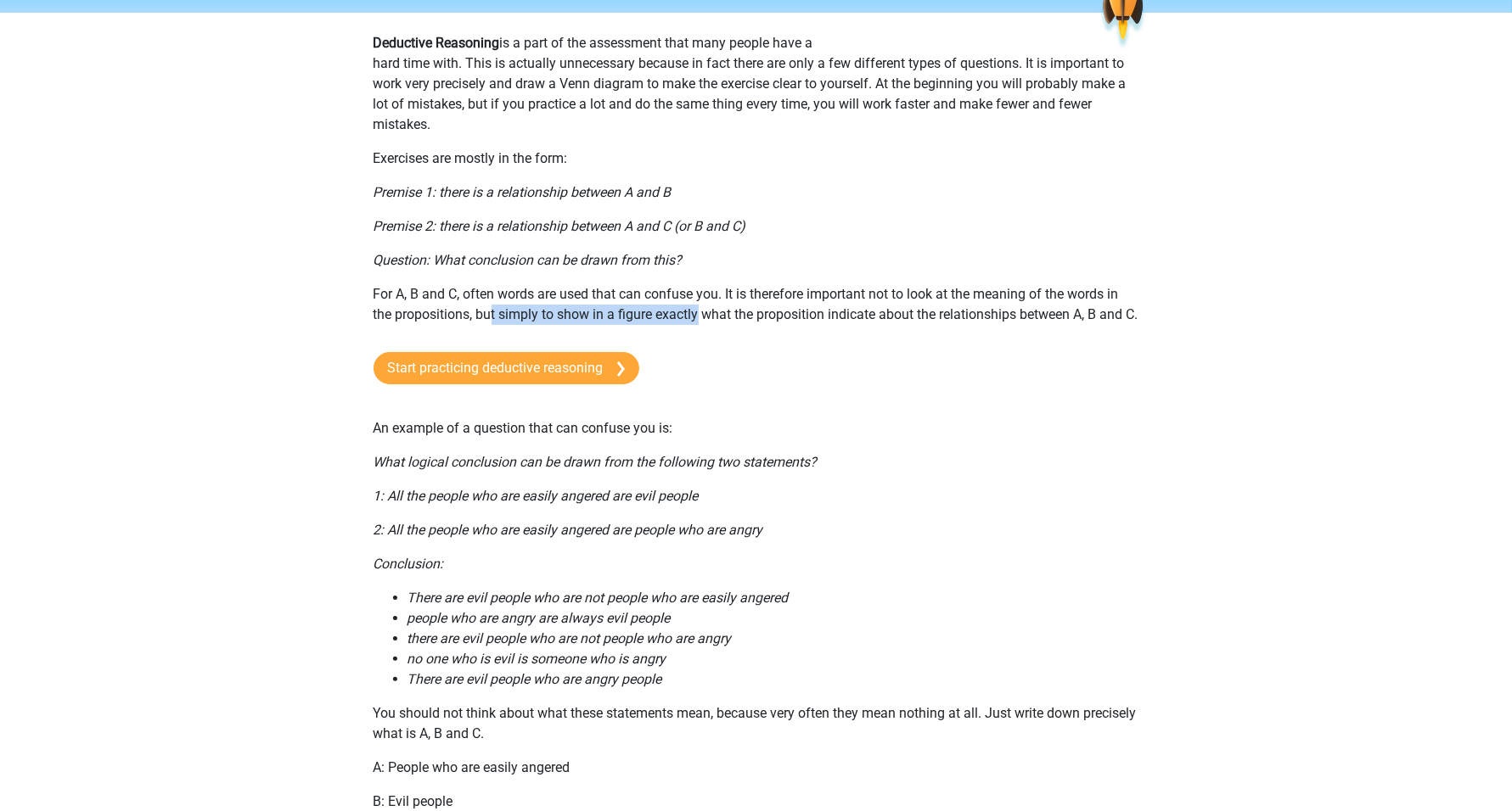
drag, startPoint x: 490, startPoint y: 320, endPoint x: 696, endPoint y: 312, distance: 206.2
click at [696, 312] on p "For A, B and C, often words are used that can confuse you. It is therefore impo…" at bounding box center [756, 304] width 766 height 41
click at [777, 310] on p "For A, B and C, often words are used that can confuse you. It is therefore impo…" at bounding box center [756, 304] width 766 height 41
click at [816, 310] on p "For A, B and C, often words are used that can confuse you. It is therefore impo…" at bounding box center [756, 304] width 766 height 41
click at [870, 316] on p "For A, B and C, often words are used that can confuse you. It is therefore impo…" at bounding box center [756, 304] width 766 height 41
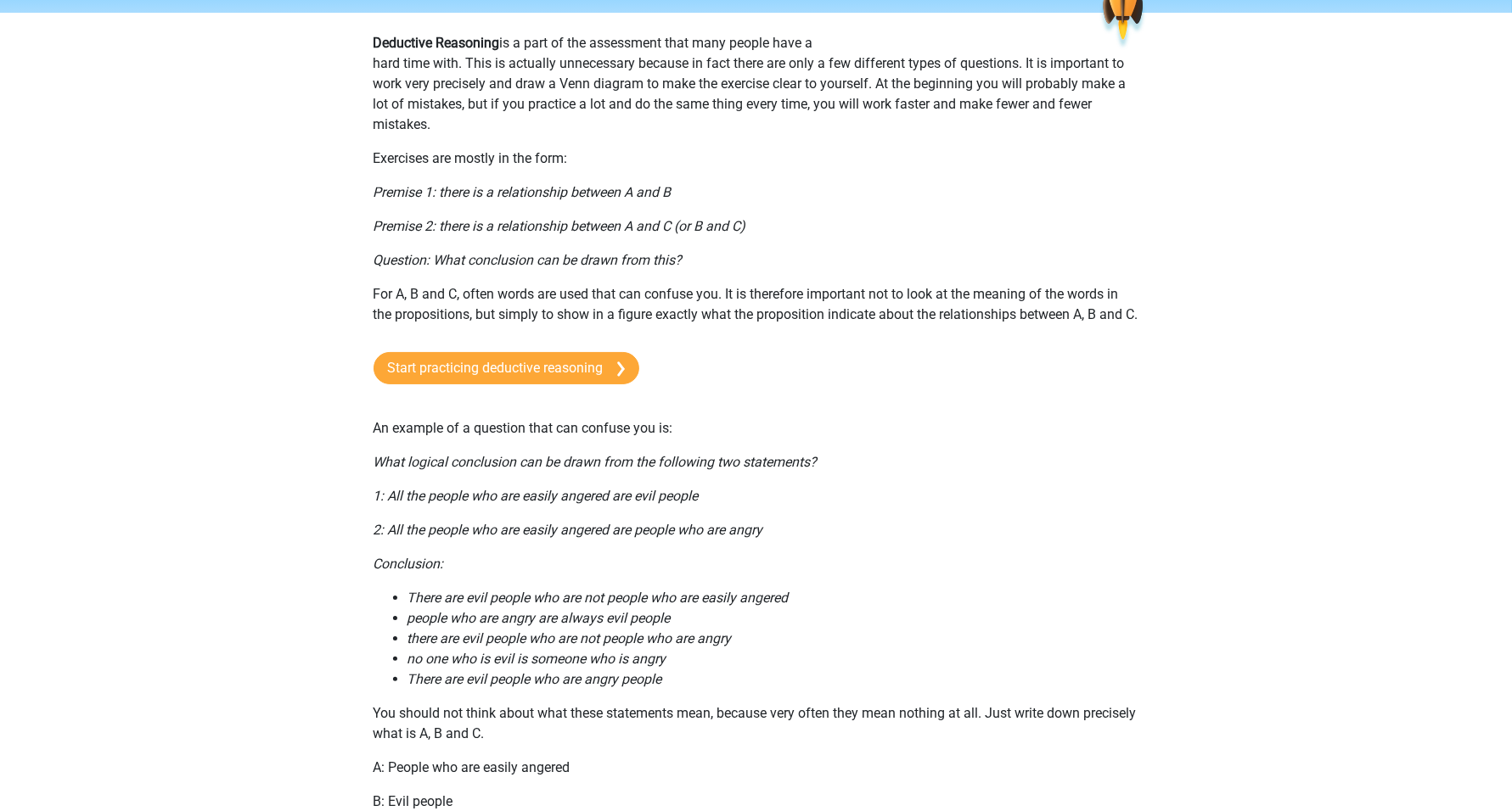
click at [901, 321] on p "For A, B and C, often words are used that can confuse you. It is therefore impo…" at bounding box center [756, 304] width 766 height 41
click at [979, 321] on p "For A, B and C, often words are used that can confuse you. It is therefore impo…" at bounding box center [756, 304] width 766 height 41
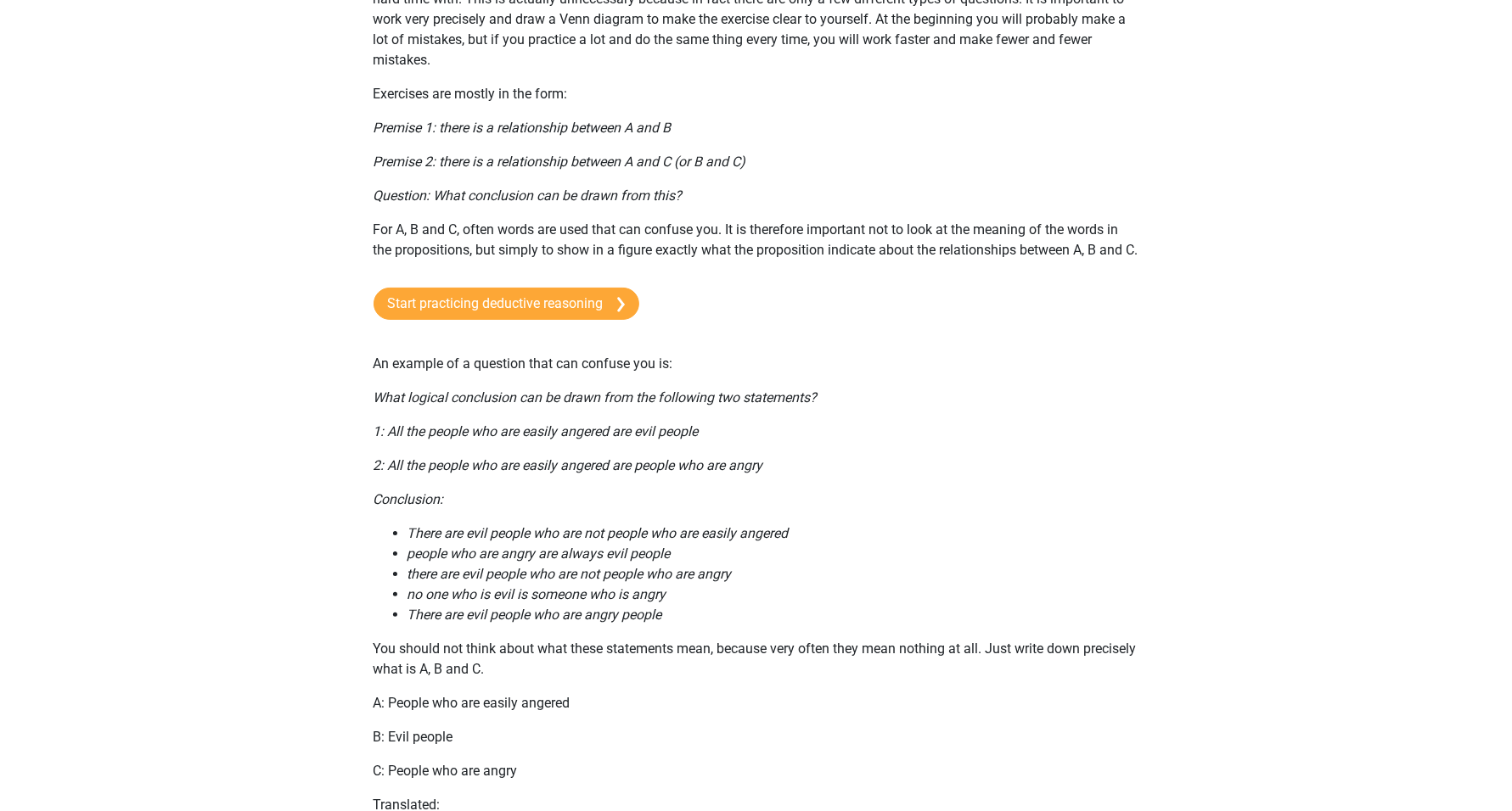
scroll to position [213, 0]
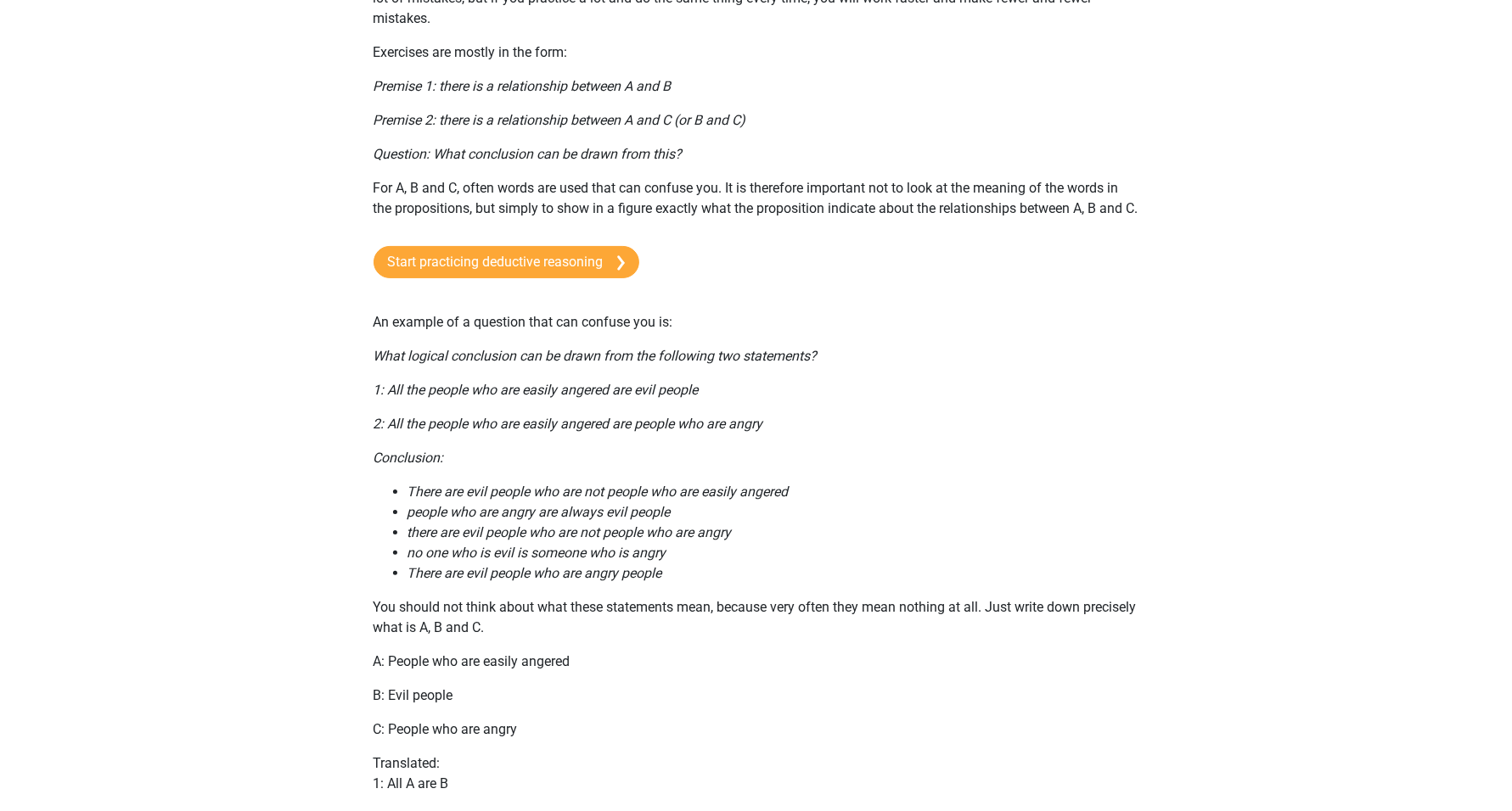
drag, startPoint x: 468, startPoint y: 346, endPoint x: 491, endPoint y: 346, distance: 23.0
click at [478, 333] on p "An example of a question that can confuse you is:" at bounding box center [756, 321] width 766 height 20
click at [570, 364] on icon "What logical conclusion can be drawn from the following two statements?" at bounding box center [595, 355] width 444 height 17
click at [499, 398] on icon "1: All the people who are easily angered are evil people" at bounding box center [536, 389] width 325 height 17
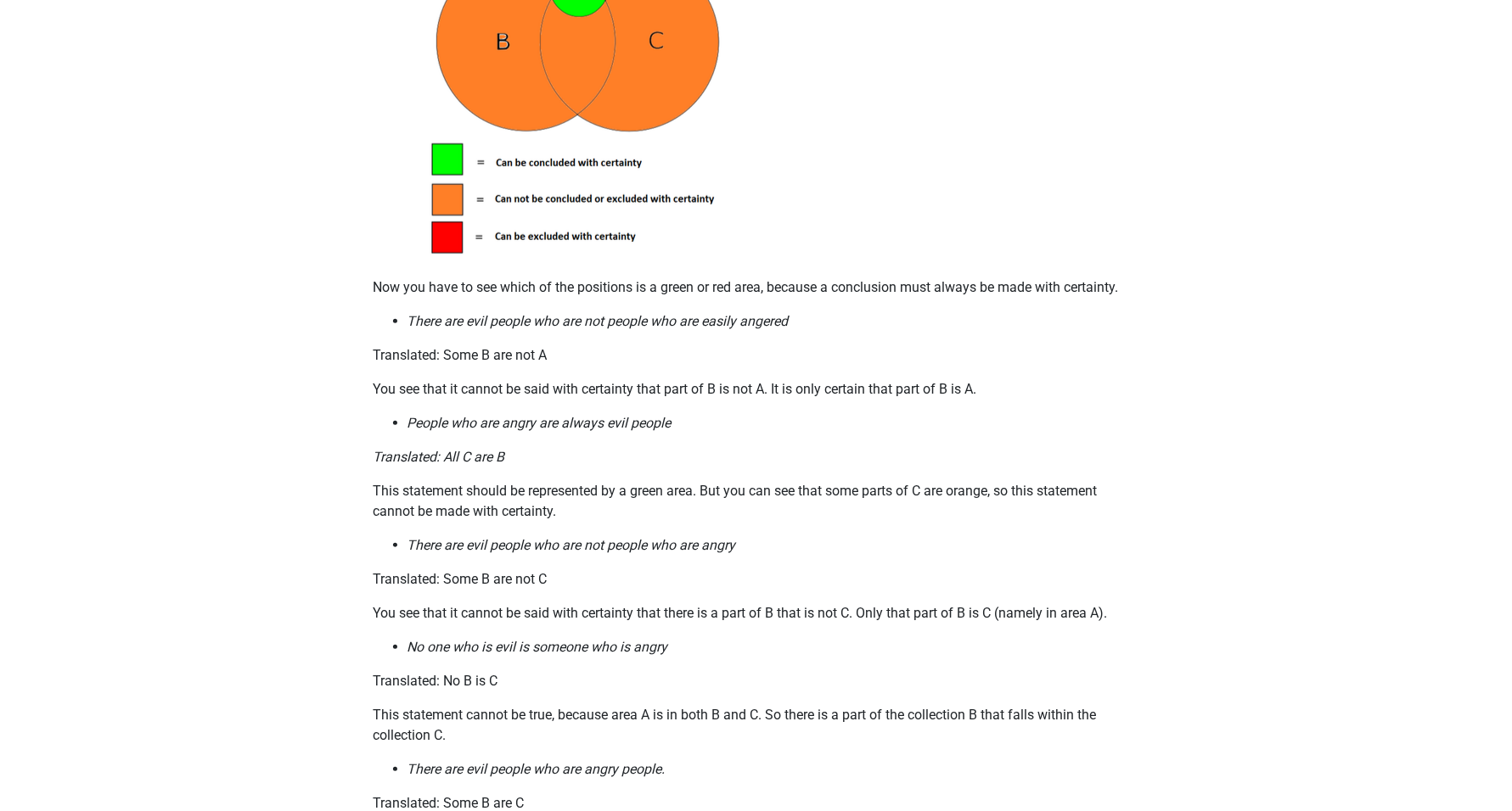
scroll to position [1166, 0]
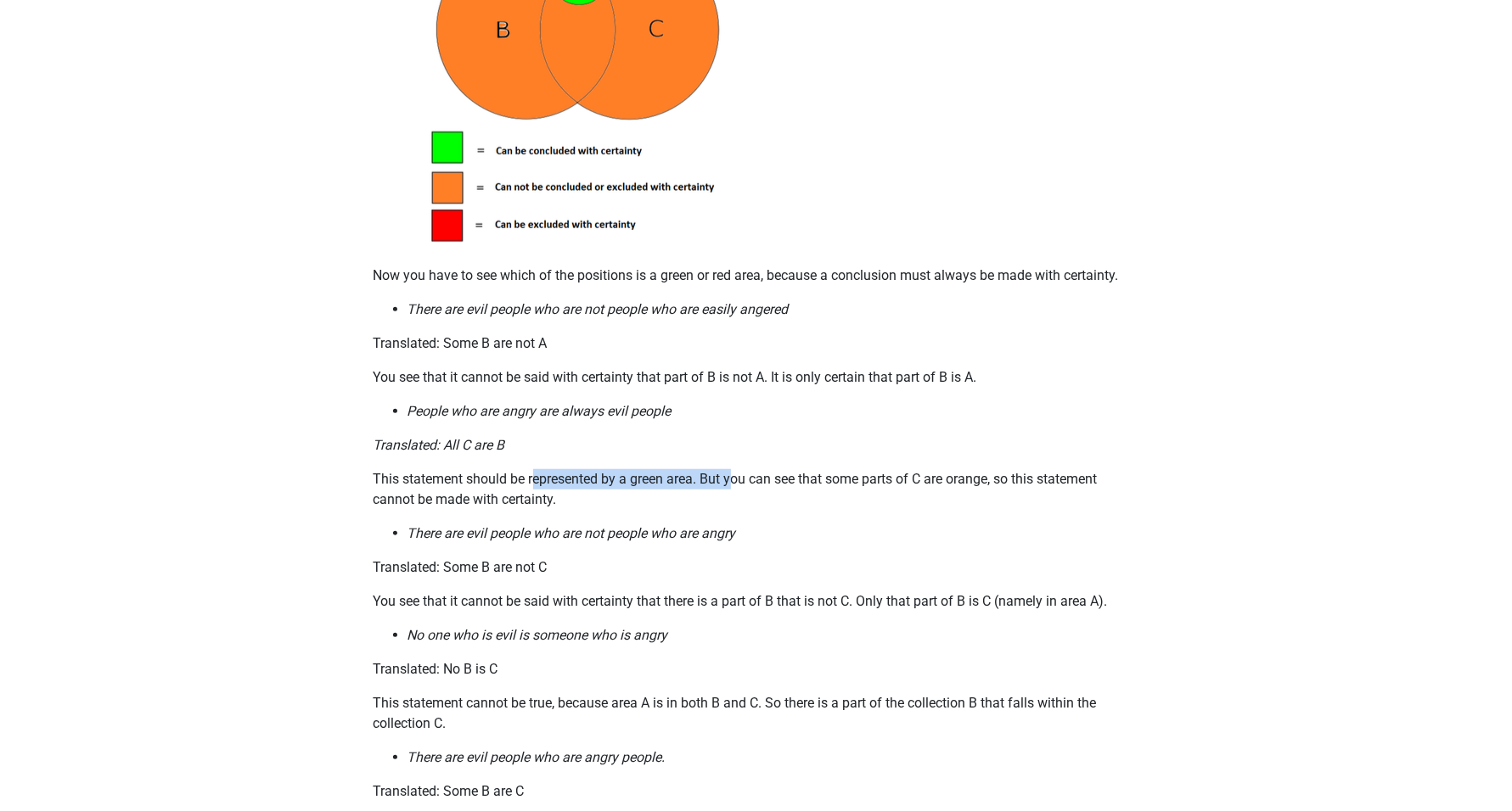
drag, startPoint x: 538, startPoint y: 492, endPoint x: 736, endPoint y: 508, distance: 198.6
click at [736, 508] on p "This statement should be represented by a green area. But you can see that some…" at bounding box center [756, 490] width 766 height 41
click at [440, 578] on p "Translated: Some B are not C" at bounding box center [756, 567] width 766 height 20
click at [412, 578] on p "Translated: Some B are not C" at bounding box center [756, 567] width 766 height 20
click at [454, 578] on p "Translated: Some B are not C" at bounding box center [756, 567] width 766 height 20
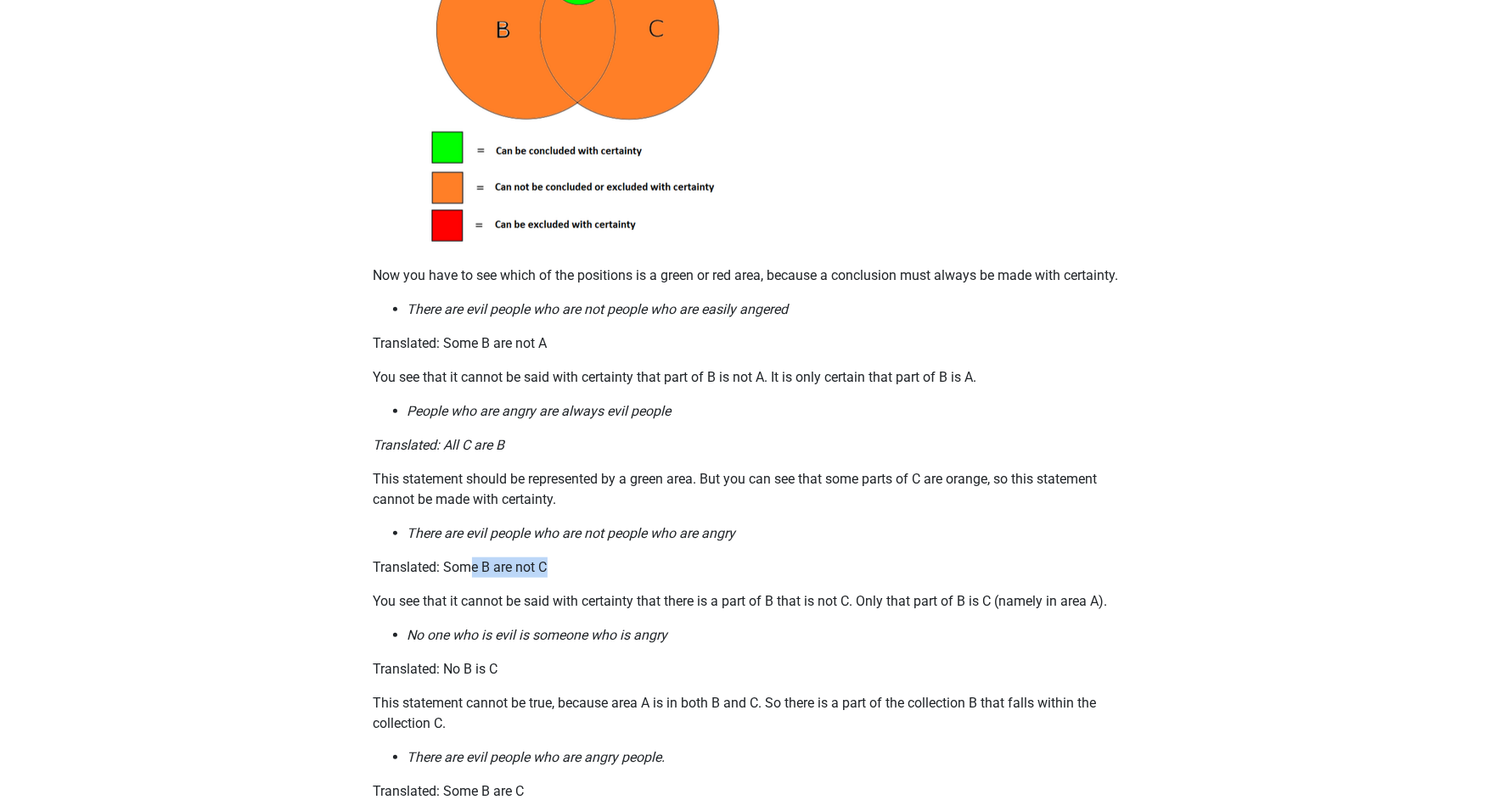
drag, startPoint x: 473, startPoint y: 582, endPoint x: 568, endPoint y: 587, distance: 95.1
click at [568, 578] on p "Translated: Some B are not C" at bounding box center [756, 567] width 766 height 20
click at [582, 578] on p "Translated: Some B are not C" at bounding box center [756, 567] width 766 height 20
click at [555, 578] on p "Translated: Some B are not C" at bounding box center [756, 567] width 766 height 20
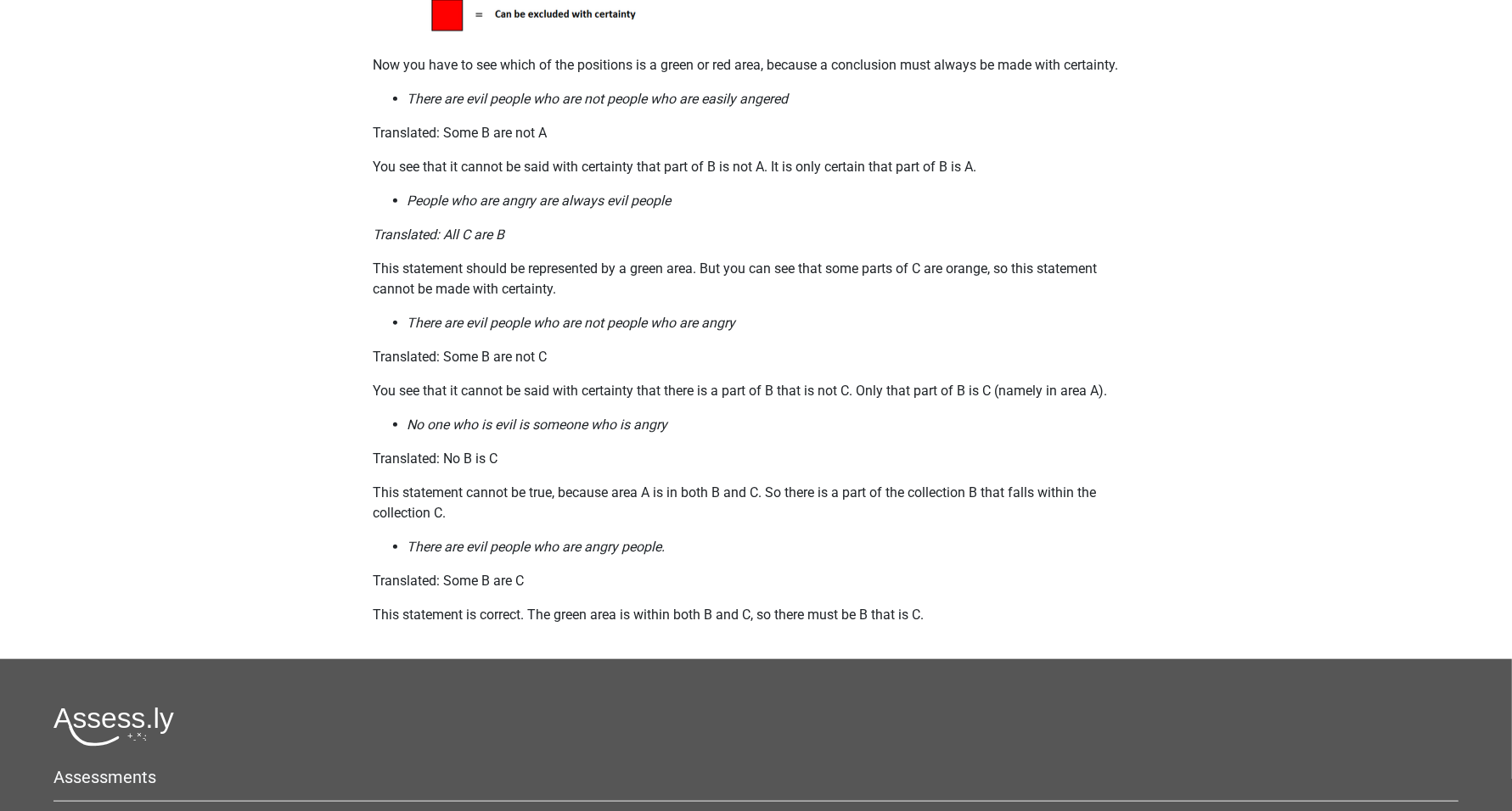
scroll to position [1379, 0]
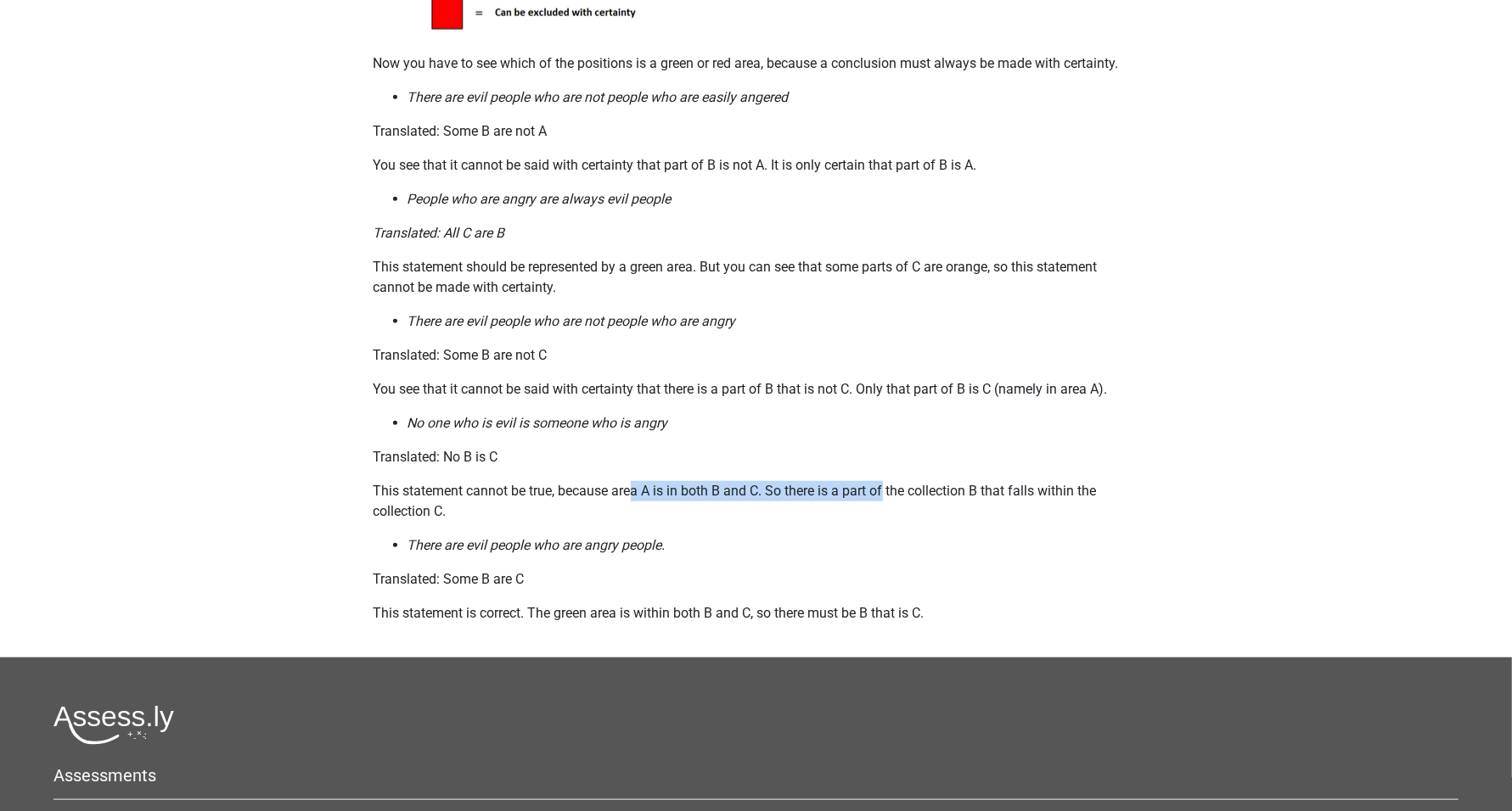
drag, startPoint x: 643, startPoint y: 507, endPoint x: 892, endPoint y: 513, distance: 249.1
click at [888, 513] on p "This statement cannot be true, because area A is in both B and C. So there is a…" at bounding box center [756, 501] width 766 height 41
drag, startPoint x: 484, startPoint y: 503, endPoint x: 485, endPoint y: 487, distance: 16.0
click at [484, 503] on p "This statement cannot be true, because area A is in both B and C. So there is a…" at bounding box center [756, 501] width 766 height 41
click at [471, 468] on p "Translated: No B is C" at bounding box center [756, 456] width 766 height 20
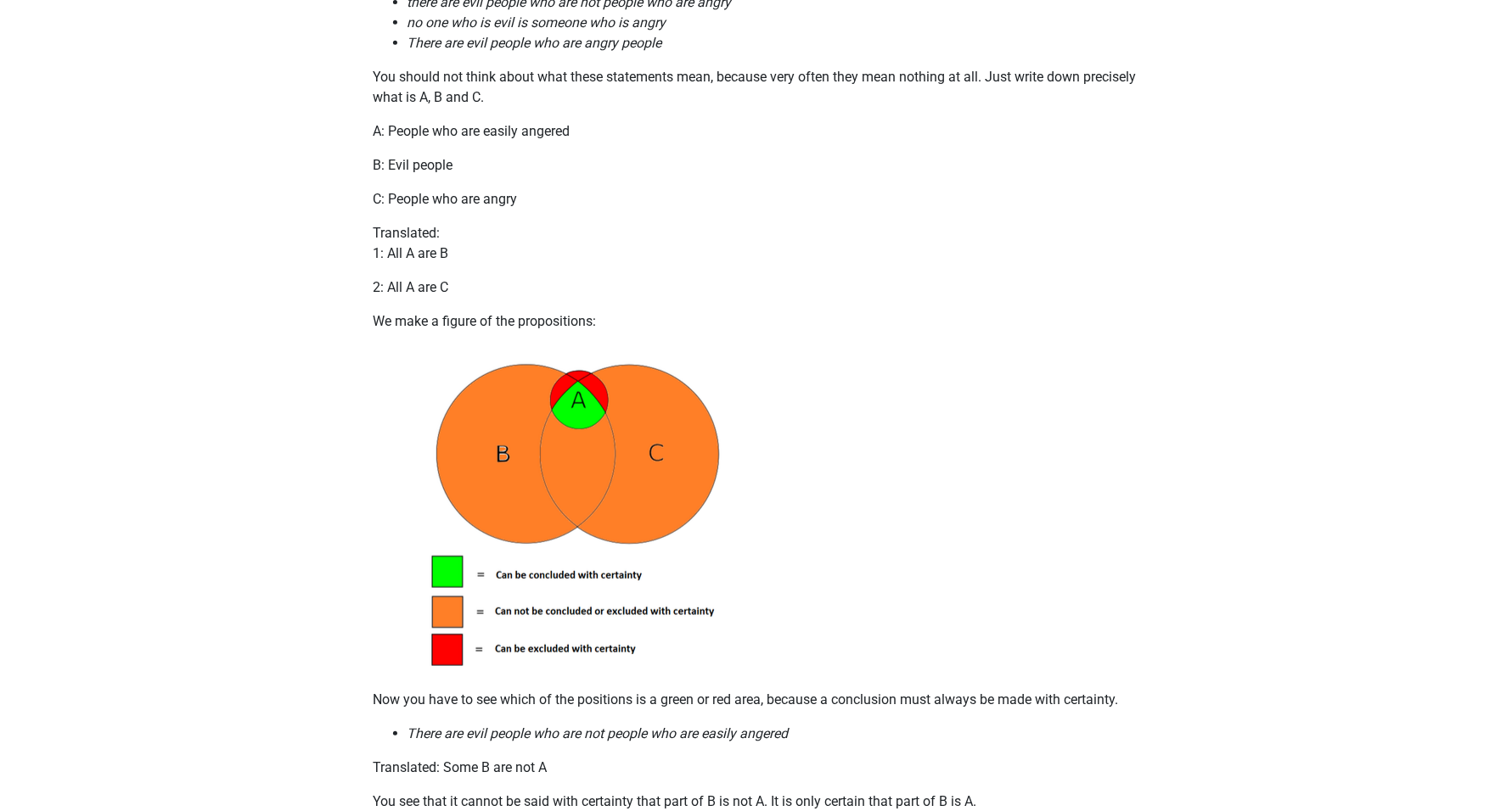
scroll to position [955, 0]
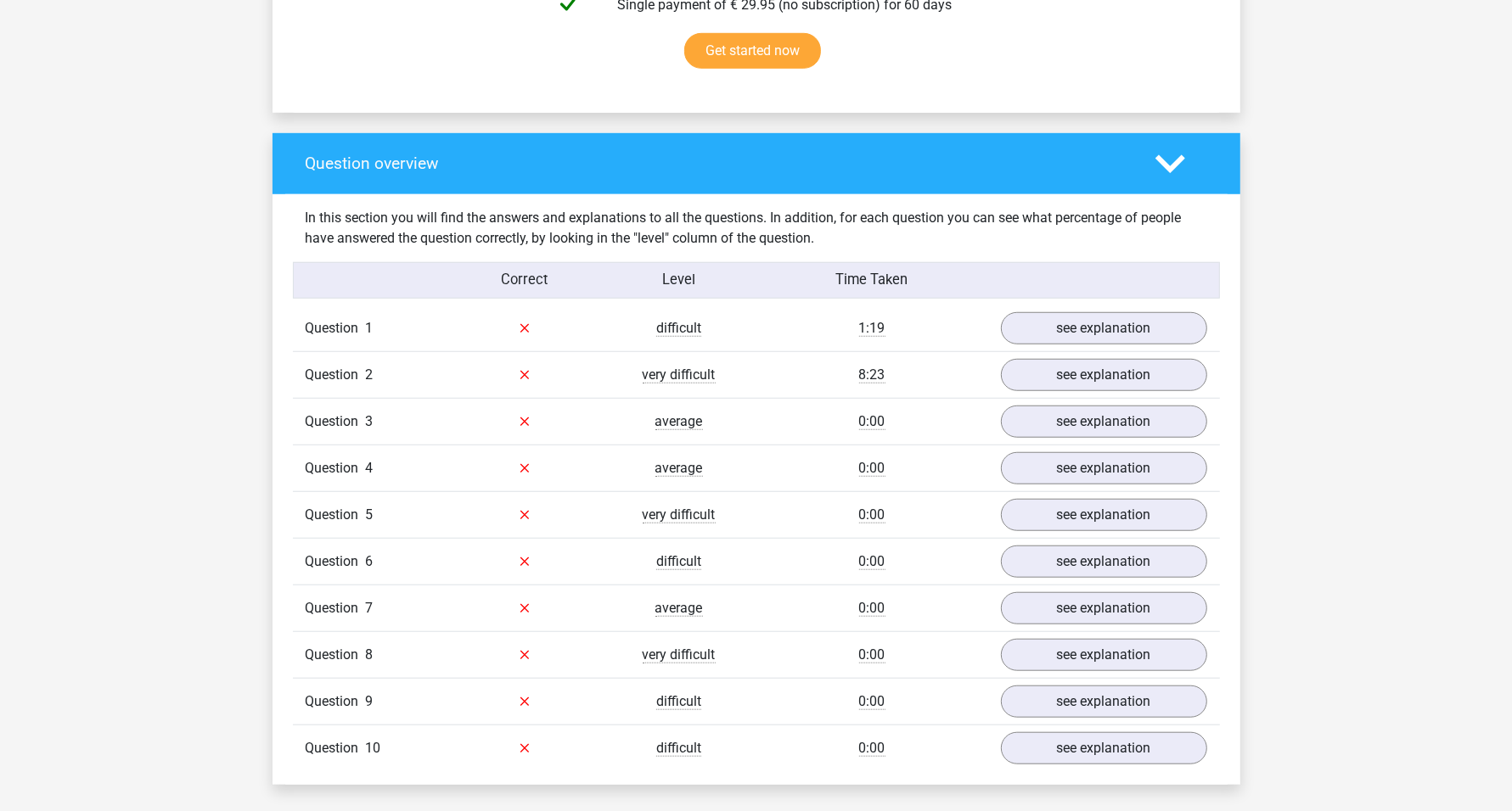
scroll to position [1273, 0]
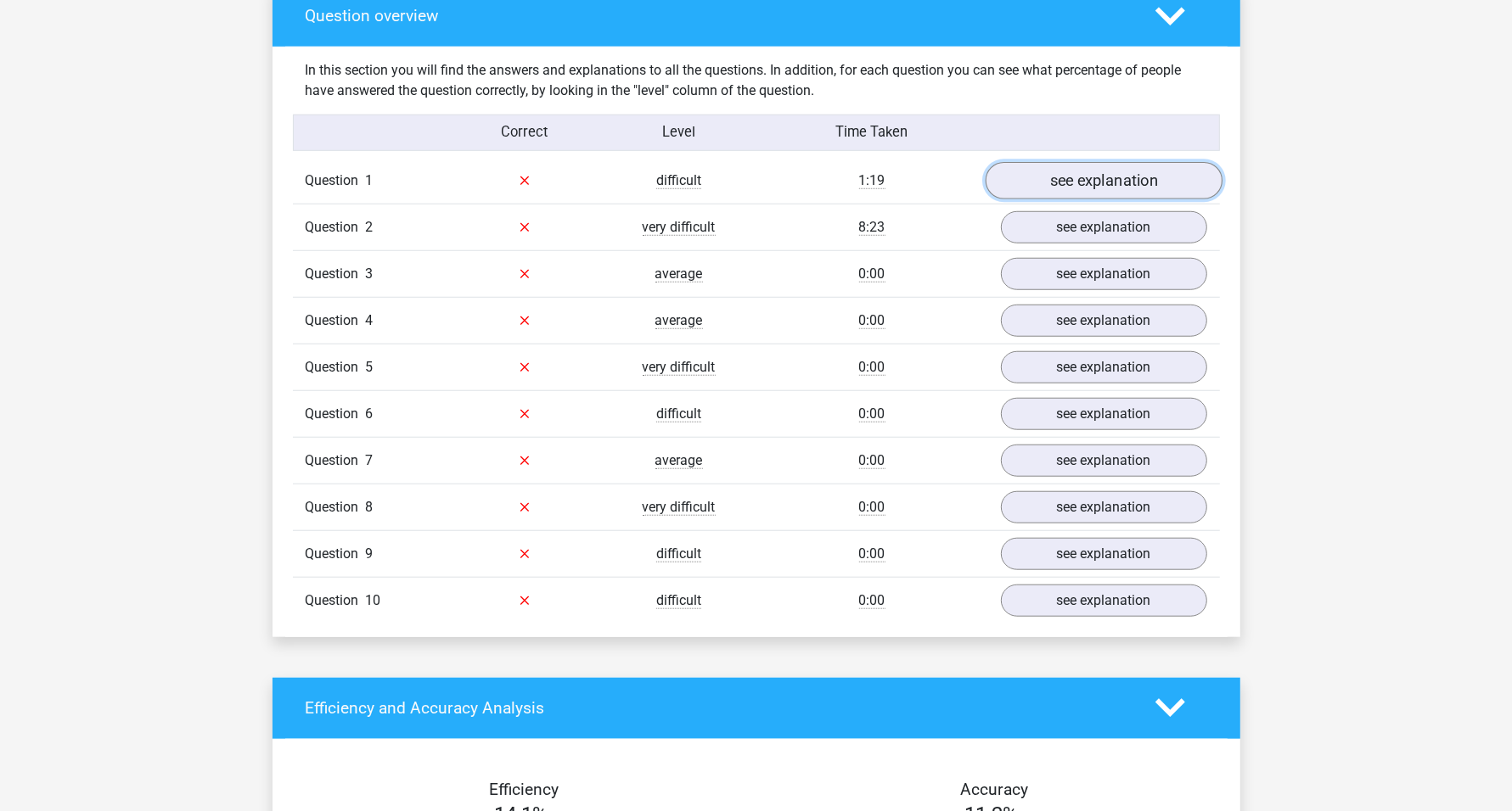
click at [1106, 167] on link "see explanation" at bounding box center [1103, 180] width 237 height 37
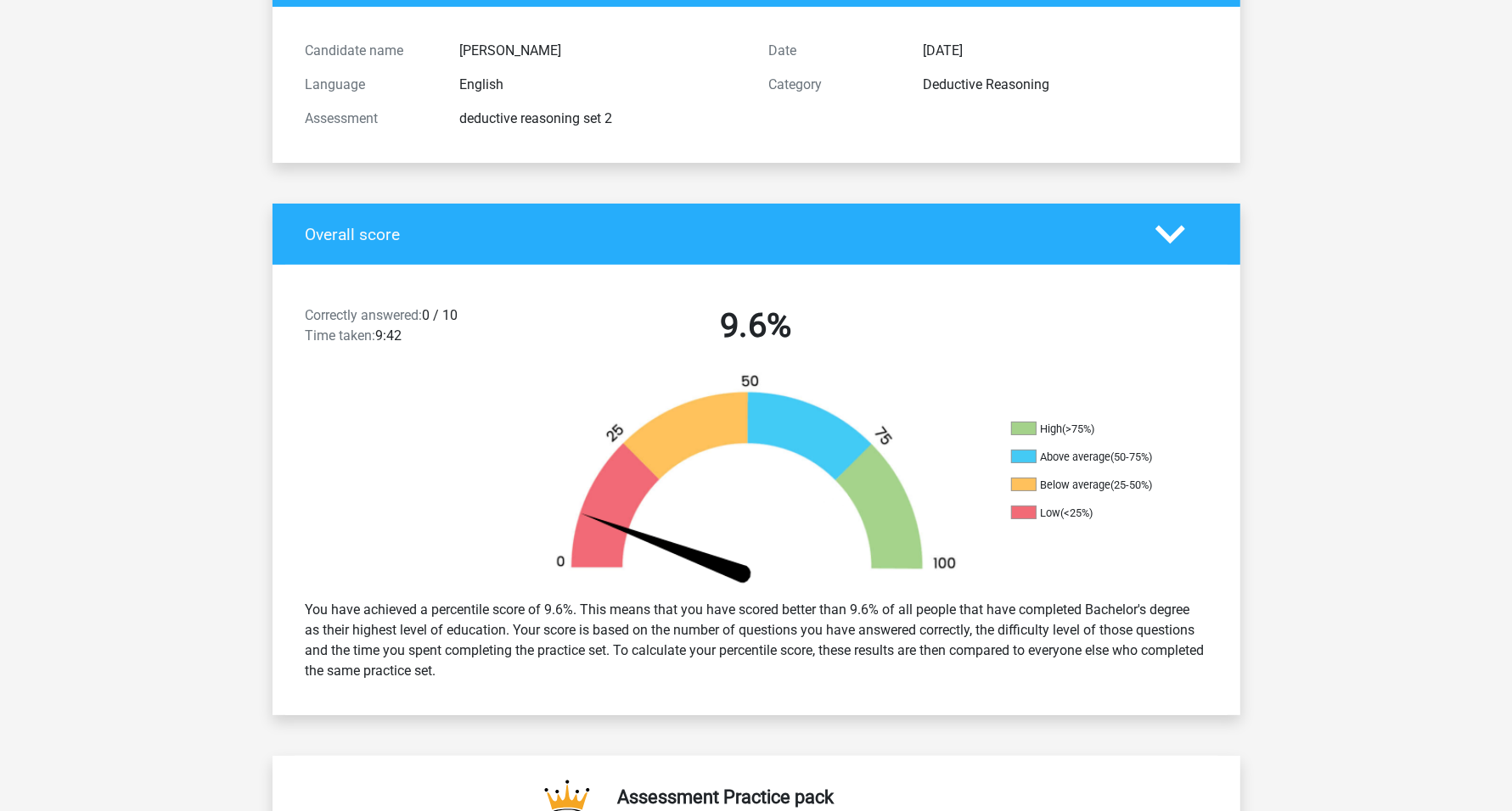
scroll to position [0, 0]
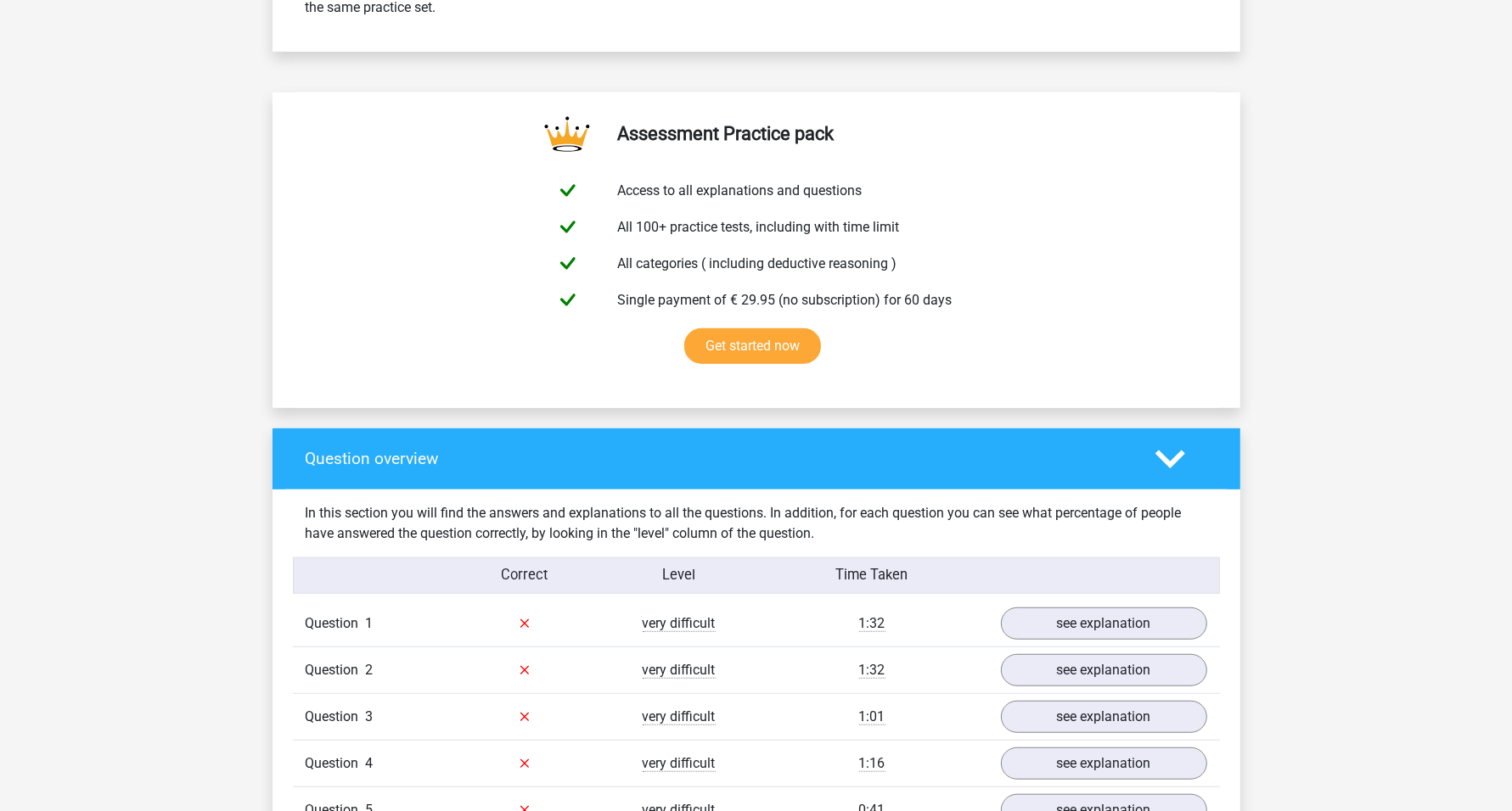
scroll to position [1166, 0]
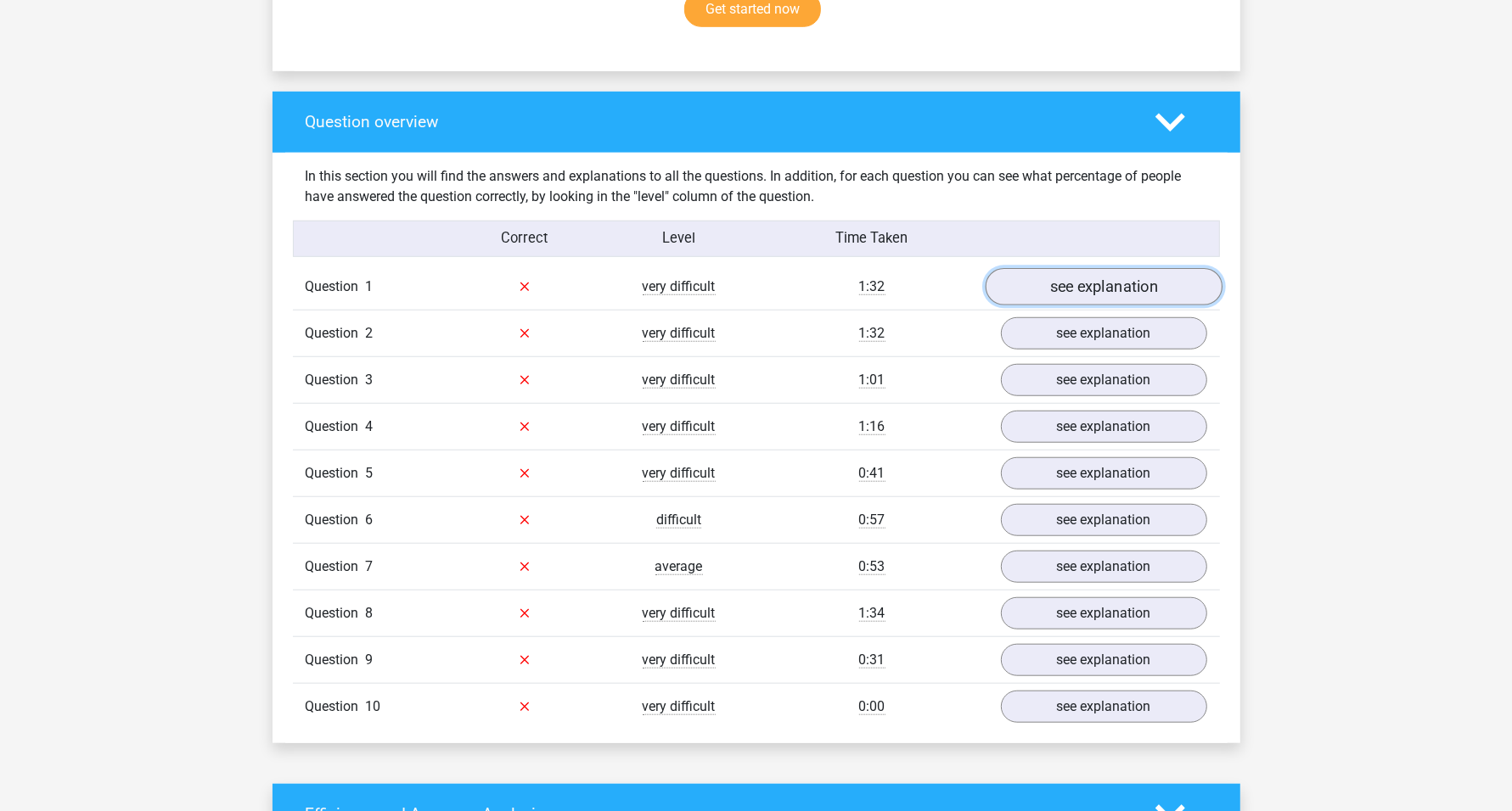
click at [1092, 278] on link "see explanation" at bounding box center [1103, 287] width 237 height 37
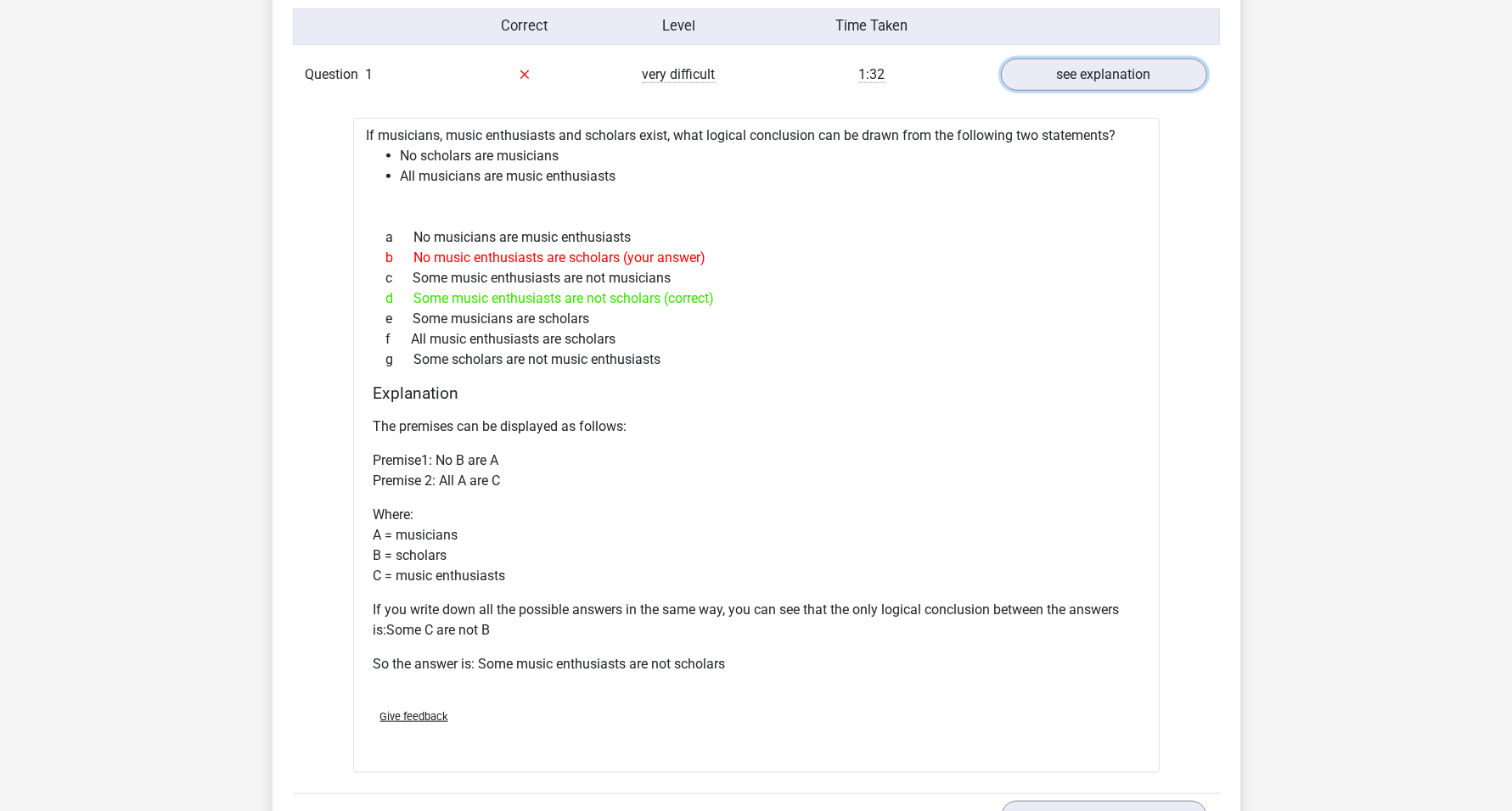
scroll to position [1273, 0]
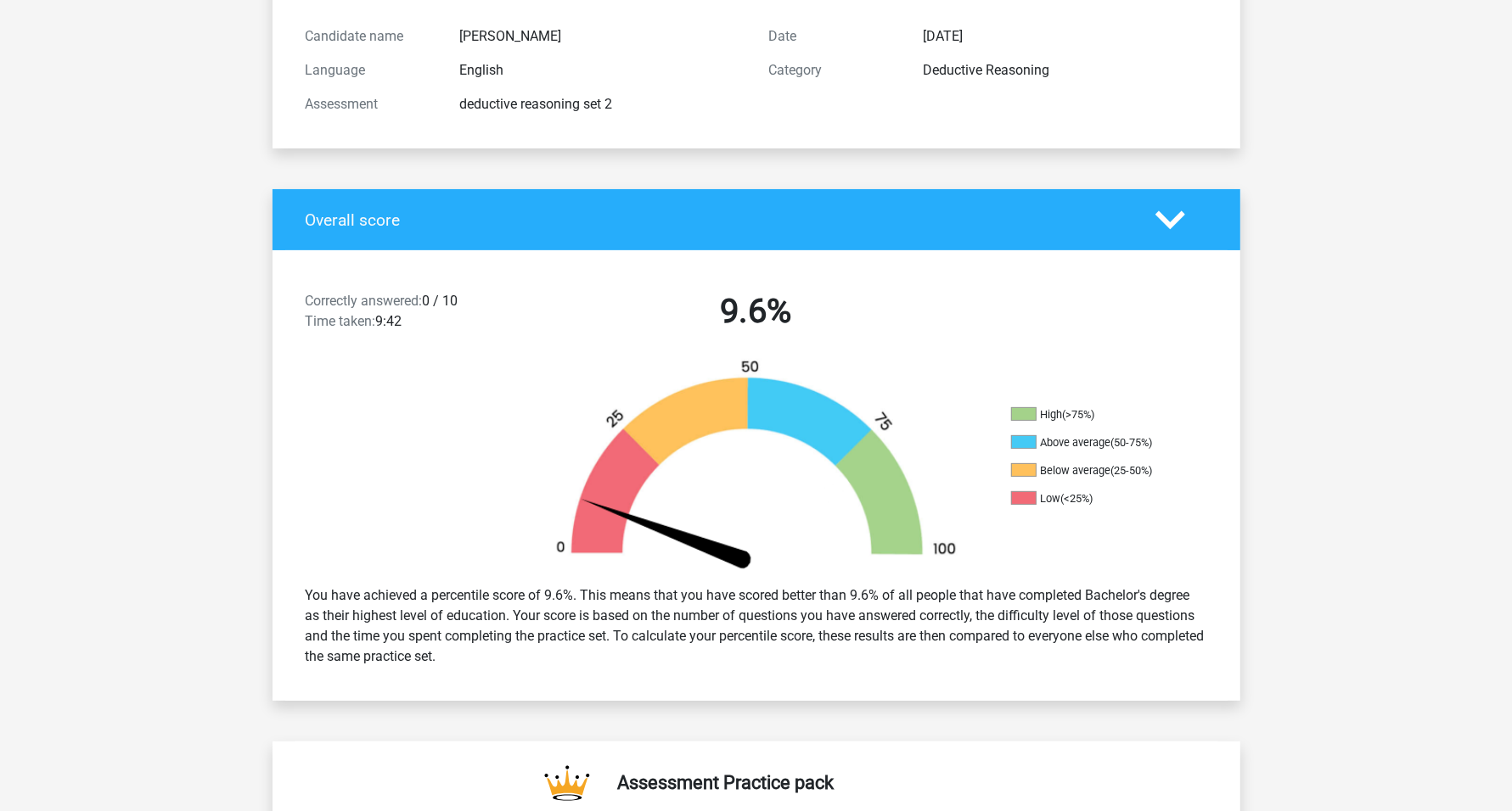
scroll to position [213, 0]
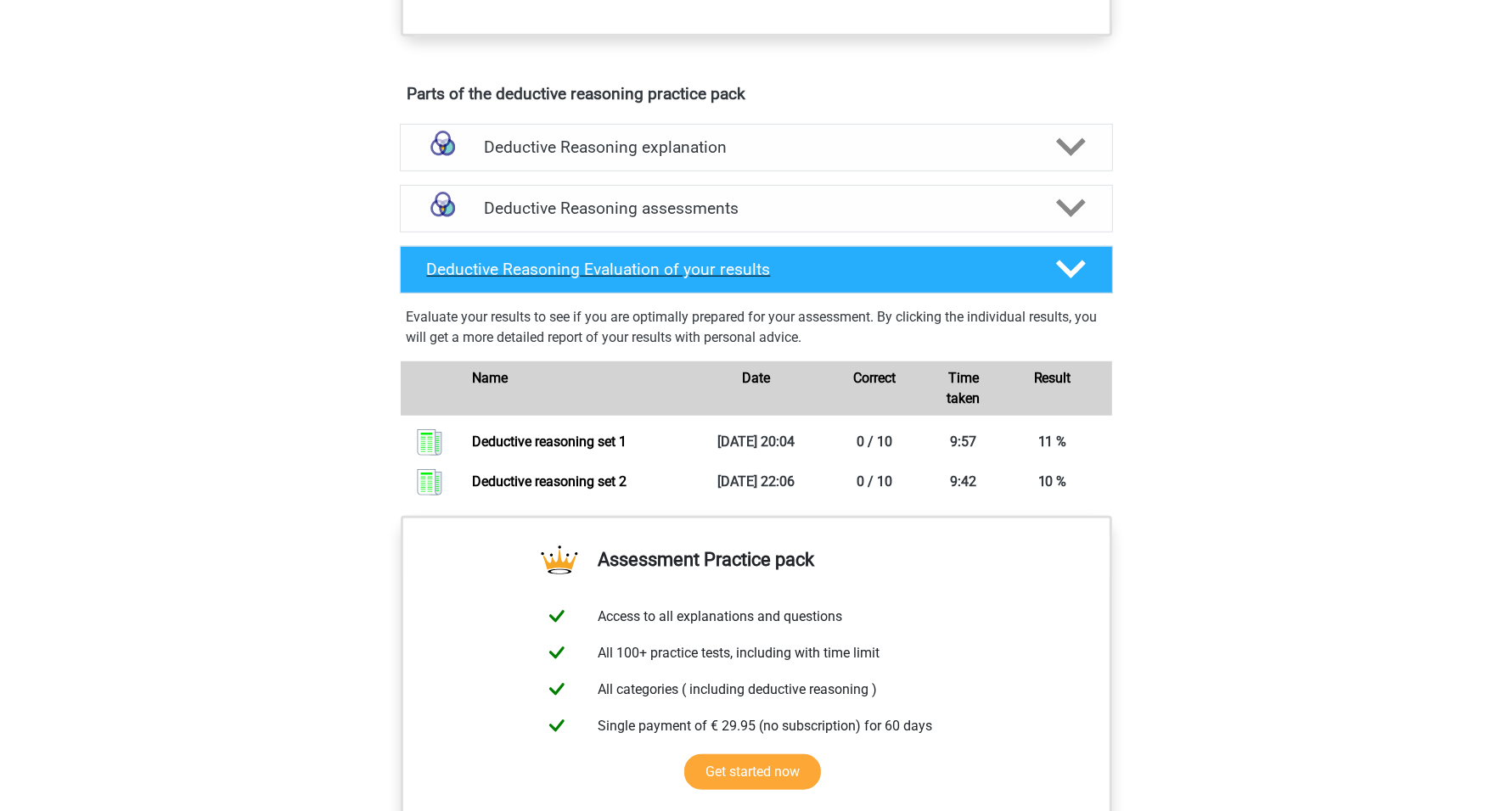
scroll to position [671, 0]
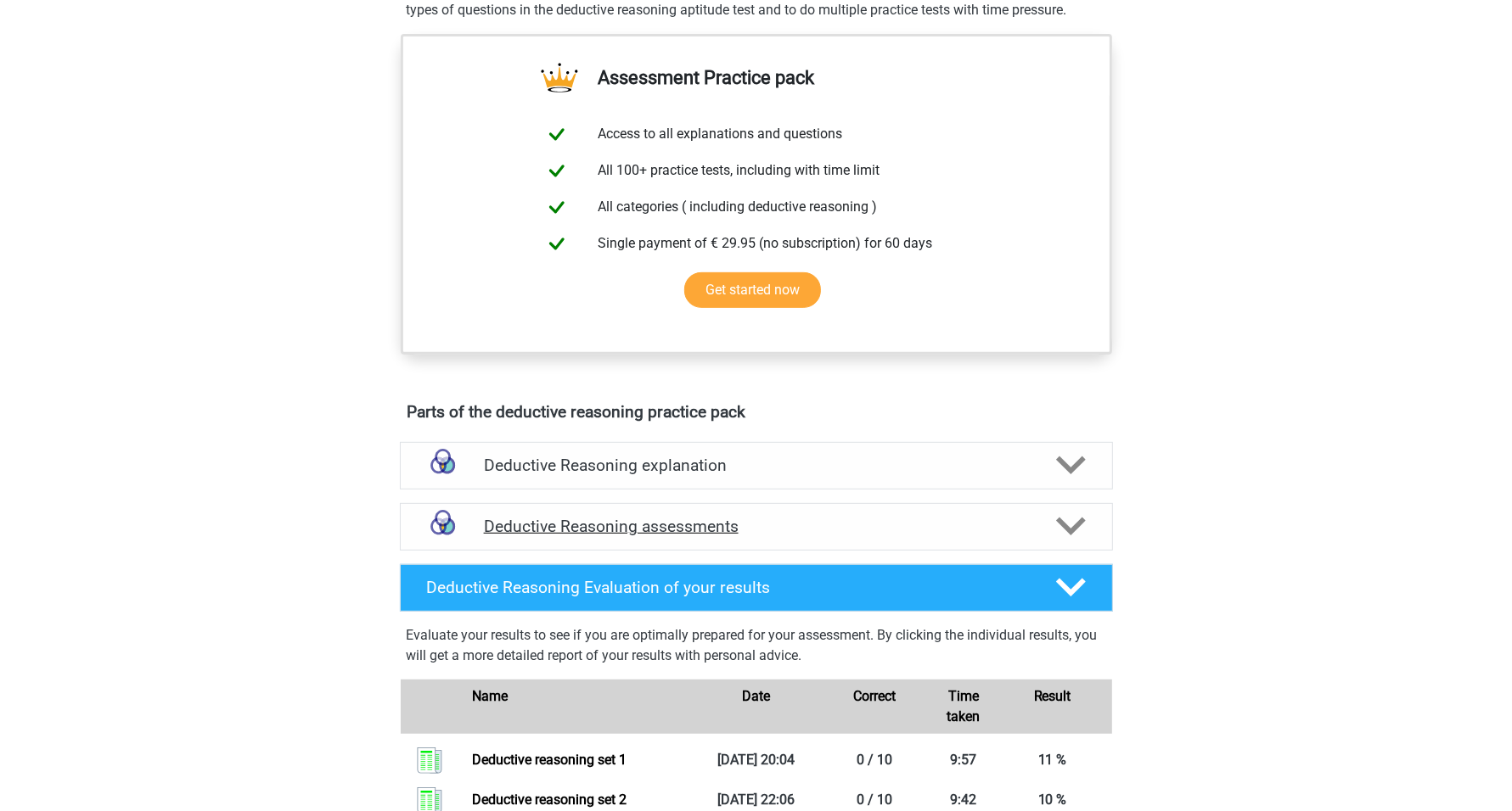
click at [756, 533] on div "Deductive Reasoning assessments" at bounding box center [756, 527] width 713 height 48
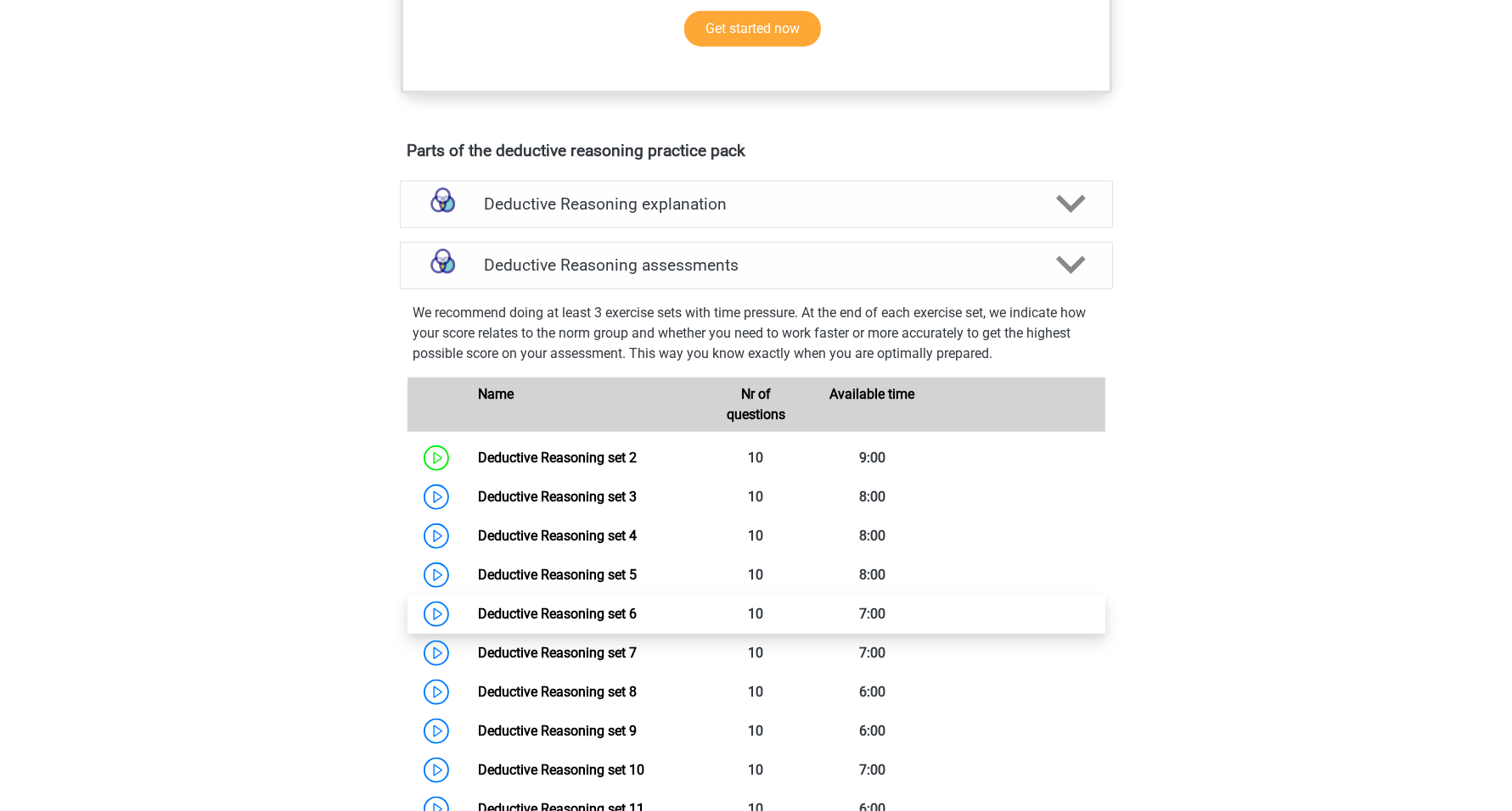
scroll to position [989, 0]
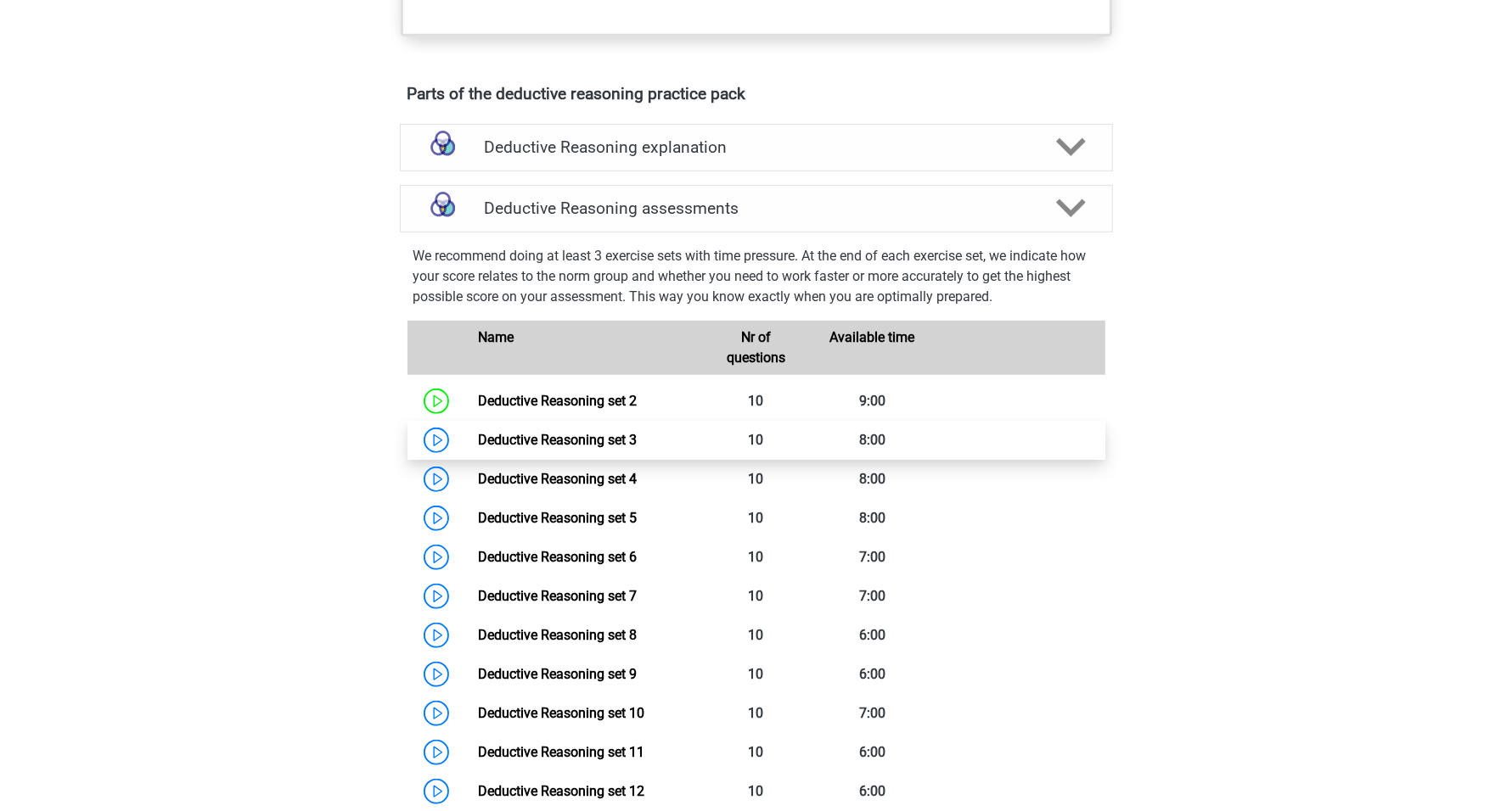
click at [572, 448] on link "Deductive Reasoning set 3" at bounding box center [557, 440] width 159 height 17
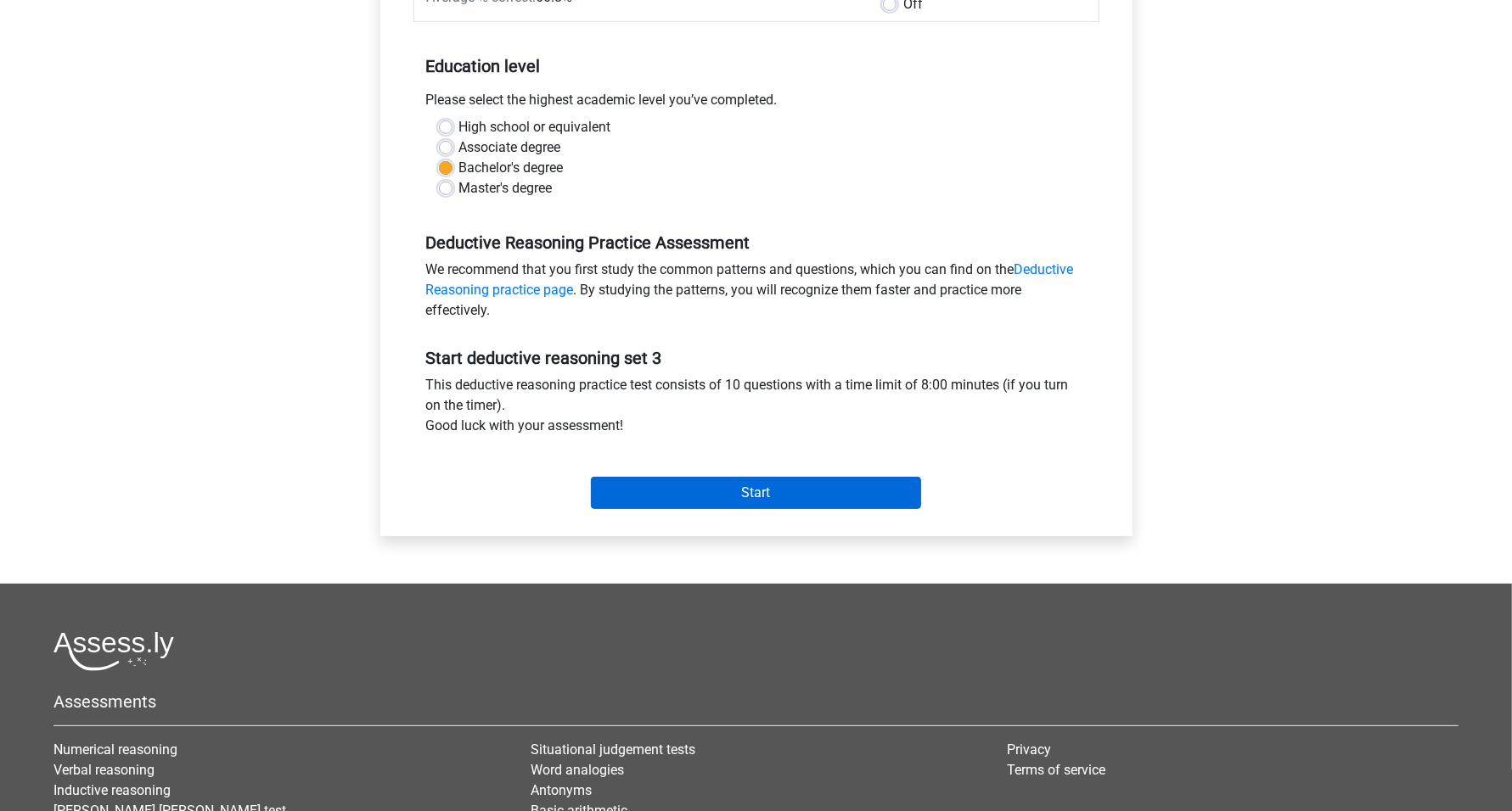
scroll to position [318, 0]
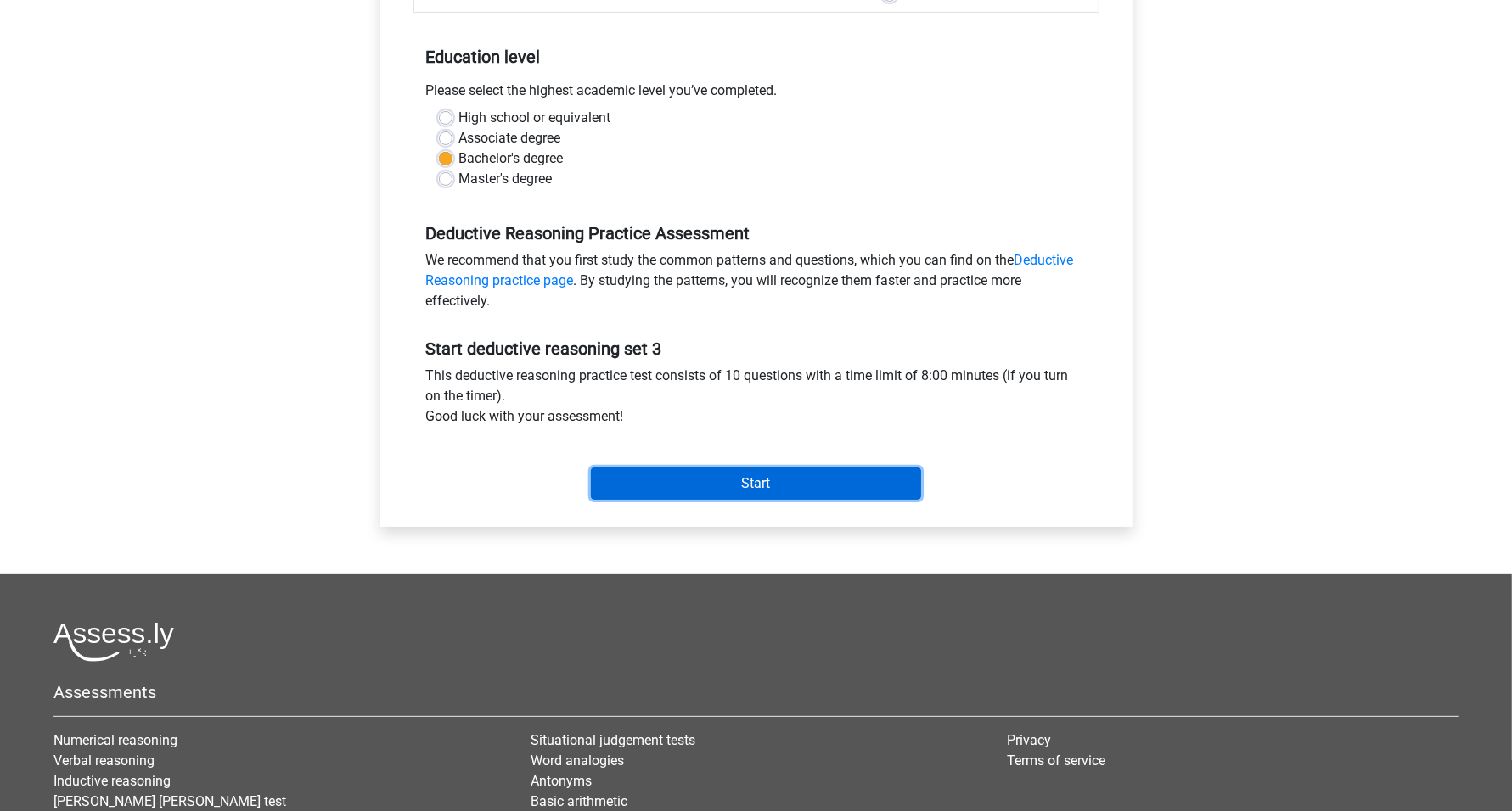
click at [765, 486] on input "Start" at bounding box center [756, 483] width 330 height 32
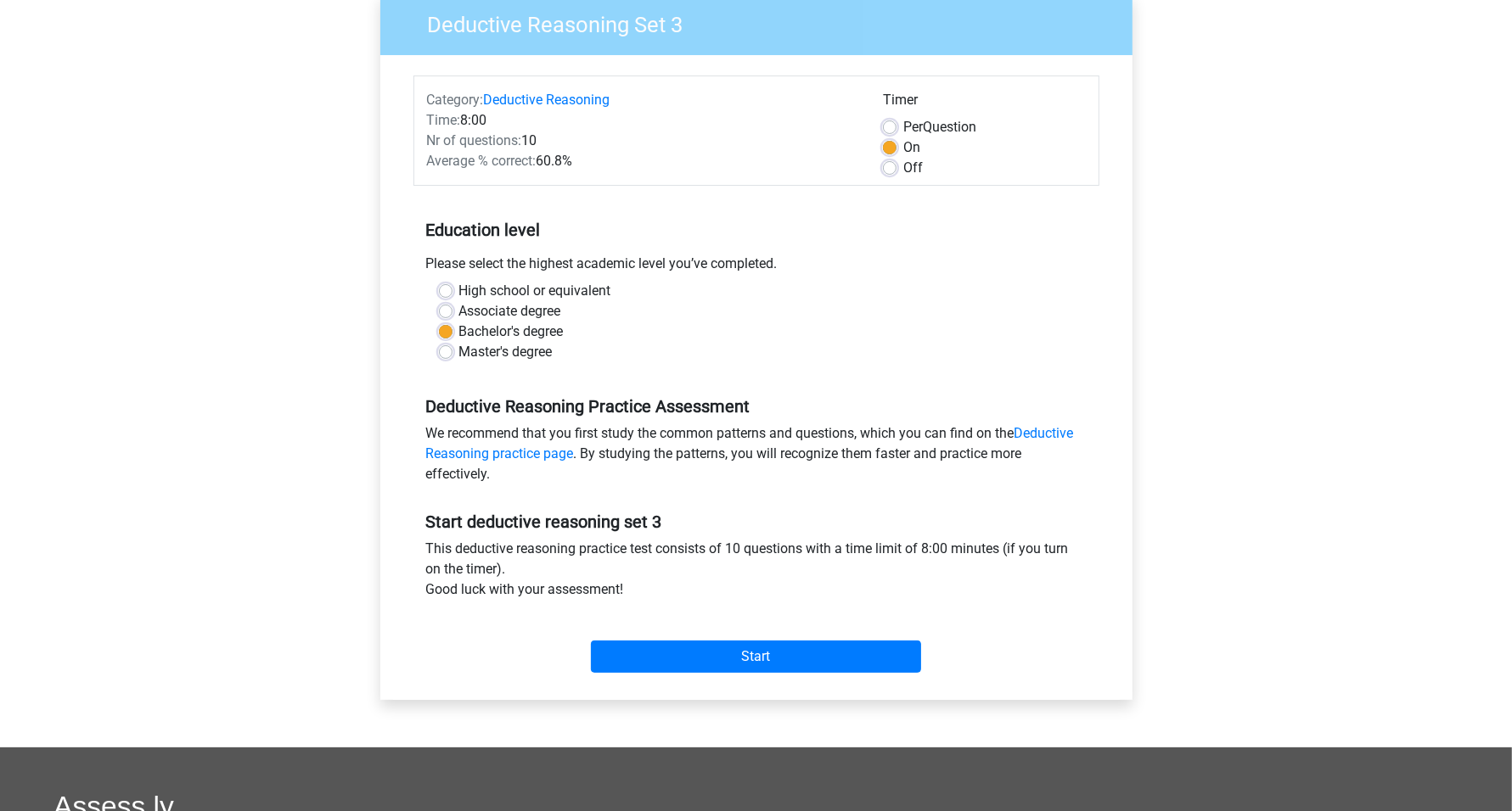
scroll to position [213, 0]
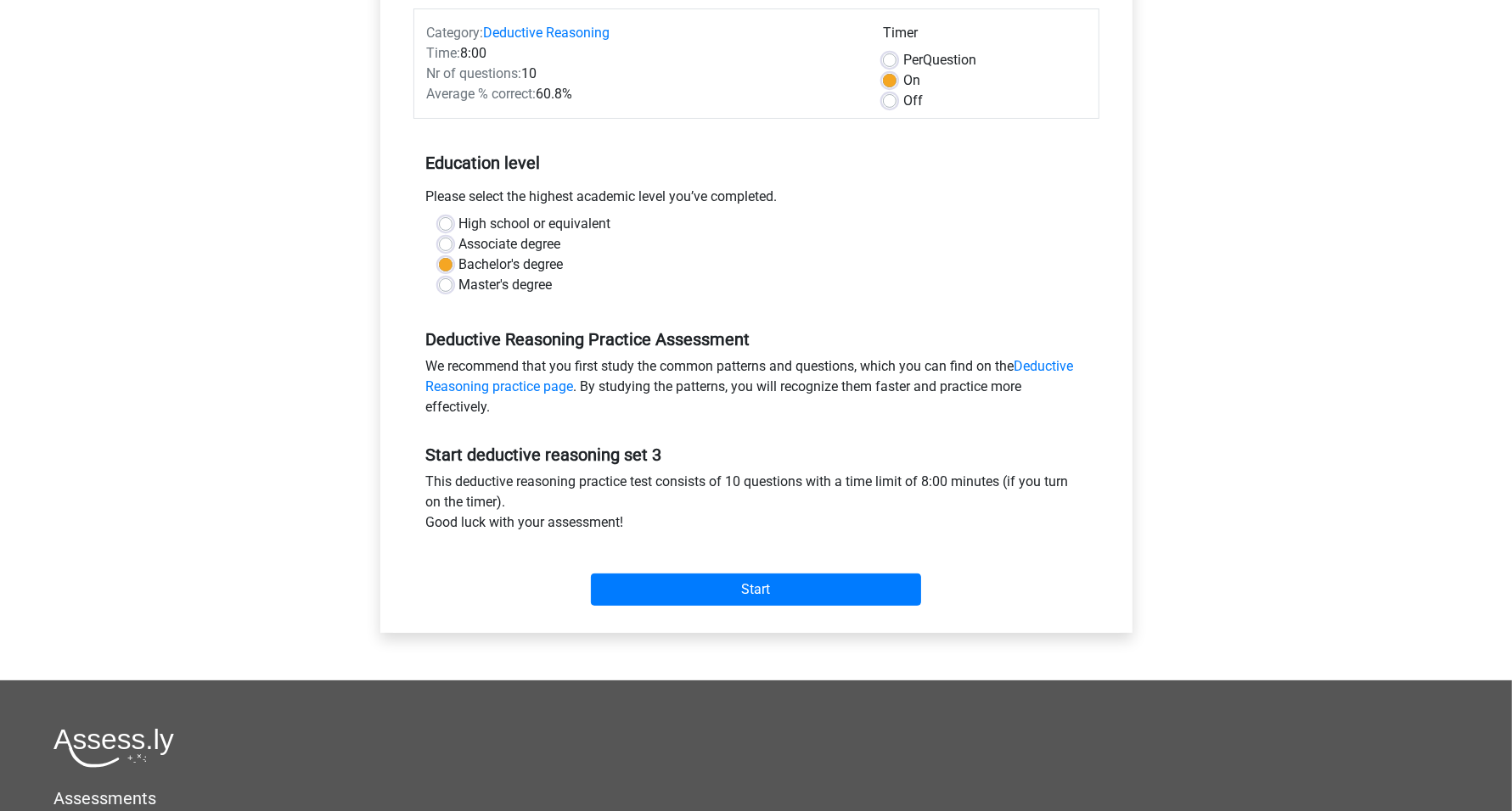
click at [749, 564] on div "Start" at bounding box center [756, 576] width 686 height 59
click at [744, 596] on input "Start" at bounding box center [756, 590] width 330 height 32
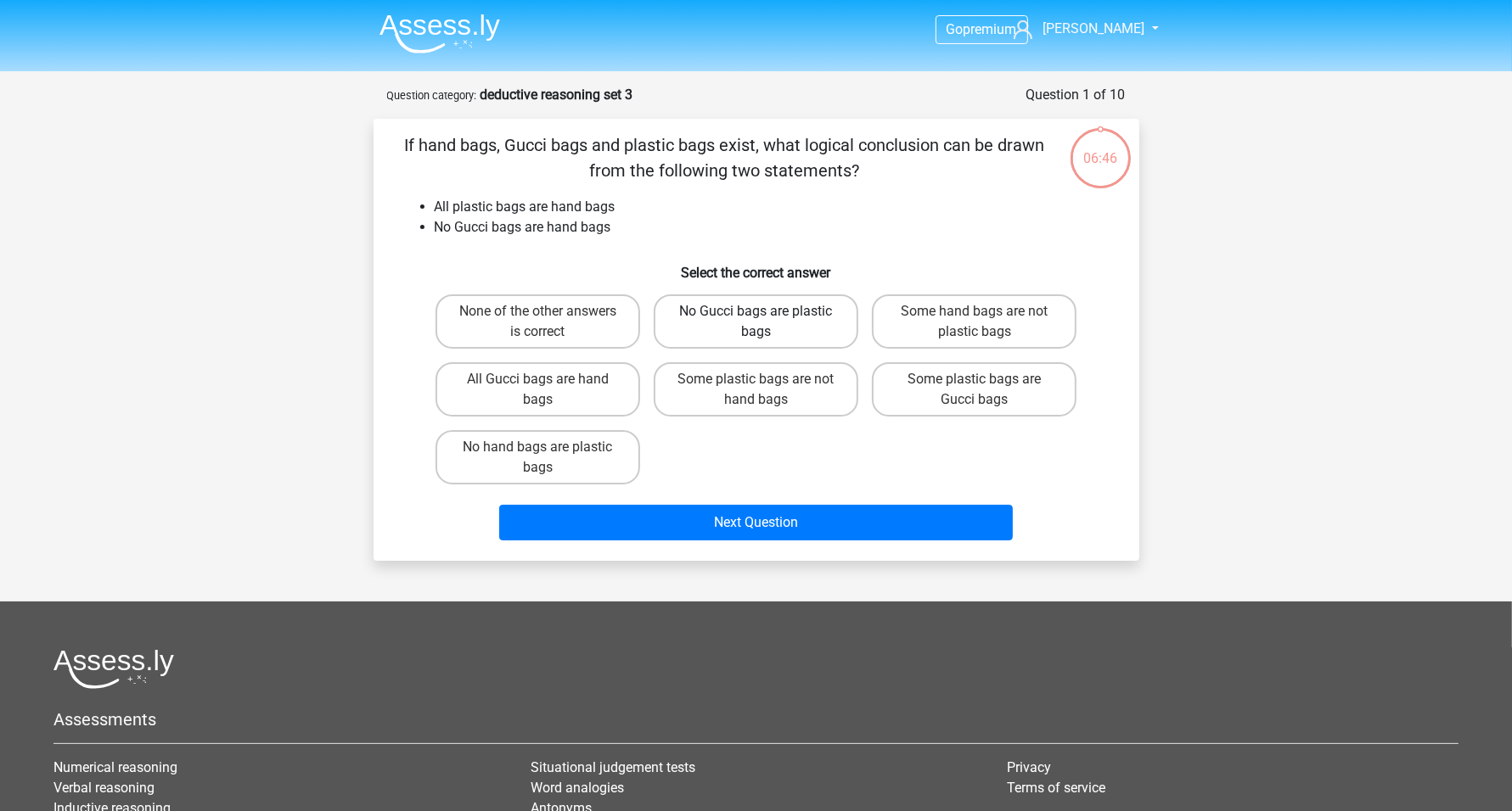
click at [776, 331] on label "No Gucci bags are plastic bags" at bounding box center [756, 321] width 205 height 54
click at [767, 322] on input "No Gucci bags are plastic bags" at bounding box center [761, 317] width 11 height 11
radio input "true"
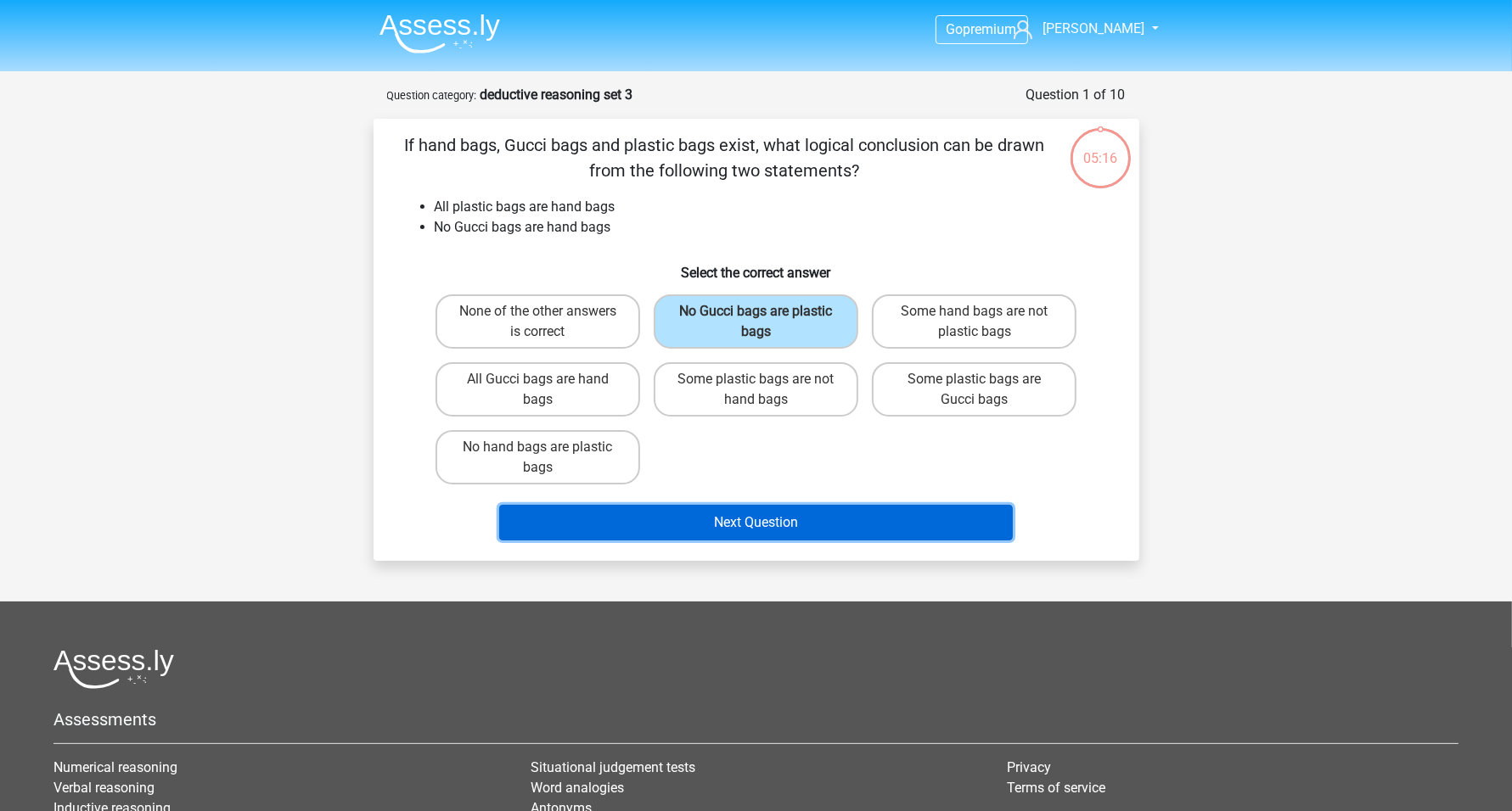
click at [786, 510] on button "Next Question" at bounding box center [756, 523] width 513 height 36
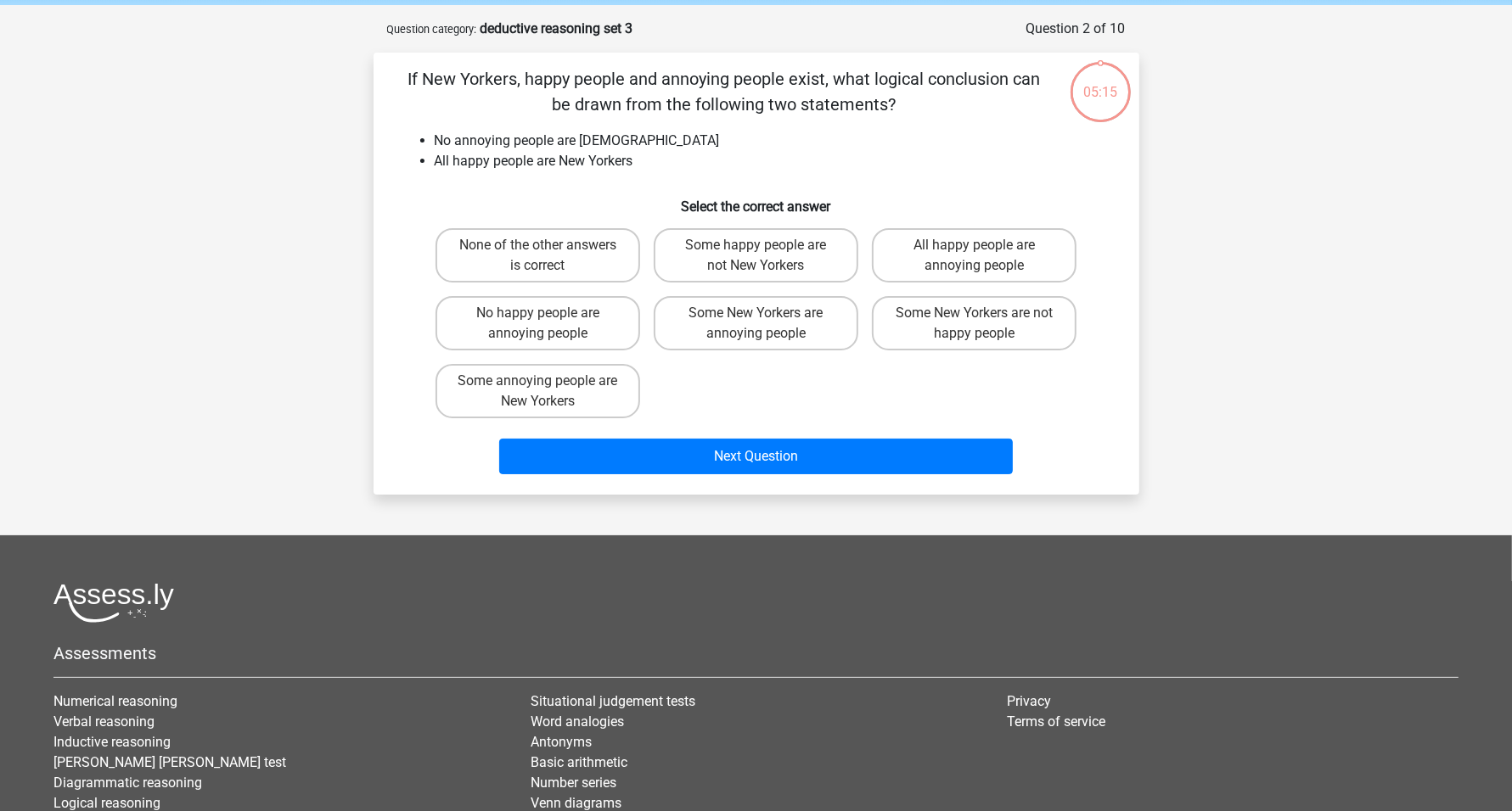
scroll to position [84, 0]
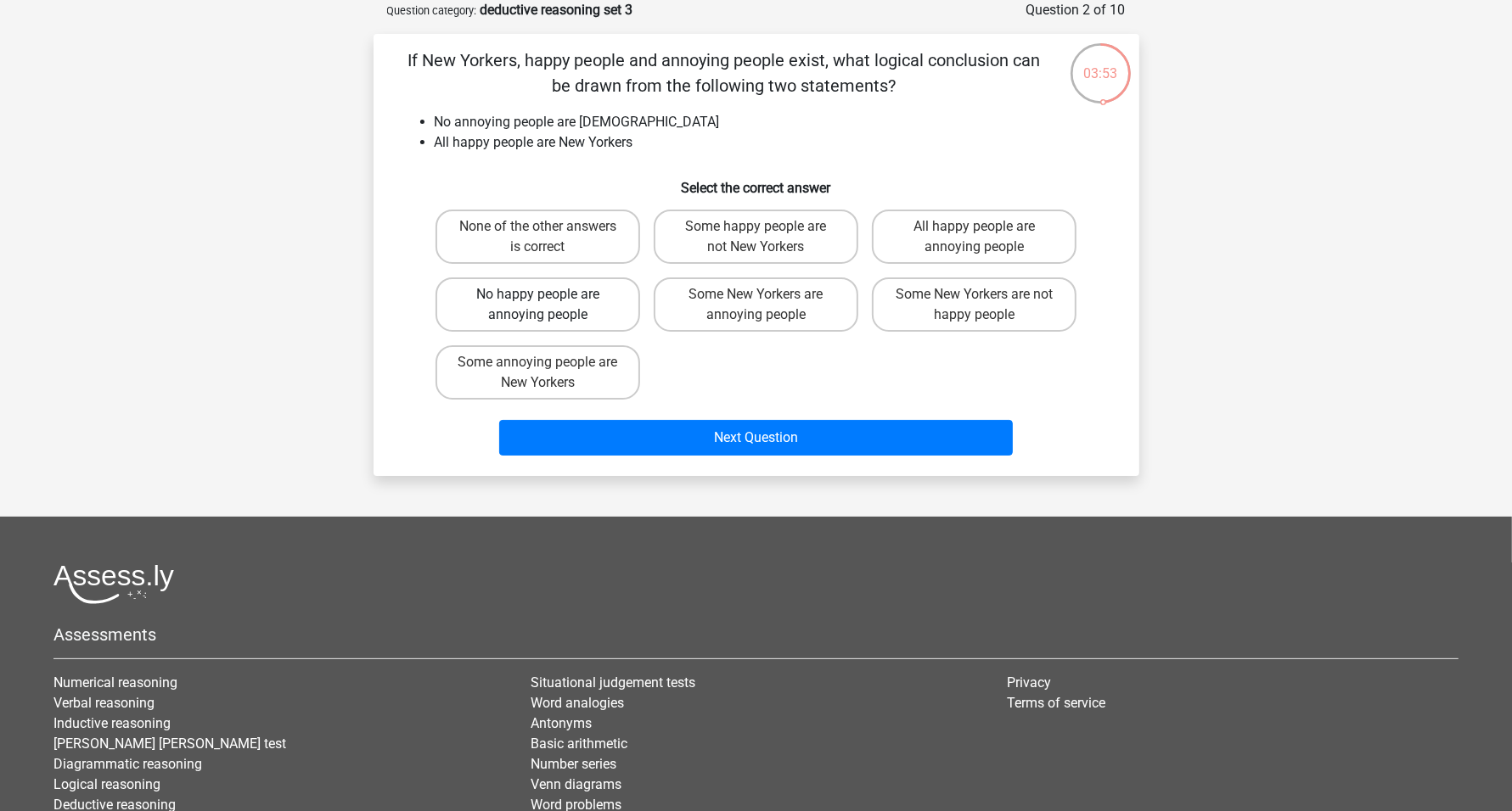
click at [551, 306] on label "No happy people are annoying people" at bounding box center [538, 305] width 205 height 54
click at [548, 306] on input "No happy people are annoying people" at bounding box center [543, 300] width 11 height 11
radio input "true"
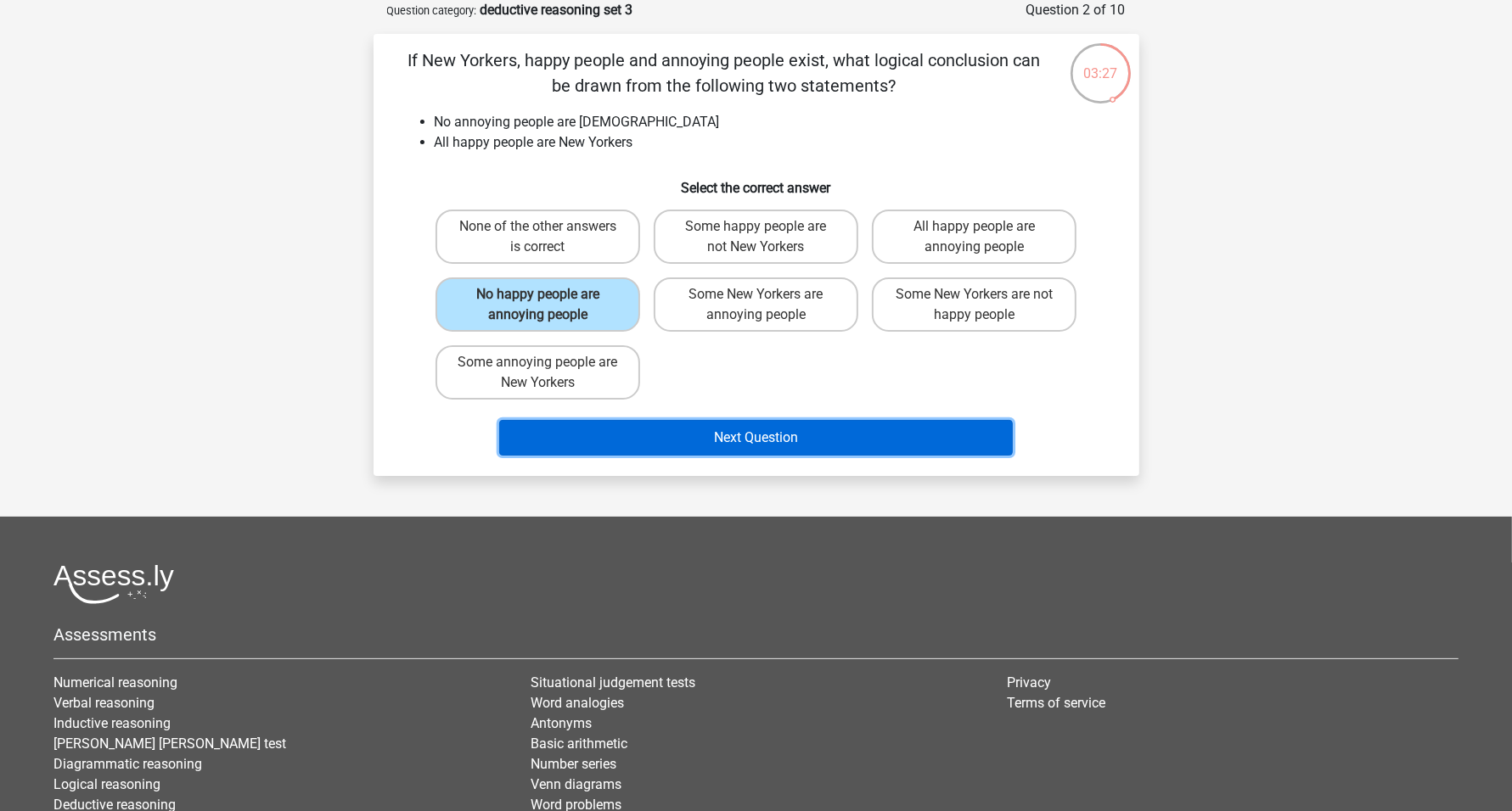
click at [788, 443] on button "Next Question" at bounding box center [756, 437] width 513 height 36
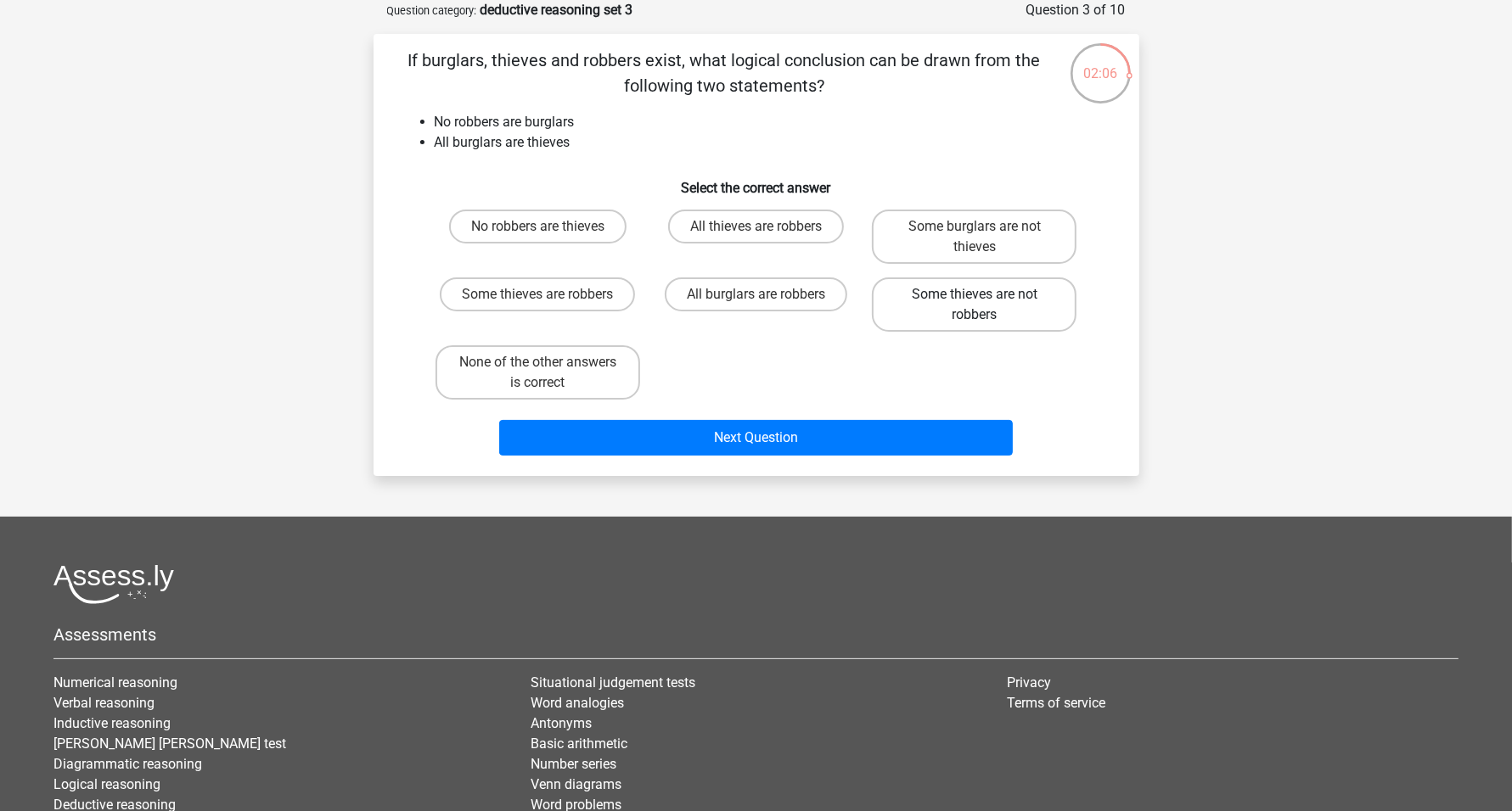
drag, startPoint x: 972, startPoint y: 300, endPoint x: 973, endPoint y: 308, distance: 8.1
click at [971, 300] on label "Some thieves are not robbers" at bounding box center [973, 305] width 205 height 54
click at [974, 300] on input "Some thieves are not robbers" at bounding box center [980, 300] width 11 height 11
radio input "true"
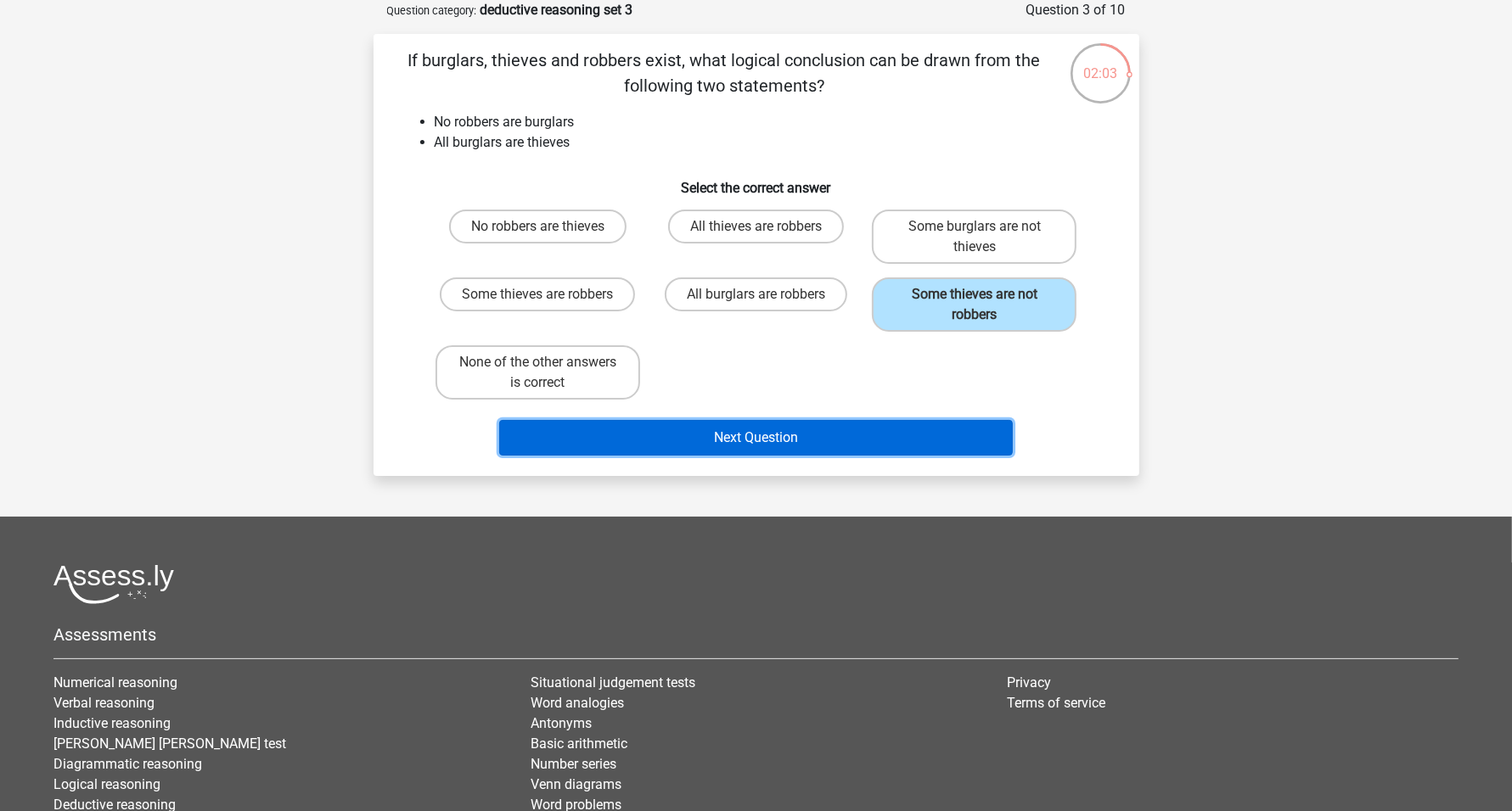
click at [793, 443] on button "Next Question" at bounding box center [756, 437] width 513 height 36
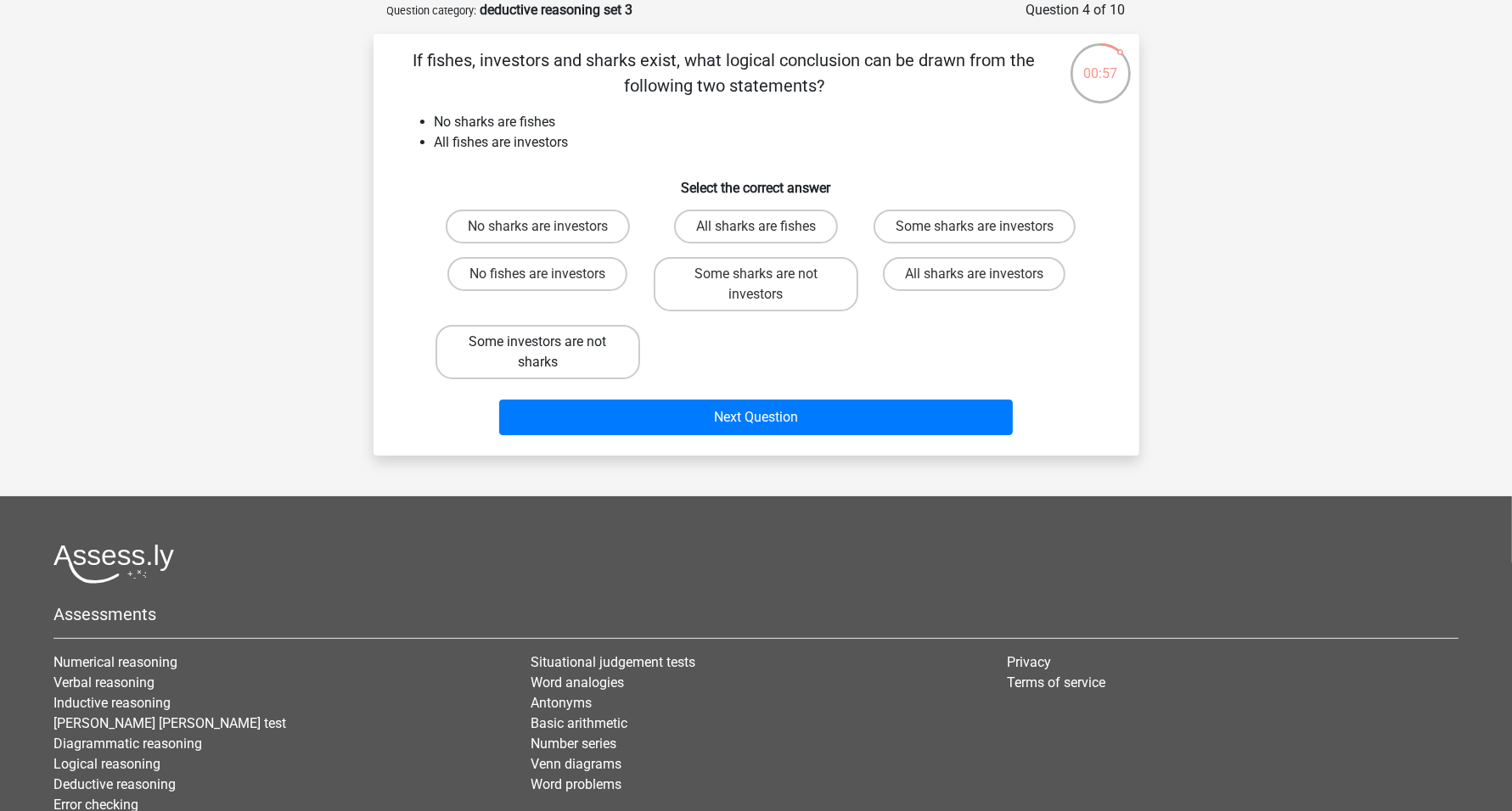
click at [578, 353] on label "Some investors are not sharks" at bounding box center [538, 352] width 205 height 54
click at [548, 353] on input "Some investors are not sharks" at bounding box center [543, 348] width 11 height 11
radio input "true"
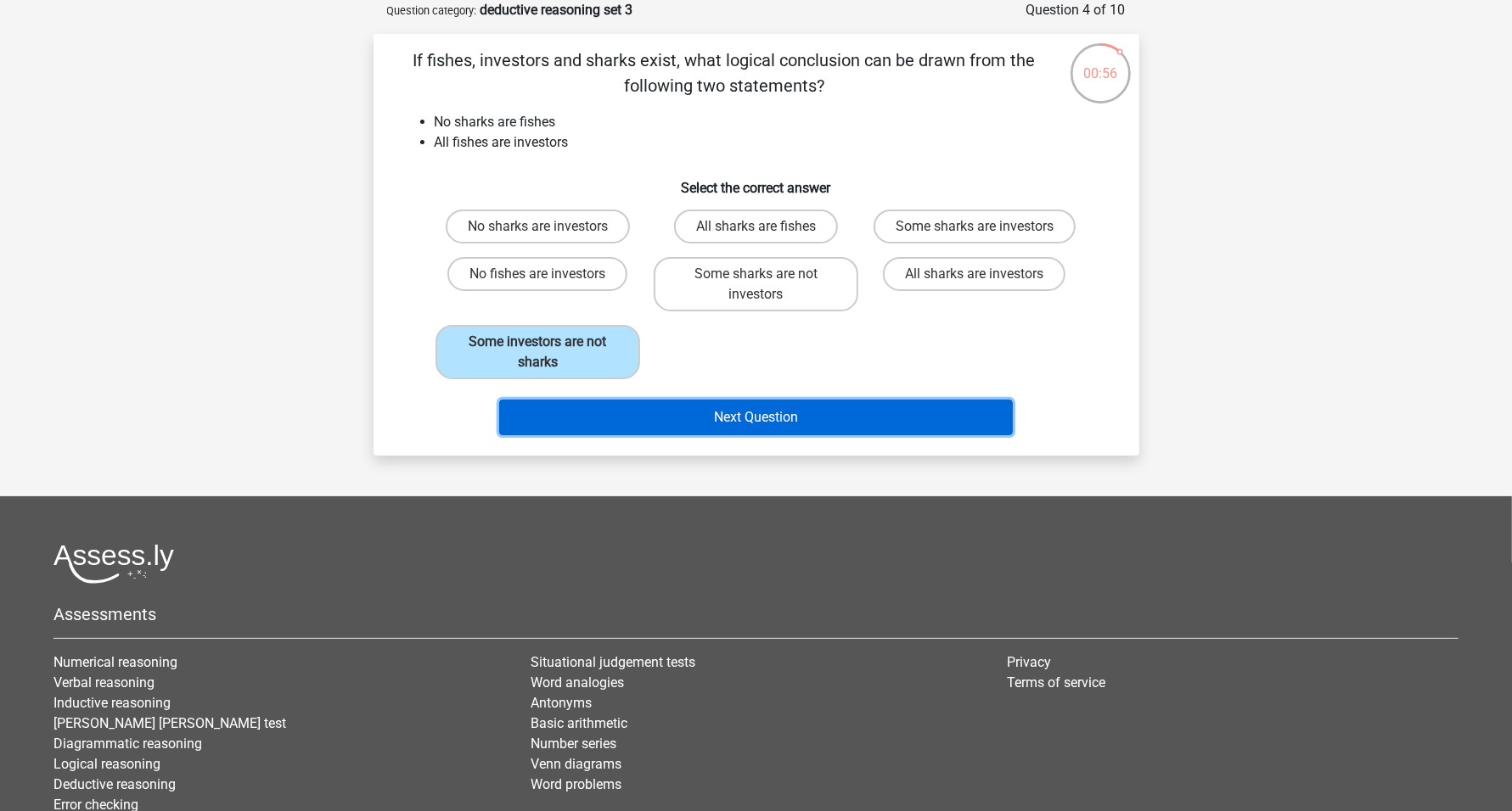
click at [786, 416] on button "Next Question" at bounding box center [756, 417] width 513 height 36
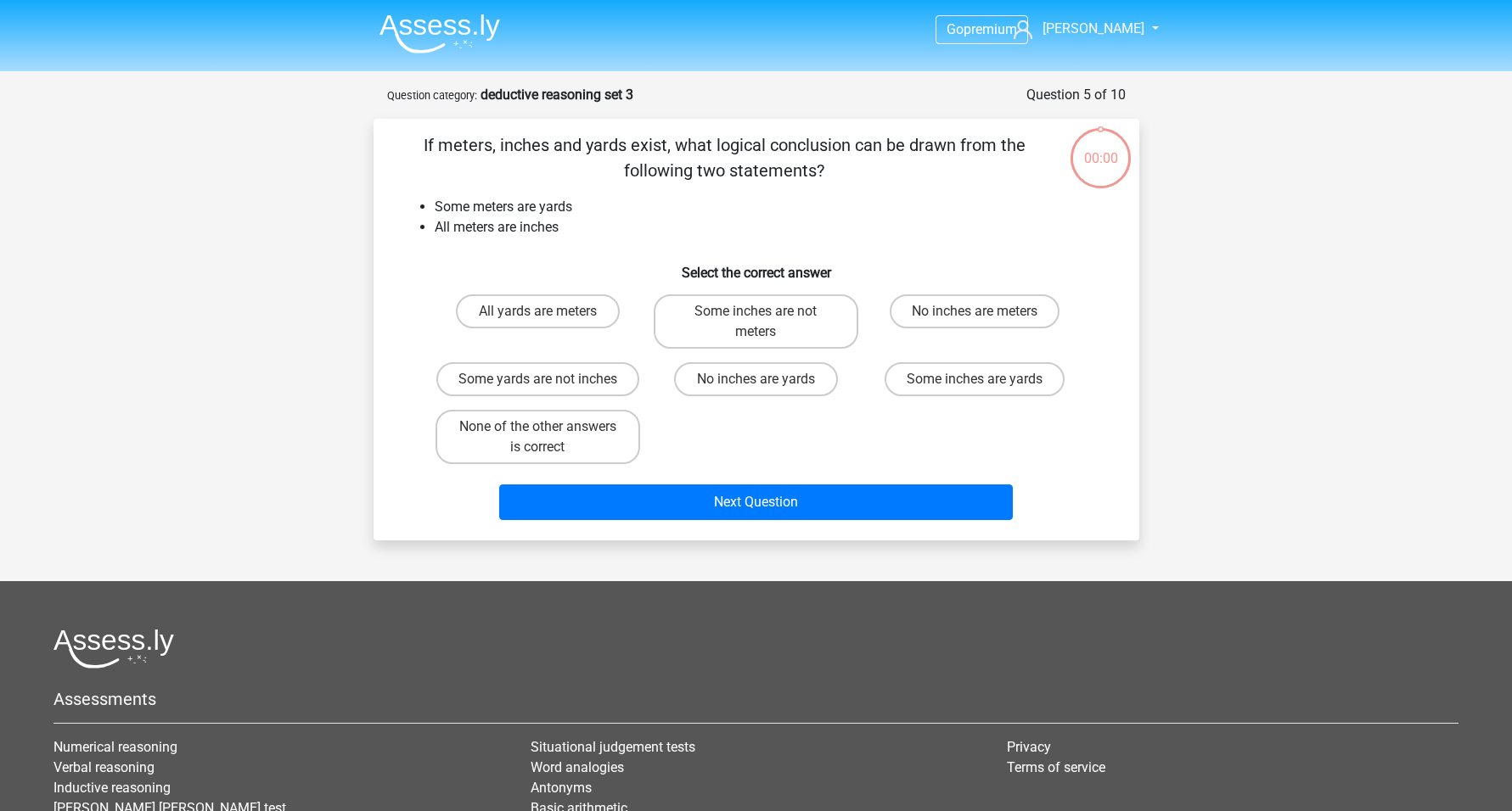
scroll to position [84, 0]
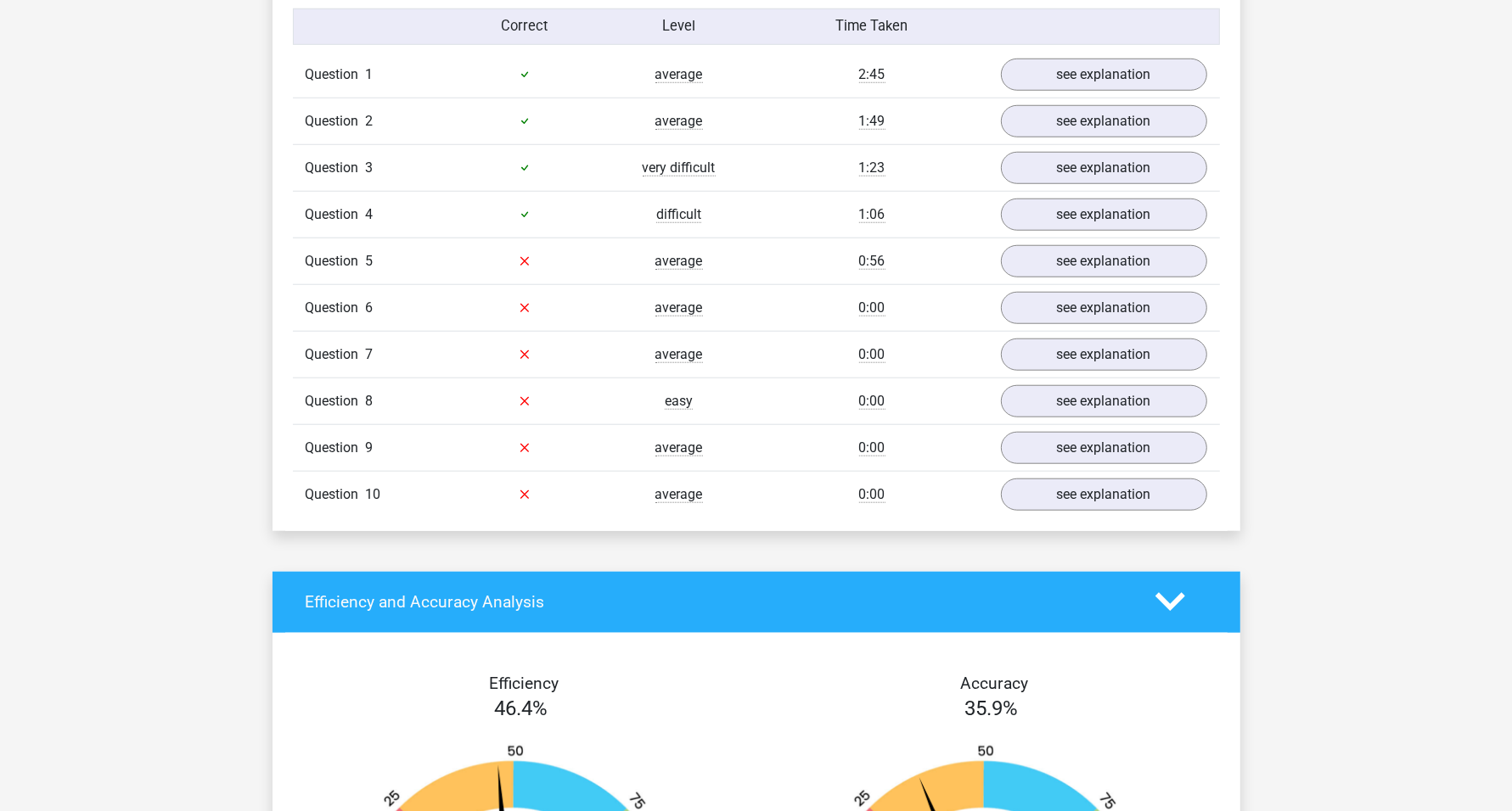
scroll to position [1485, 0]
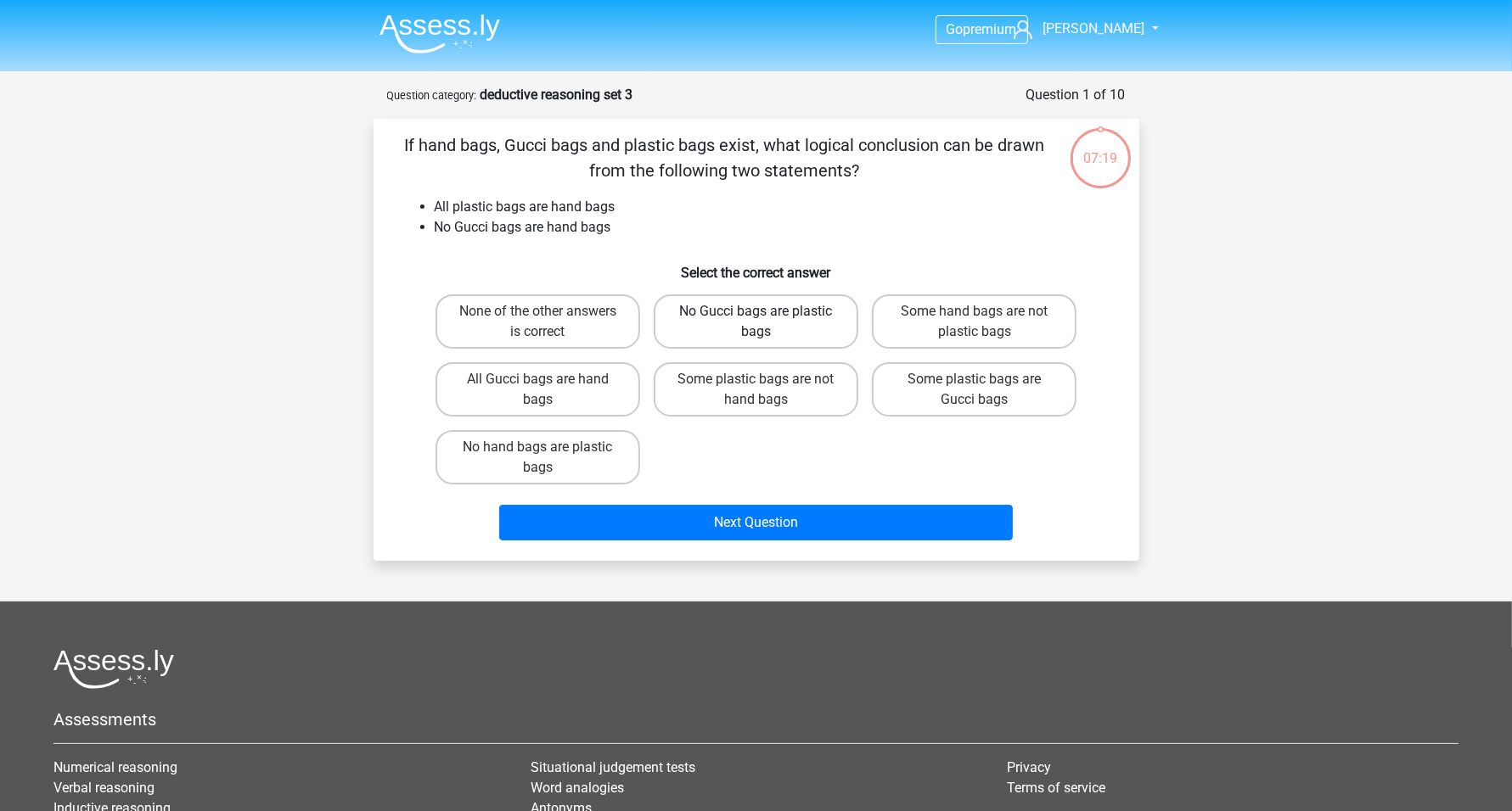
click at [773, 329] on label "No Gucci bags are plastic bags" at bounding box center [756, 321] width 205 height 54
click at [767, 322] on input "No Gucci bags are plastic bags" at bounding box center [761, 317] width 11 height 11
radio input "true"
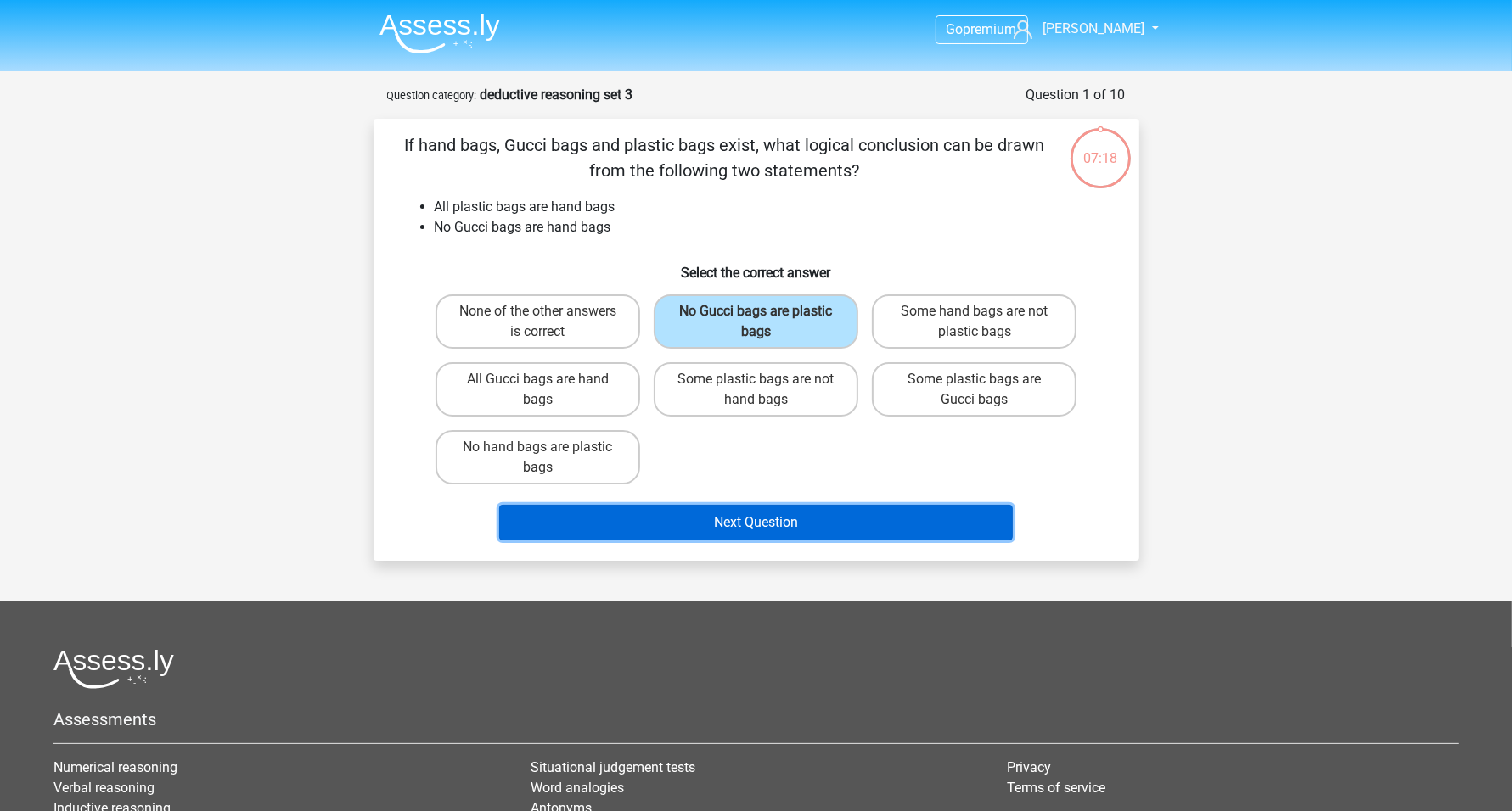
click at [825, 513] on button "Next Question" at bounding box center [756, 523] width 513 height 36
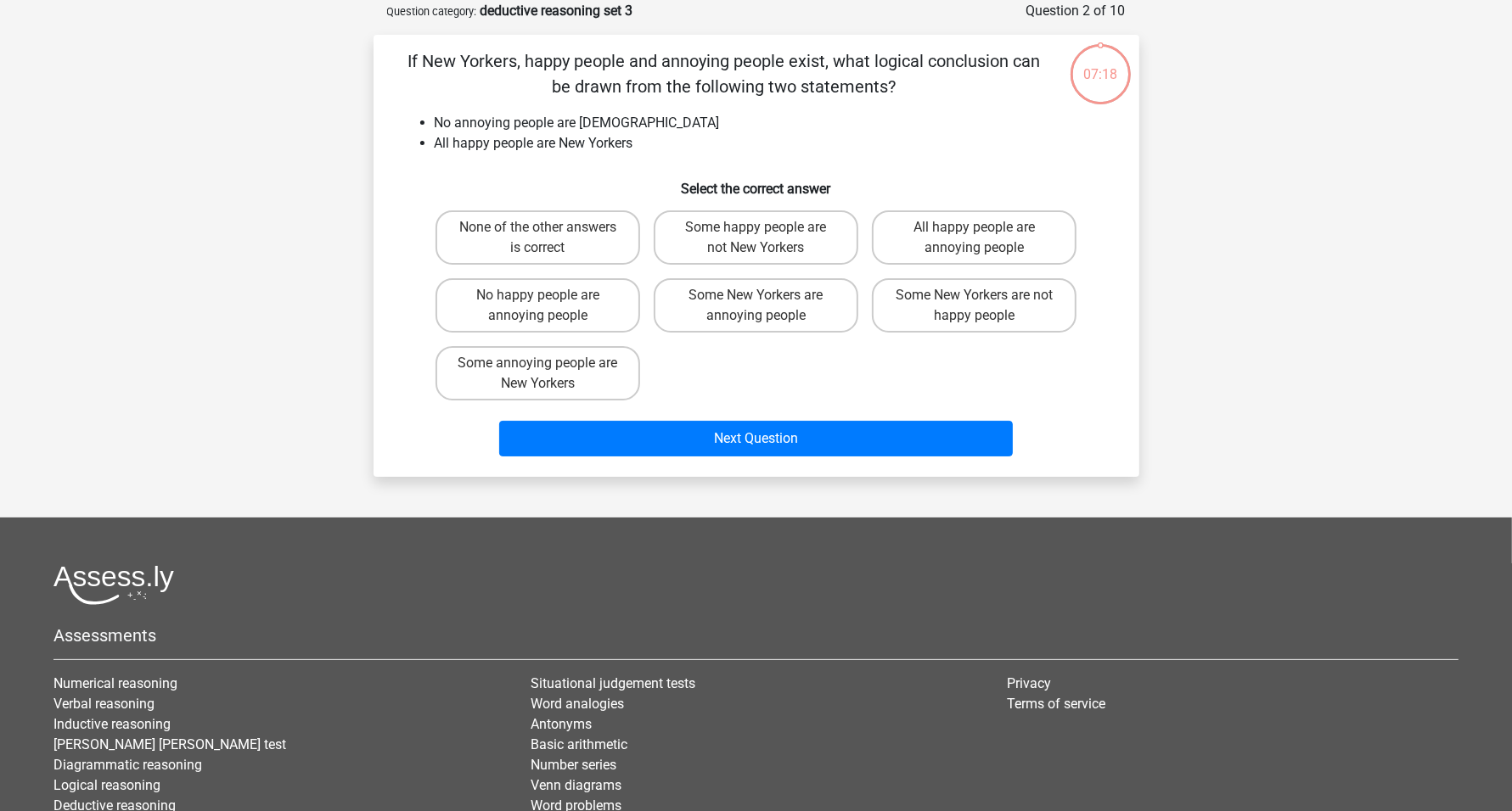
scroll to position [84, 0]
click at [970, 301] on label "Some New Yorkers are not happy people" at bounding box center [973, 305] width 205 height 54
click at [974, 301] on input "Some New Yorkers are not happy people" at bounding box center [980, 300] width 11 height 11
radio input "true"
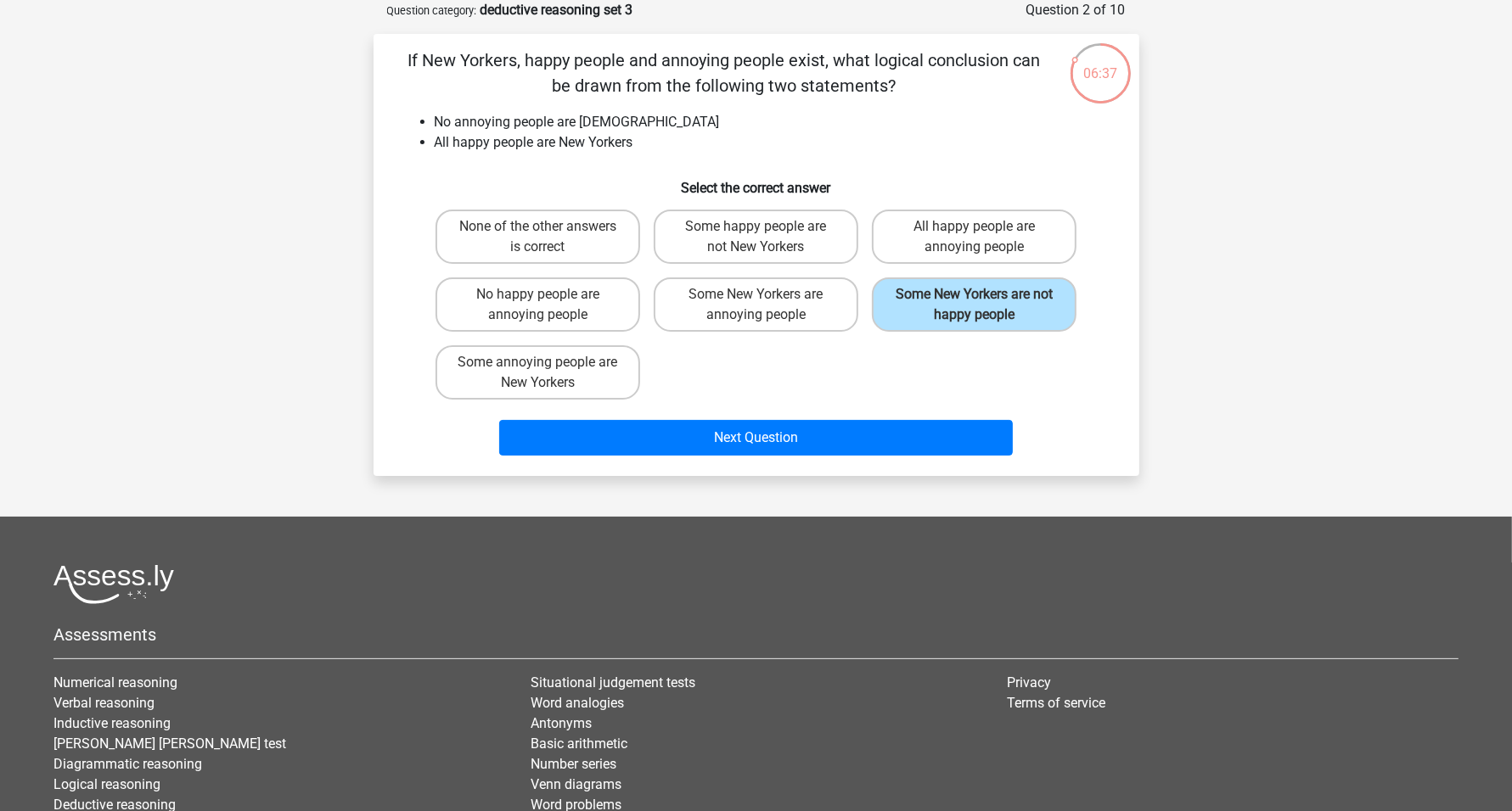
click at [543, 306] on div "No happy people are annoying people" at bounding box center [538, 305] width 205 height 54
click at [558, 312] on label "No happy people are annoying people" at bounding box center [538, 305] width 205 height 54
click at [548, 306] on input "No happy people are annoying people" at bounding box center [543, 300] width 11 height 11
radio input "true"
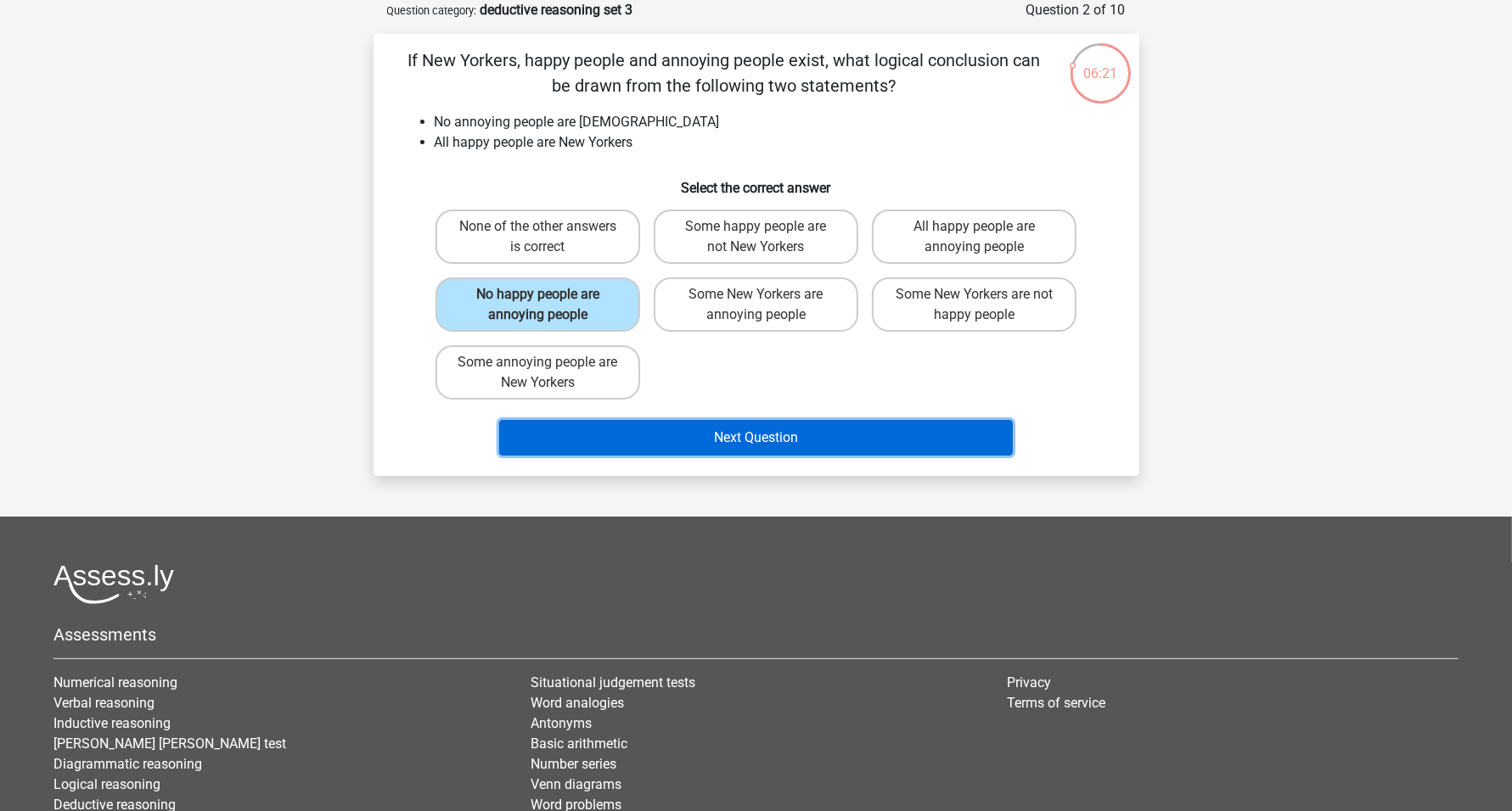
click at [770, 429] on button "Next Question" at bounding box center [756, 437] width 513 height 36
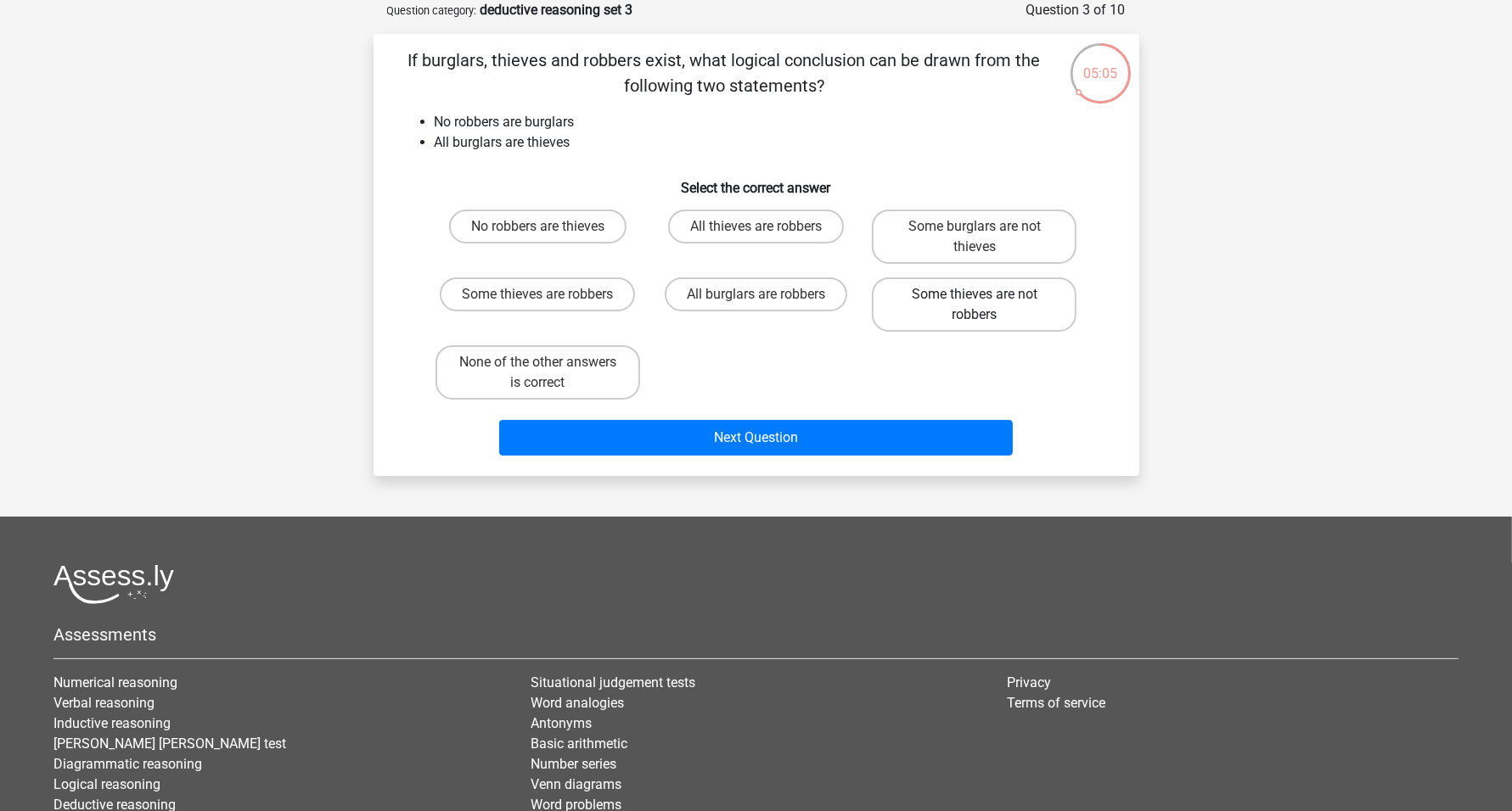
click at [984, 308] on label "Some thieves are not robbers" at bounding box center [973, 305] width 205 height 54
click at [984, 306] on input "Some thieves are not robbers" at bounding box center [980, 300] width 11 height 11
radio input "true"
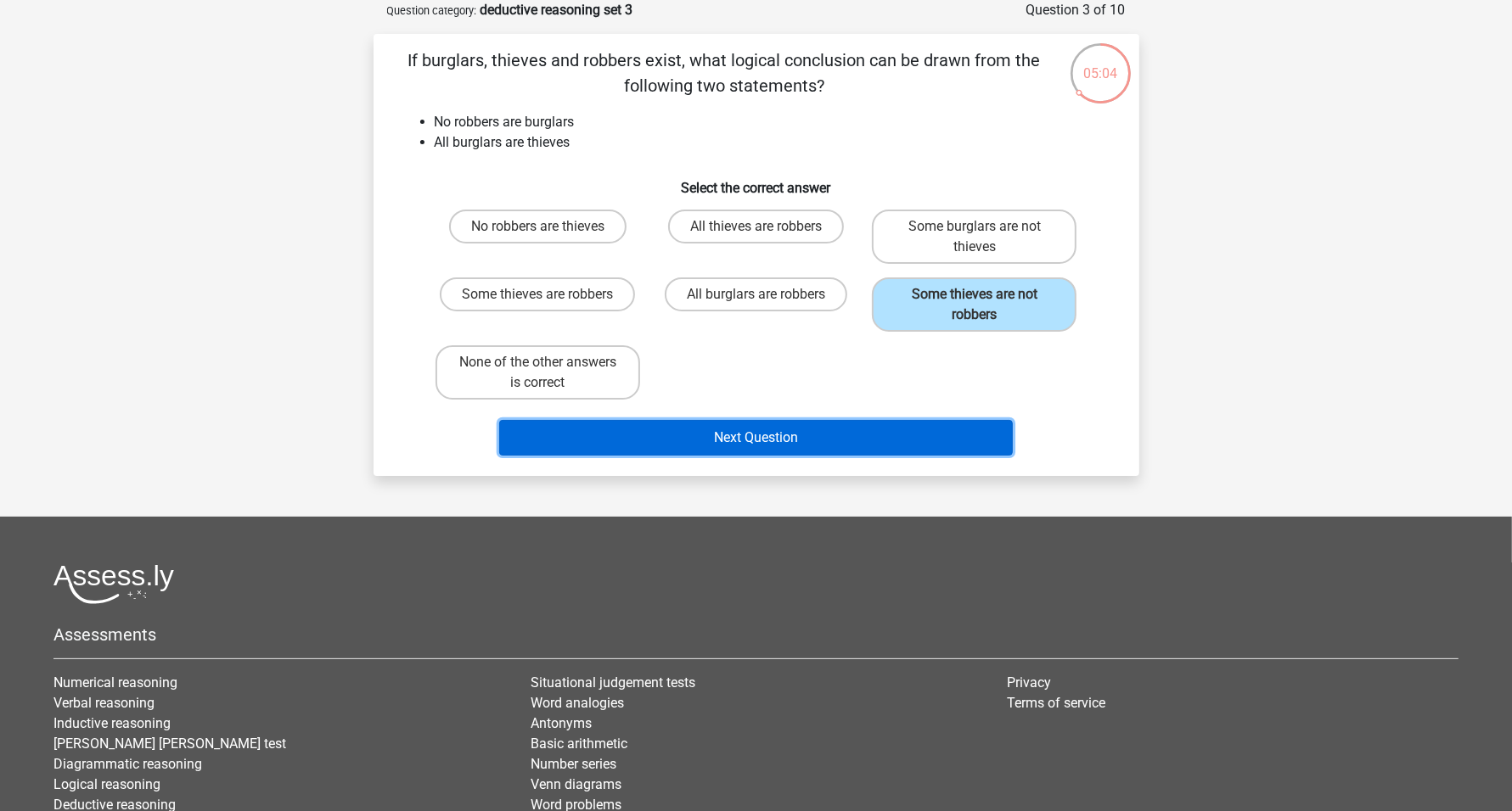
click at [898, 442] on button "Next Question" at bounding box center [756, 437] width 513 height 36
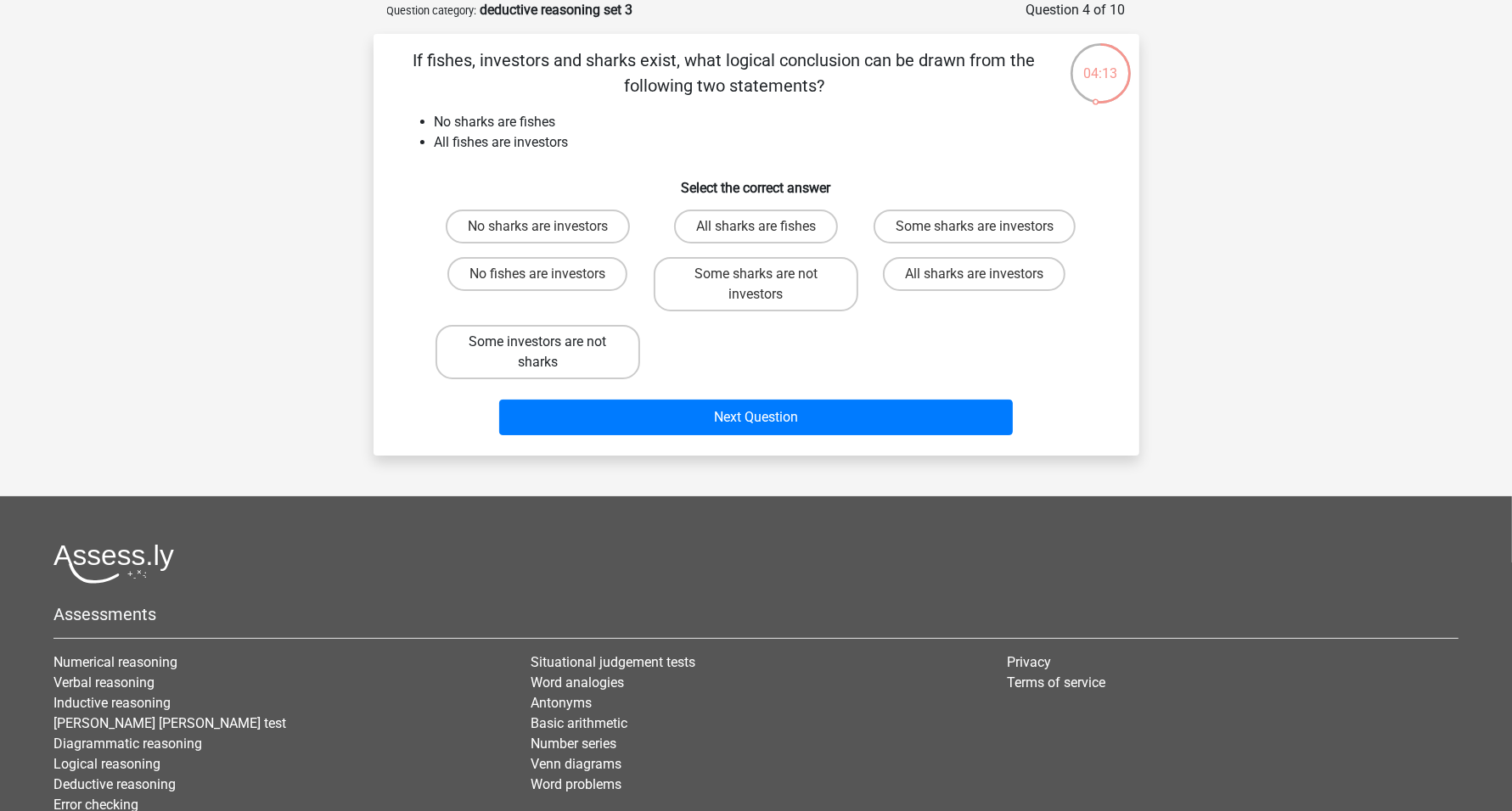
click at [554, 354] on label "Some investors are not sharks" at bounding box center [538, 352] width 205 height 54
click at [548, 353] on input "Some investors are not sharks" at bounding box center [543, 348] width 11 height 11
radio input "true"
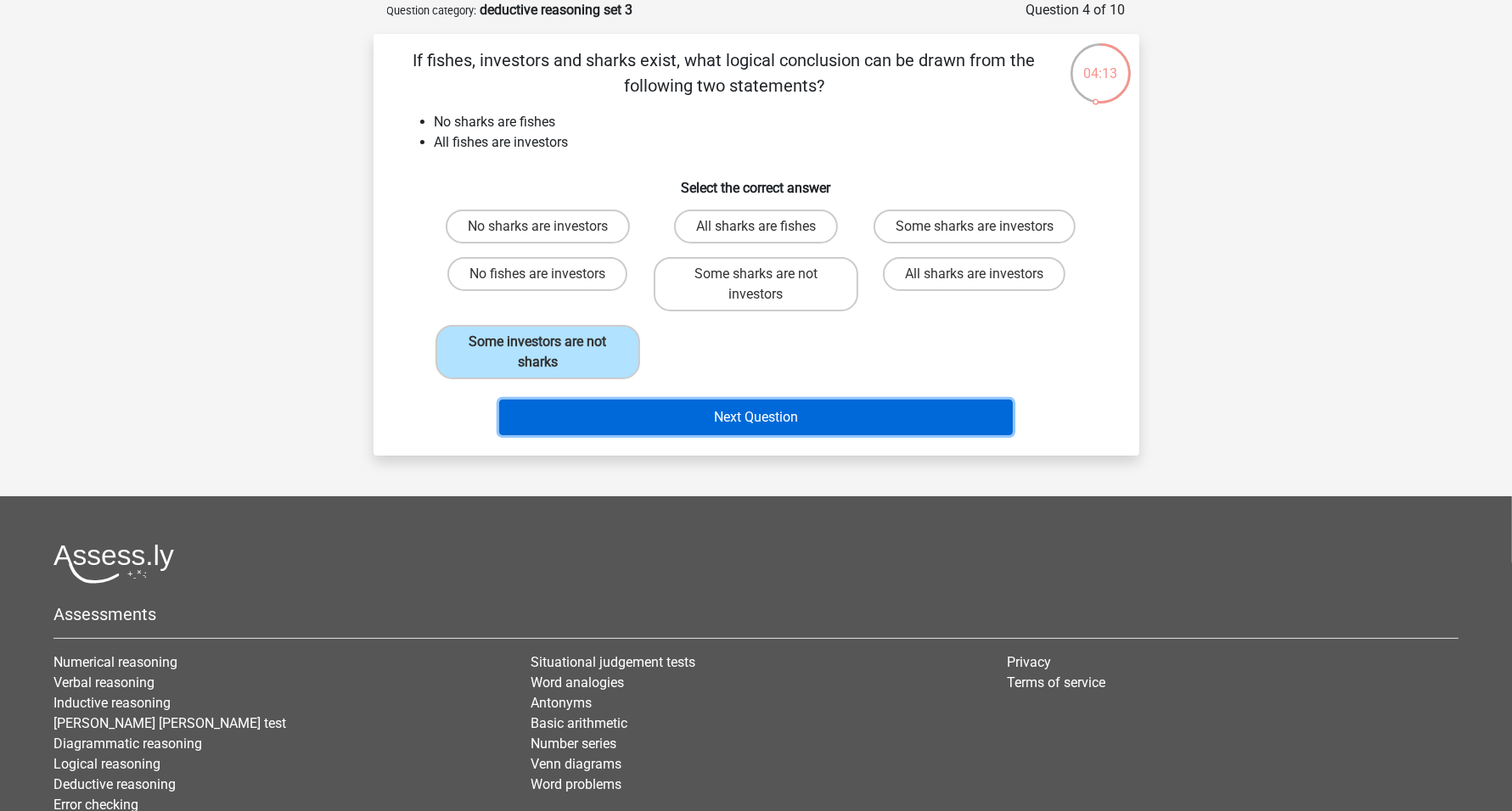
click at [726, 416] on button "Next Question" at bounding box center [756, 417] width 513 height 36
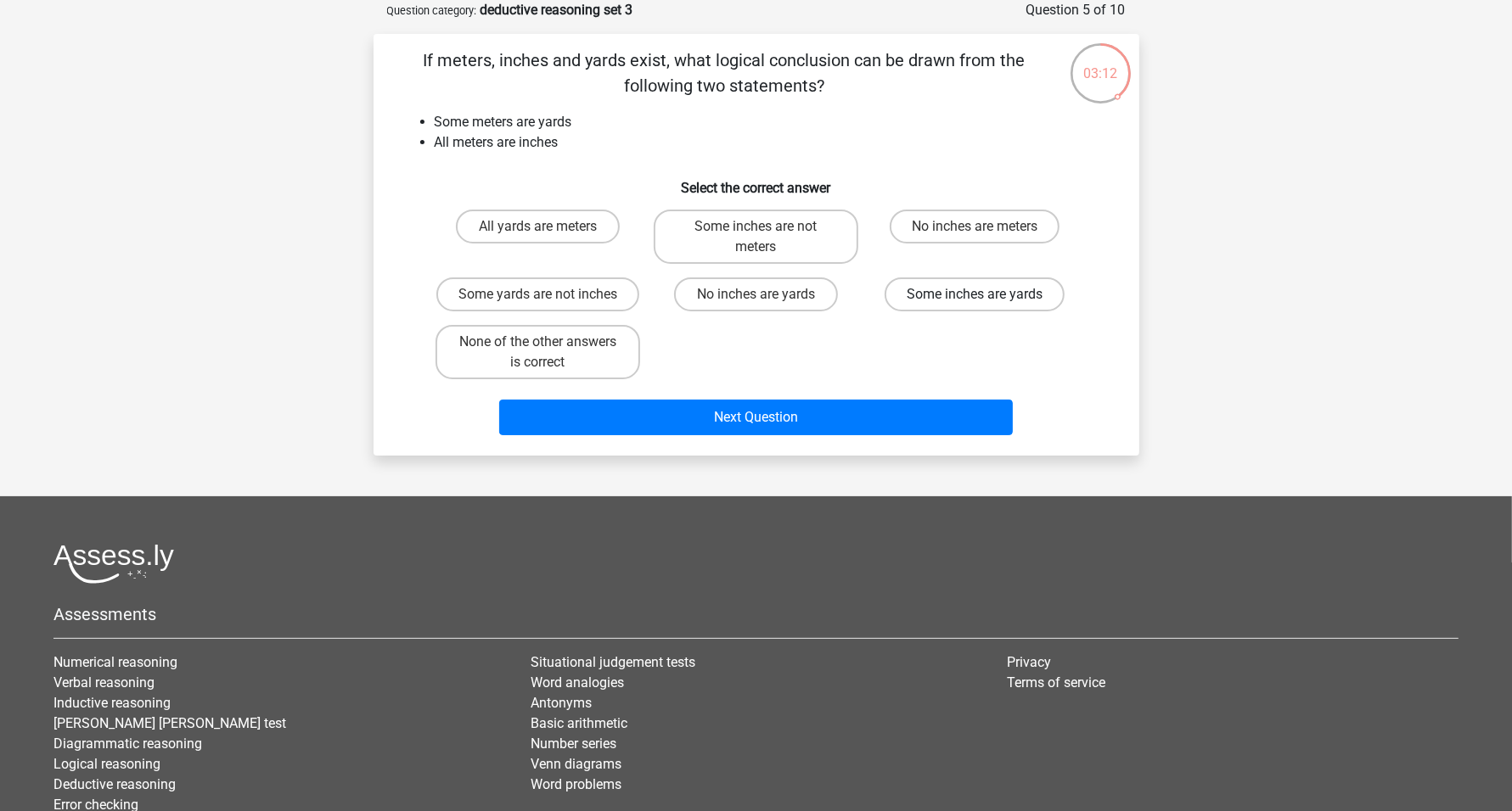
click at [968, 298] on label "Some inches are yards" at bounding box center [974, 294] width 180 height 34
click at [974, 298] on input "Some inches are yards" at bounding box center [980, 300] width 11 height 11
radio input "true"
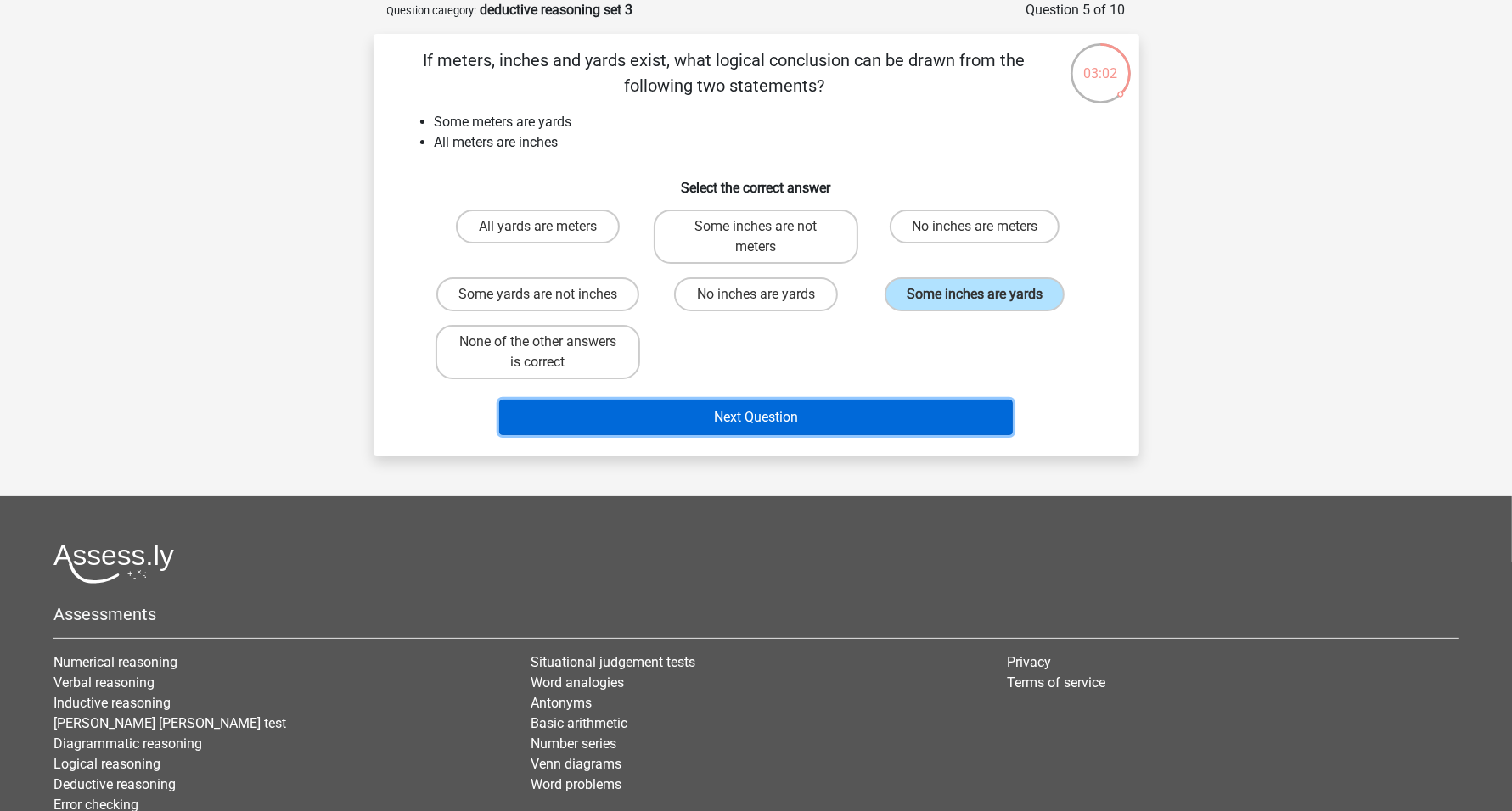
click at [786, 411] on button "Next Question" at bounding box center [756, 417] width 513 height 36
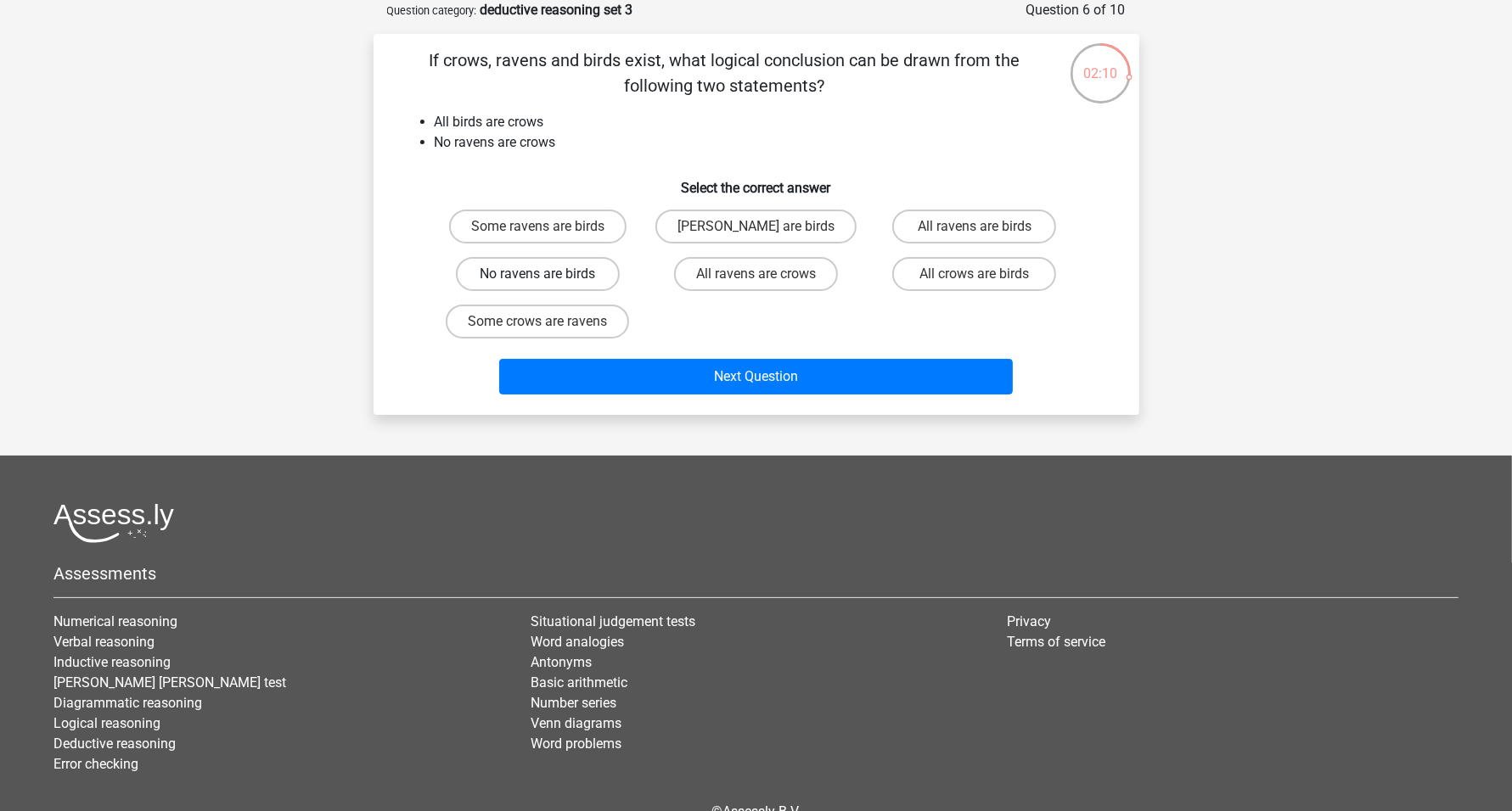
drag, startPoint x: 542, startPoint y: 276, endPoint x: 552, endPoint y: 278, distance: 10.2
click at [540, 274] on input "No ravens are birds" at bounding box center [543, 280] width 11 height 11
radio input "true"
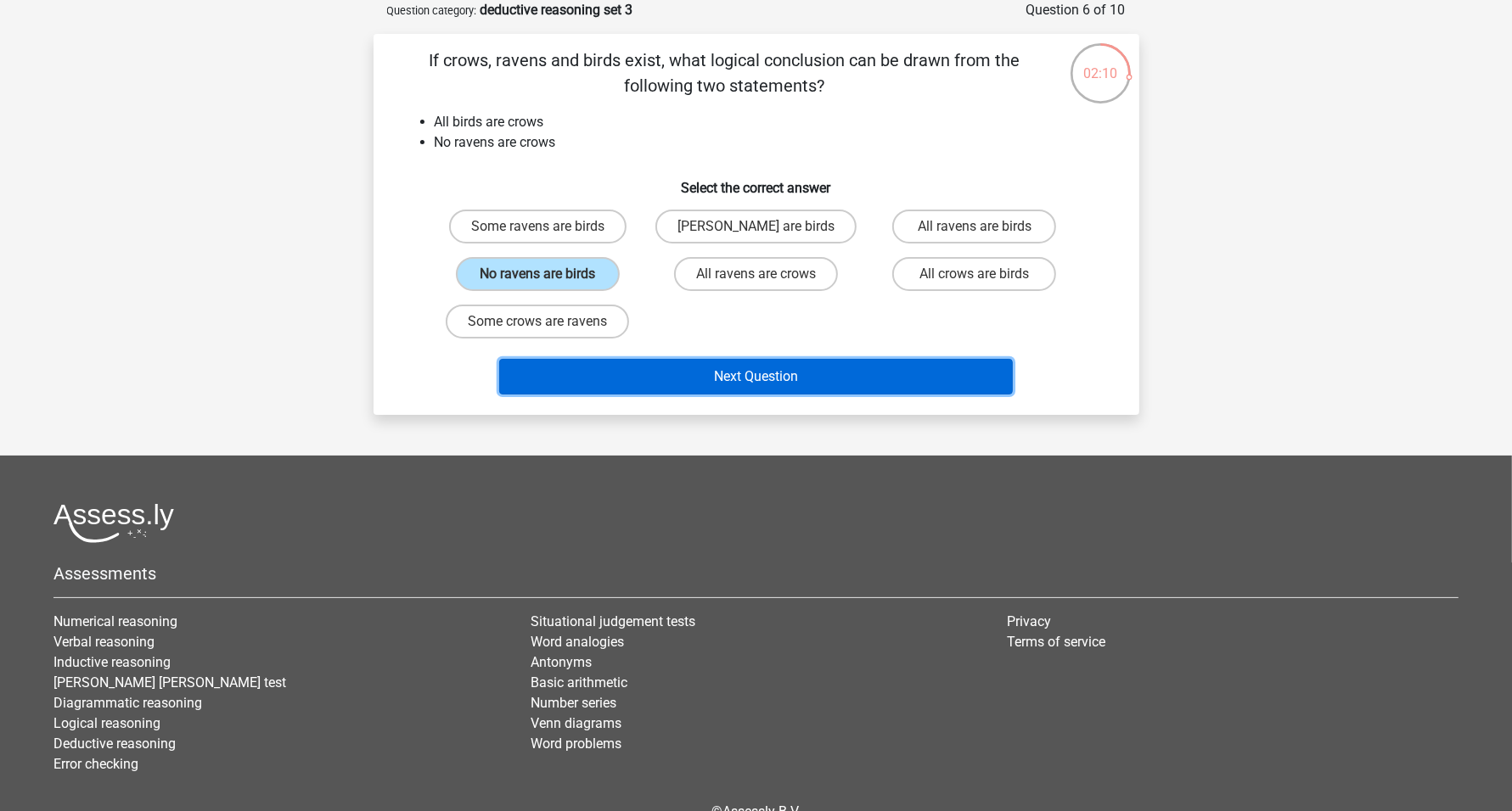
click at [763, 364] on button "Next Question" at bounding box center [756, 376] width 513 height 36
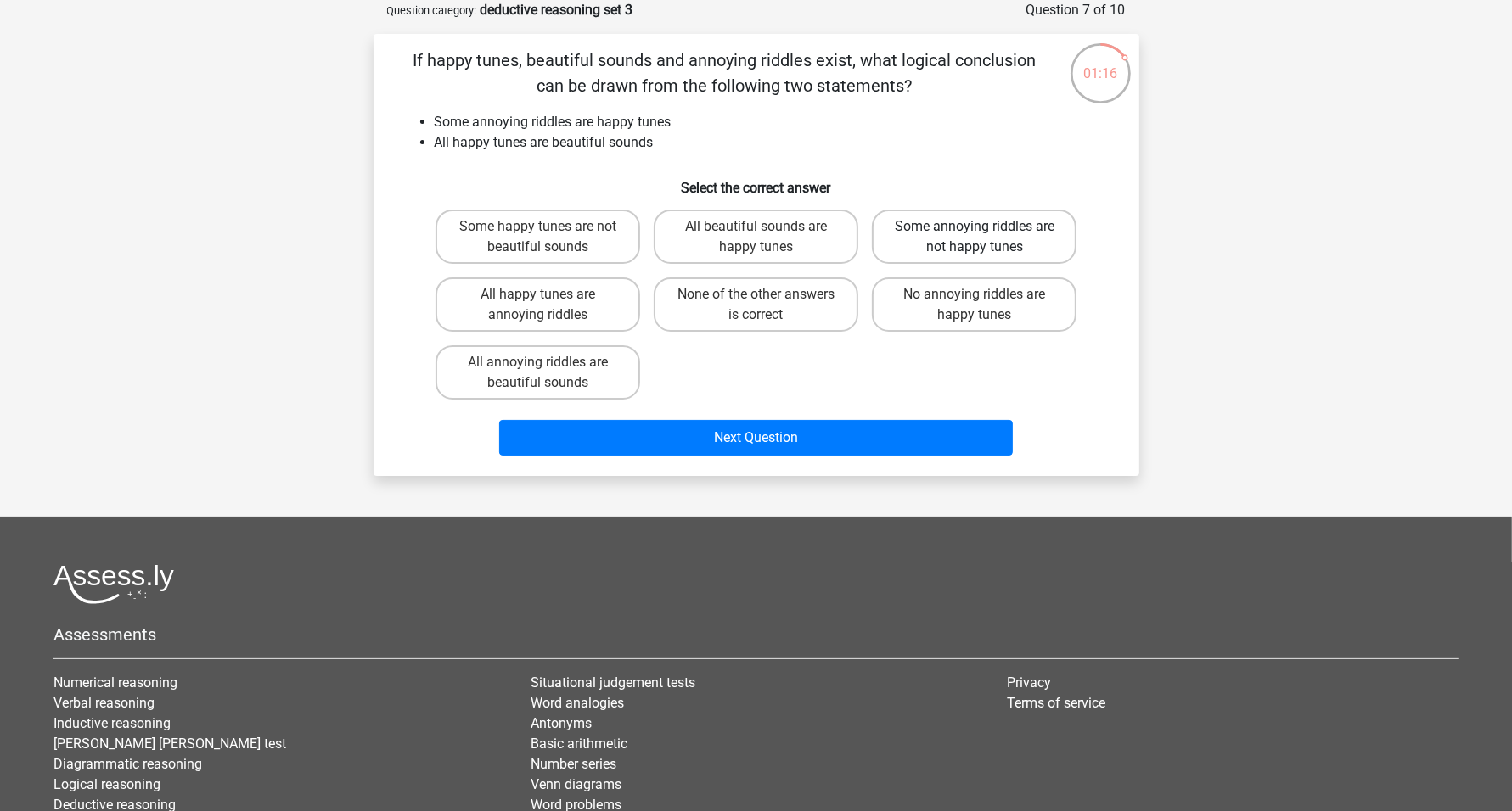
click at [959, 242] on label "Some annoying riddles are not happy tunes" at bounding box center [973, 237] width 205 height 54
click at [974, 238] on input "Some annoying riddles are not happy tunes" at bounding box center [980, 232] width 11 height 11
radio input "true"
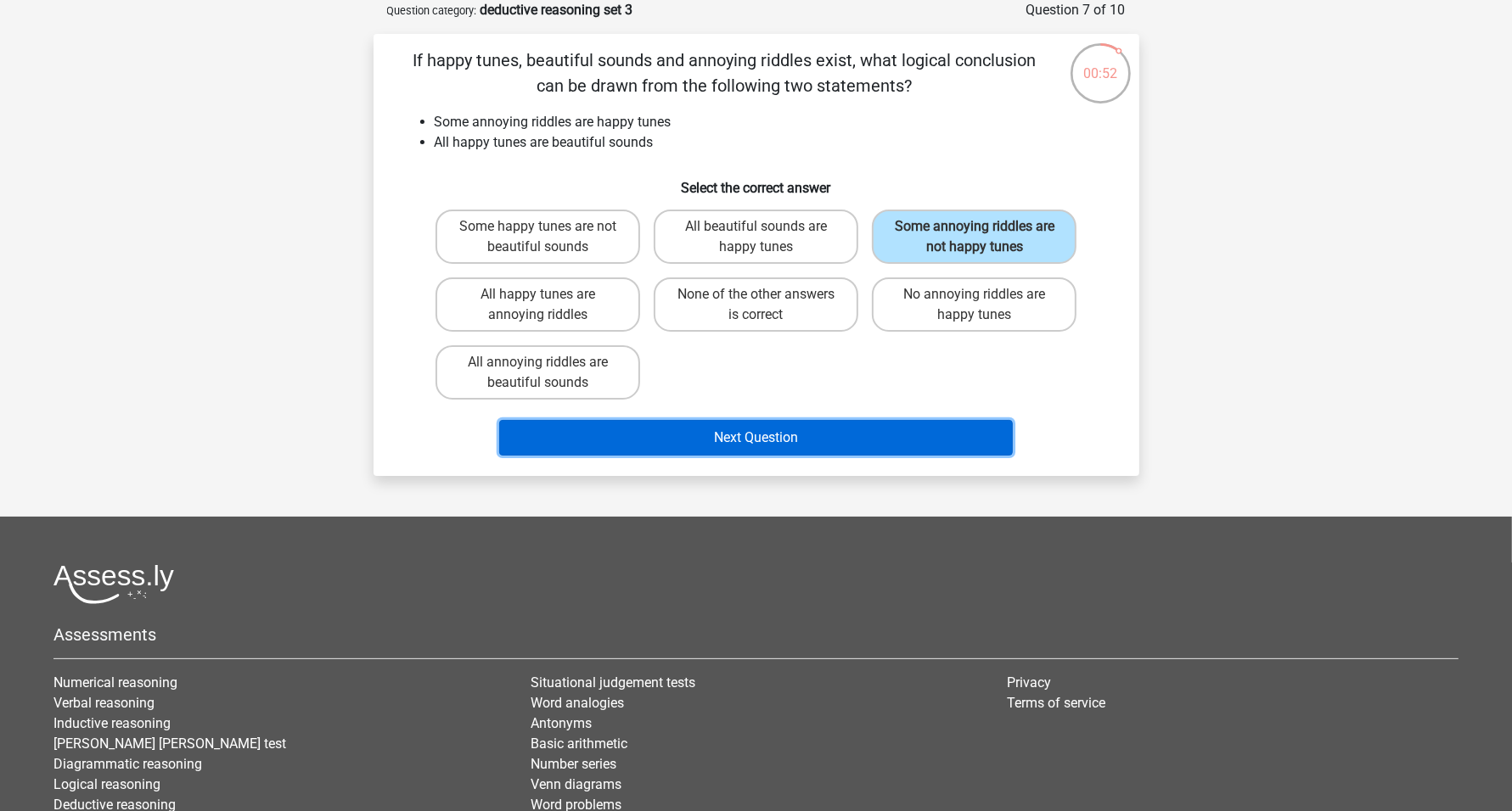
click at [837, 444] on button "Next Question" at bounding box center [756, 437] width 513 height 36
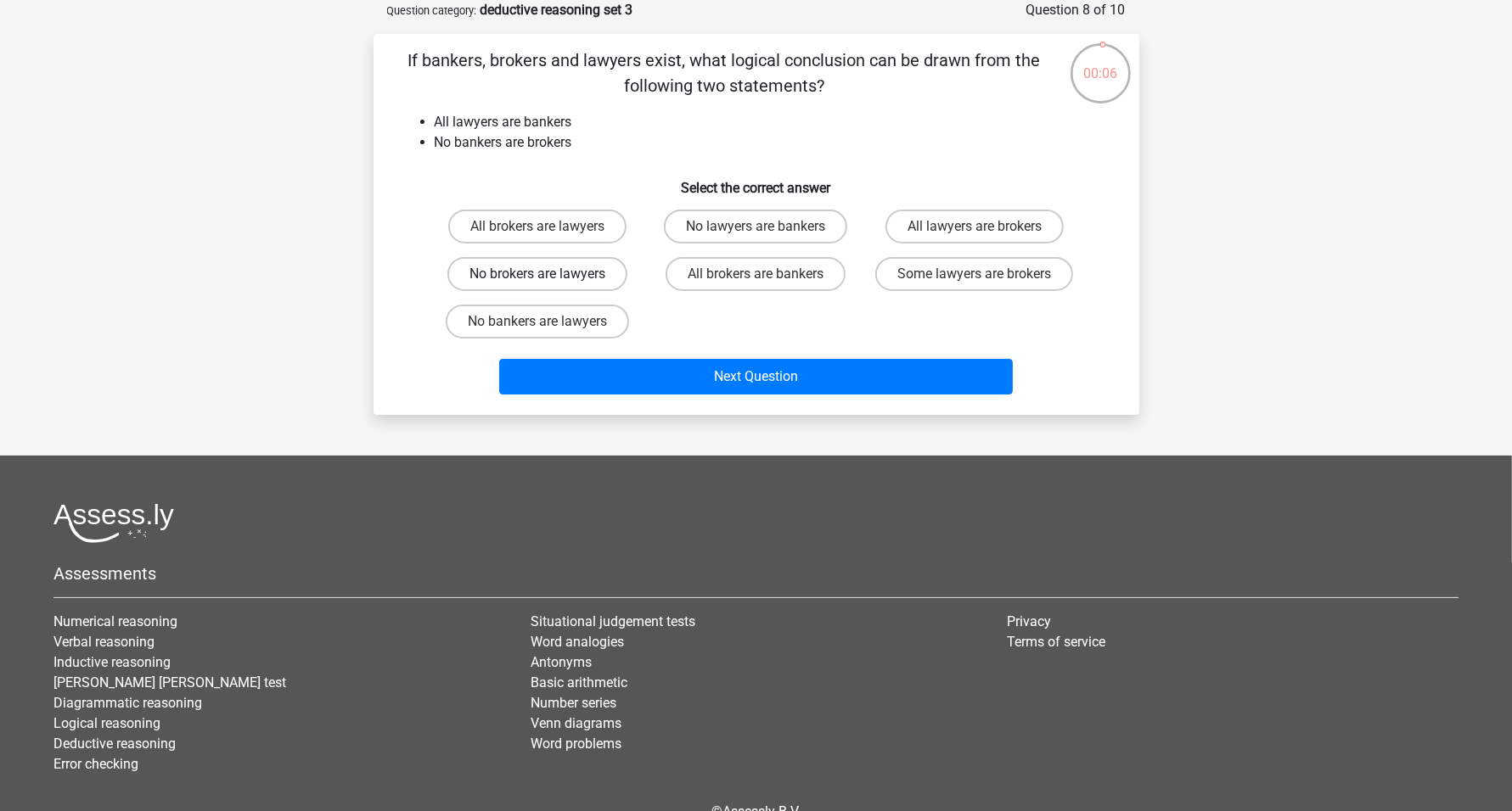
click at [556, 280] on label "No brokers are lawyers" at bounding box center [537, 274] width 180 height 34
click at [548, 280] on input "No brokers are lawyers" at bounding box center [543, 280] width 11 height 11
radio input "true"
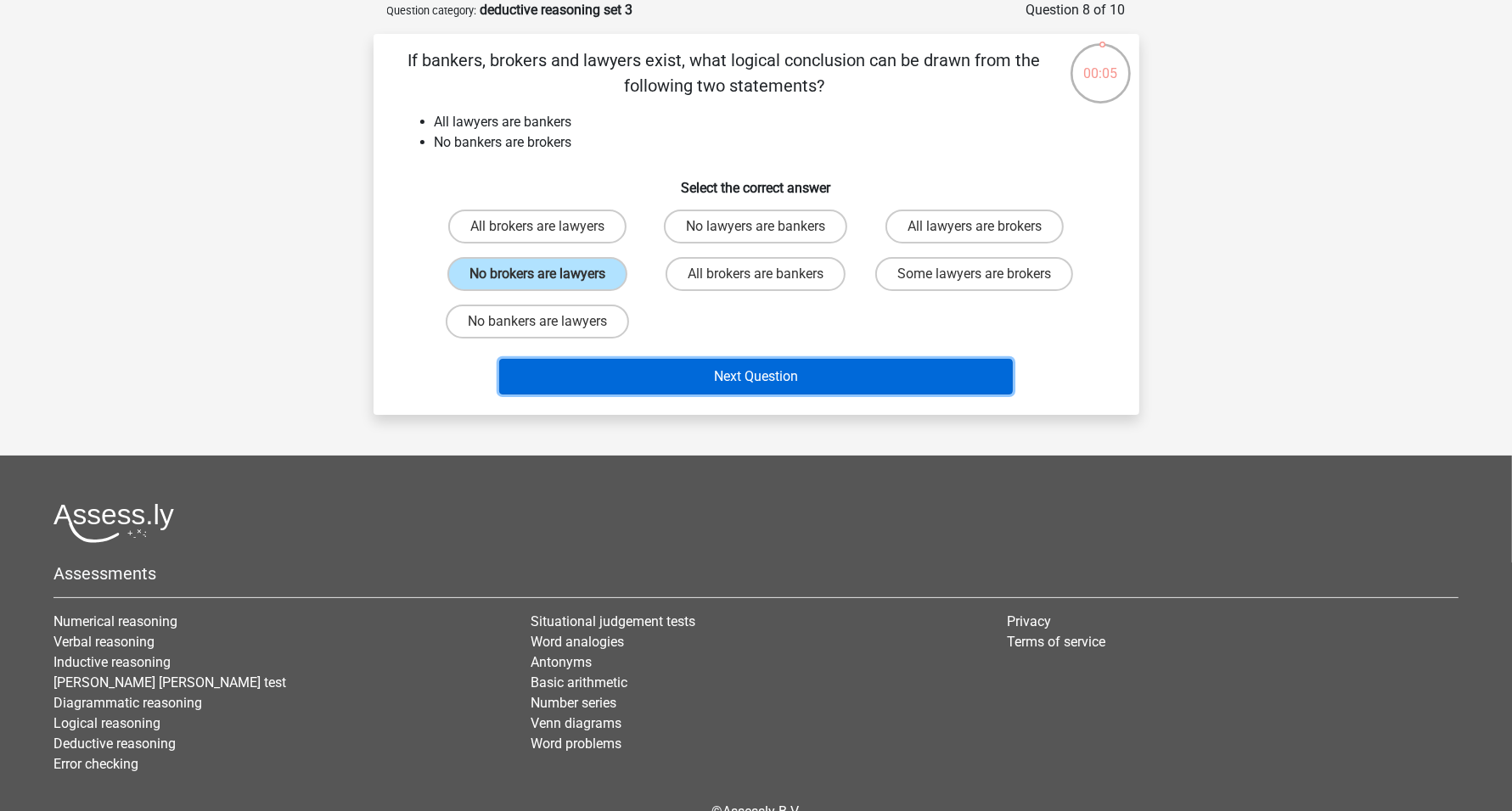
click at [728, 370] on button "Next Question" at bounding box center [756, 376] width 513 height 36
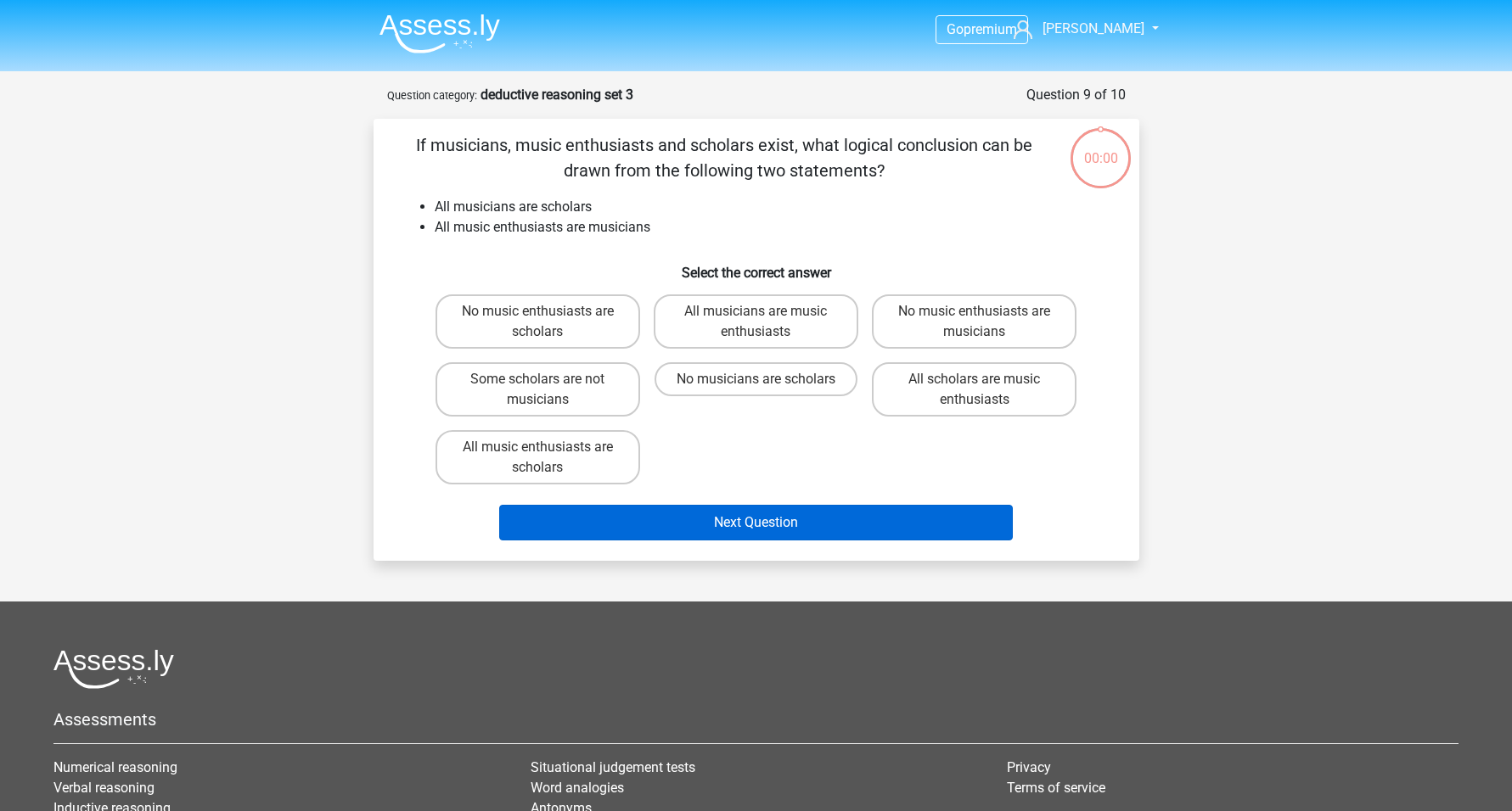
scroll to position [84, 0]
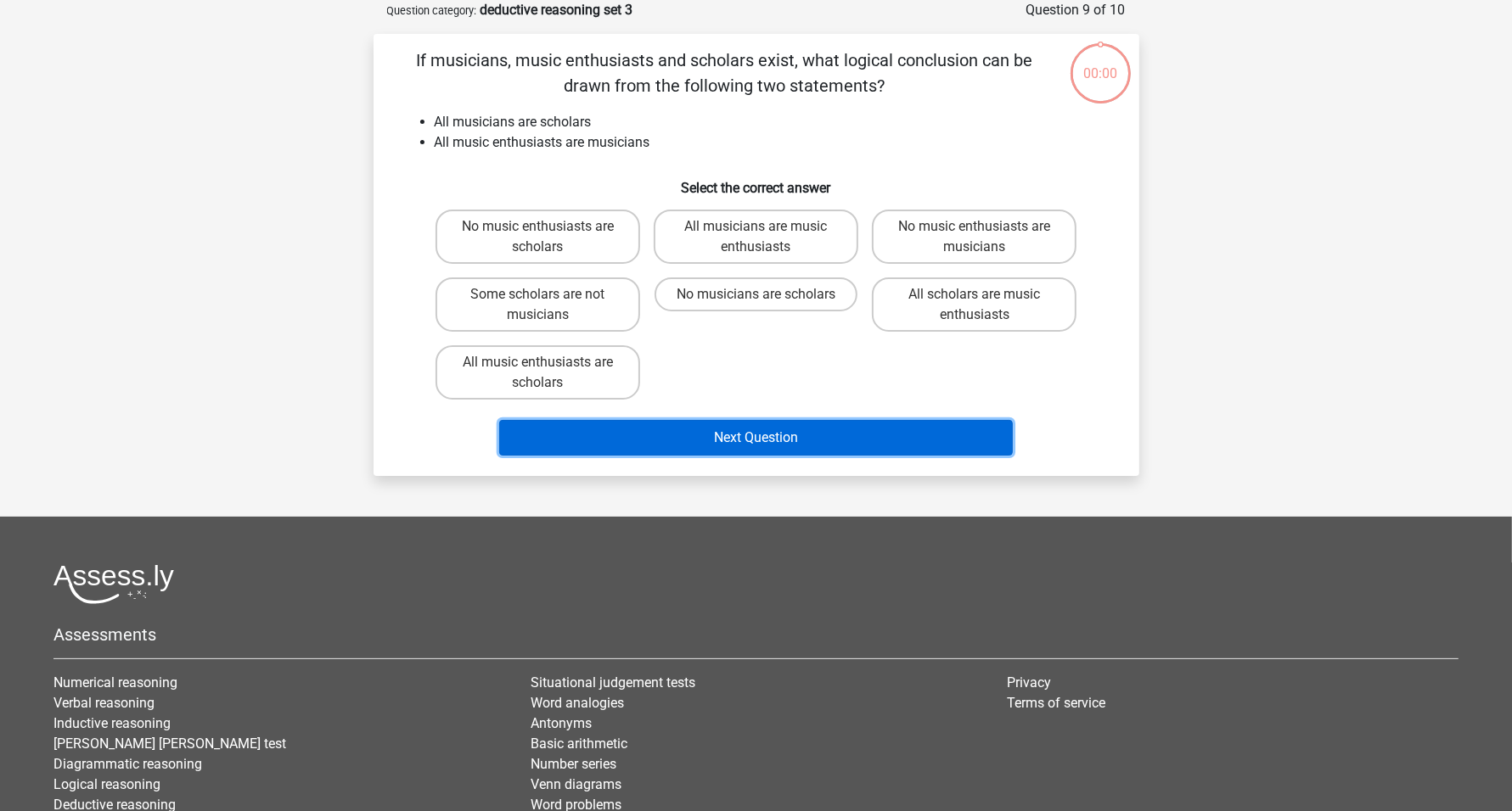
click at [709, 436] on button "Next Question" at bounding box center [756, 437] width 513 height 36
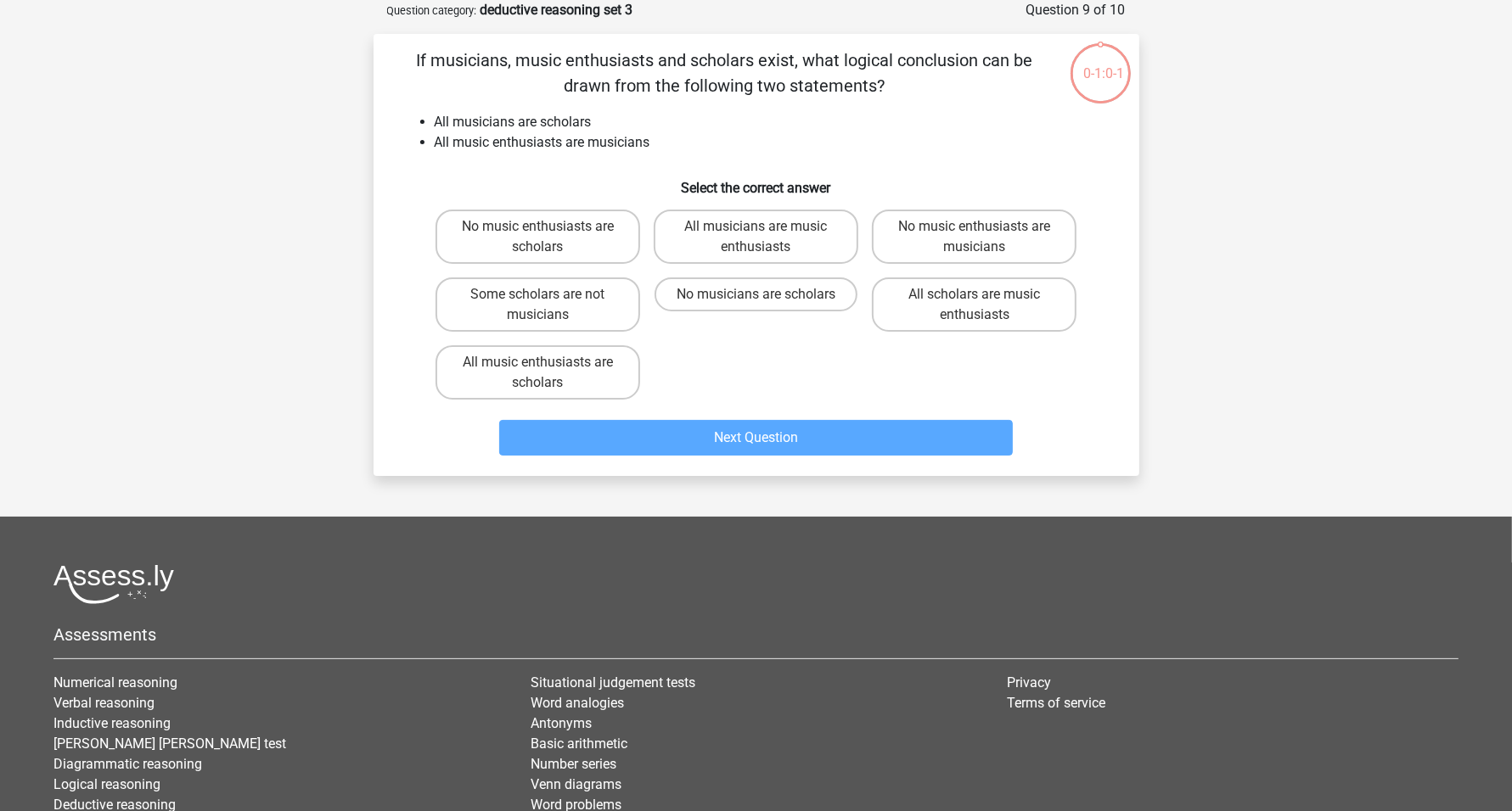
click at [554, 340] on div "All music enthusiasts are scholars" at bounding box center [538, 373] width 218 height 68
click at [549, 320] on label "Some scholars are not musicians" at bounding box center [538, 305] width 205 height 54
click at [548, 306] on input "Some scholars are not musicians" at bounding box center [543, 300] width 11 height 11
radio input "true"
click at [810, 476] on div "Go premium [PERSON_NAME] [EMAIL_ADDRESS][DOMAIN_NAME]" at bounding box center [756, 440] width 1512 height 1050
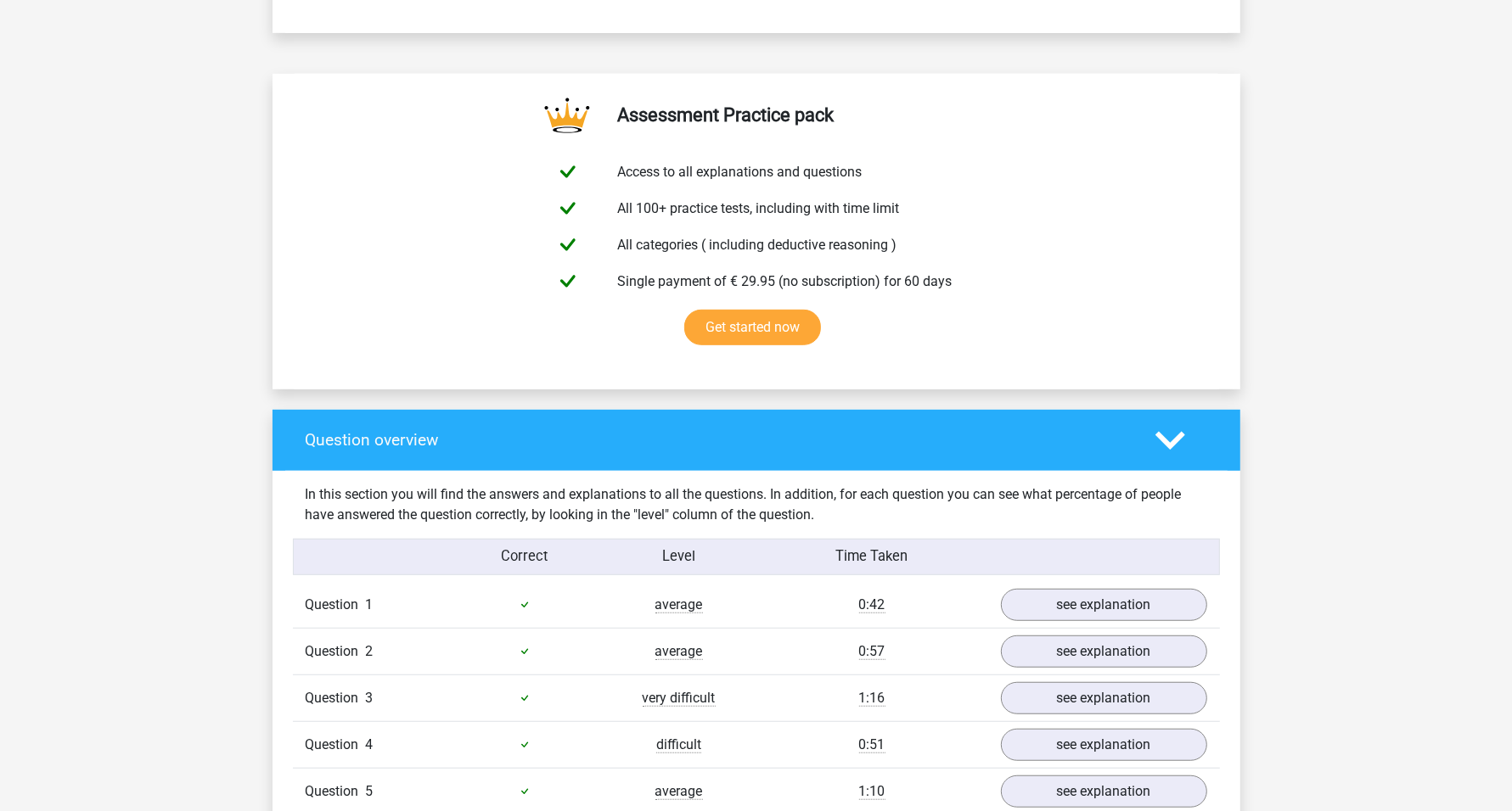
scroll to position [1273, 0]
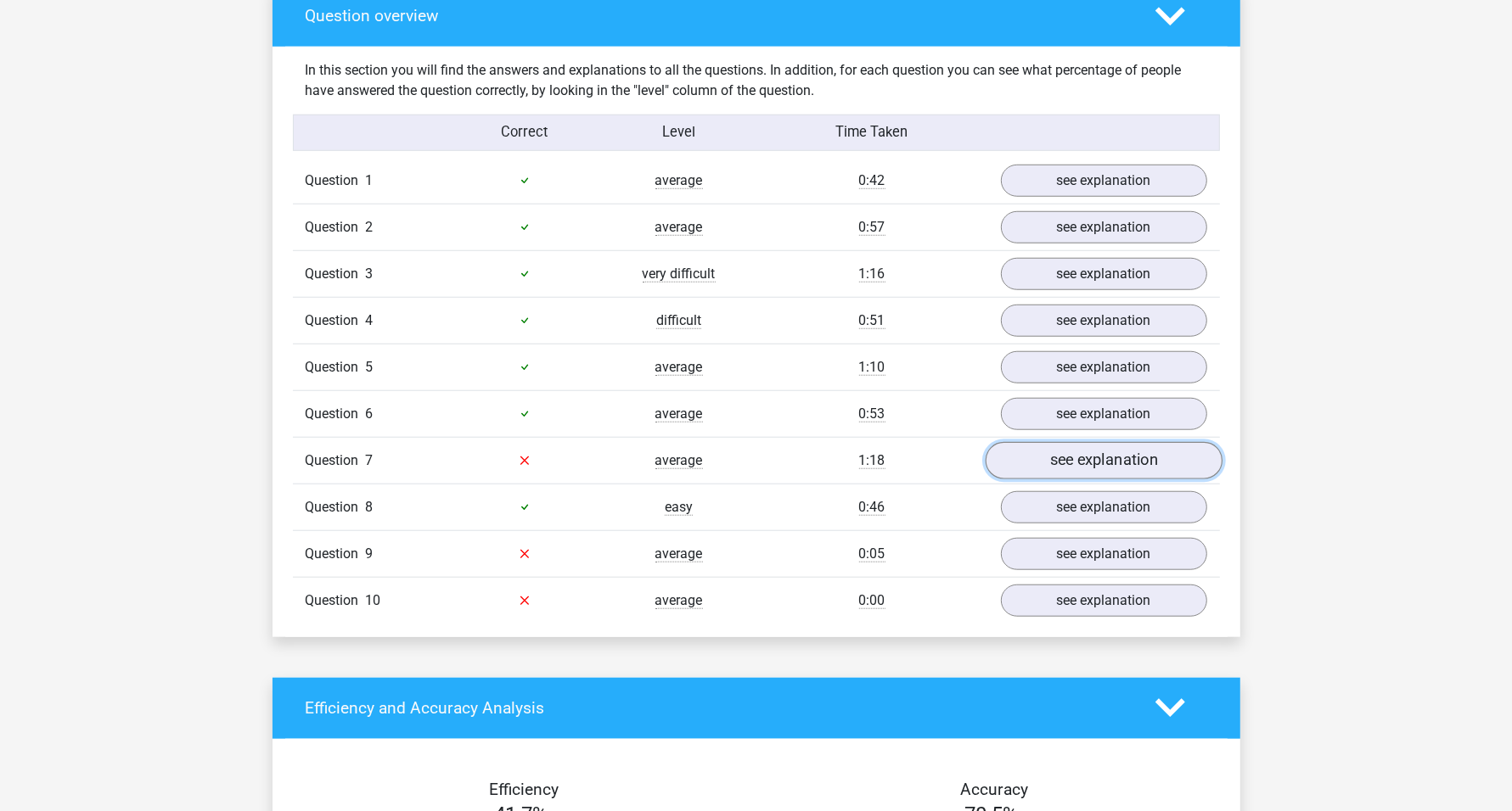
click at [1133, 461] on link "see explanation" at bounding box center [1103, 461] width 237 height 37
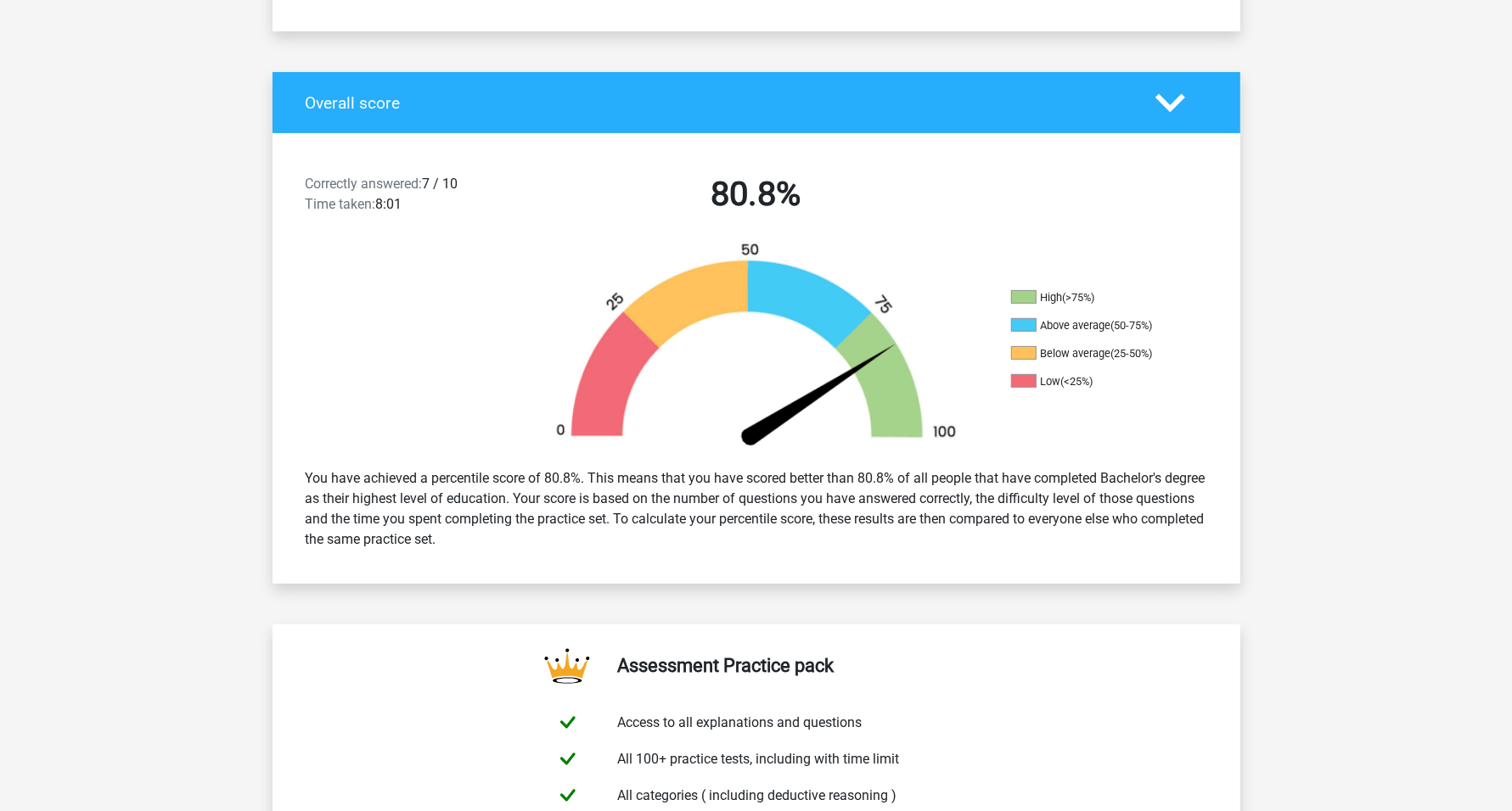
scroll to position [0, 0]
